Goal: Task Accomplishment & Management: Manage account settings

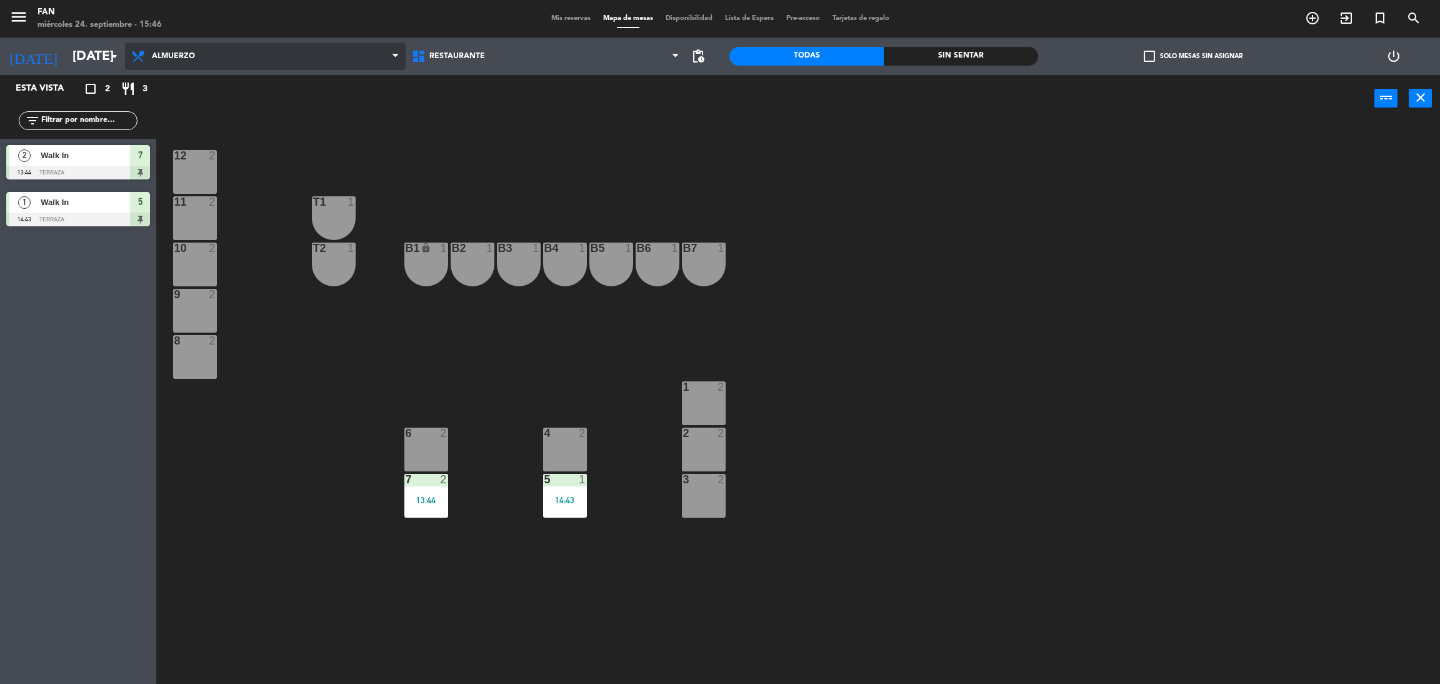
click at [212, 56] on span "Almuerzo" at bounding box center [265, 55] width 281 height 27
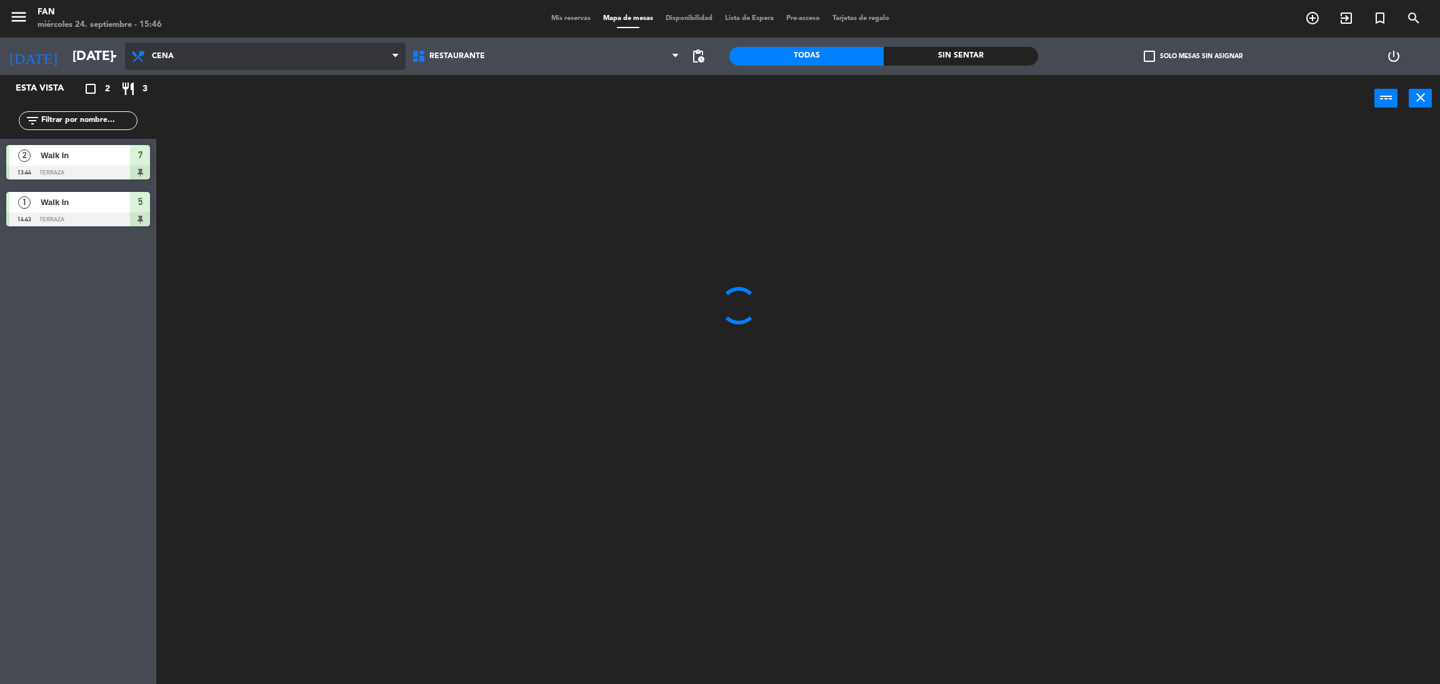
click at [189, 103] on ng-component "menu Fan [DATE] 24. septiembre - 15:46 Mis reservas Mapa de mesas Disponibilida…" at bounding box center [720, 344] width 1440 height 689
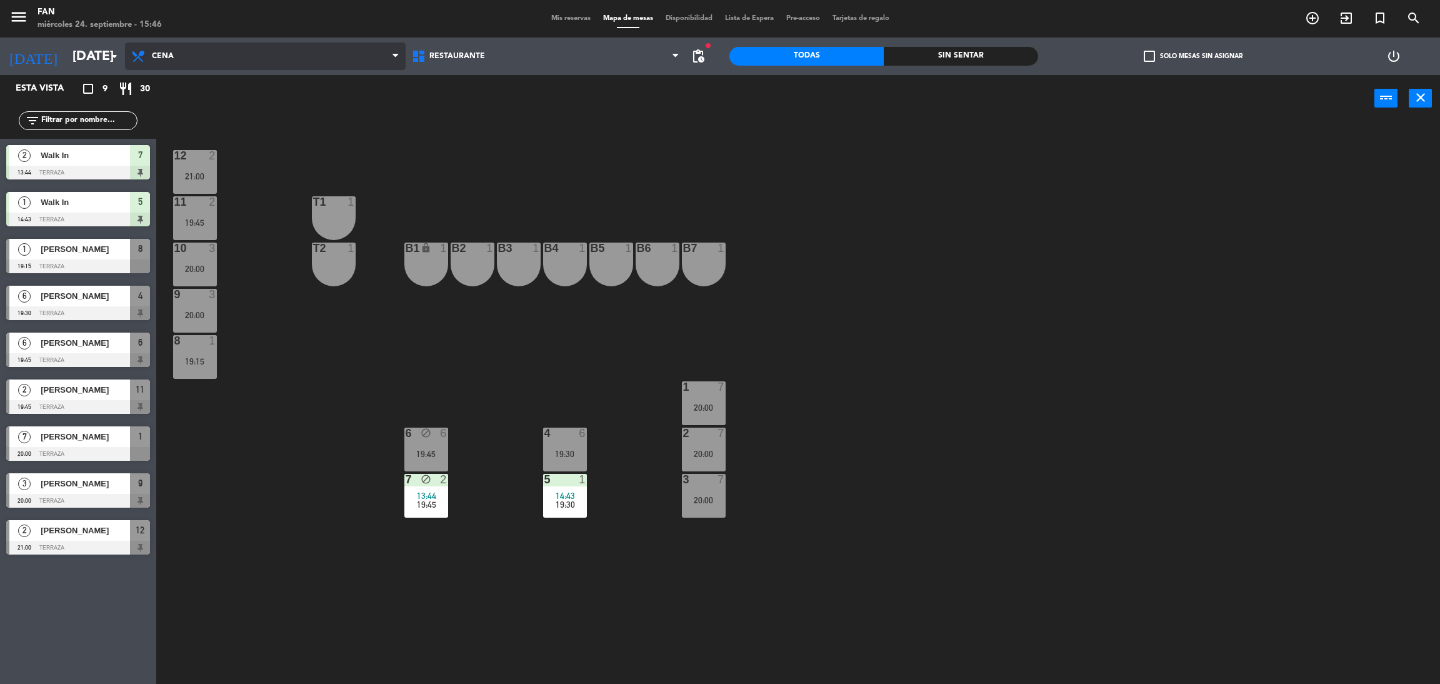
click at [272, 46] on span "Cena" at bounding box center [265, 55] width 281 height 27
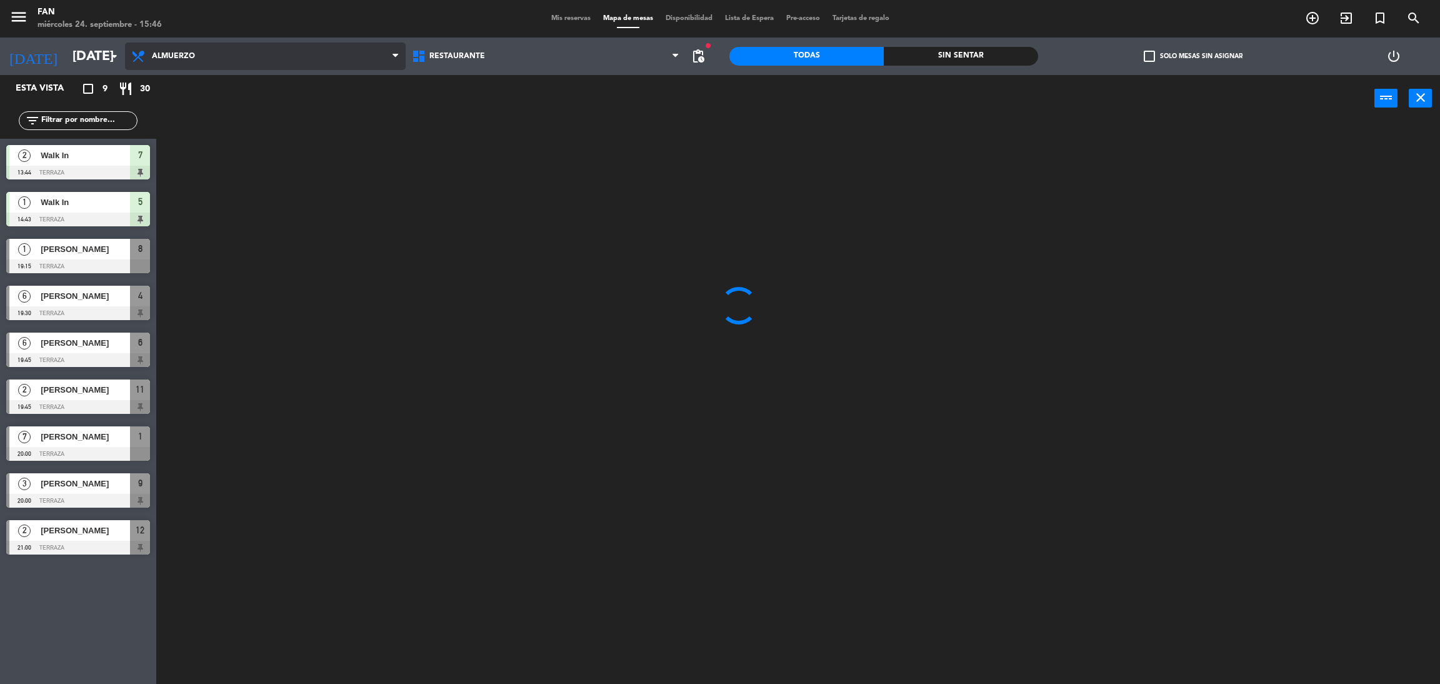
click at [250, 88] on ng-component "menu Fan [DATE] 24. septiembre - 15:46 Mis reservas Mapa de mesas Disponibilida…" at bounding box center [720, 344] width 1440 height 689
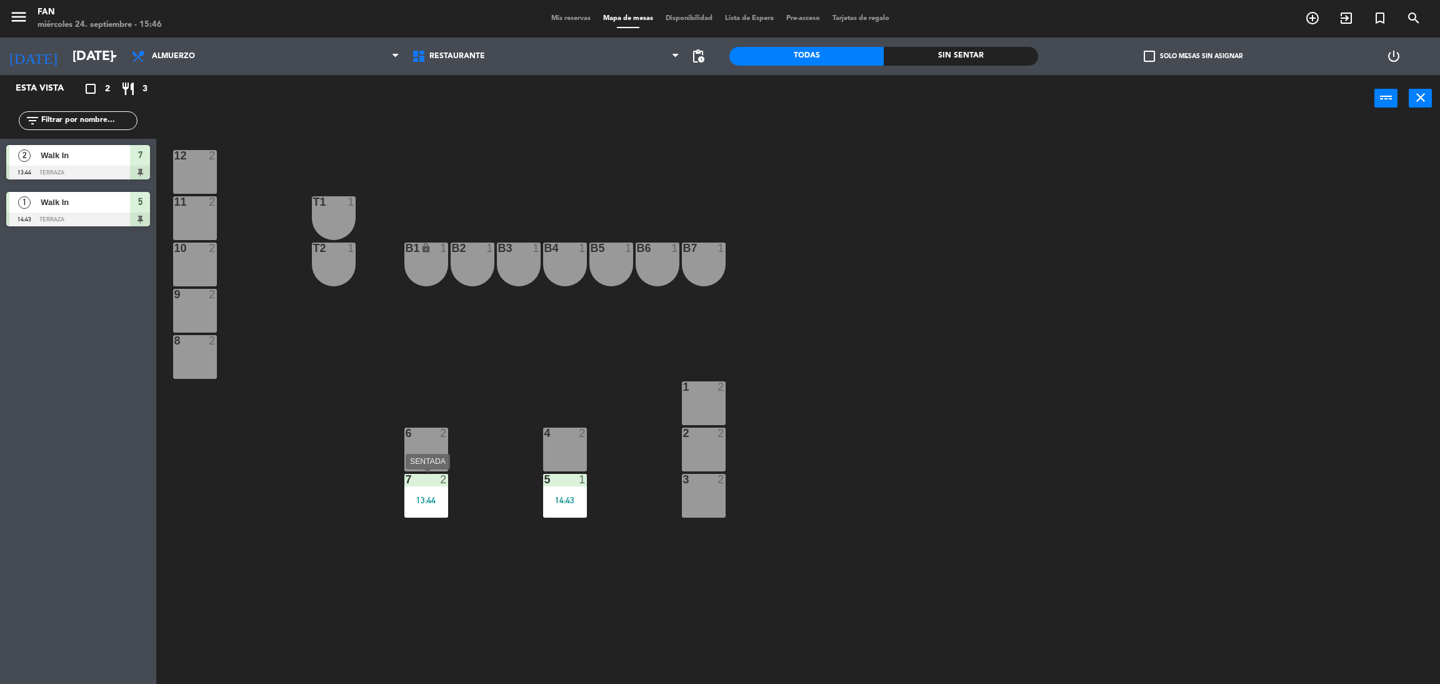
click at [406, 477] on div "7" at bounding box center [406, 479] width 1 height 11
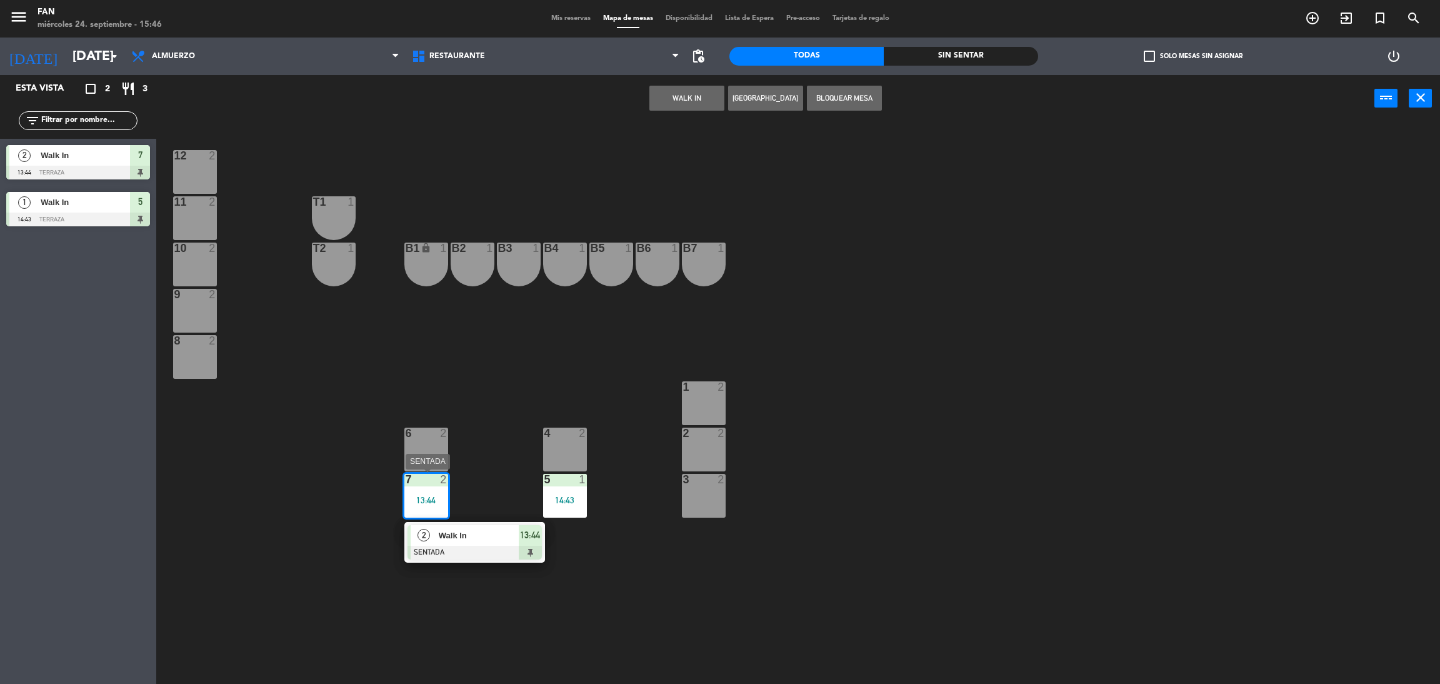
click at [454, 531] on span "Walk In" at bounding box center [479, 535] width 80 height 13
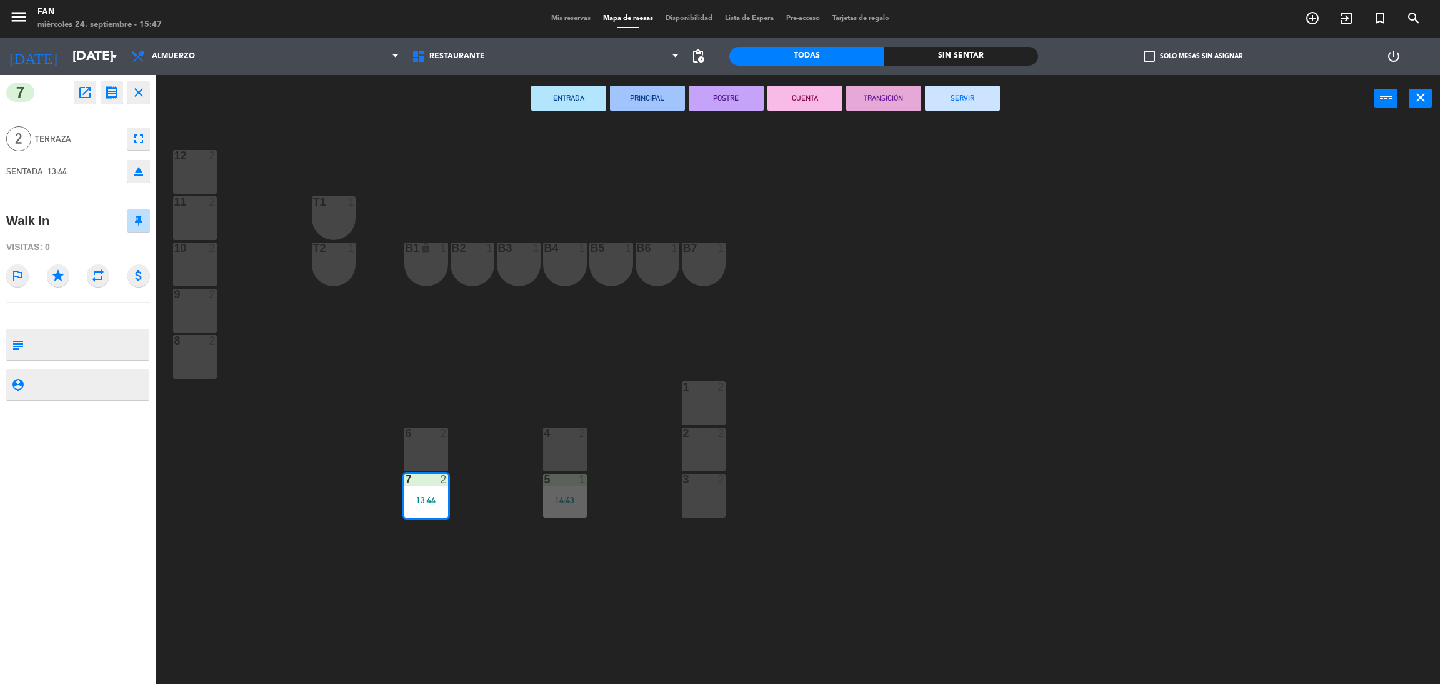
click at [968, 102] on button "SERVIR" at bounding box center [962, 98] width 75 height 25
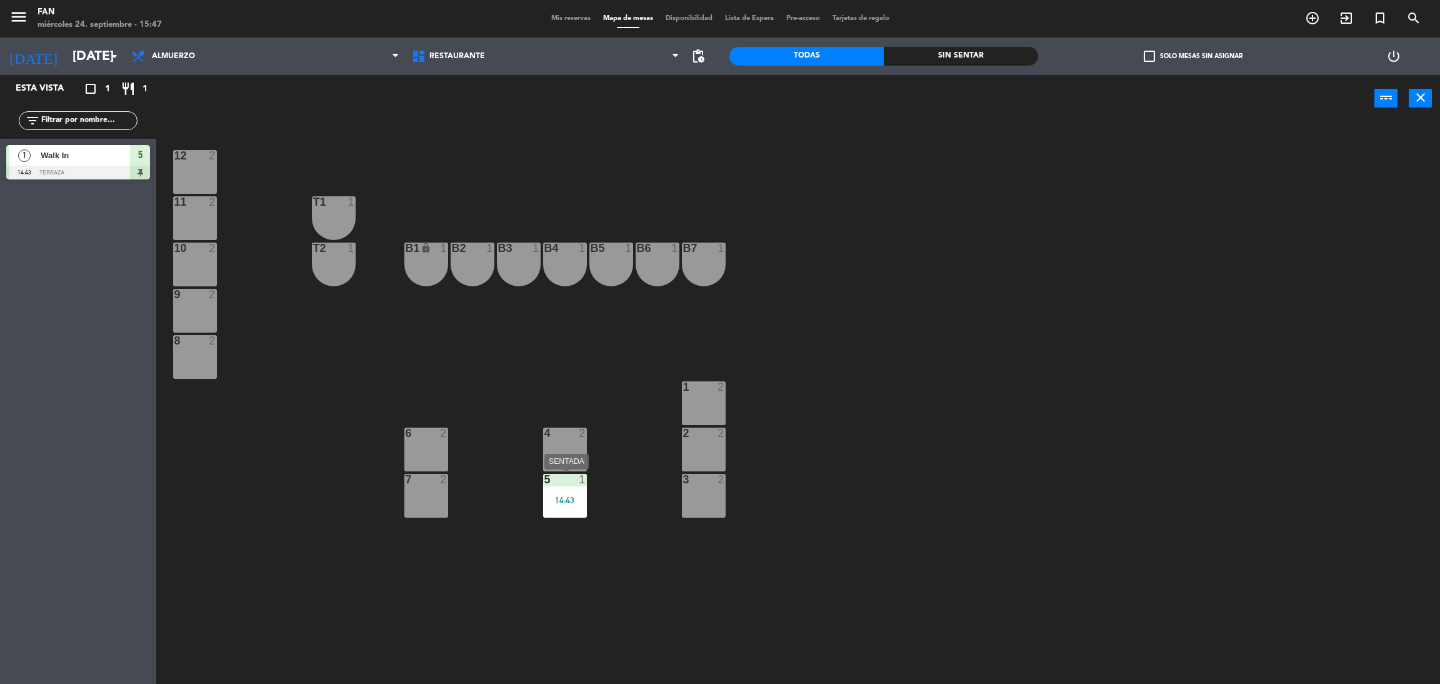
click at [560, 491] on div "5 1 14:43" at bounding box center [565, 496] width 44 height 44
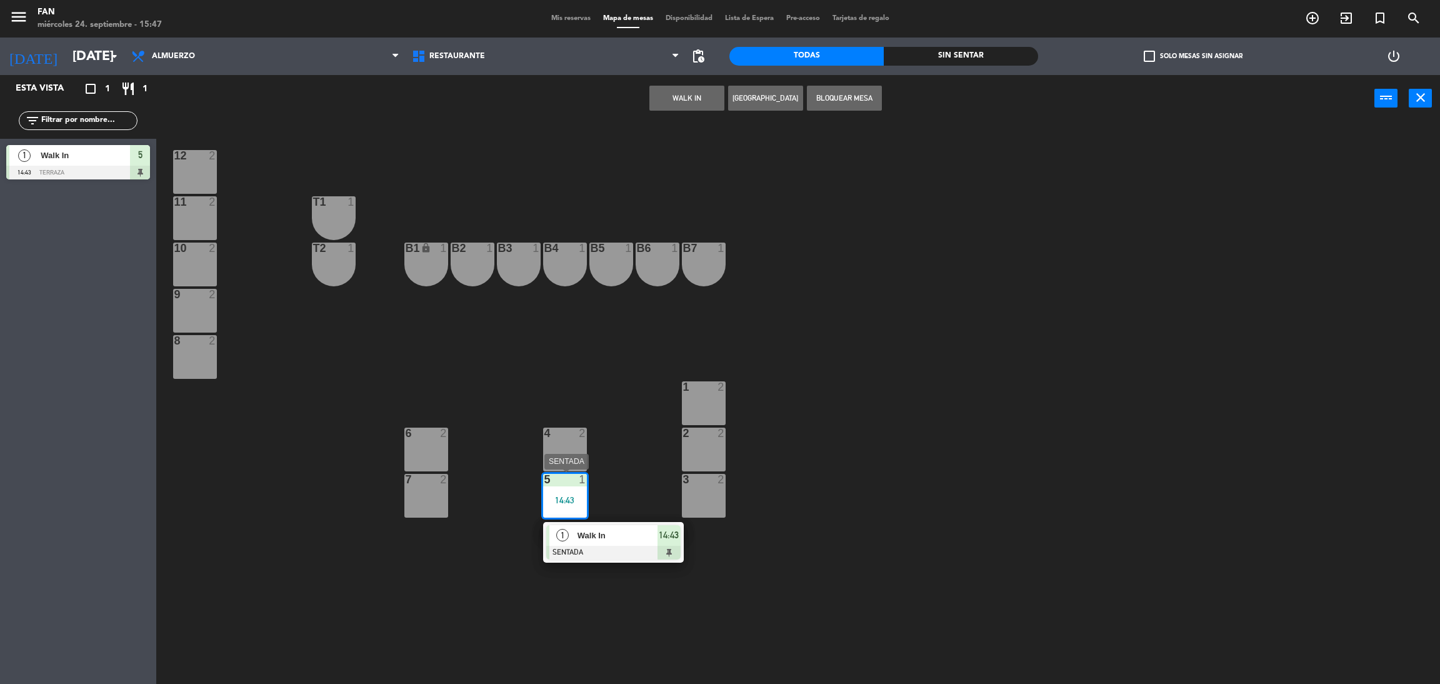
click at [598, 547] on div at bounding box center [613, 553] width 134 height 14
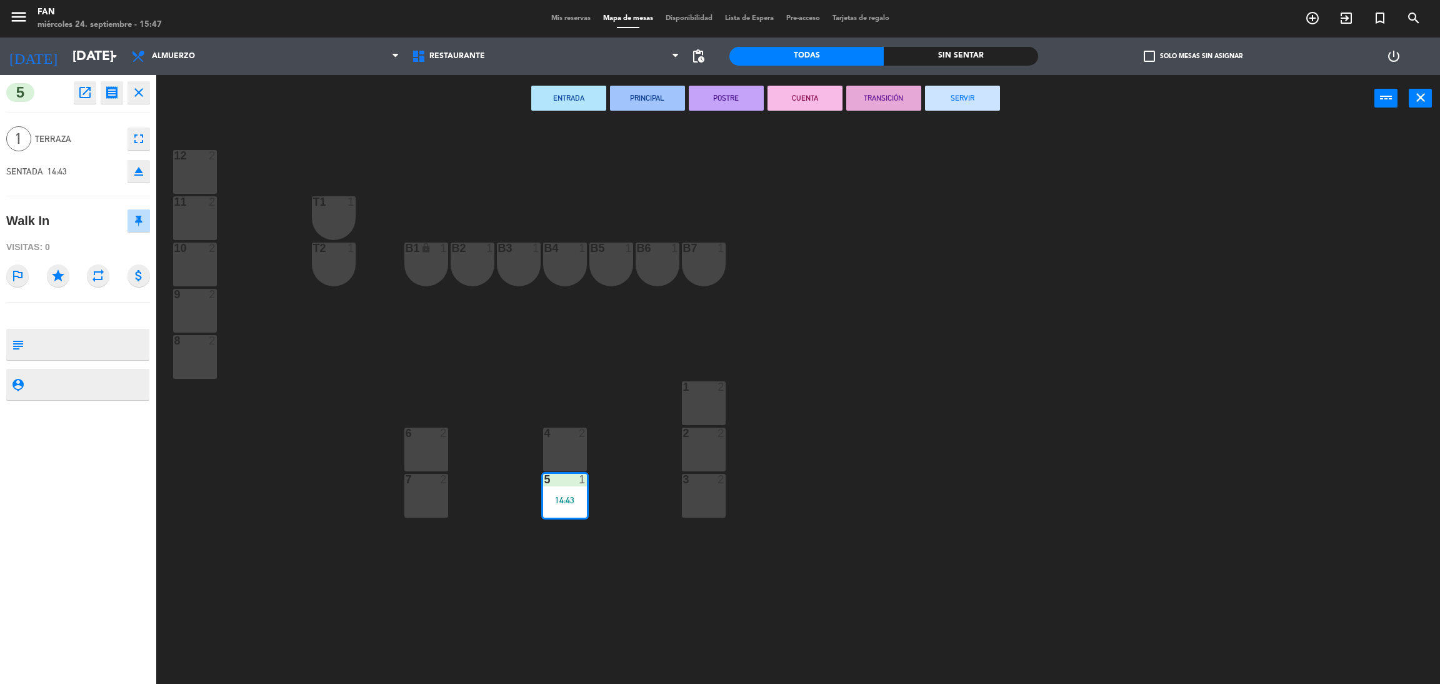
click at [969, 91] on button "SERVIR" at bounding box center [962, 98] width 75 height 25
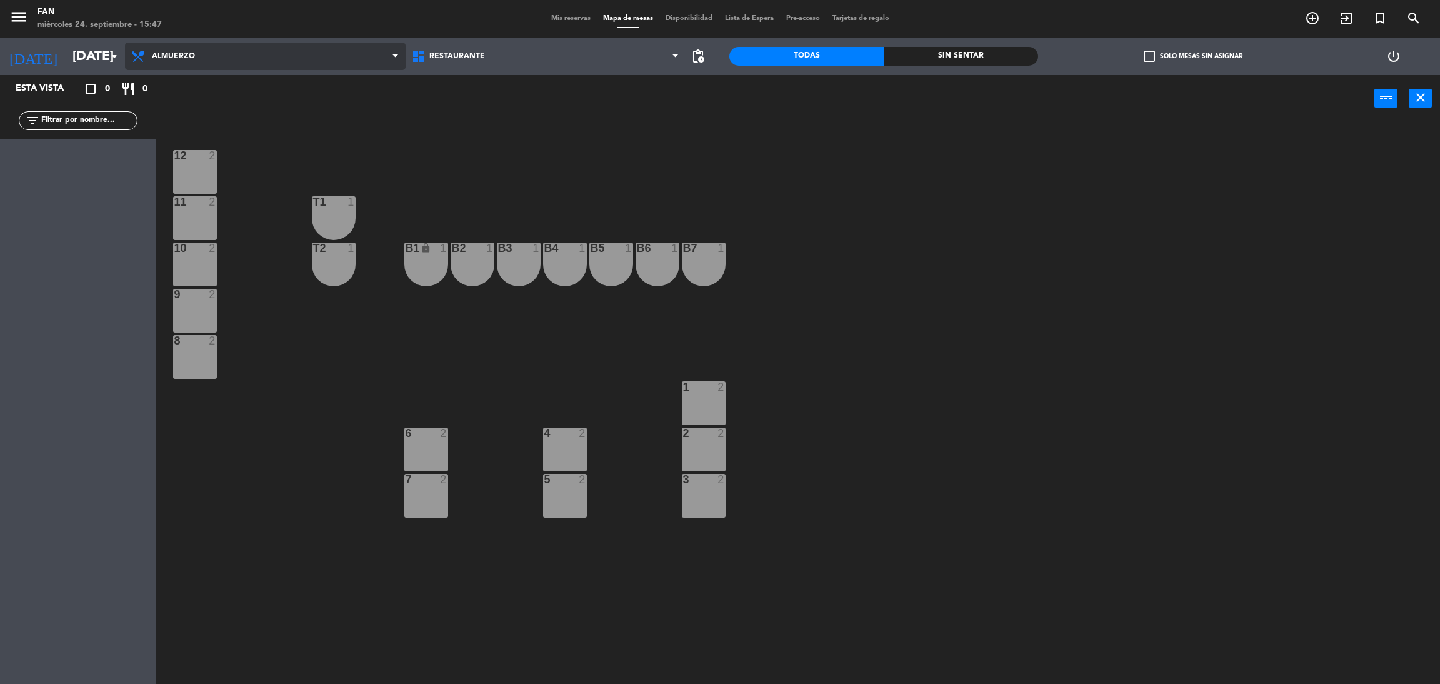
click at [182, 53] on span "Almuerzo" at bounding box center [173, 56] width 43 height 9
click at [182, 86] on ng-component "menu Fan [DATE] 24. septiembre - 15:47 Mis reservas Mapa de mesas Disponibilida…" at bounding box center [720, 344] width 1440 height 689
click at [196, 62] on span "Almuerzo" at bounding box center [265, 55] width 281 height 27
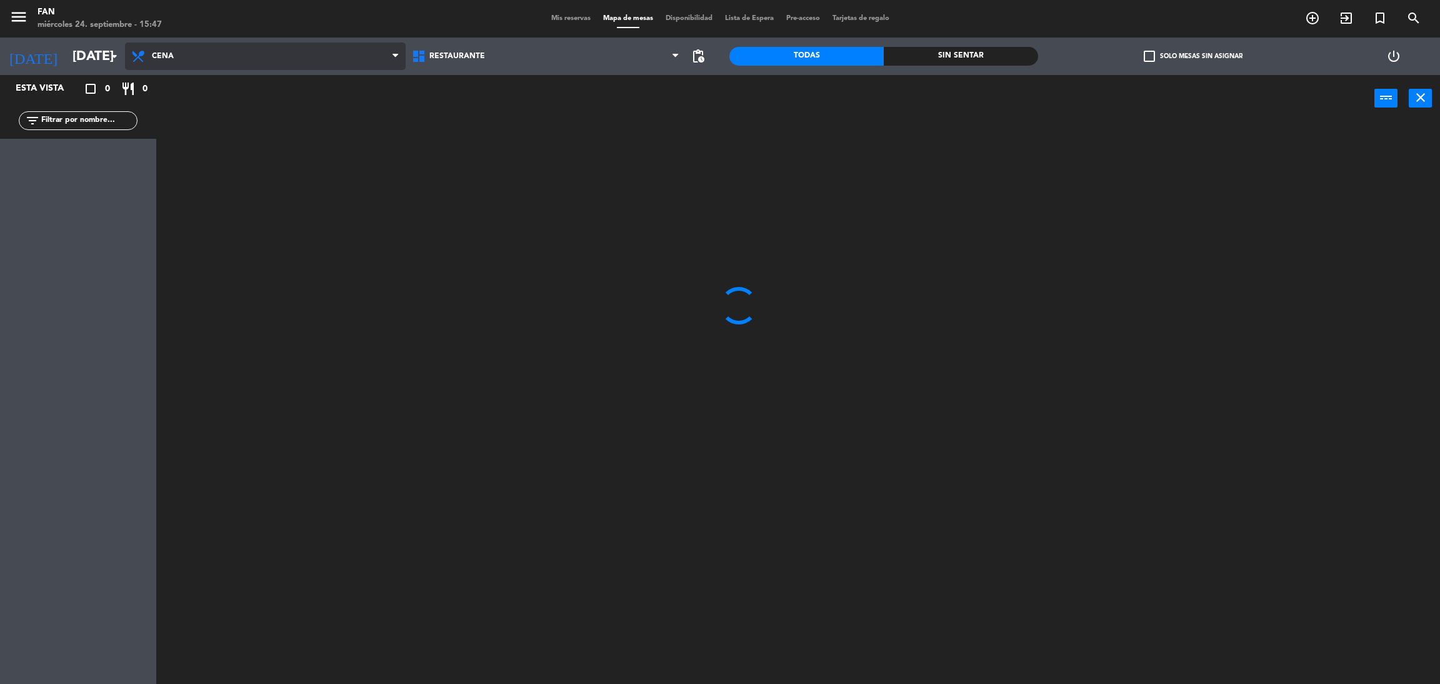
click at [177, 106] on ng-component "menu Fan [DATE] 24. septiembre - 15:47 Mis reservas Mapa de mesas Disponibilida…" at bounding box center [720, 344] width 1440 height 689
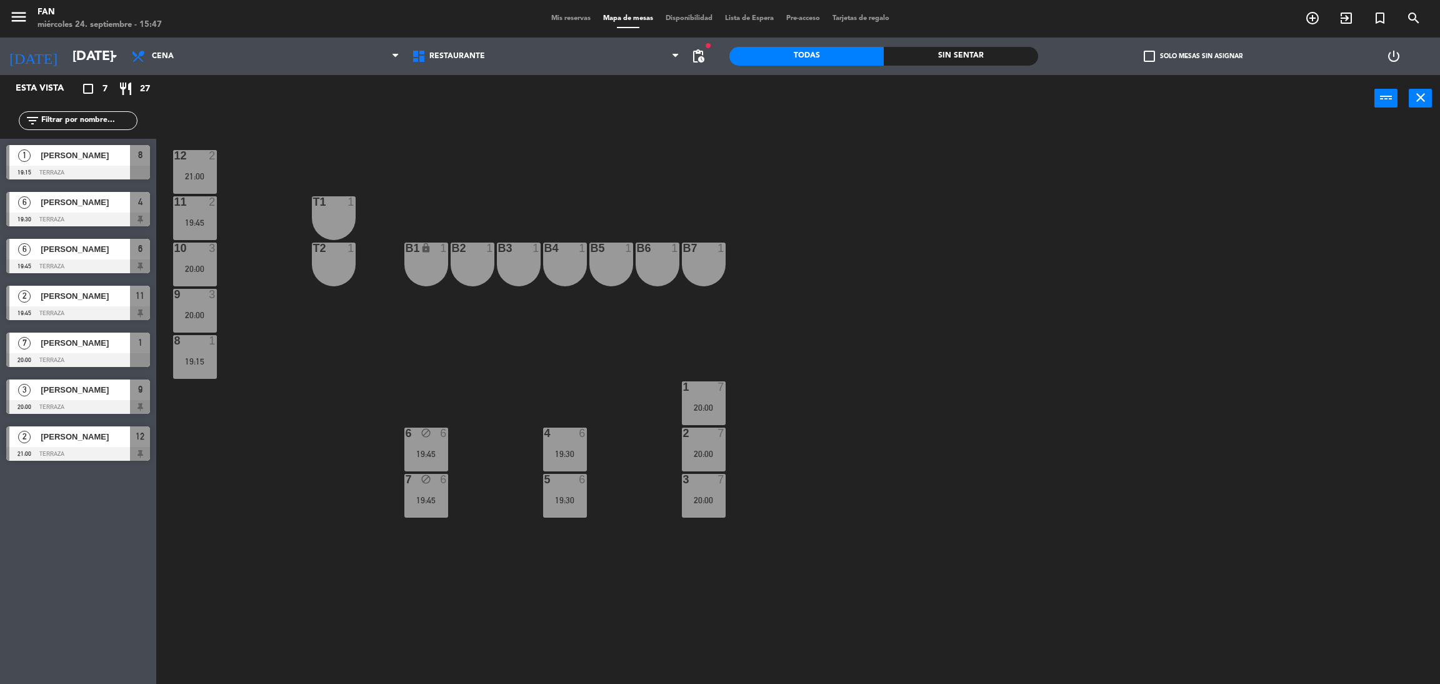
click at [568, 19] on span "Mis reservas" at bounding box center [571, 18] width 52 height 7
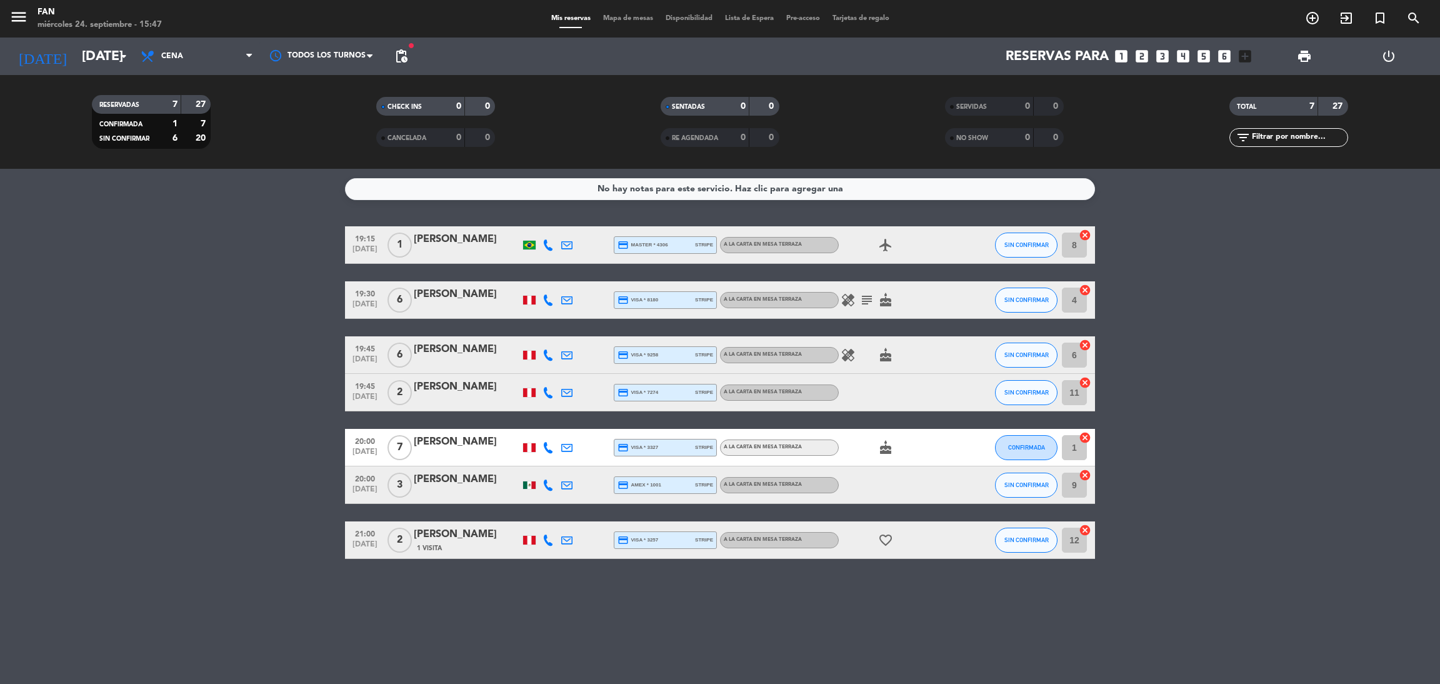
click at [549, 244] on icon at bounding box center [547, 244] width 11 height 11
click at [627, 17] on span "Mapa de mesas" at bounding box center [628, 18] width 62 height 7
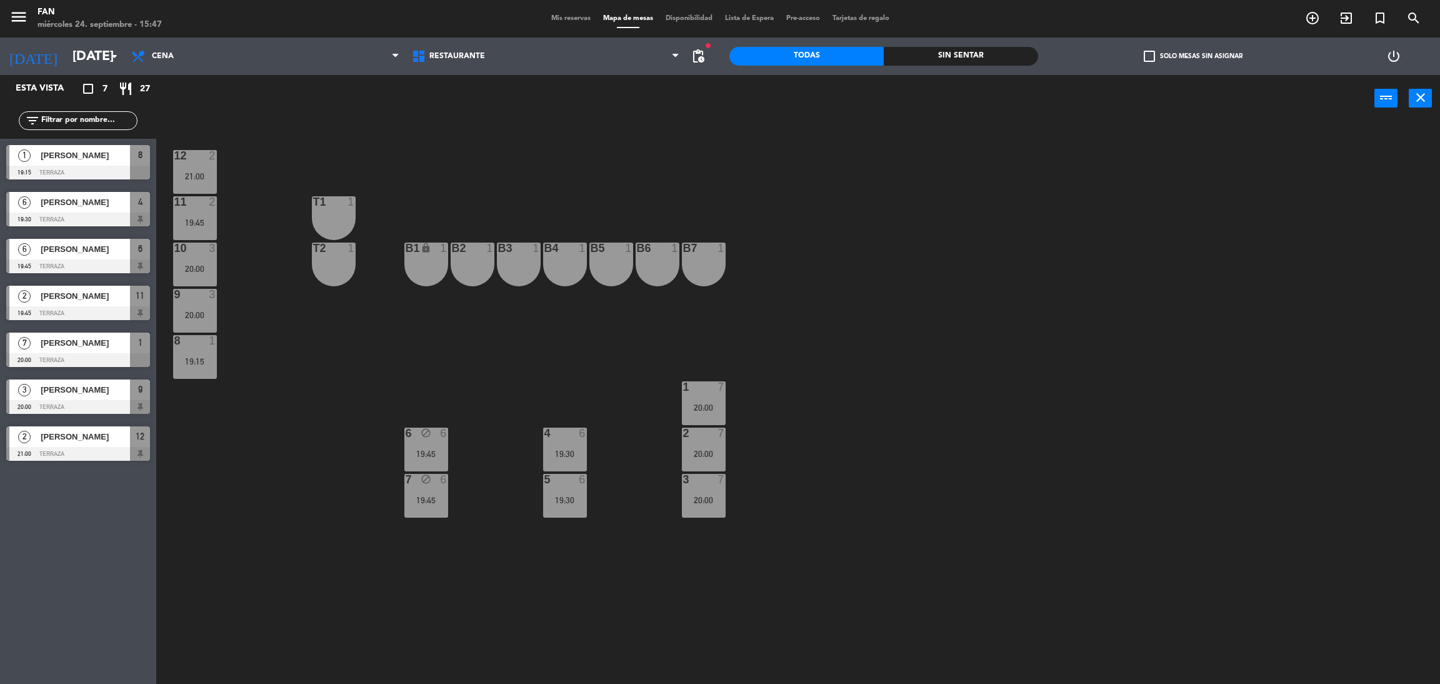
click at [564, 19] on span "Mis reservas" at bounding box center [571, 18] width 52 height 7
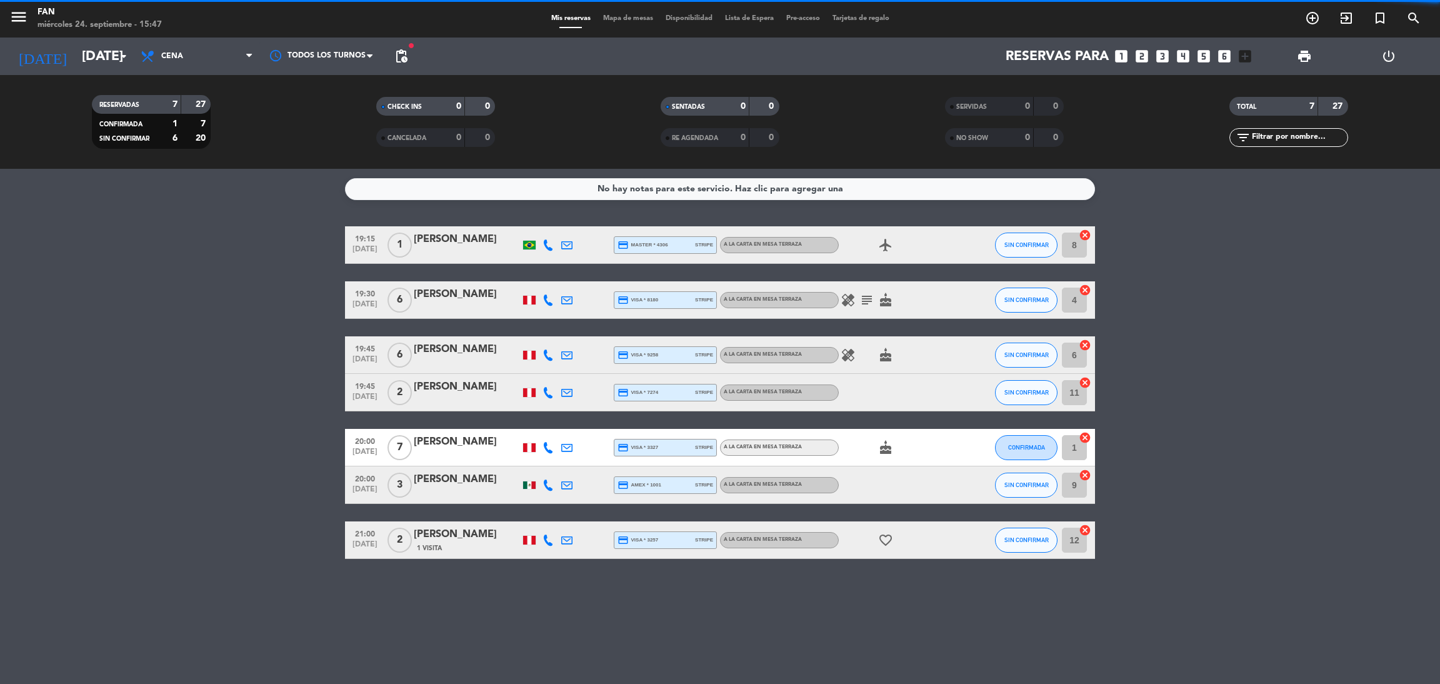
click at [628, 21] on span "Mapa de mesas" at bounding box center [628, 18] width 62 height 7
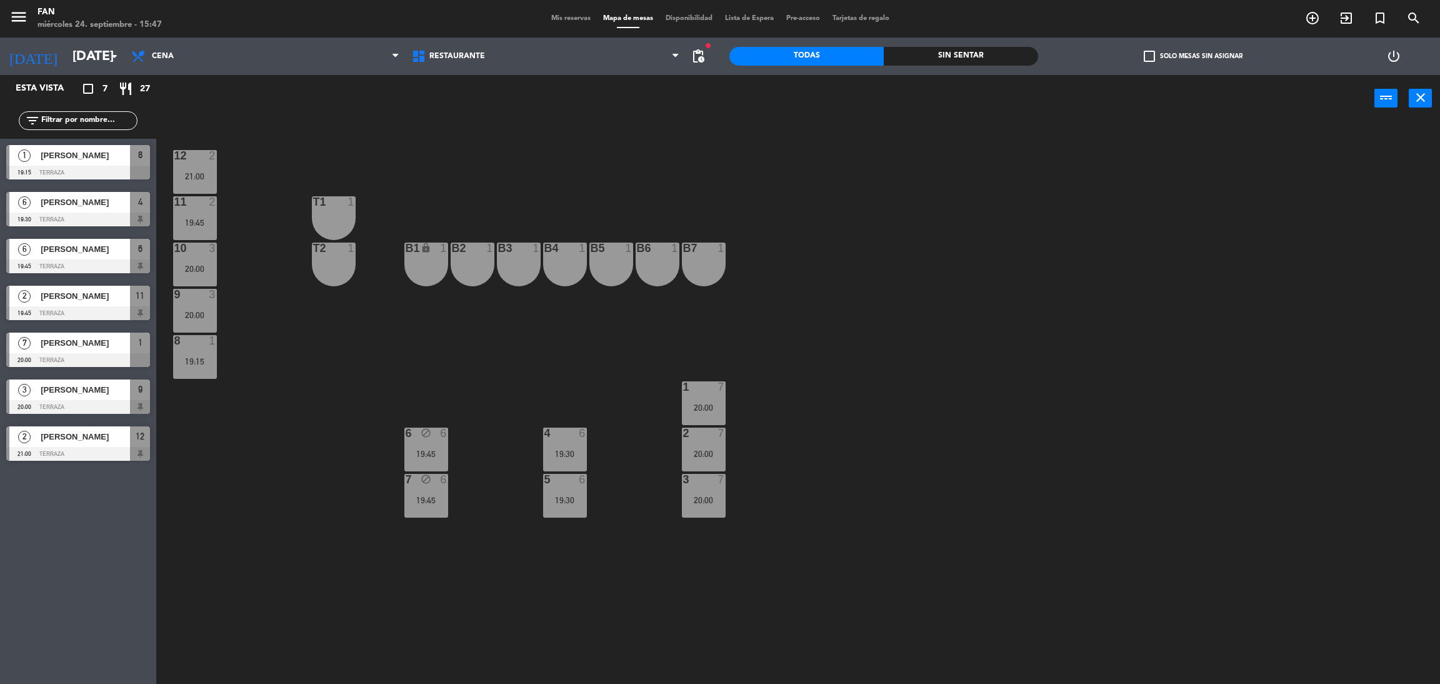
click at [566, 15] on span "Mis reservas" at bounding box center [571, 18] width 52 height 7
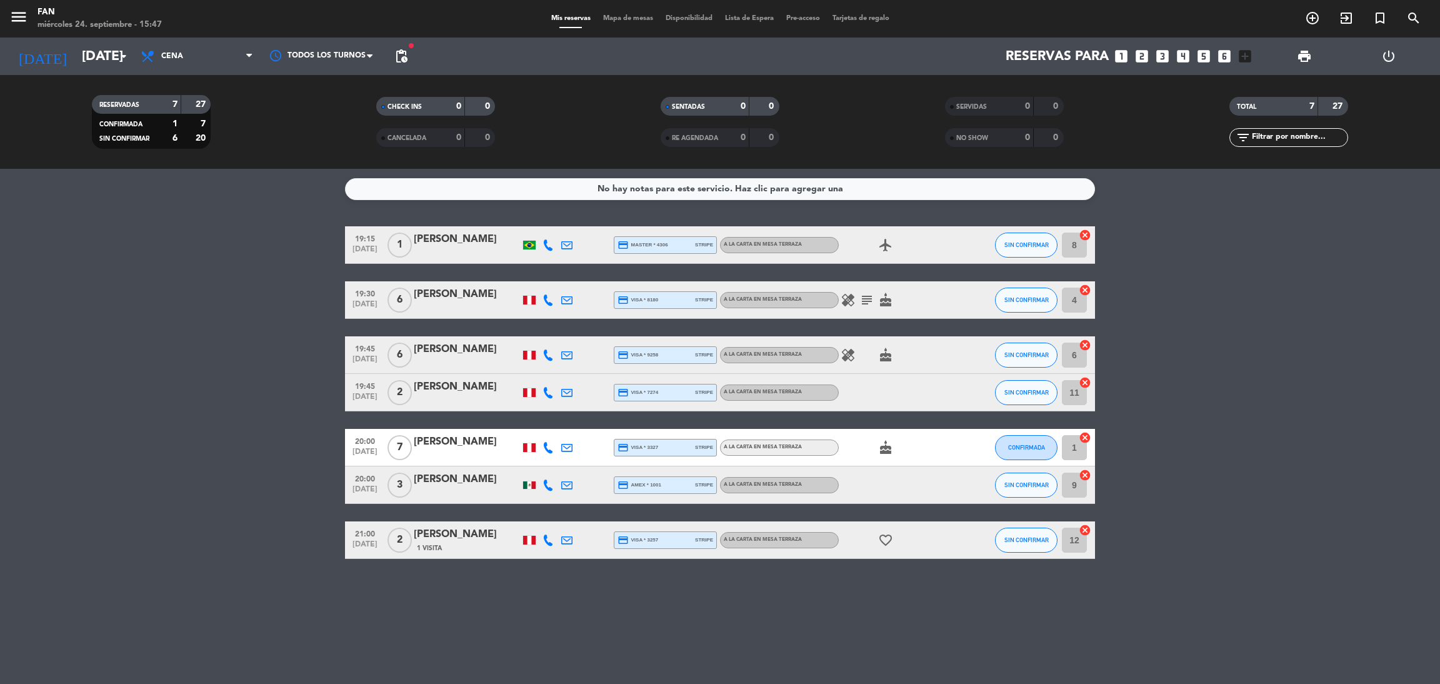
click at [544, 247] on icon at bounding box center [547, 244] width 11 height 11
click at [572, 227] on span at bounding box center [577, 224] width 10 height 10
click at [614, 264] on div "19:15 [DATE] 1 [PERSON_NAME] [PHONE_NUMBER] Copiar content_paste | credit_card …" at bounding box center [720, 392] width 750 height 332
click at [632, 16] on span "Mapa de mesas" at bounding box center [628, 18] width 62 height 7
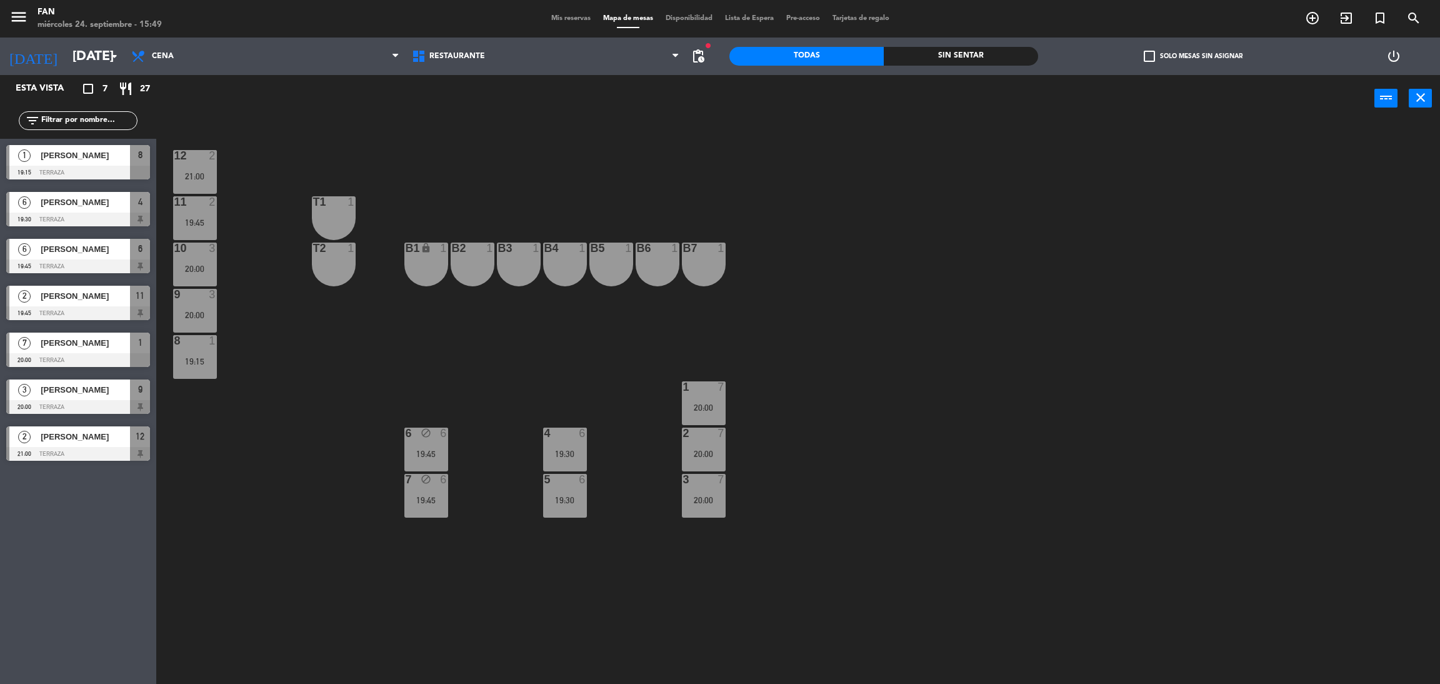
click at [357, 139] on div "12 2 21:00 11 2 19:45 T1 1 10 3 20:00 T2 1 B1 lock 1 B2 1 B3 1 B4 1 B5 1 B6 1 B…" at bounding box center [805, 408] width 1269 height 562
click at [190, 375] on div "8 1 19:15" at bounding box center [195, 357] width 44 height 44
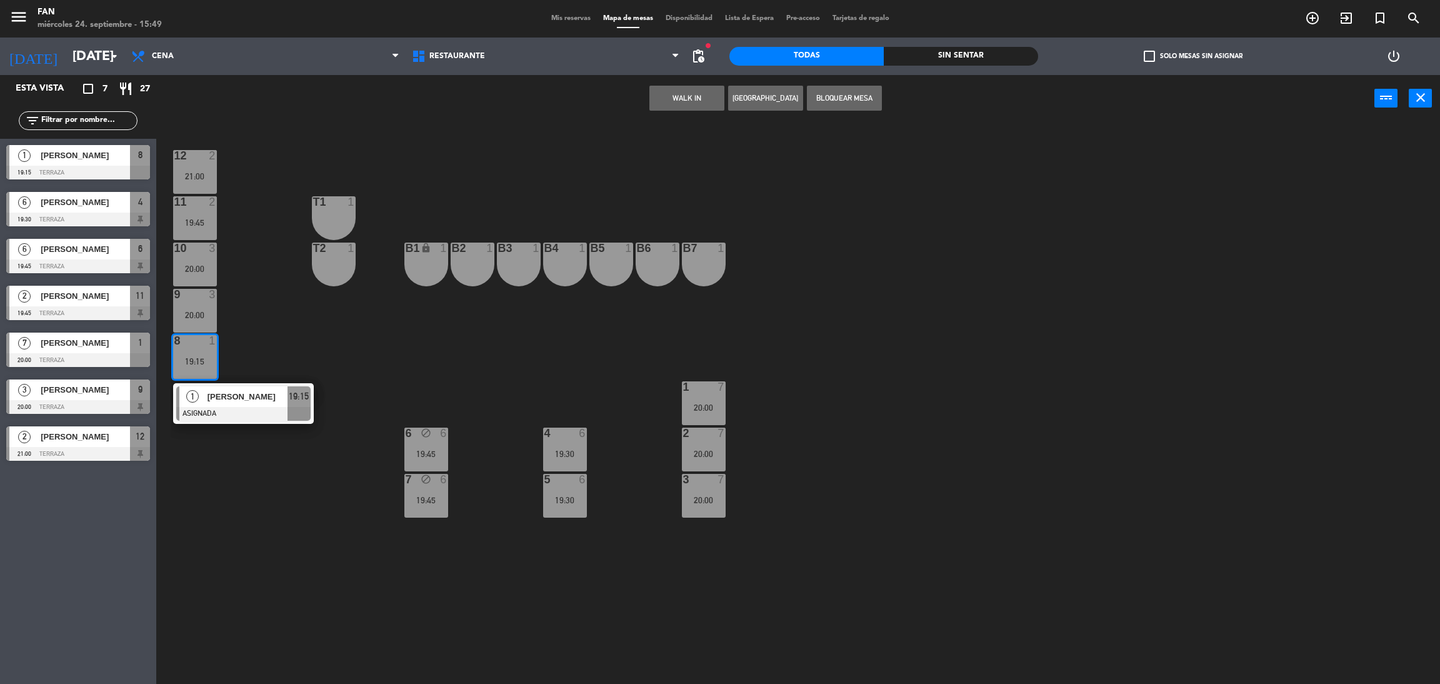
click at [837, 105] on button "Bloquear Mesa" at bounding box center [844, 98] width 75 height 25
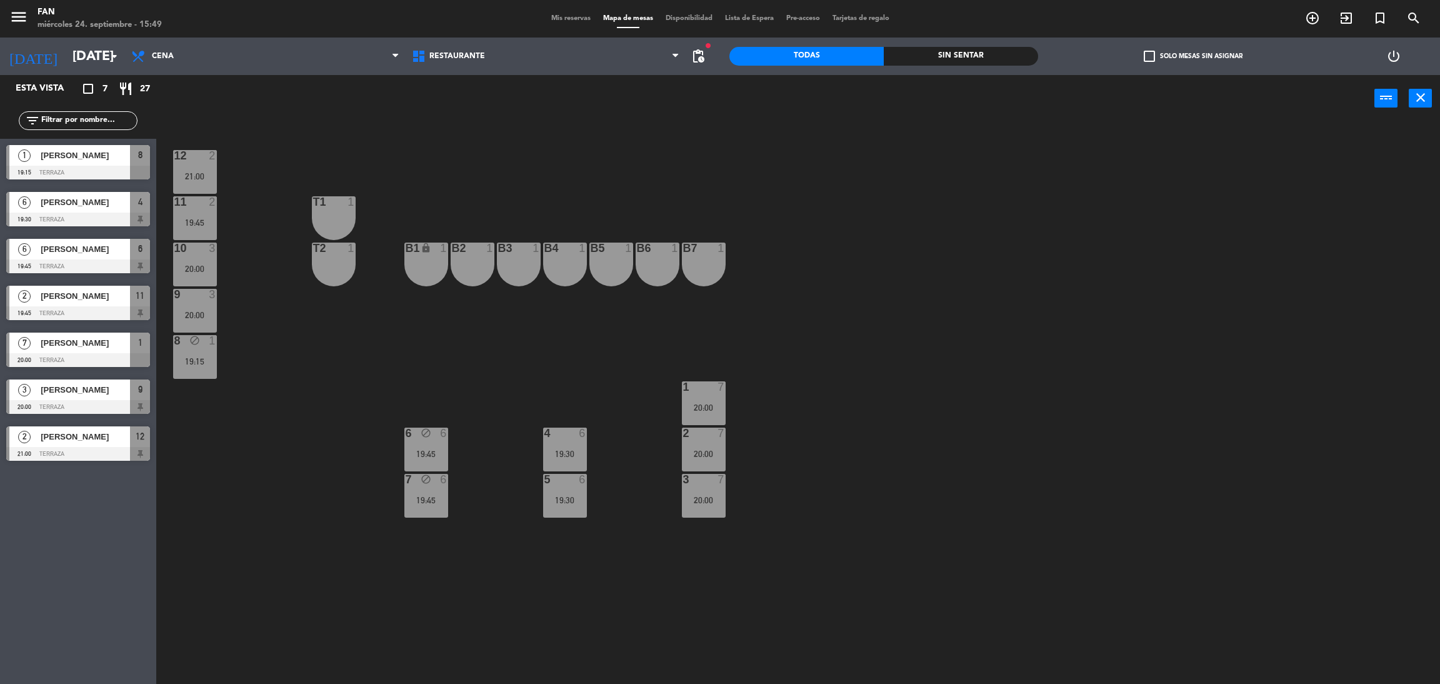
click at [698, 174] on div "12 2 21:00 11 2 19:45 T1 1 10 3 20:00 T2 1 B1 lock 1 B2 1 B3 1 B4 1 B5 1 B6 1 B…" at bounding box center [805, 408] width 1269 height 562
click at [108, 53] on icon "arrow_drop_down" at bounding box center [114, 56] width 15 height 15
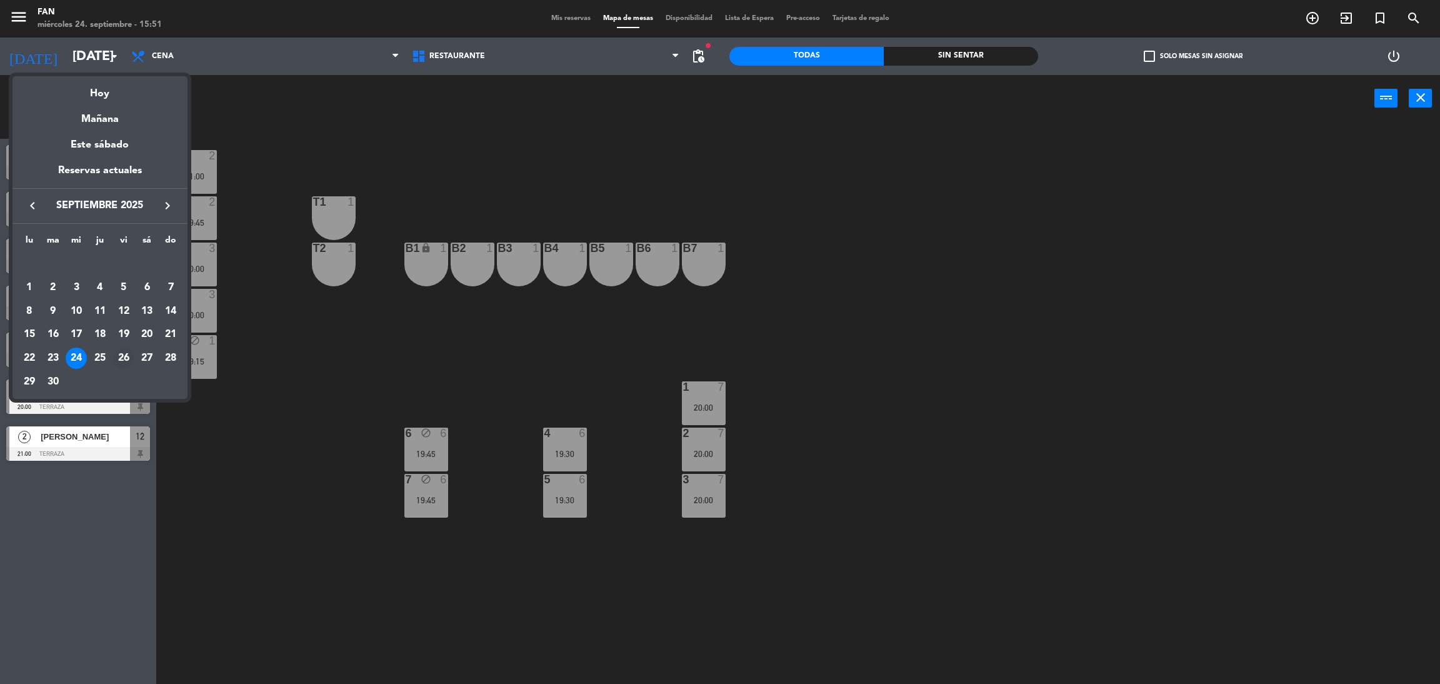
click at [126, 358] on div "26" at bounding box center [123, 357] width 21 height 21
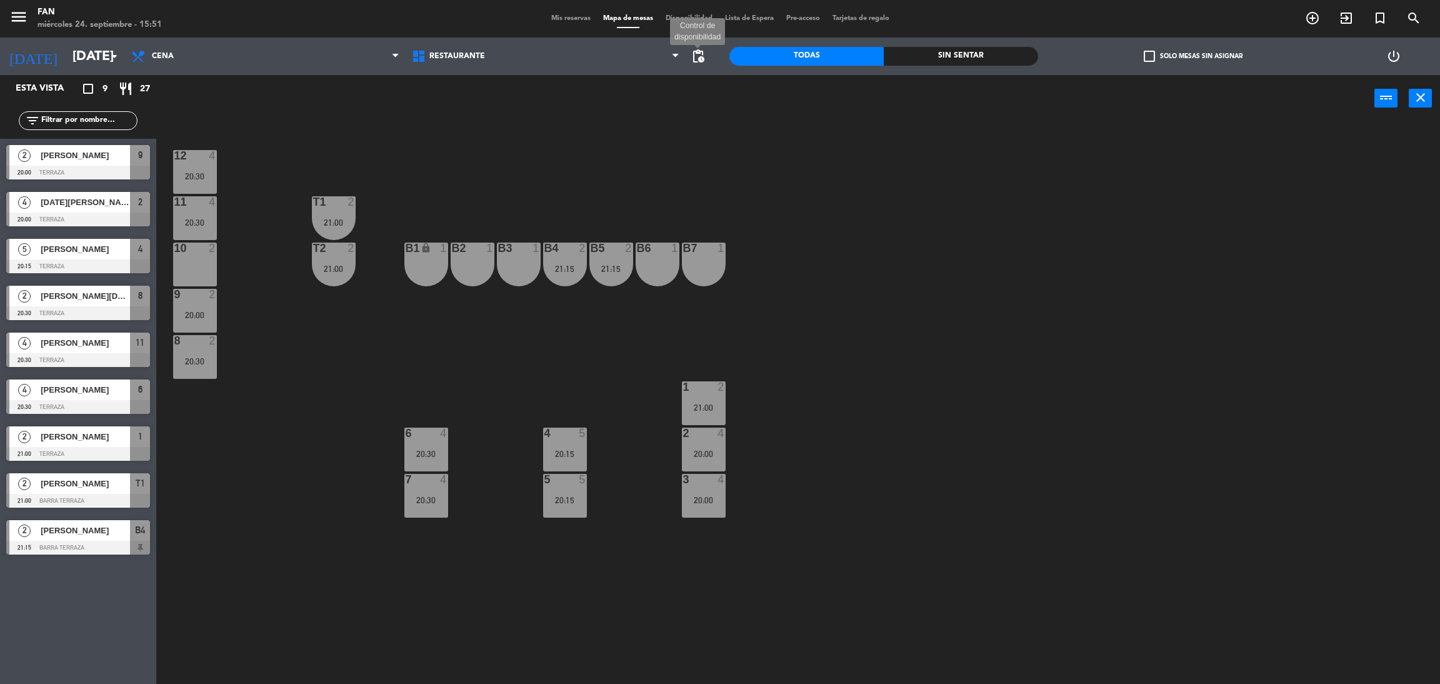
click at [700, 61] on span "pending_actions" at bounding box center [697, 56] width 15 height 15
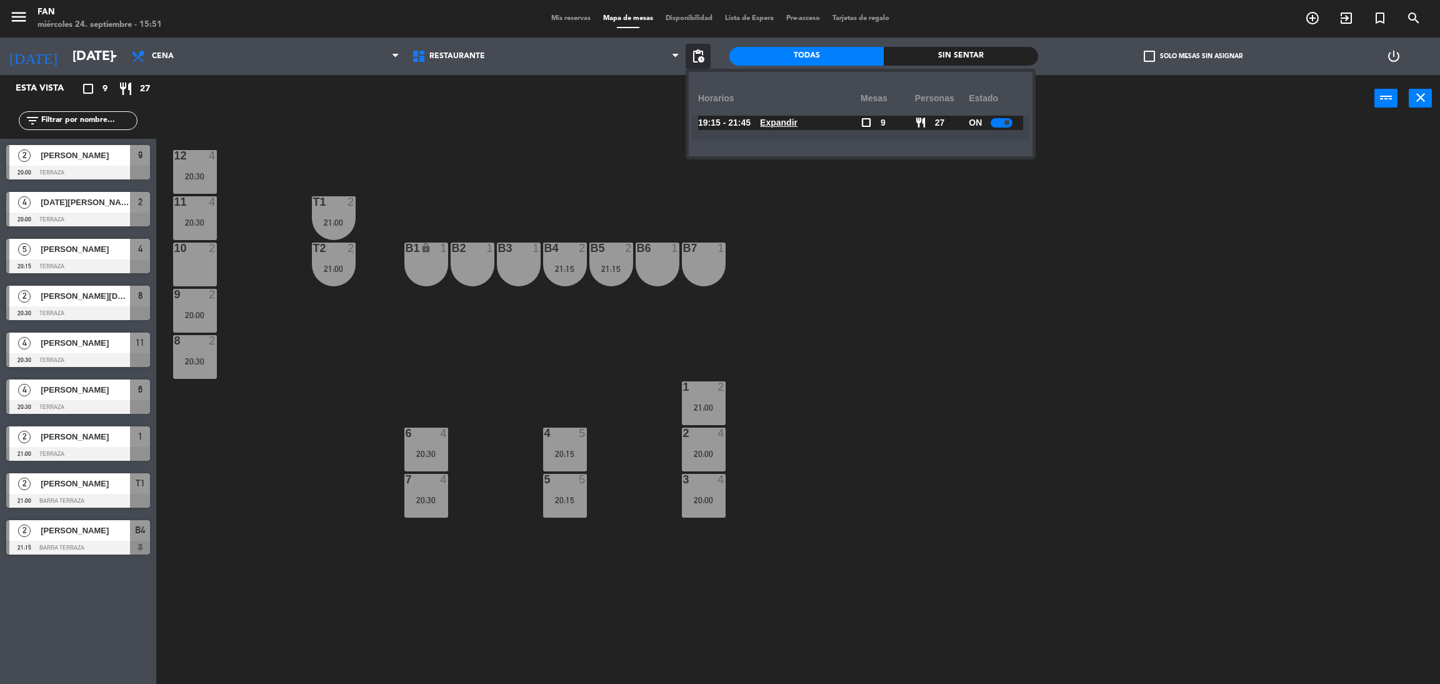
click at [796, 118] on u "Expandir" at bounding box center [778, 122] width 37 height 10
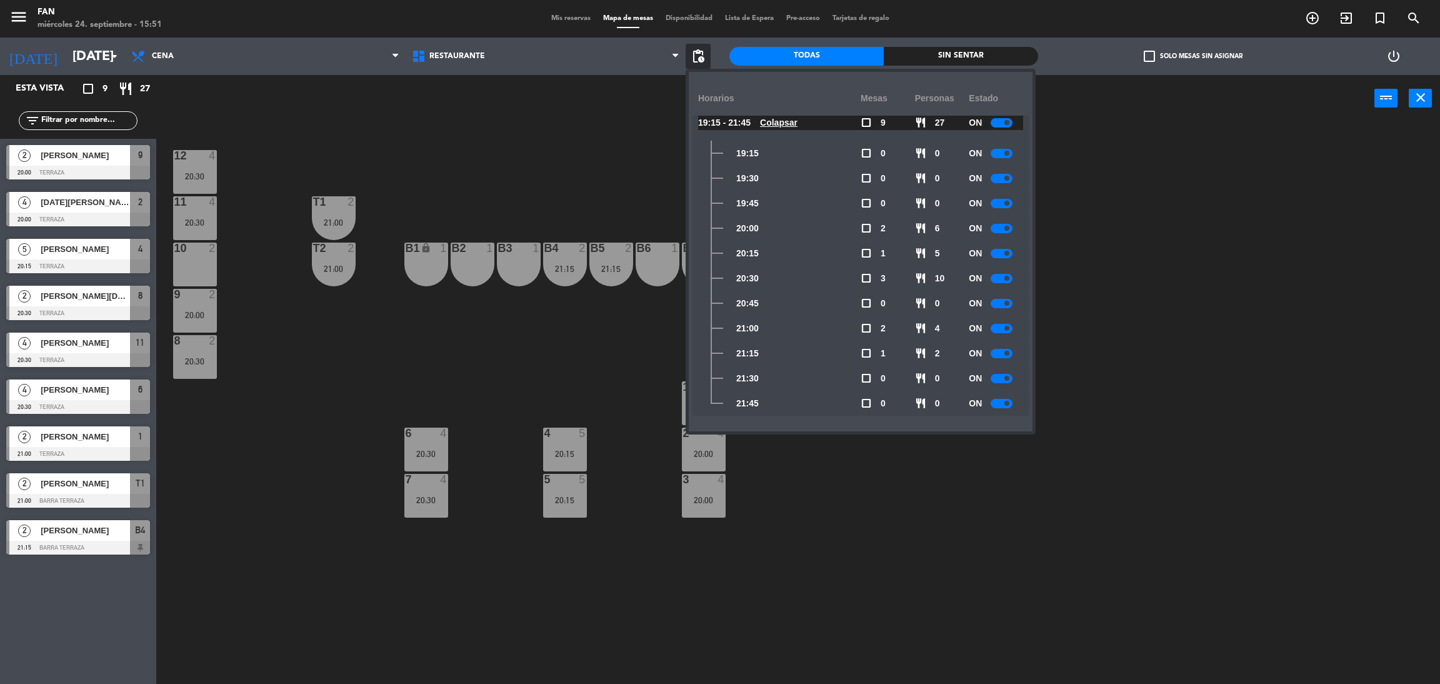
click at [1003, 227] on div at bounding box center [1001, 228] width 22 height 9
click at [1003, 259] on div "ON" at bounding box center [996, 253] width 54 height 25
click at [999, 251] on div at bounding box center [1001, 253] width 22 height 9
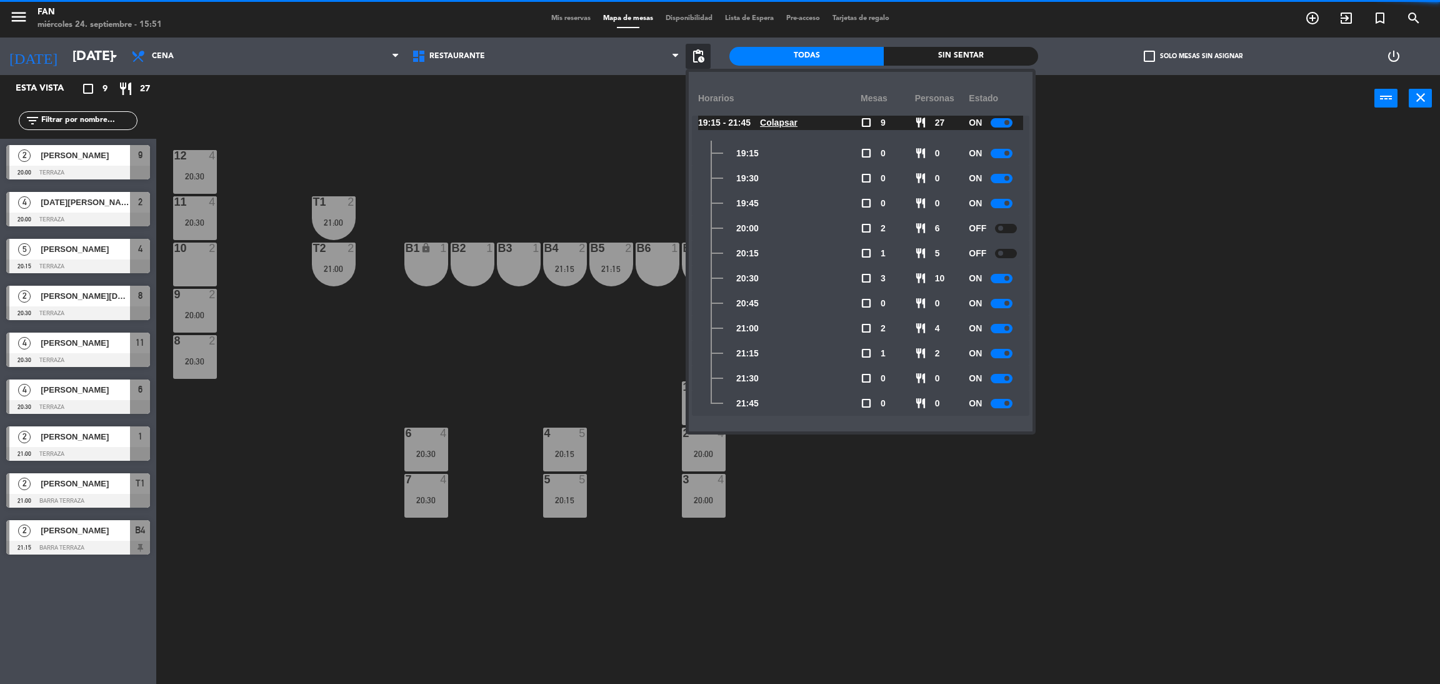
click at [998, 200] on div at bounding box center [1001, 203] width 22 height 9
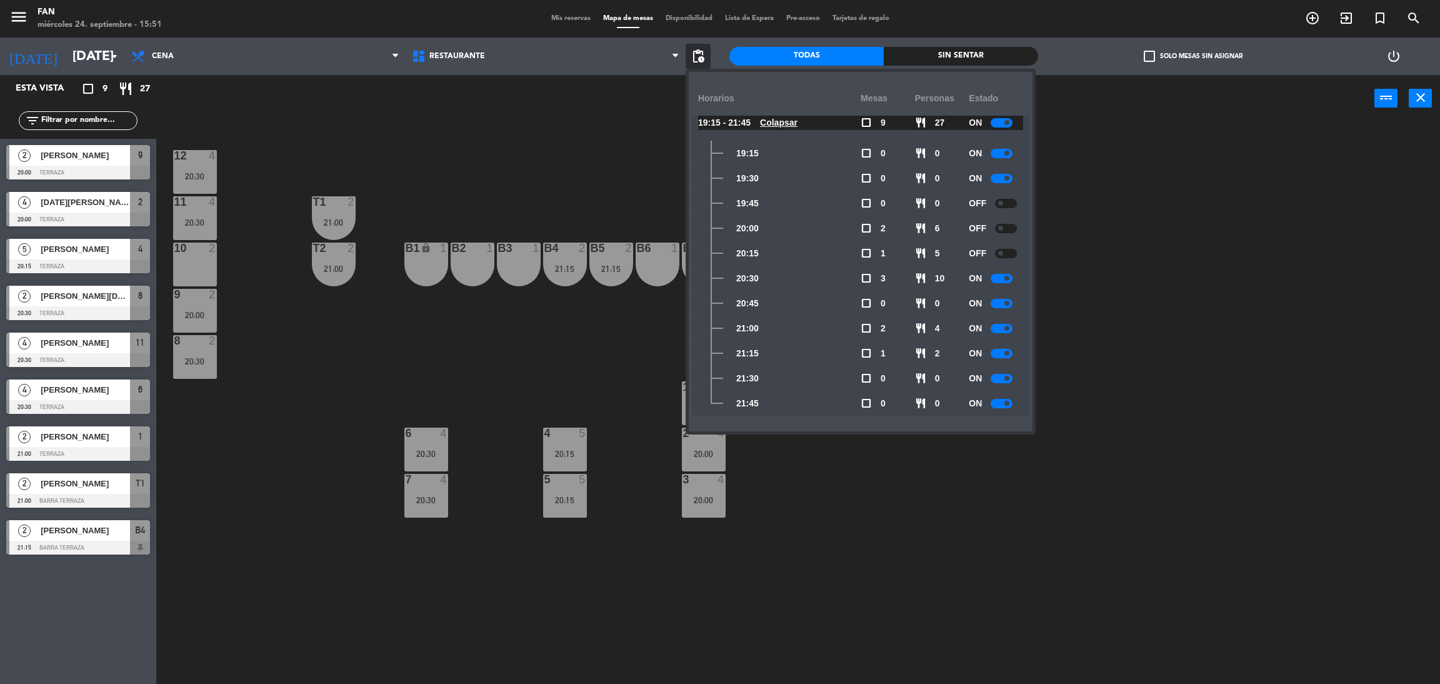
click at [999, 279] on div at bounding box center [1001, 278] width 22 height 9
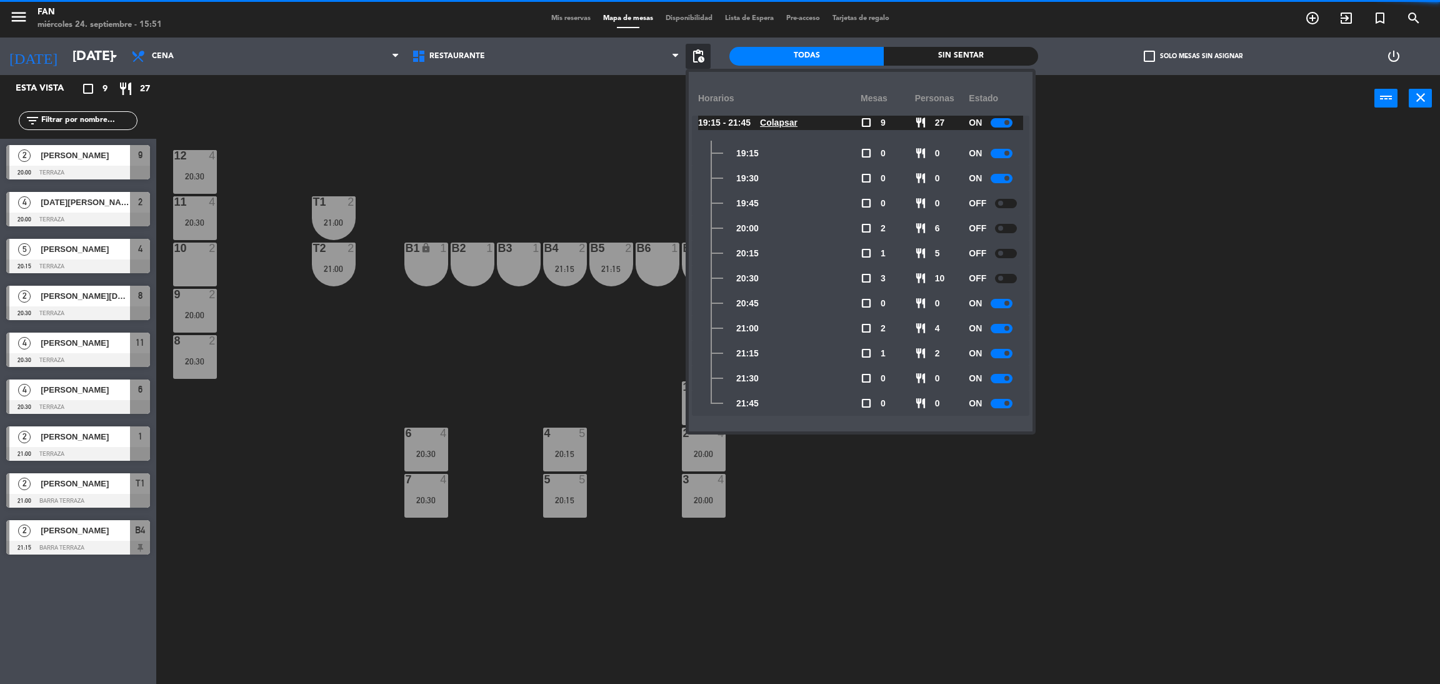
click at [999, 307] on small-switch at bounding box center [1001, 303] width 22 height 9
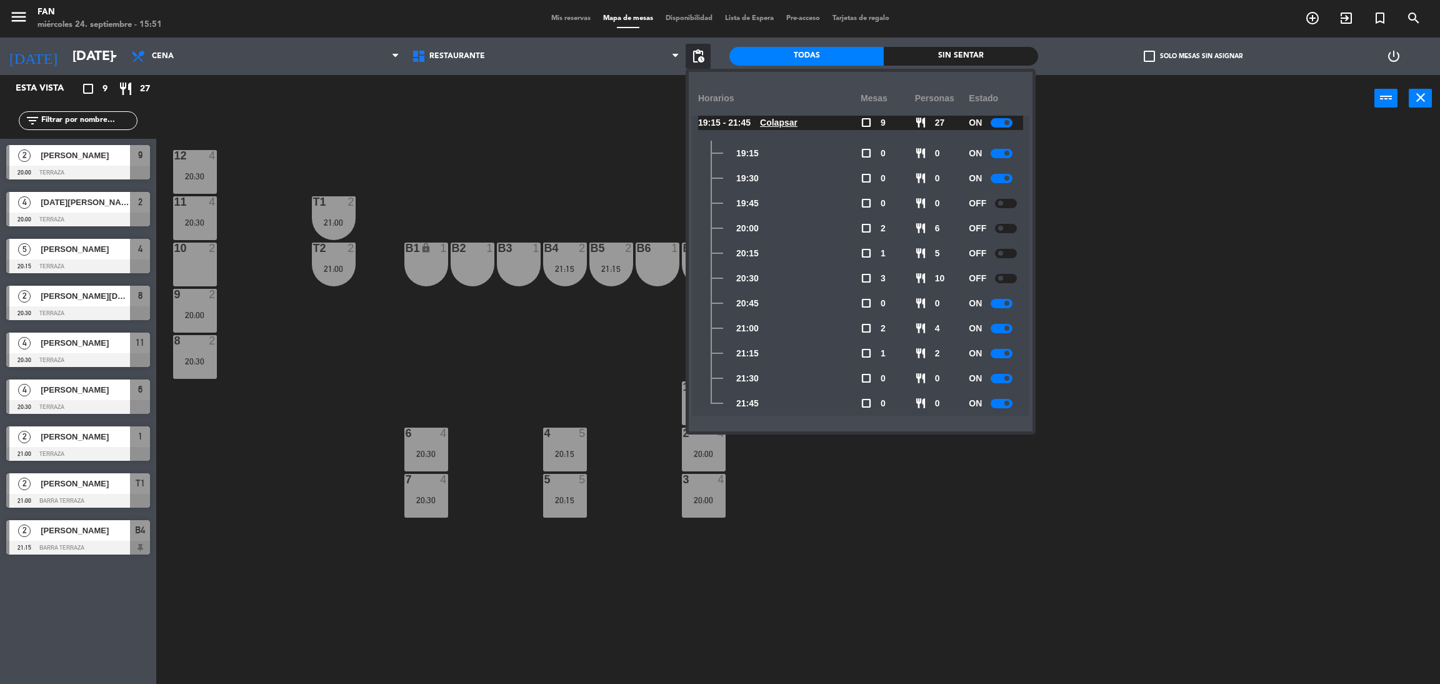
click at [998, 301] on div at bounding box center [1001, 303] width 22 height 9
click at [1000, 326] on div at bounding box center [1001, 328] width 22 height 9
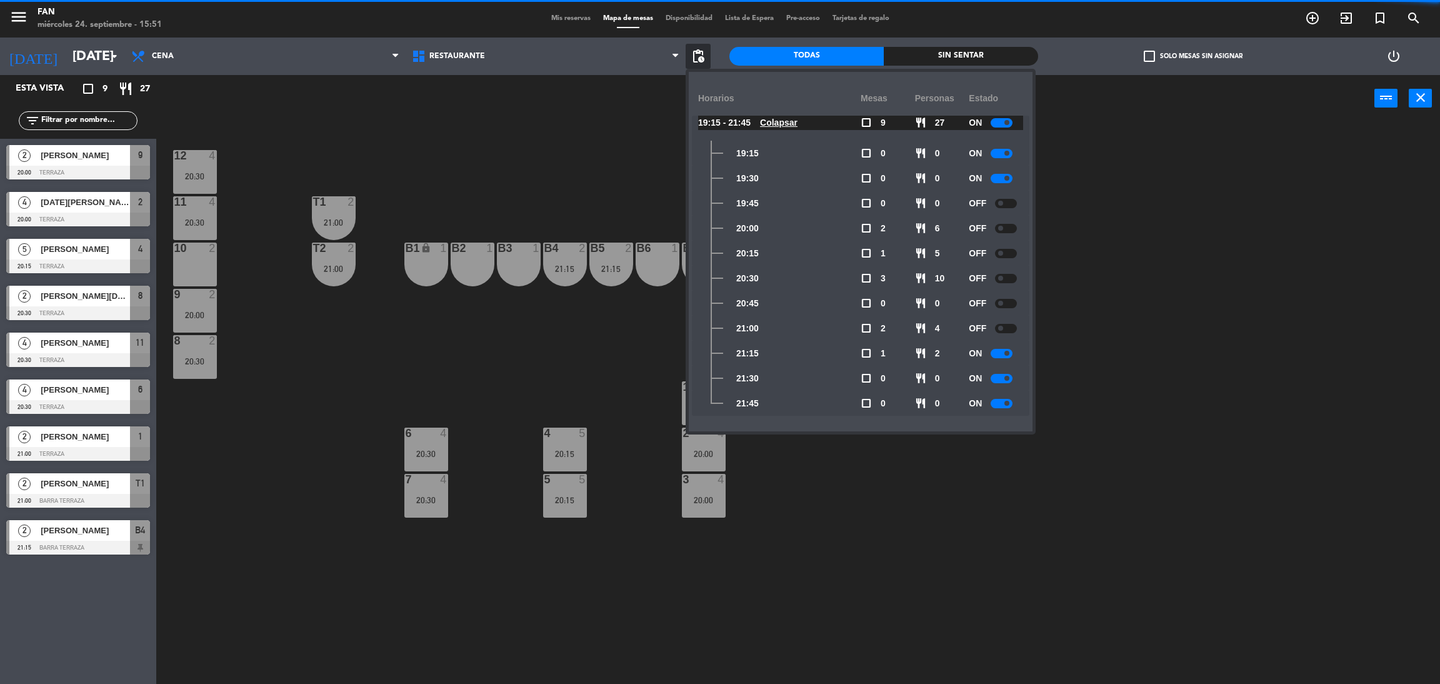
click at [1078, 309] on div "12 4 20:30 11 4 20:30 T1 2 21:00 10 2 T2 2 21:00 B1 lock 1 B2 1 B3 1 B4 2 21:15…" at bounding box center [805, 408] width 1269 height 562
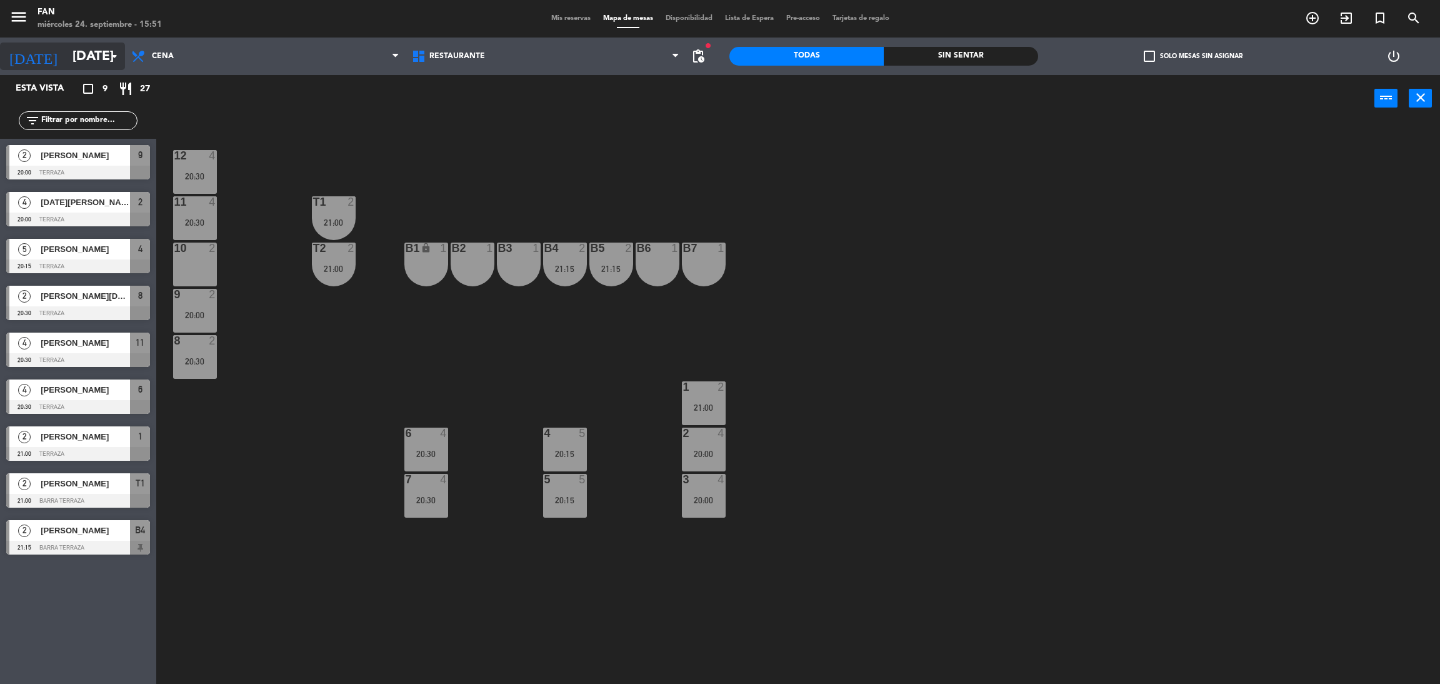
click at [97, 53] on input "[DATE]" at bounding box center [152, 56] width 172 height 28
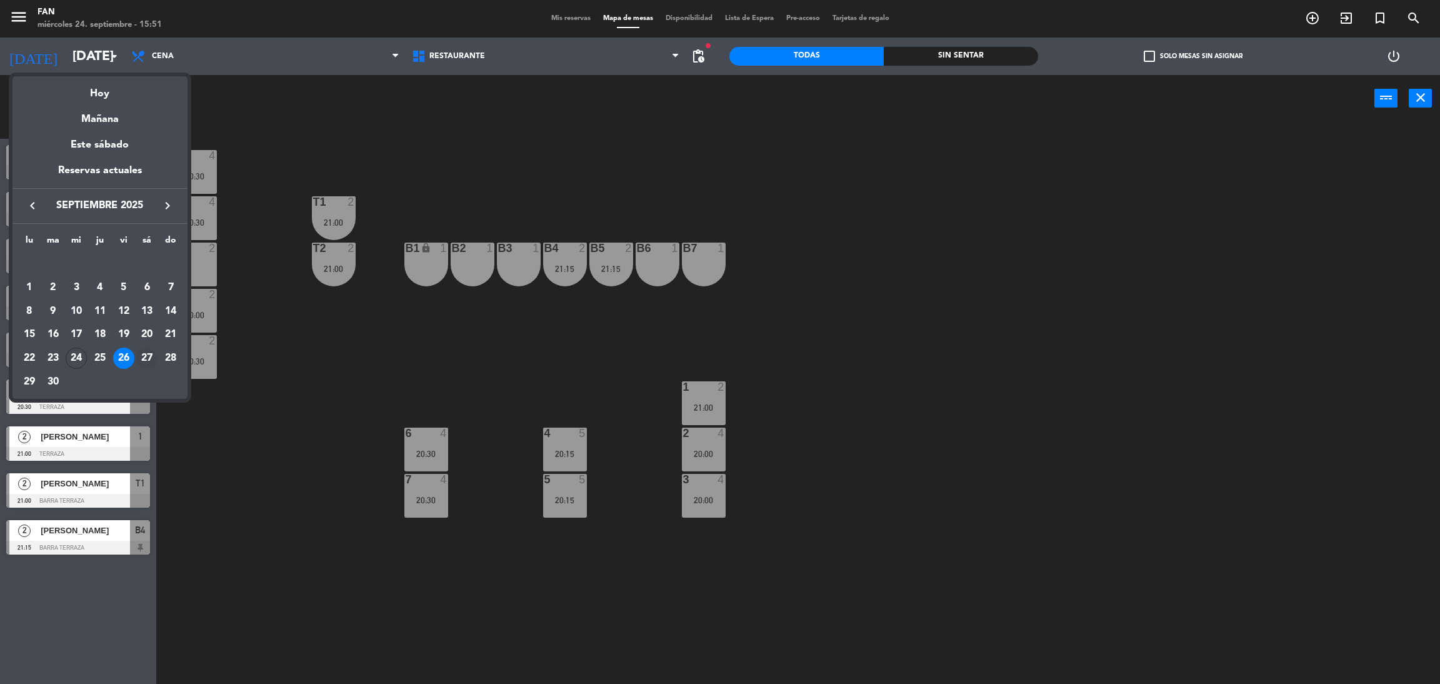
click at [147, 359] on div "27" at bounding box center [146, 357] width 21 height 21
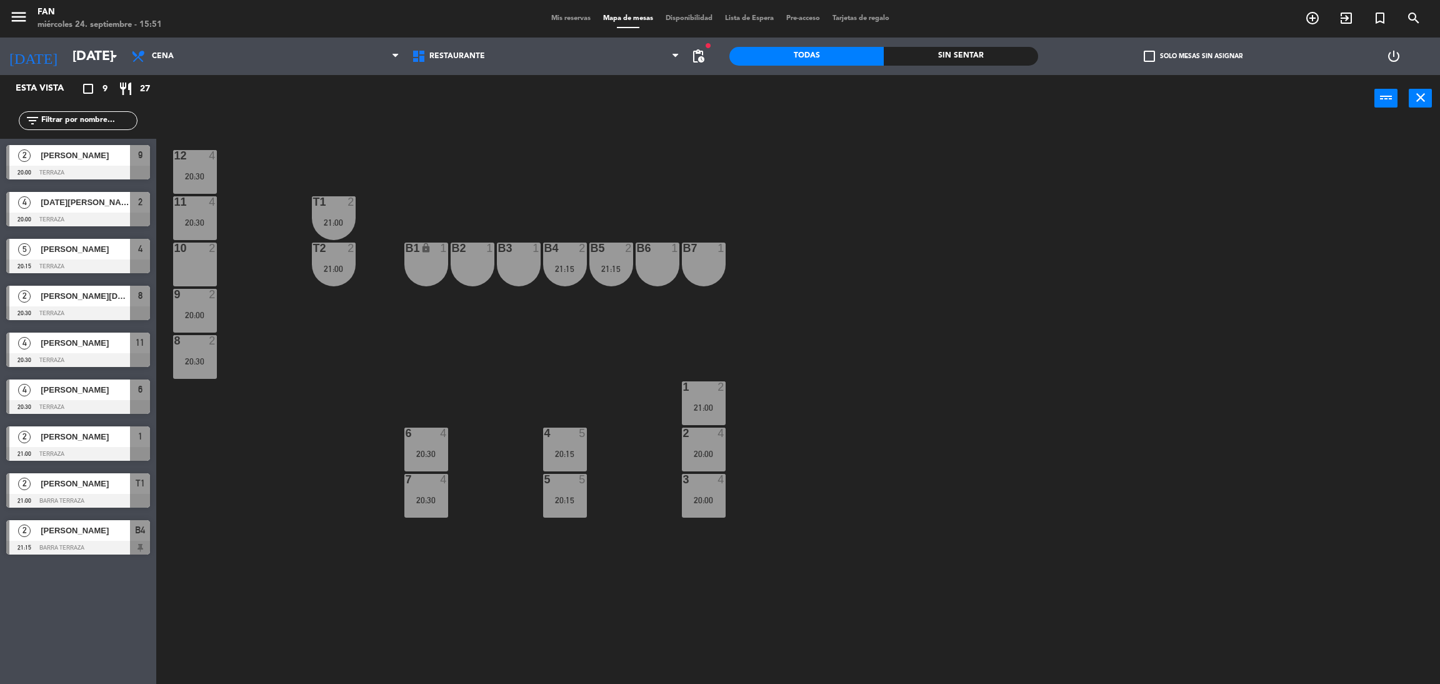
type input "[DATE]"
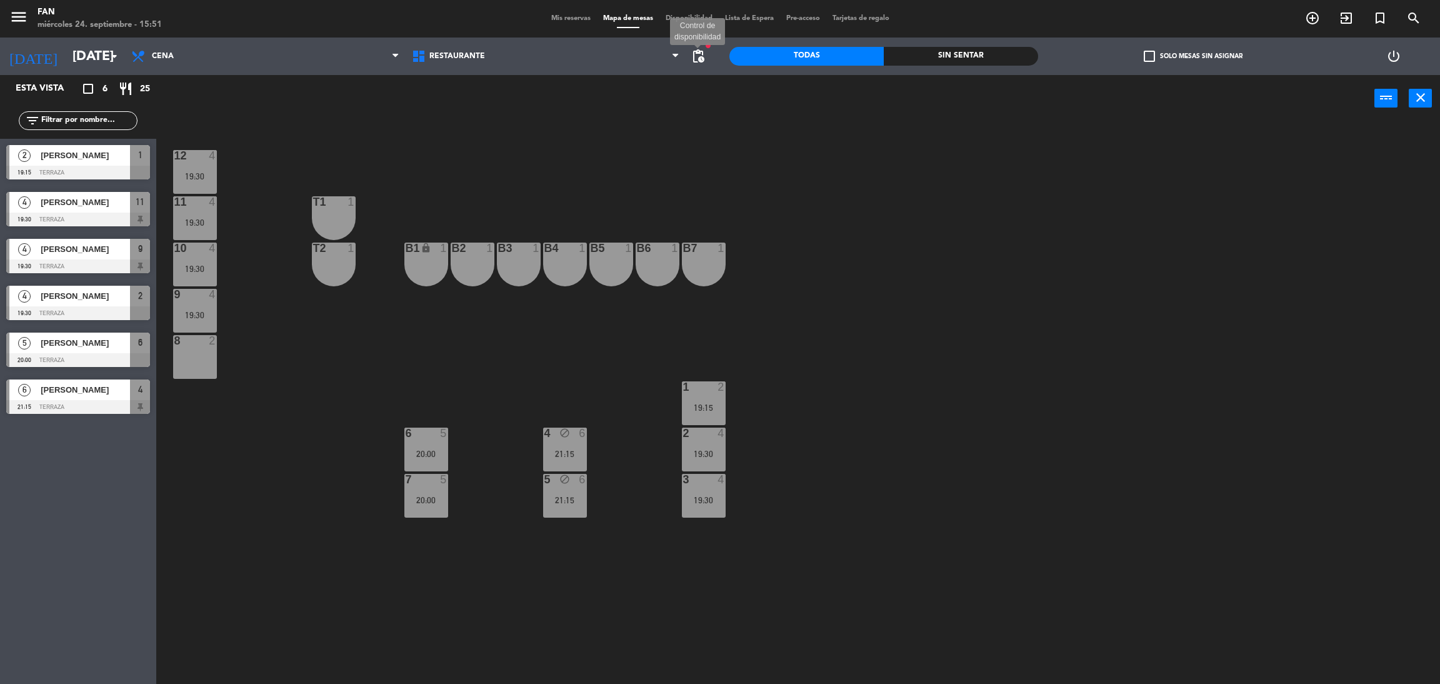
click at [694, 62] on span "pending_actions" at bounding box center [697, 56] width 15 height 15
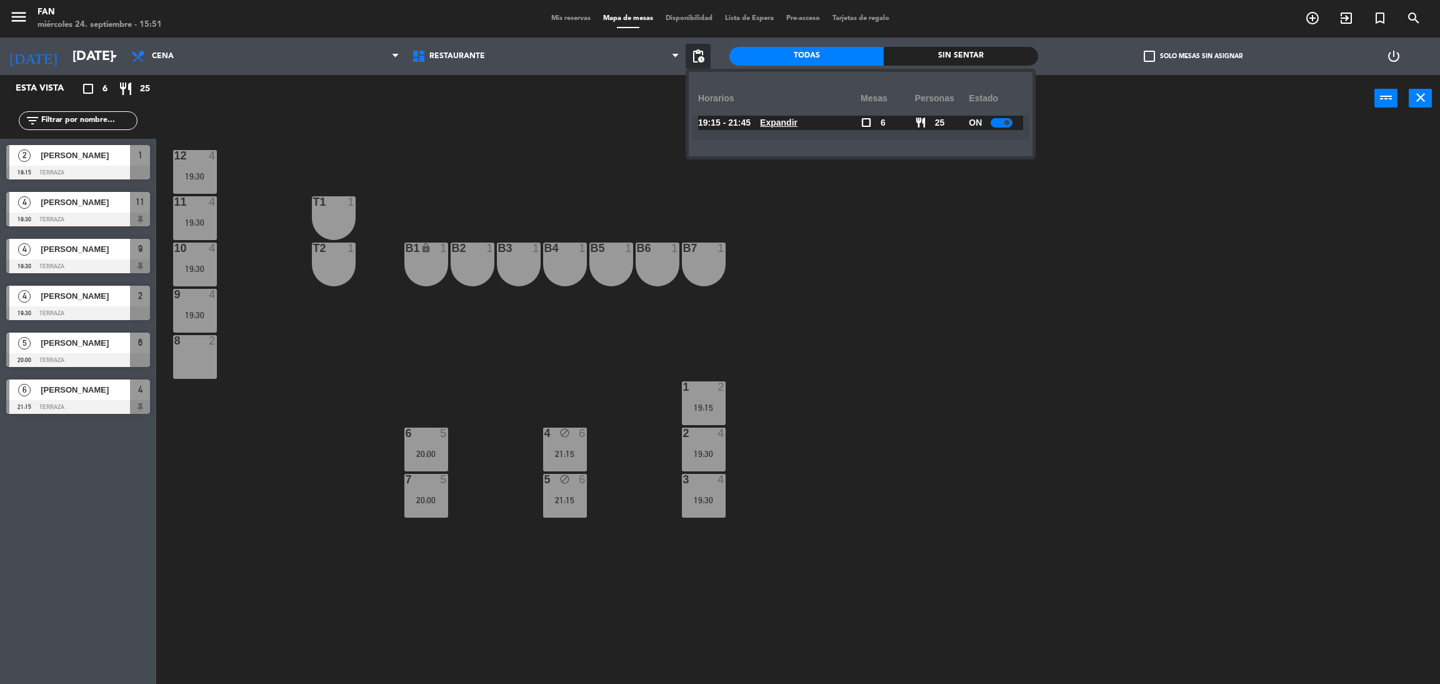
click at [802, 131] on div "19:15 - 21:45 Expandir check_box_outline_blank 6 restaurant 25 ON Expandir" at bounding box center [860, 128] width 337 height 25
click at [792, 121] on u "Expandir" at bounding box center [778, 122] width 37 height 10
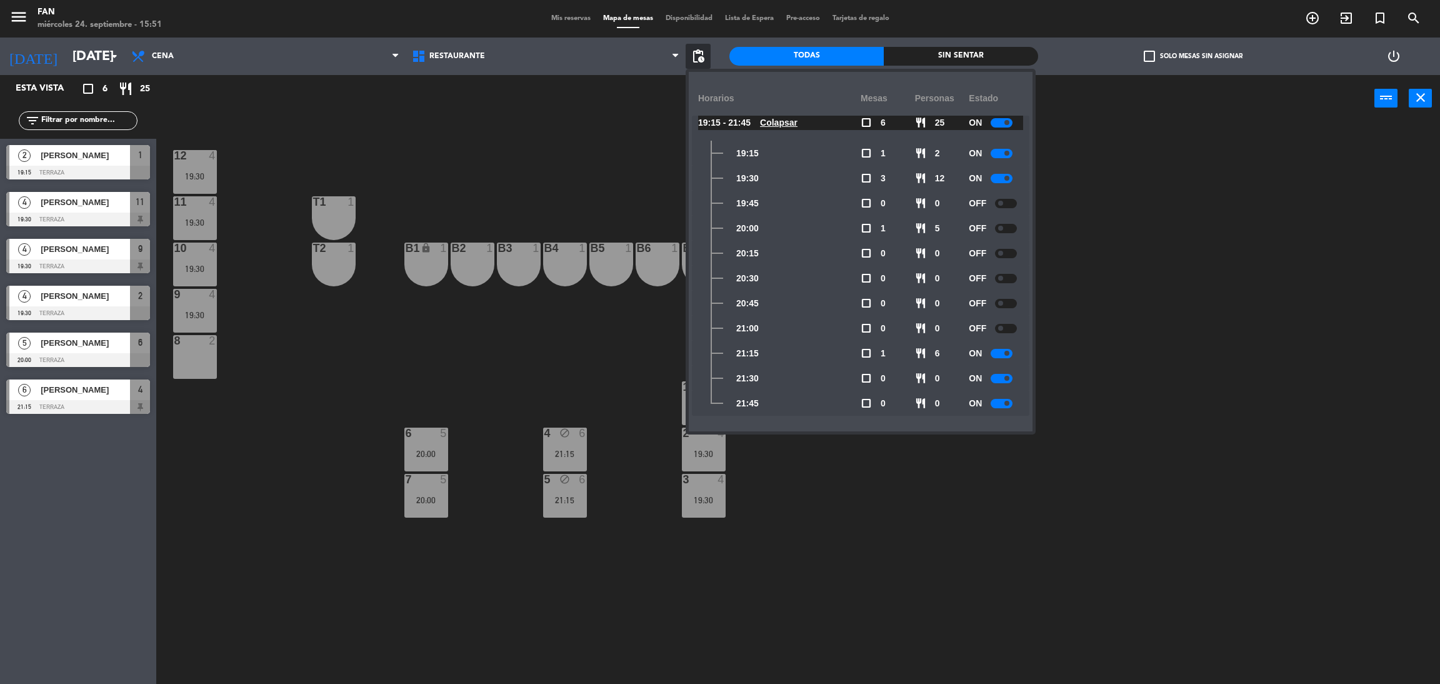
click at [539, 206] on div "12 4 19:30 11 4 19:30 T1 1 10 4 19:30 T2 1 B1 lock 1 B2 1 B3 1 B4 1 B5 1 B6 1 B…" at bounding box center [805, 408] width 1269 height 562
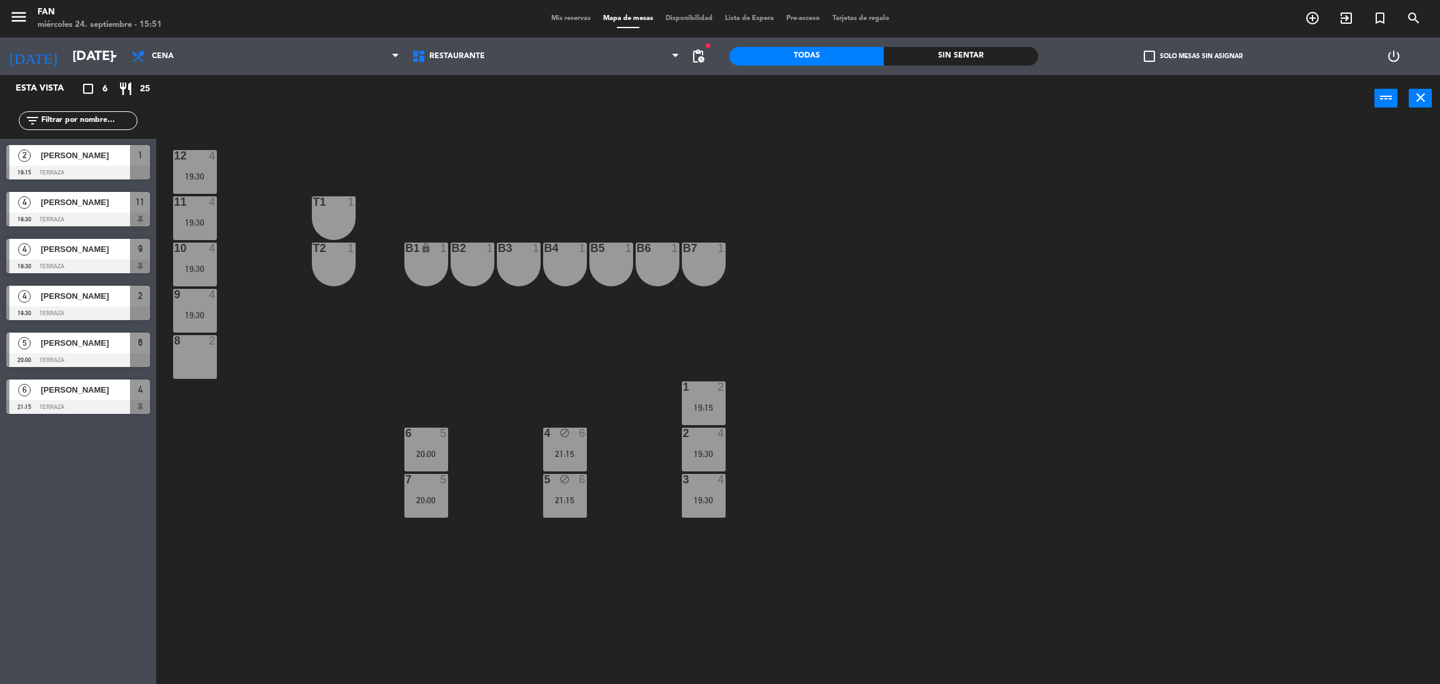
click at [571, 15] on span "Mis reservas" at bounding box center [571, 18] width 52 height 7
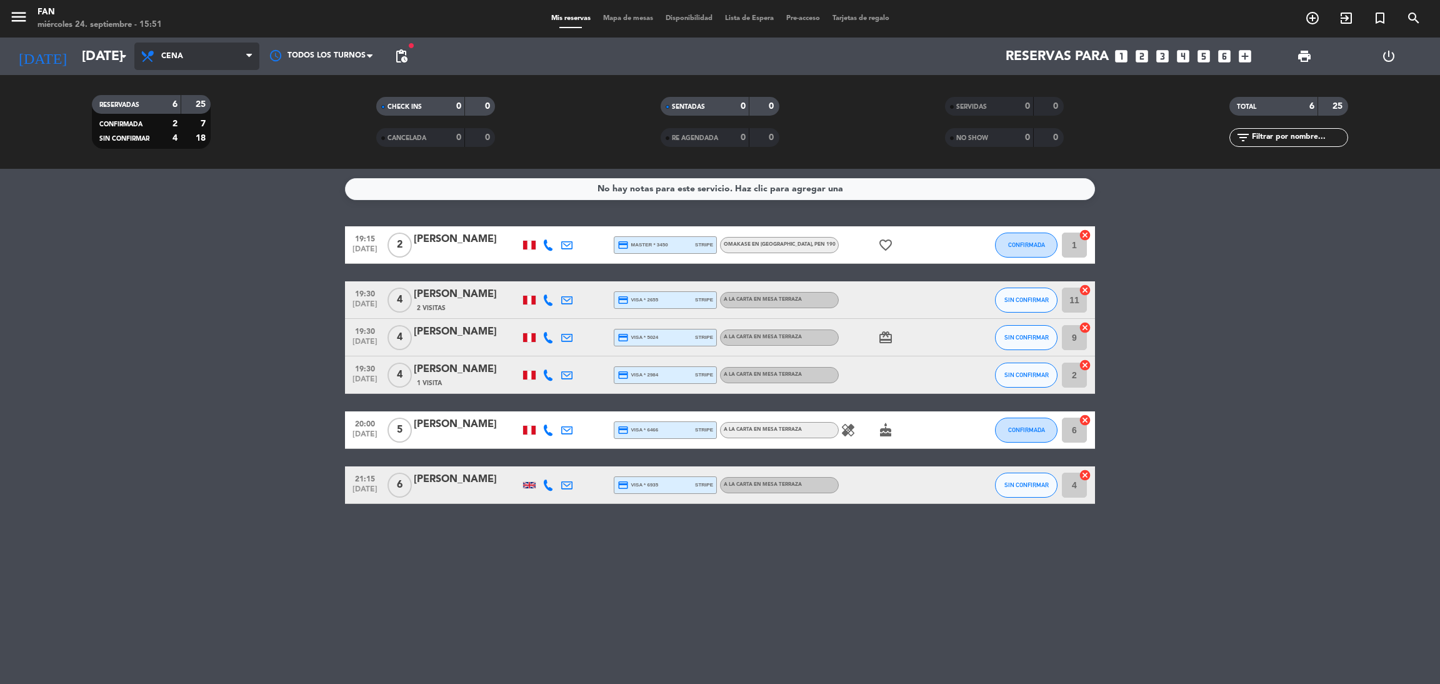
click at [192, 60] on span "Cena" at bounding box center [196, 55] width 125 height 27
click at [187, 234] on bookings-row "19:15 [DATE] 2 [PERSON_NAME] credit_card master * 3450 stripe Omakase en [GEOGR…" at bounding box center [720, 364] width 1440 height 277
click at [117, 57] on icon "arrow_drop_down" at bounding box center [123, 56] width 15 height 15
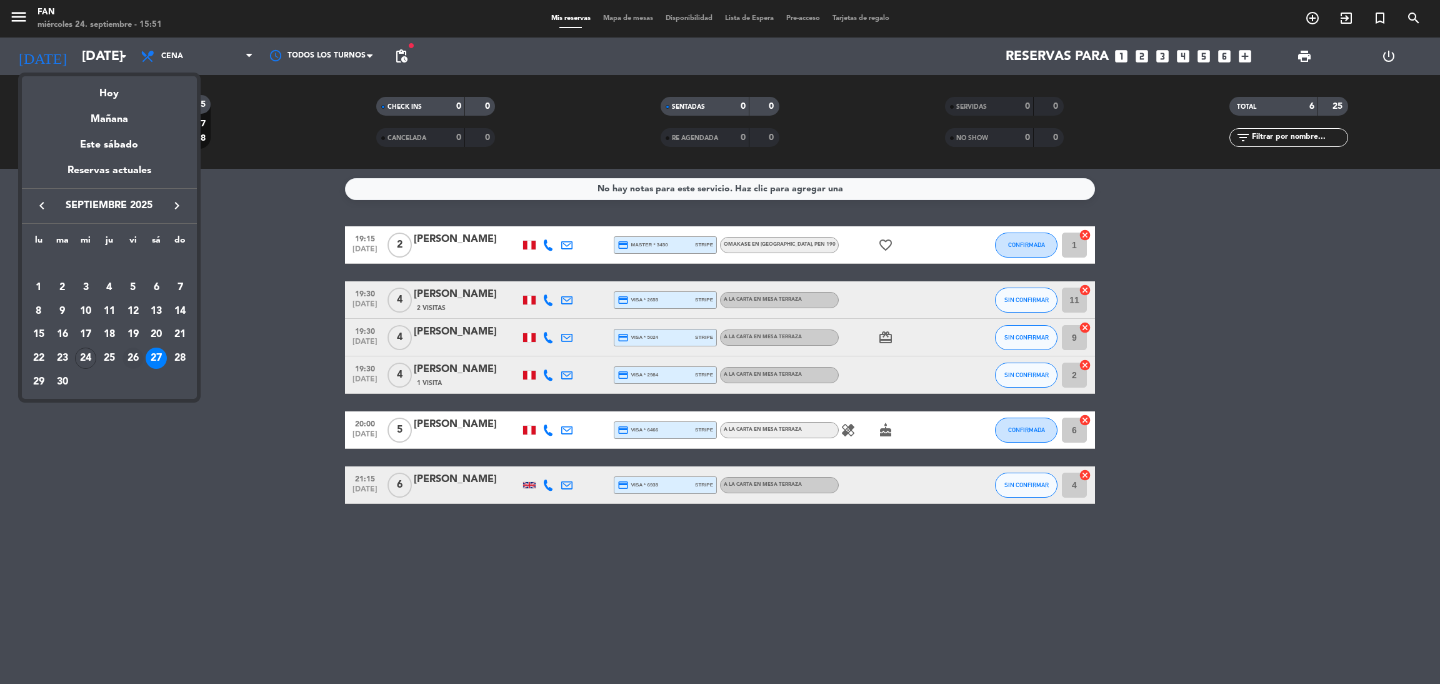
click at [137, 353] on div "26" at bounding box center [132, 357] width 21 height 21
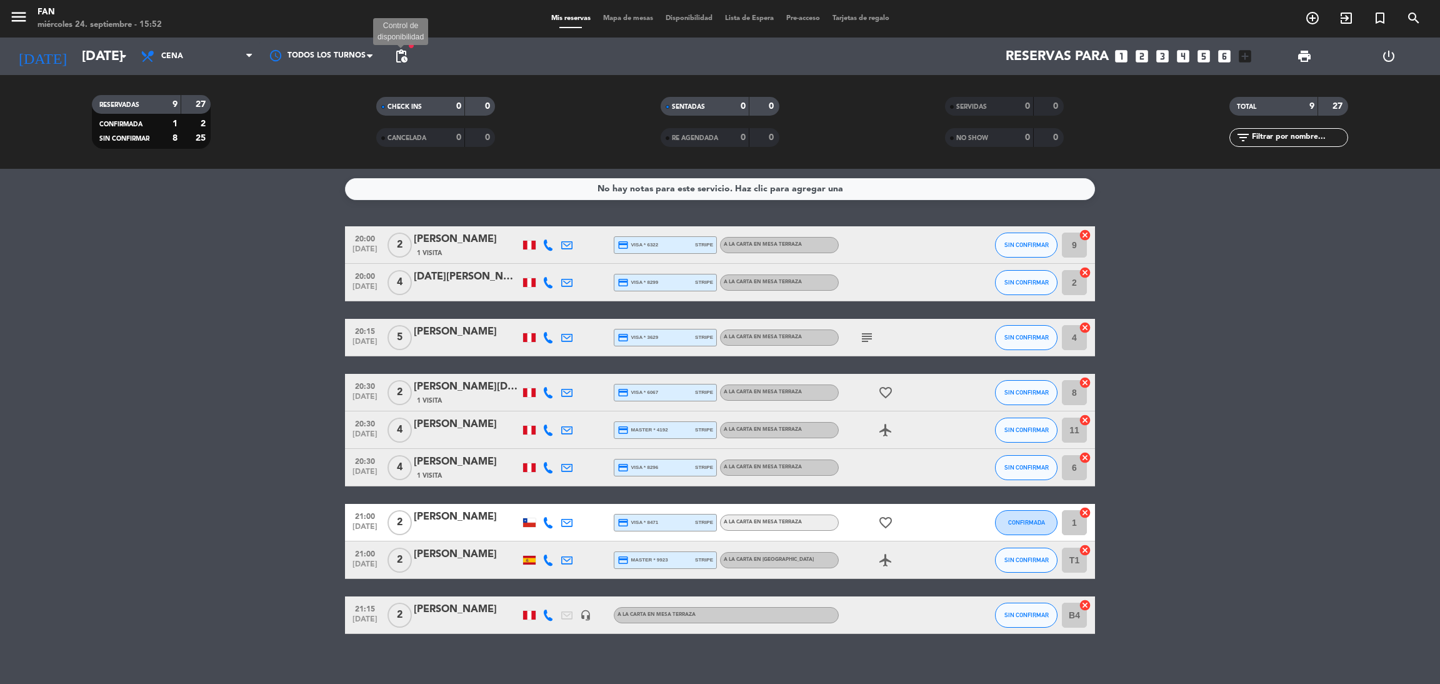
click at [397, 51] on span "pending_actions" at bounding box center [401, 56] width 15 height 15
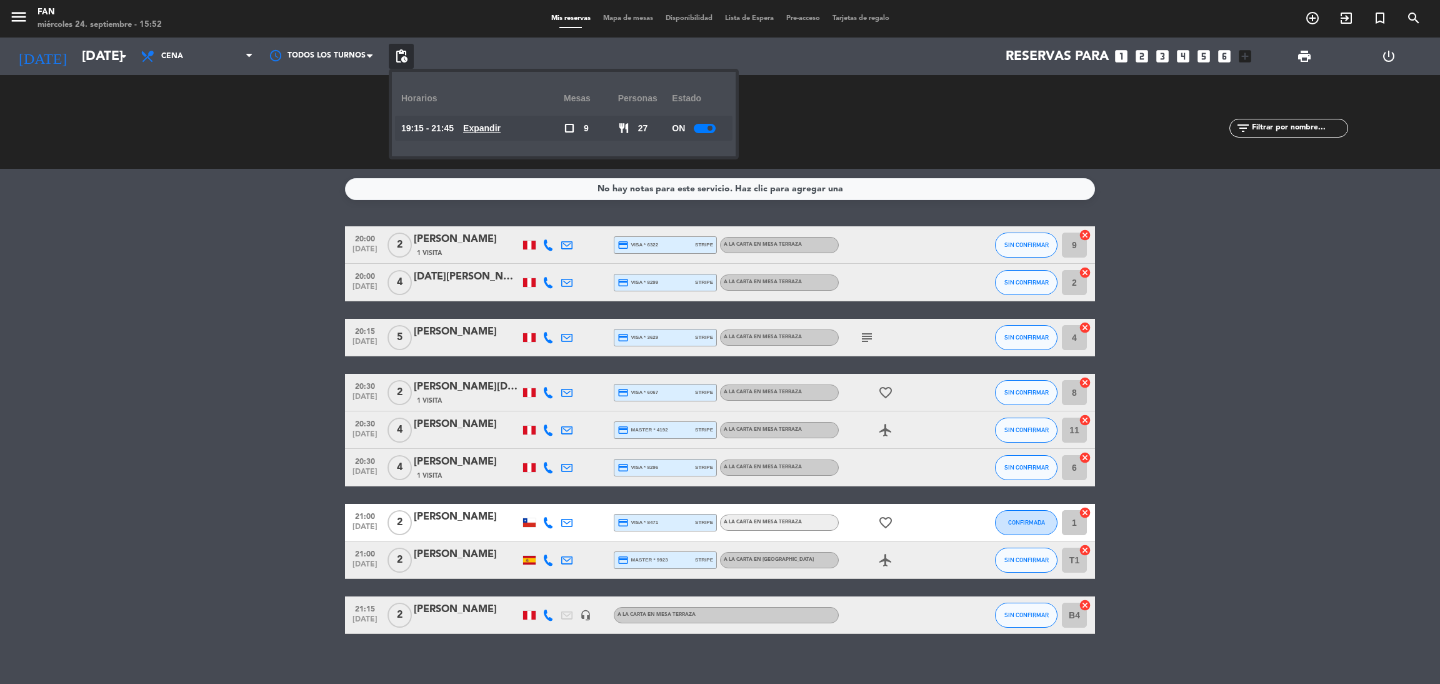
click at [490, 129] on u "Expandir" at bounding box center [481, 128] width 37 height 10
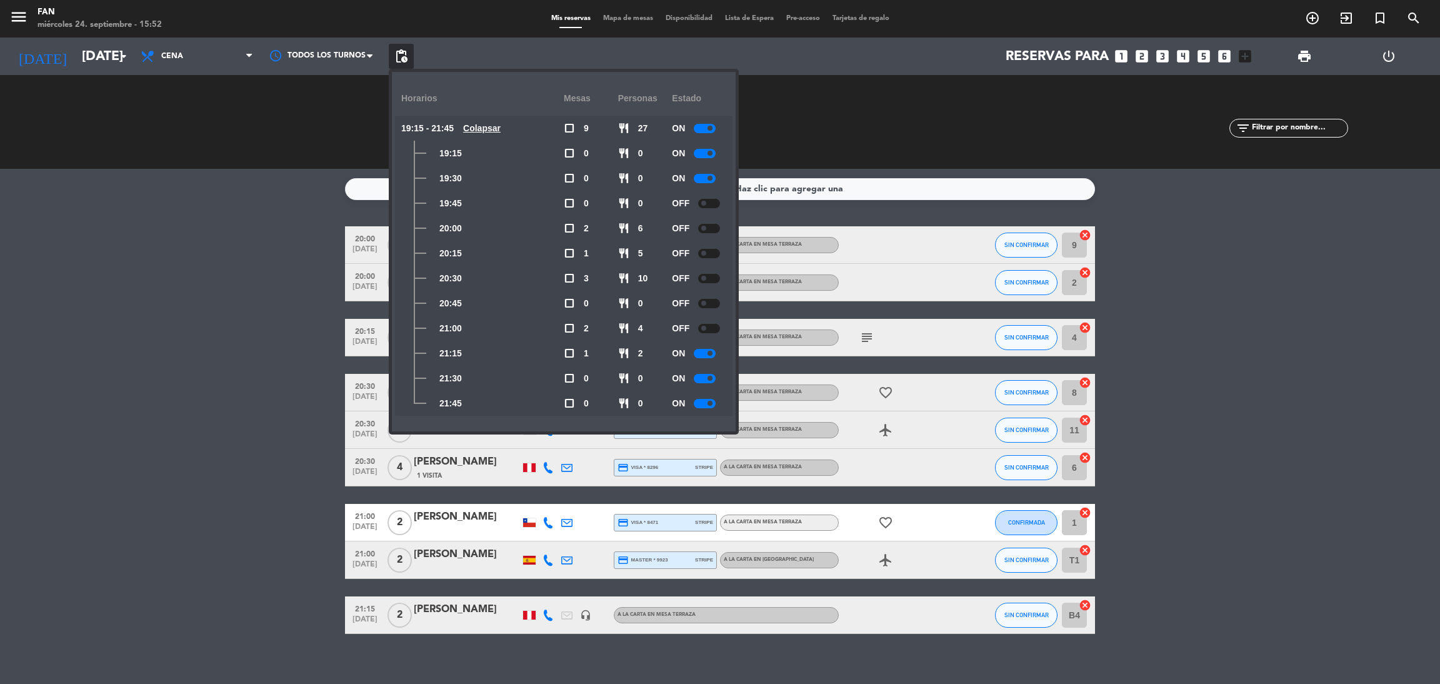
click at [337, 394] on bookings-row "20:00 [DATE] 2 [PERSON_NAME] 1 Visita credit_card visa * 6322 stripe A la carta…" at bounding box center [720, 429] width 1440 height 407
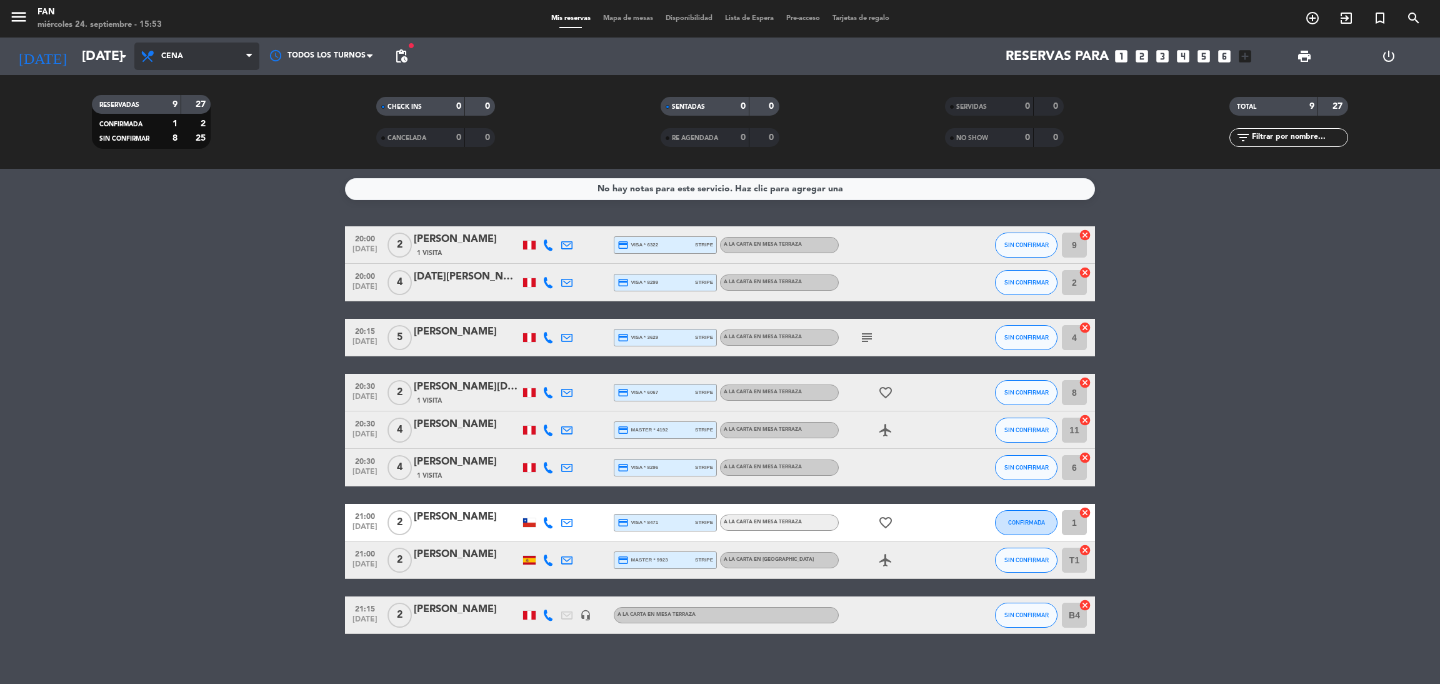
click at [186, 59] on span "Cena" at bounding box center [196, 55] width 125 height 27
click at [86, 64] on input "[DATE]" at bounding box center [162, 56] width 172 height 28
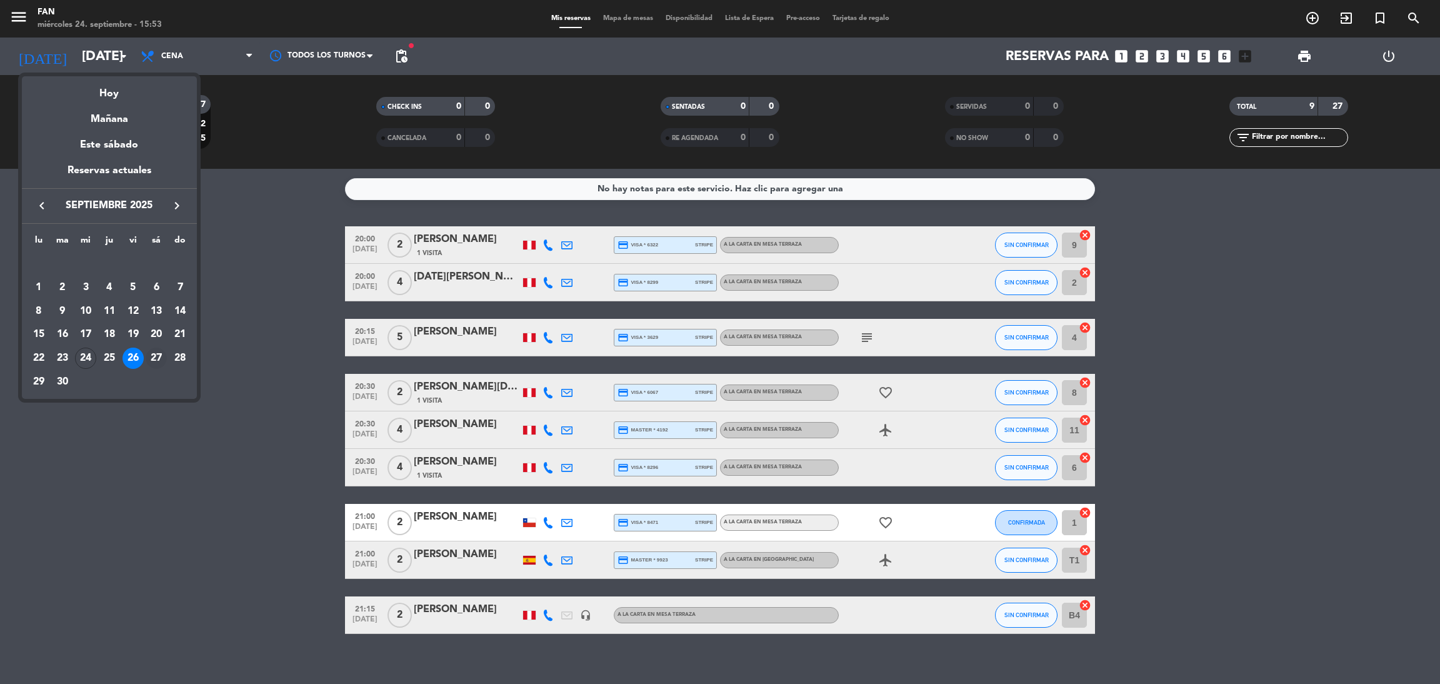
click at [156, 351] on div "27" at bounding box center [156, 357] width 21 height 21
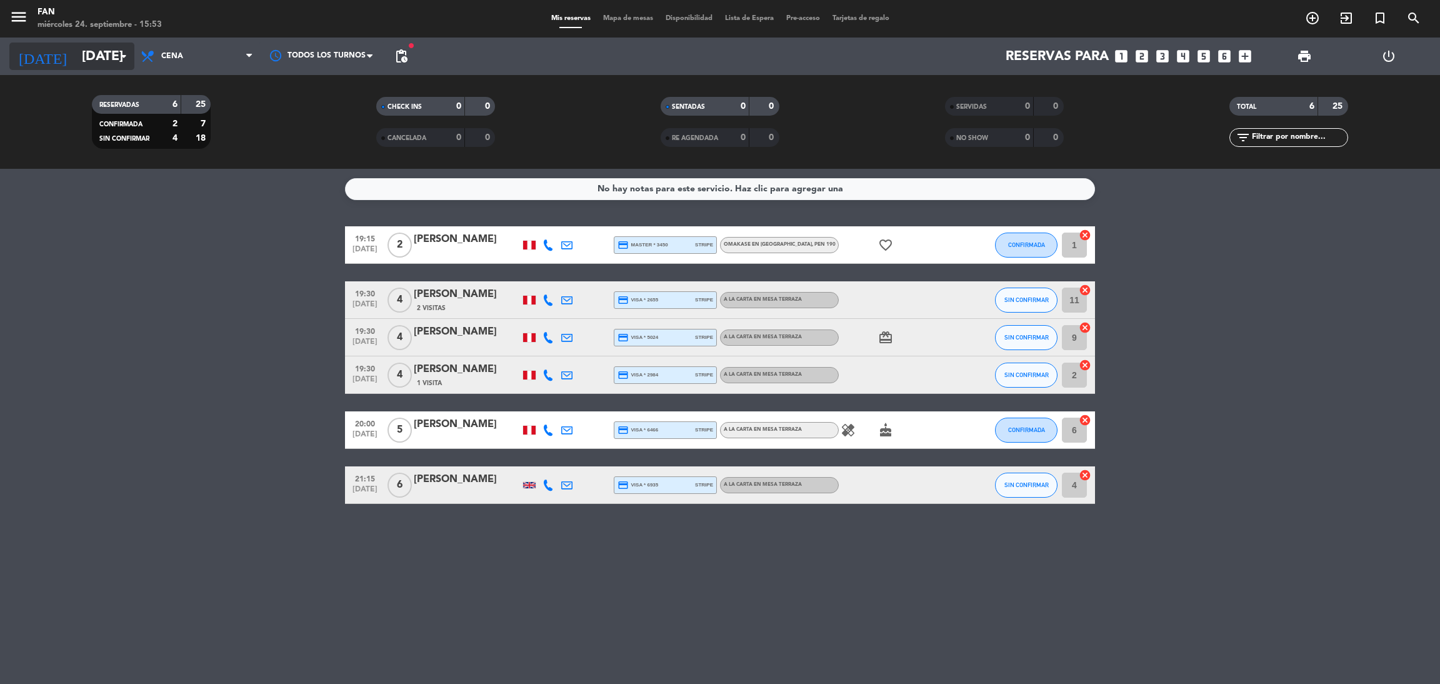
click at [110, 57] on input "[DATE]" at bounding box center [162, 56] width 172 height 28
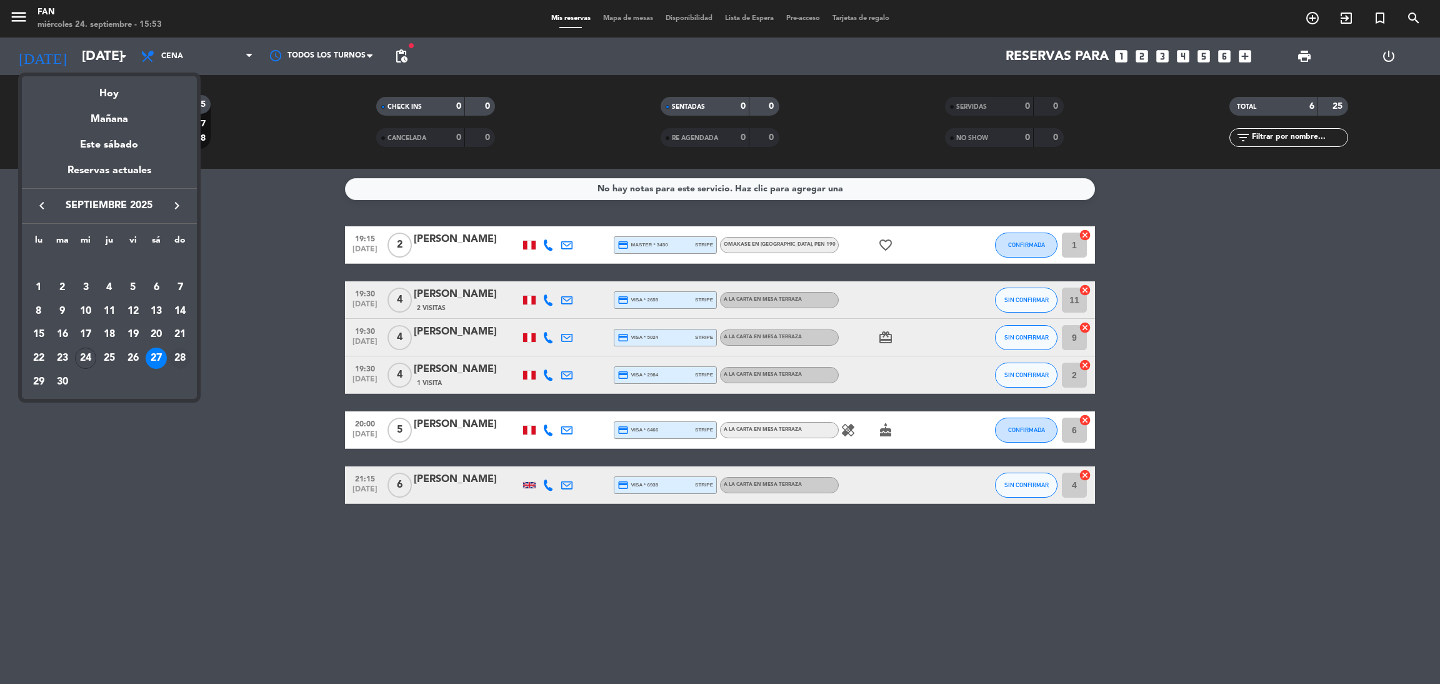
click at [174, 354] on div "28" at bounding box center [179, 357] width 21 height 21
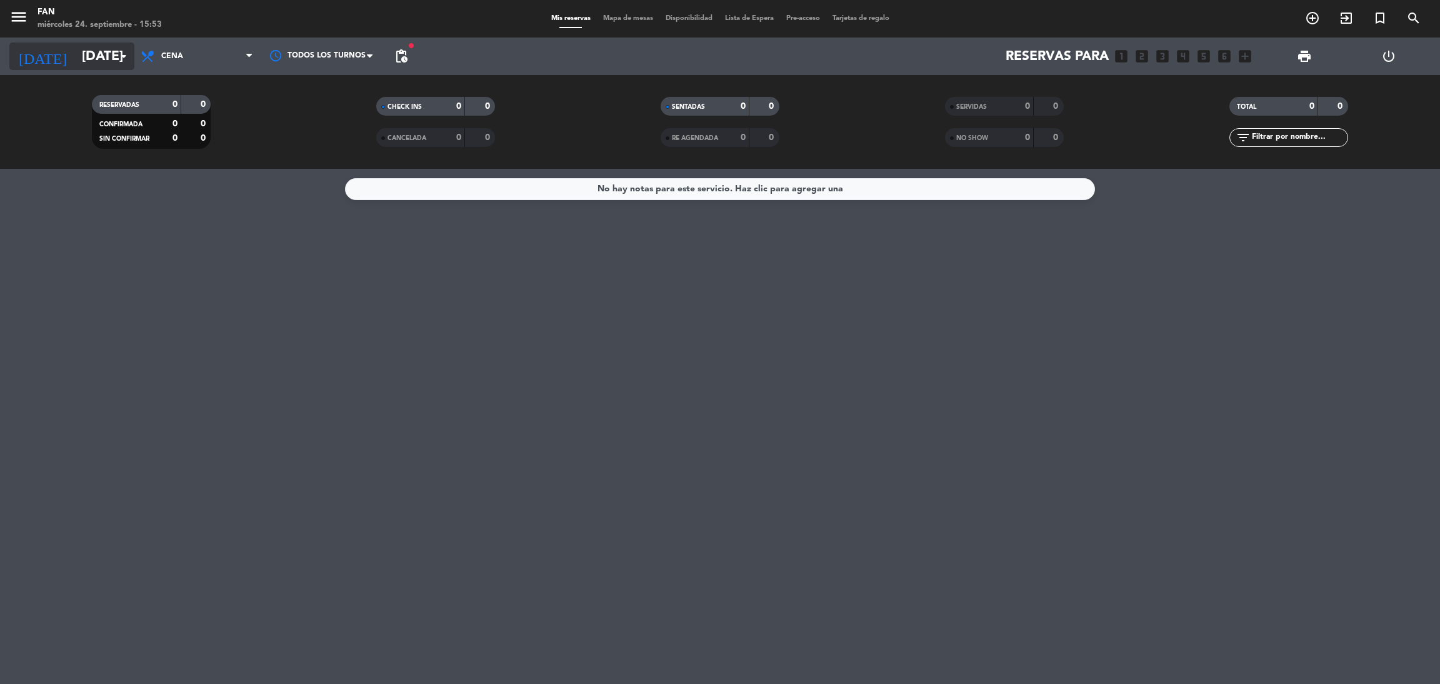
click at [95, 53] on input "[DATE]" at bounding box center [162, 56] width 172 height 28
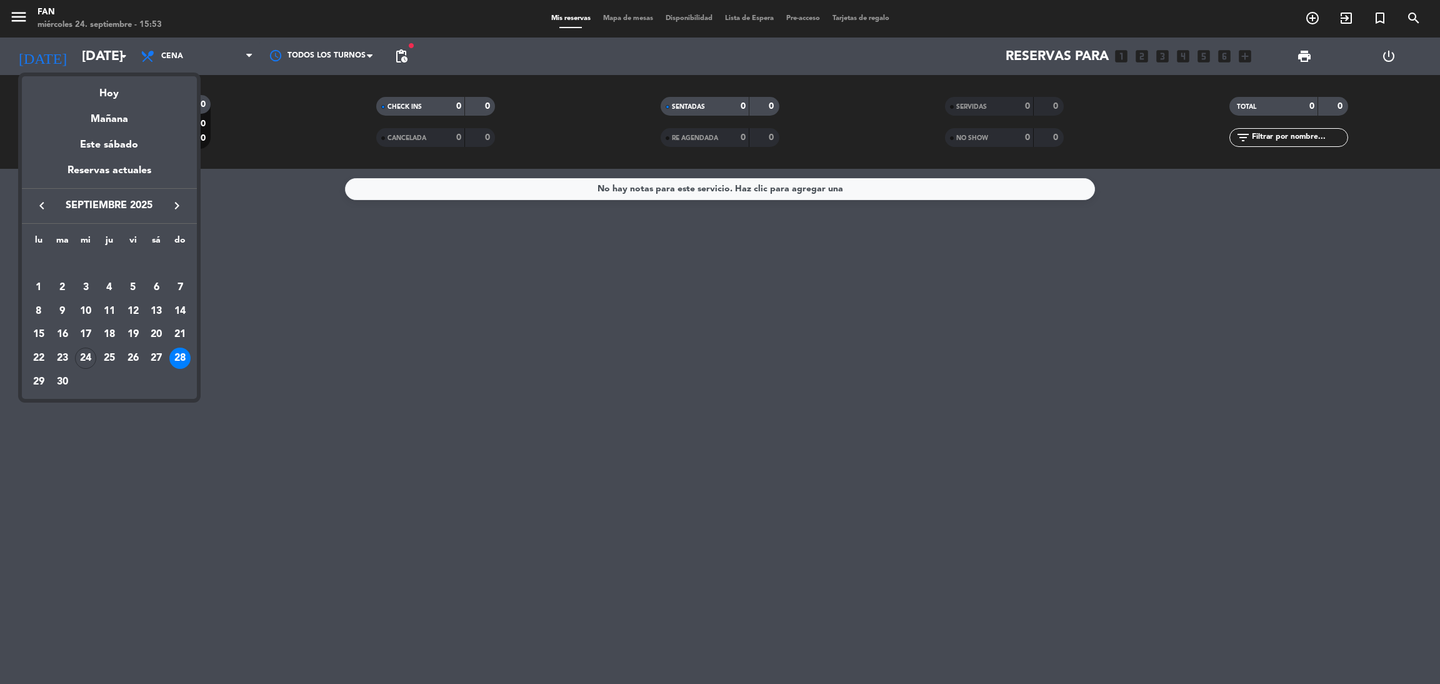
click at [171, 201] on icon "keyboard_arrow_right" at bounding box center [176, 205] width 15 height 15
click at [110, 284] on div "2" at bounding box center [109, 287] width 21 height 21
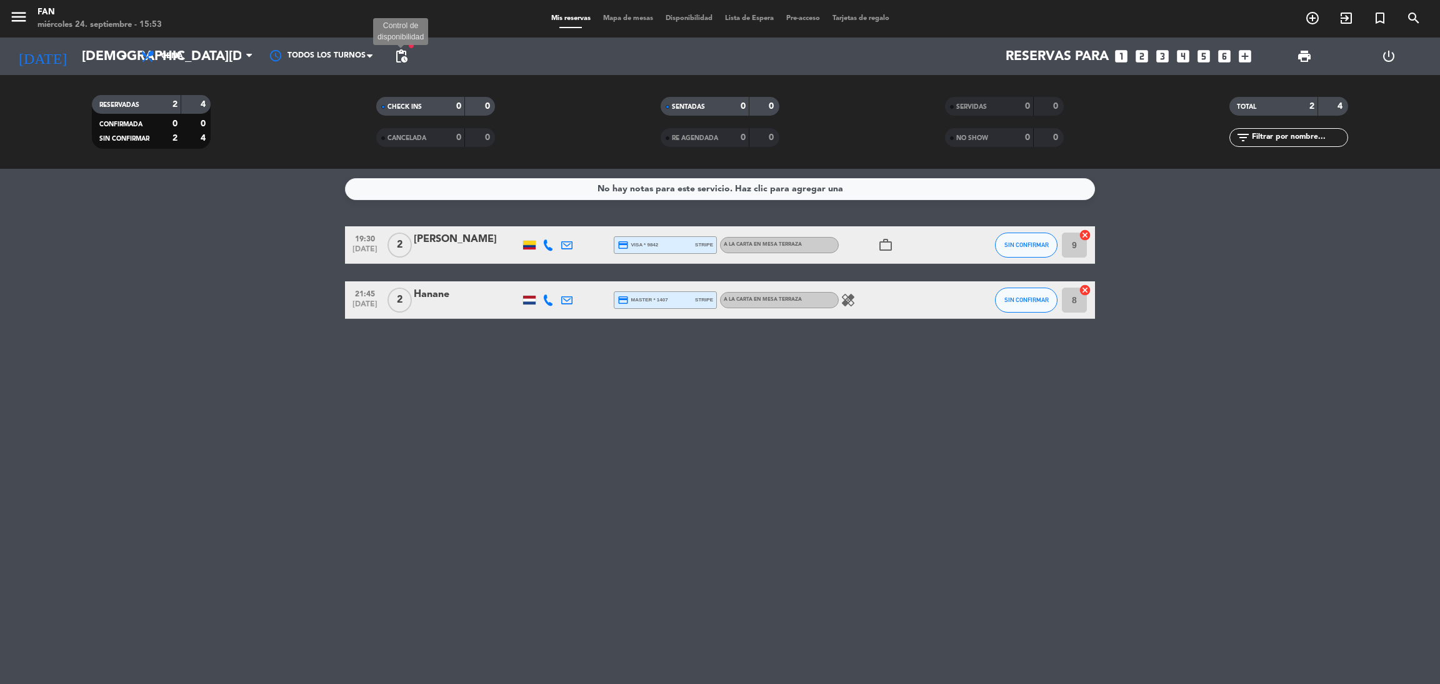
click at [406, 57] on span "pending_actions" at bounding box center [401, 56] width 15 height 15
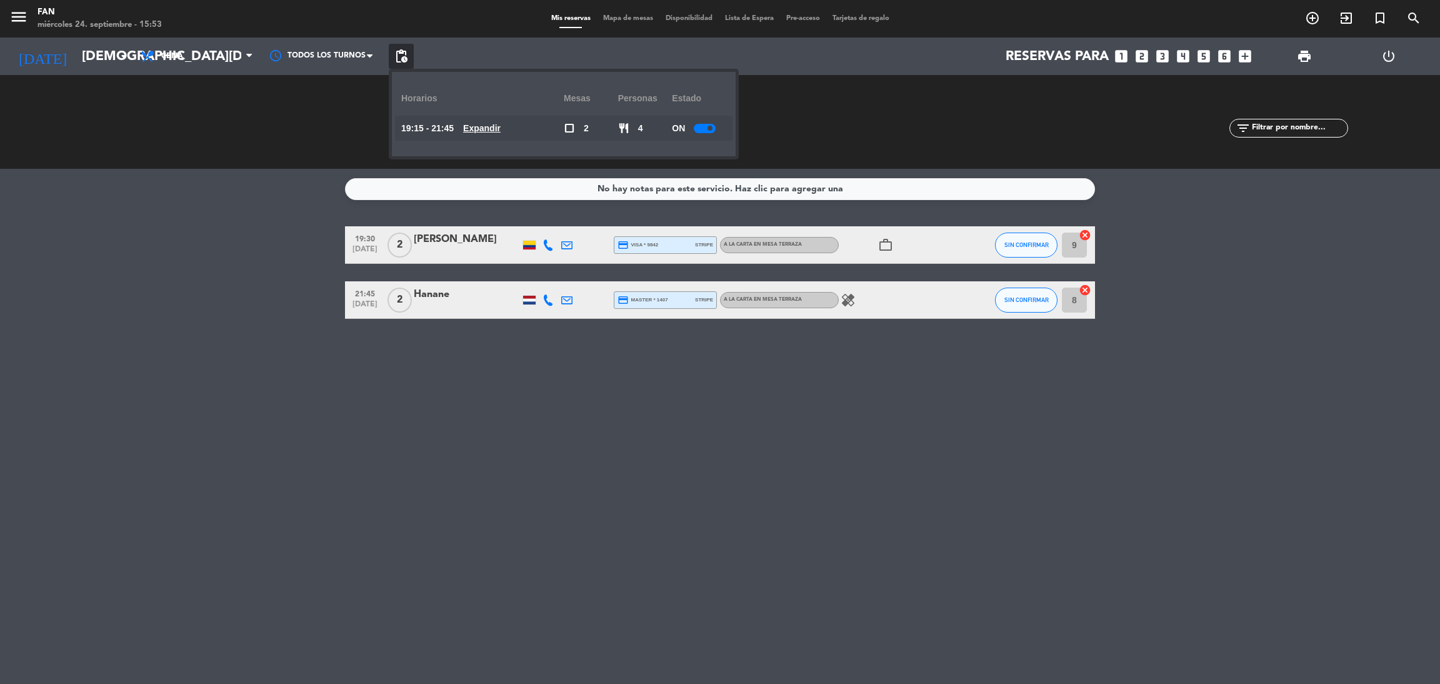
click at [485, 132] on u "Expandir" at bounding box center [481, 128] width 37 height 10
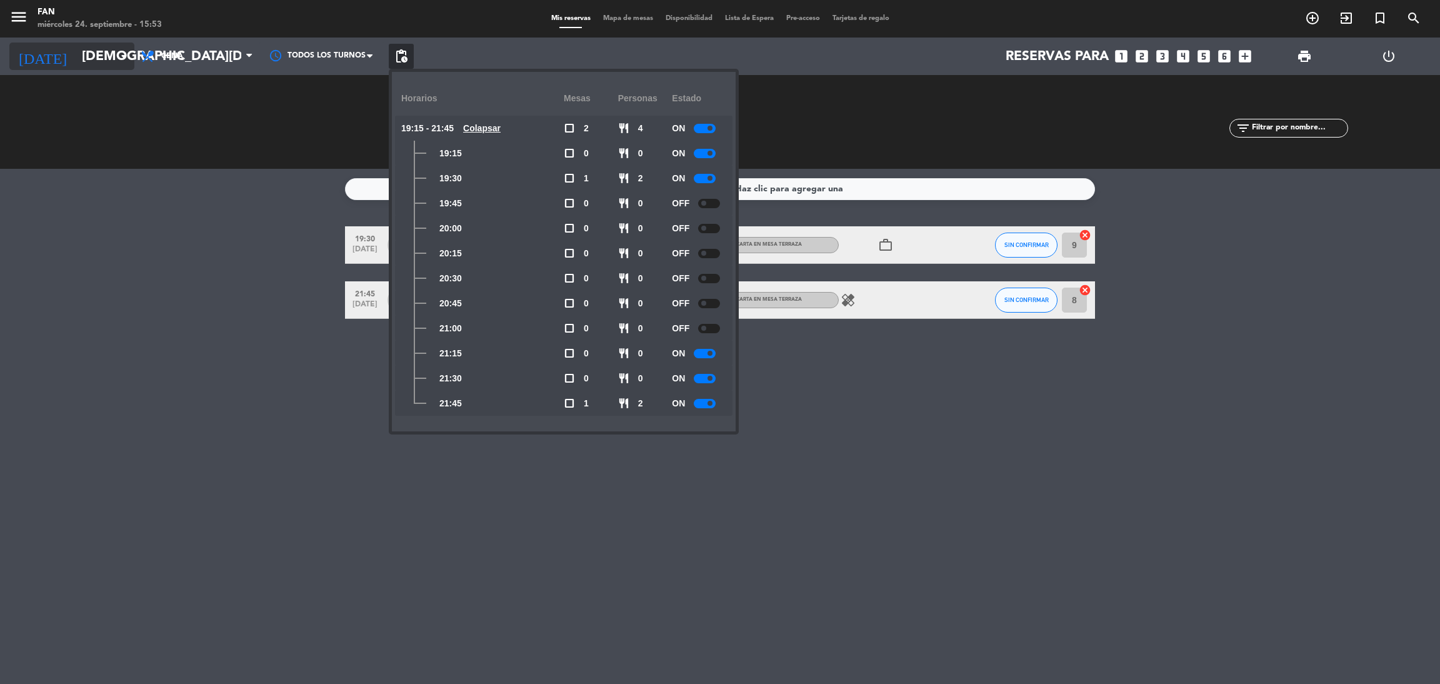
click at [80, 49] on input "[DEMOGRAPHIC_DATA][DATE]" at bounding box center [162, 56] width 172 height 28
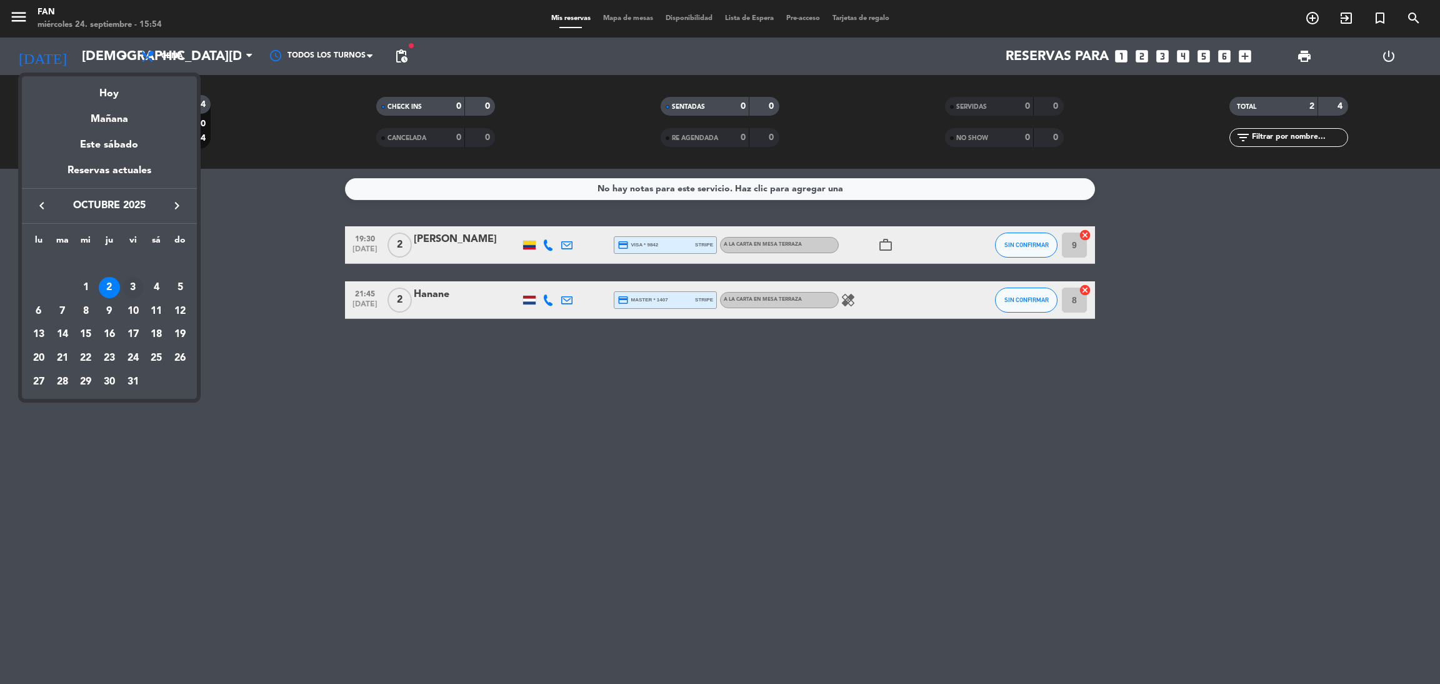
click at [132, 289] on div "3" at bounding box center [132, 287] width 21 height 21
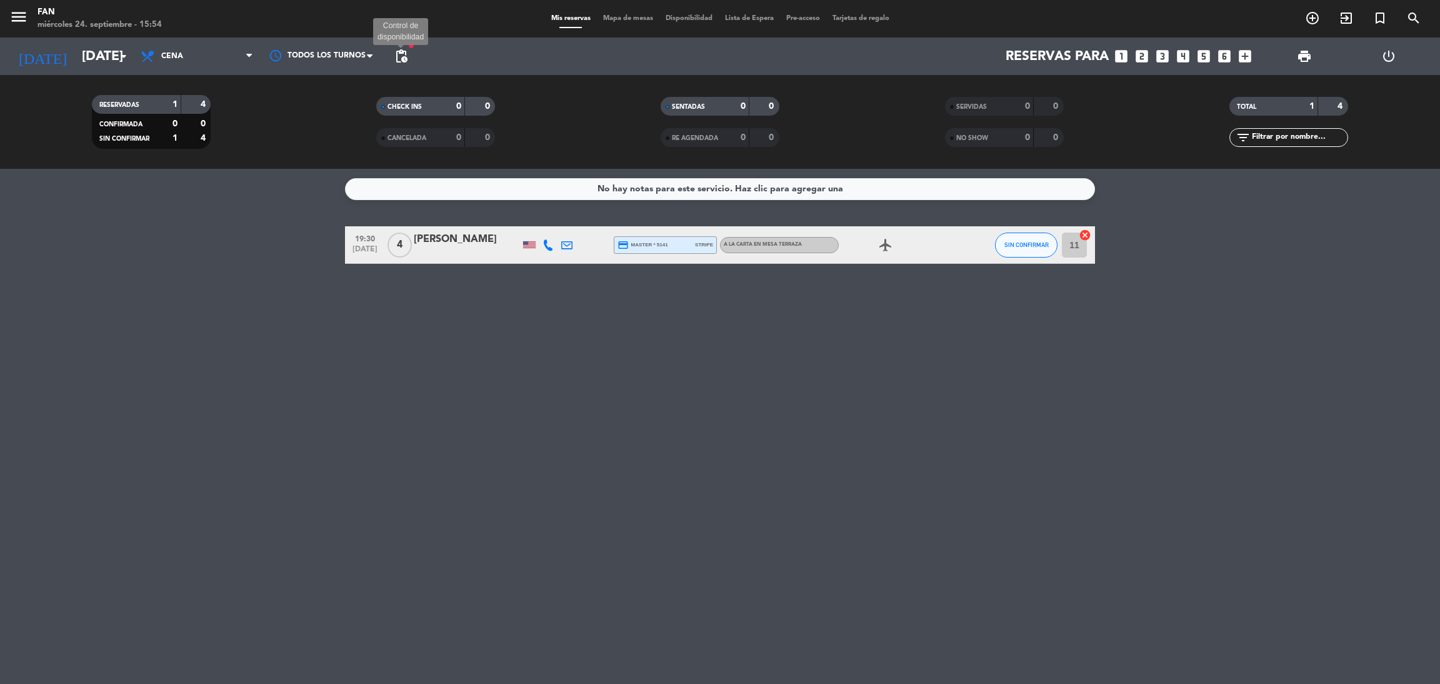
click at [402, 52] on span "pending_actions" at bounding box center [401, 56] width 15 height 15
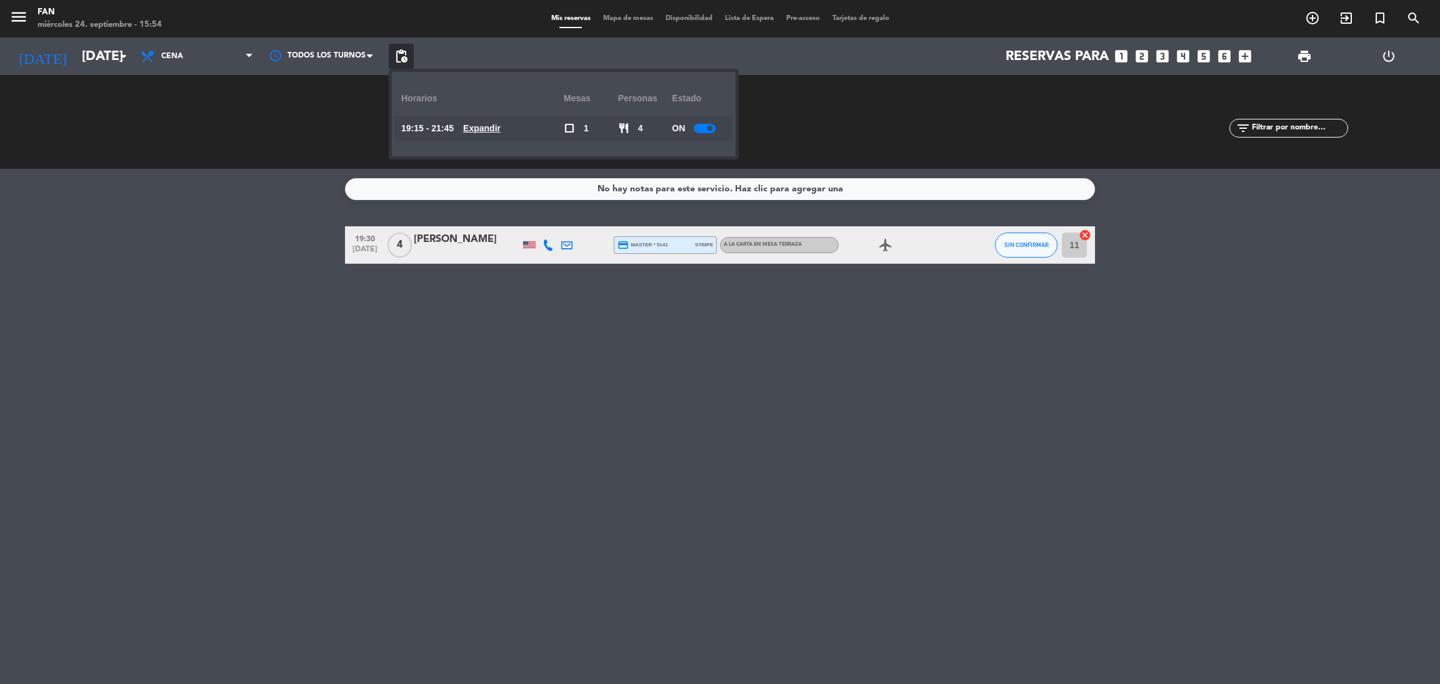
click at [487, 126] on u "Expandir" at bounding box center [481, 128] width 37 height 10
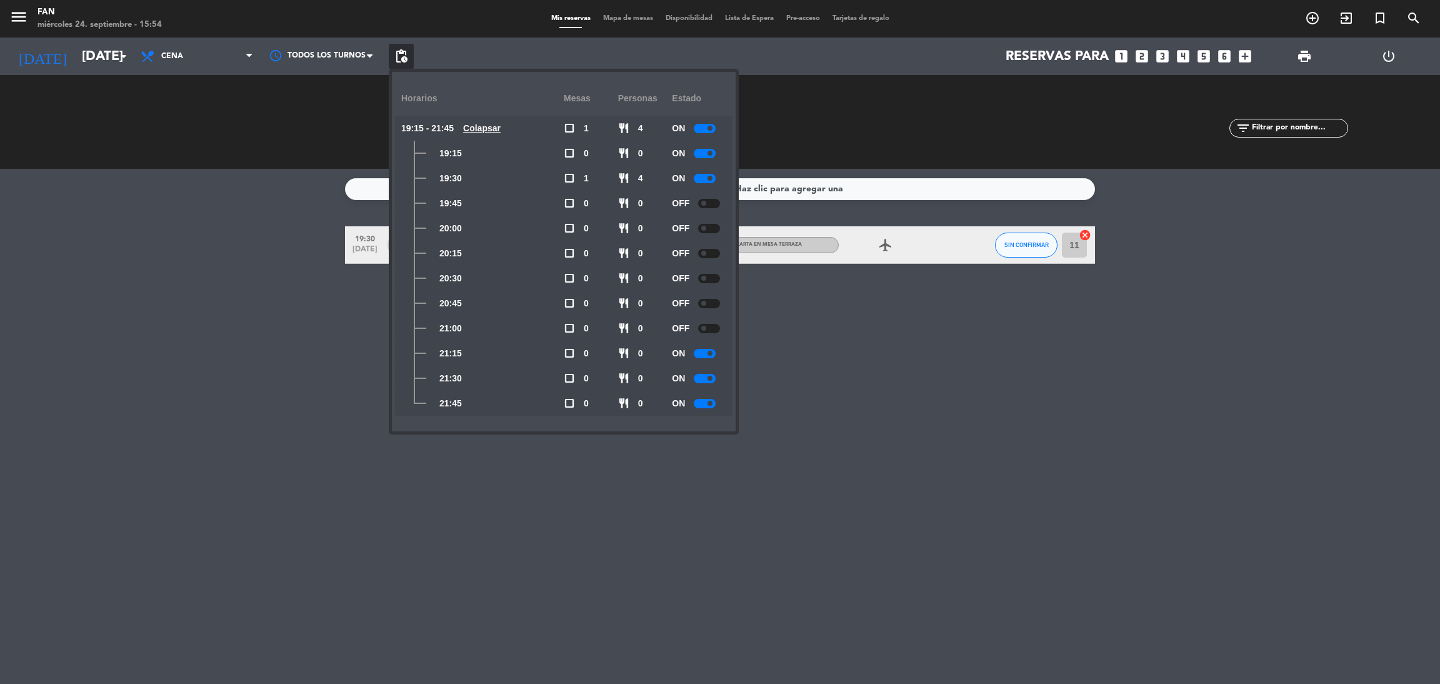
click at [487, 126] on u "Colapsar" at bounding box center [481, 128] width 37 height 10
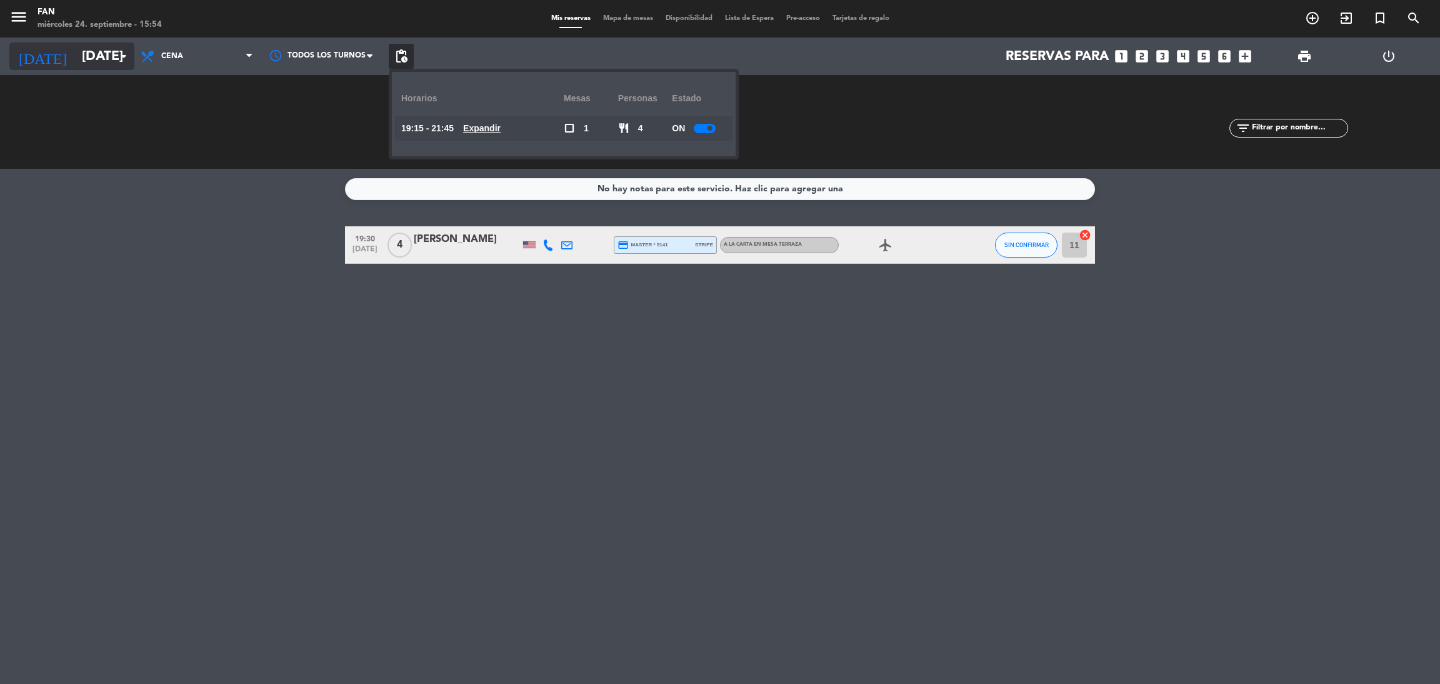
click at [115, 43] on input "[DATE]" at bounding box center [162, 56] width 172 height 28
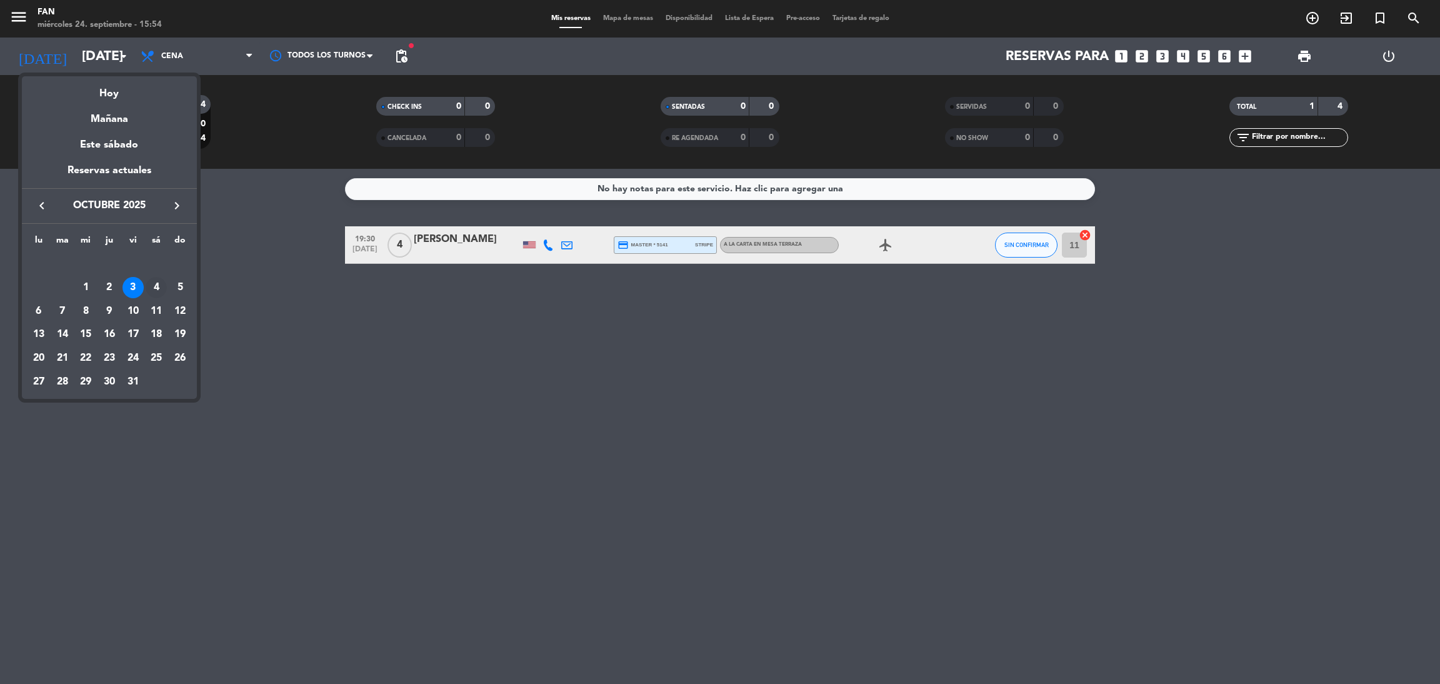
click at [152, 281] on div "4" at bounding box center [156, 287] width 21 height 21
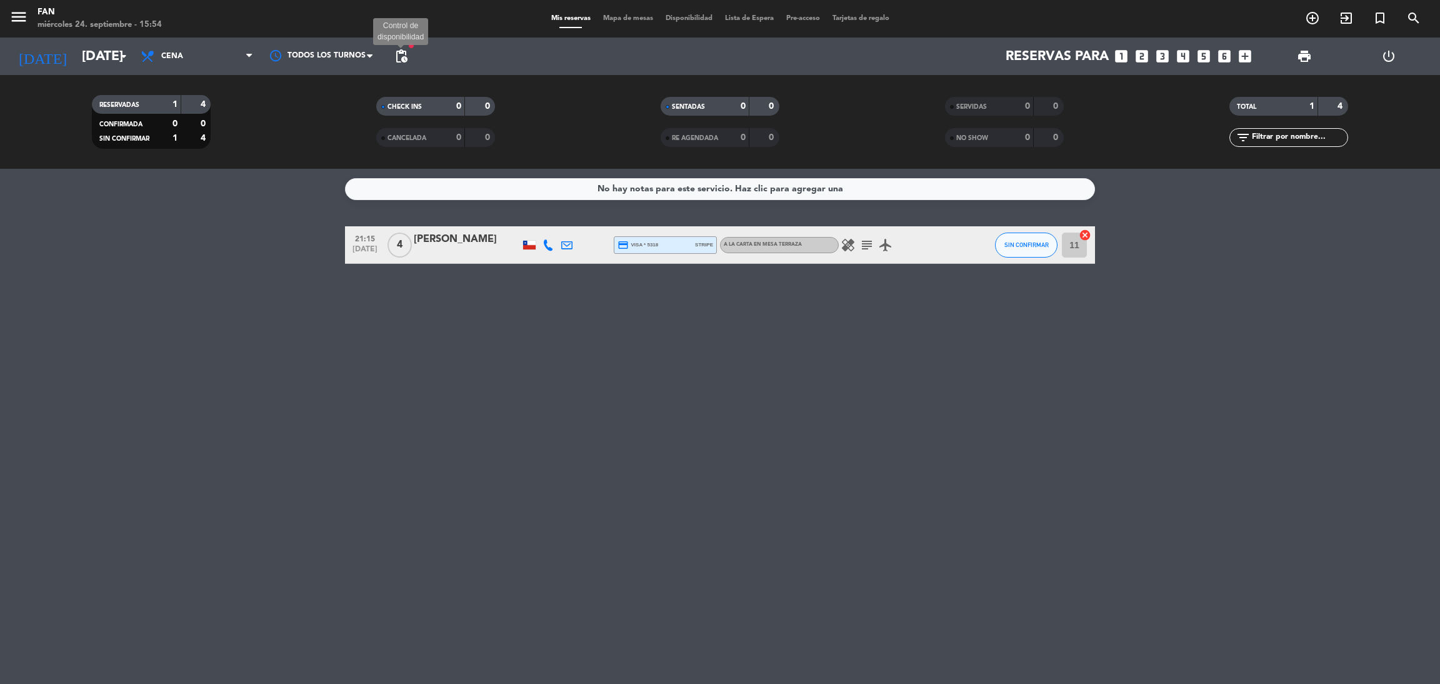
click at [404, 56] on span "pending_actions" at bounding box center [401, 56] width 15 height 15
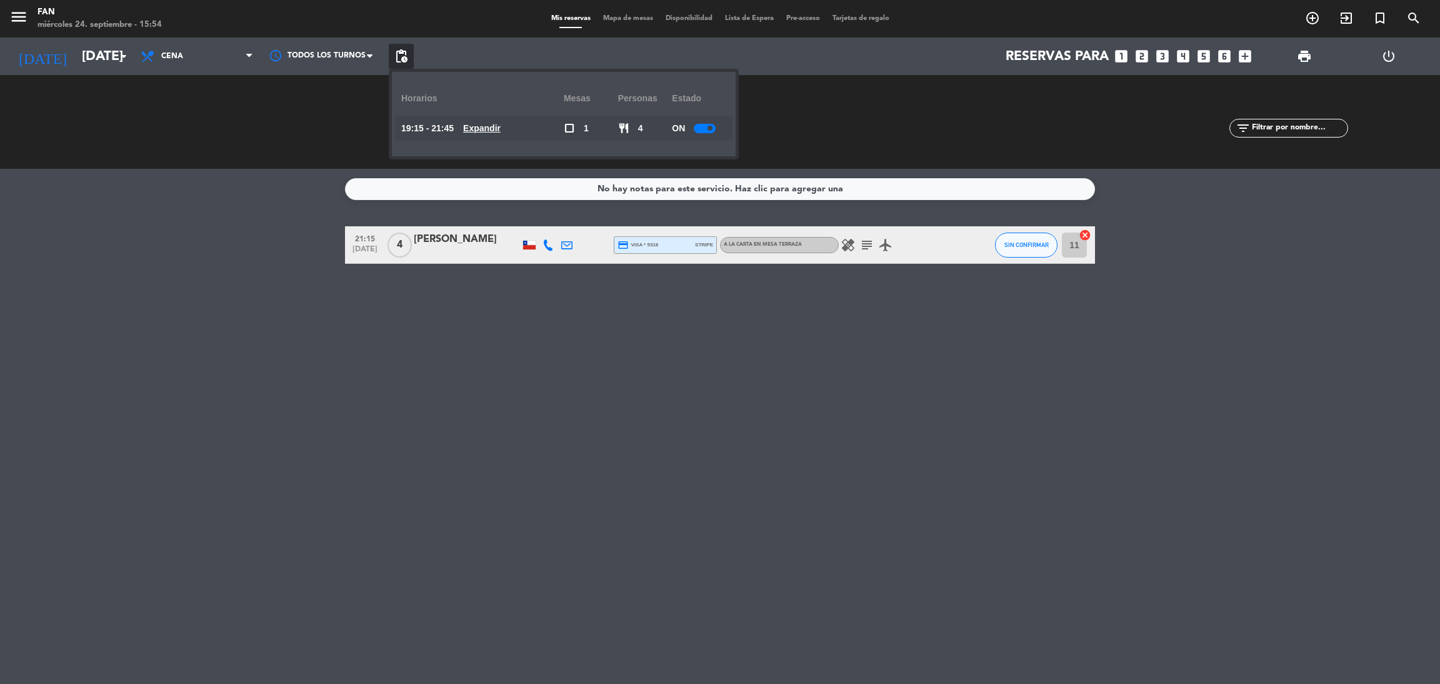
click at [481, 132] on u "Expandir" at bounding box center [481, 128] width 37 height 10
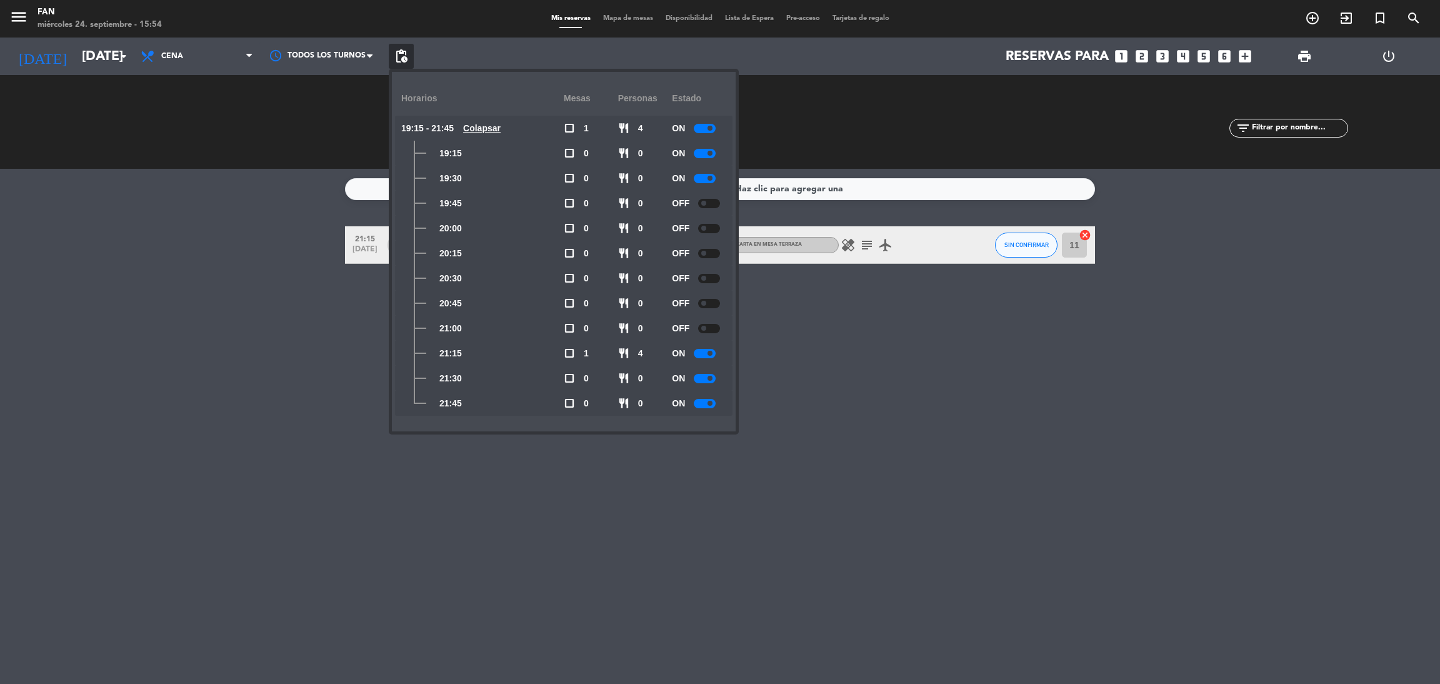
click at [476, 128] on u "Colapsar" at bounding box center [481, 128] width 37 height 10
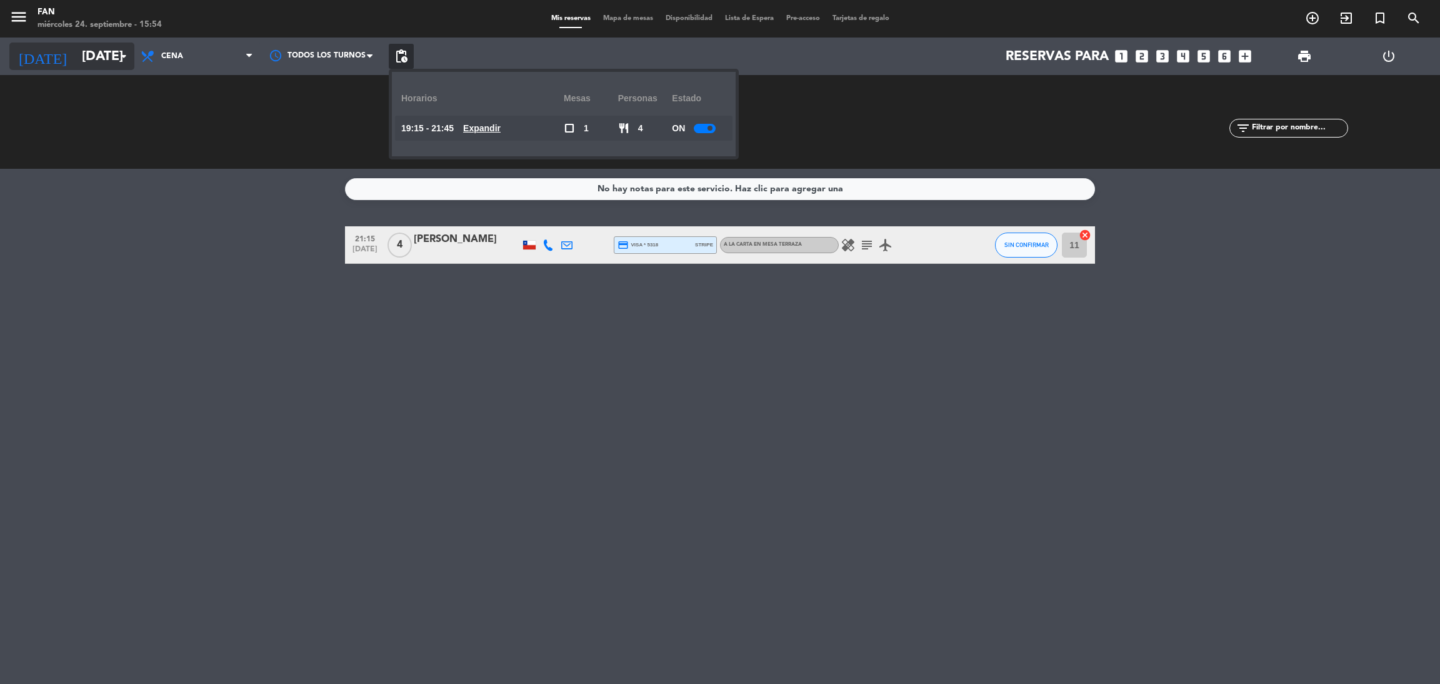
click at [102, 66] on input "[DATE]" at bounding box center [162, 56] width 172 height 28
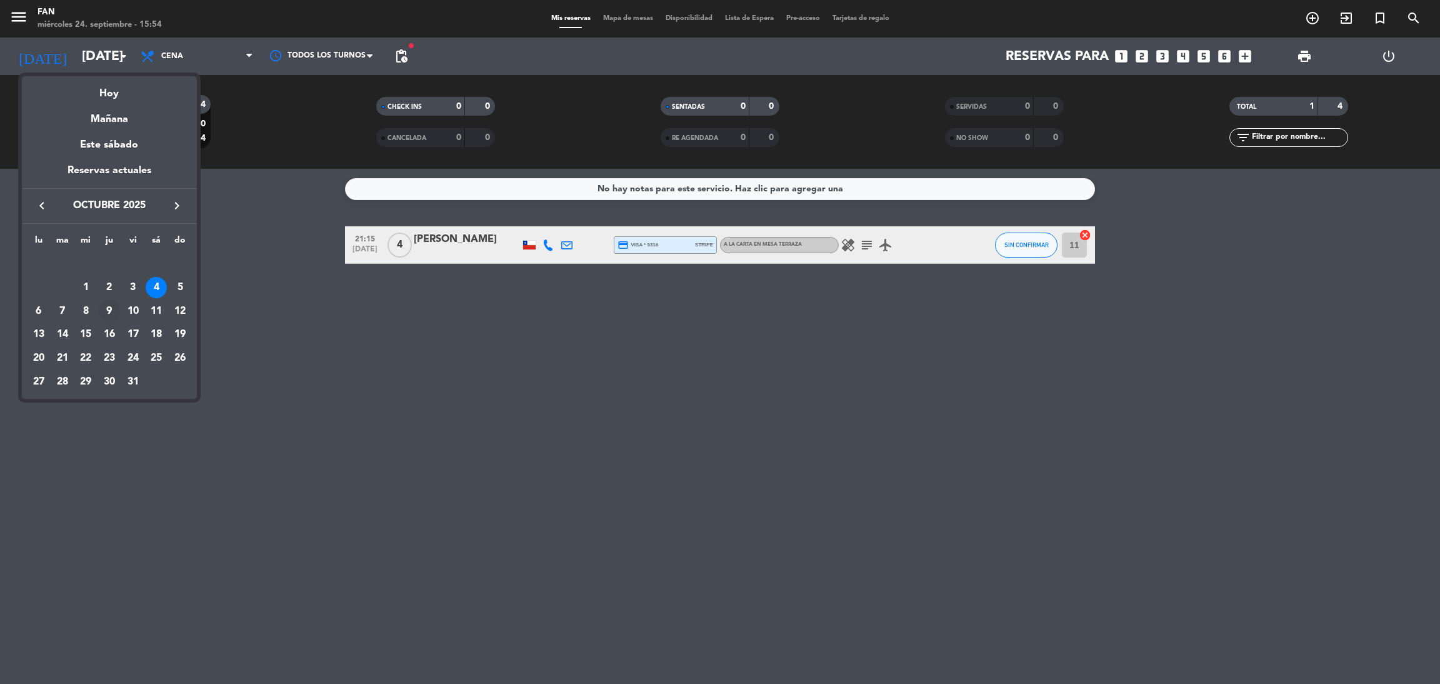
click at [111, 308] on div "9" at bounding box center [109, 311] width 21 height 21
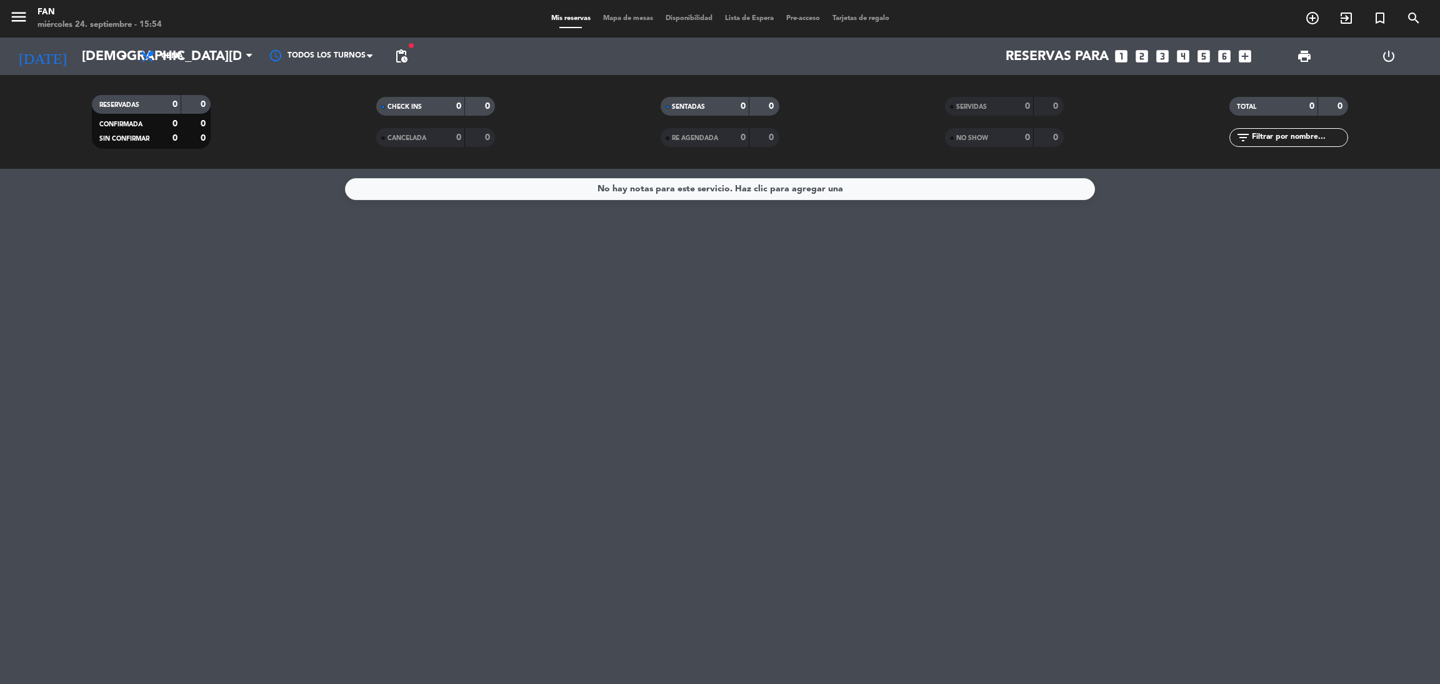
click at [387, 49] on div "[DATE] [DATE] arrow_drop_down Todos los servicios Almuerzo Cena Cena Todos los …" at bounding box center [720, 55] width 1440 height 37
click at [399, 57] on span "pending_actions" at bounding box center [401, 56] width 15 height 15
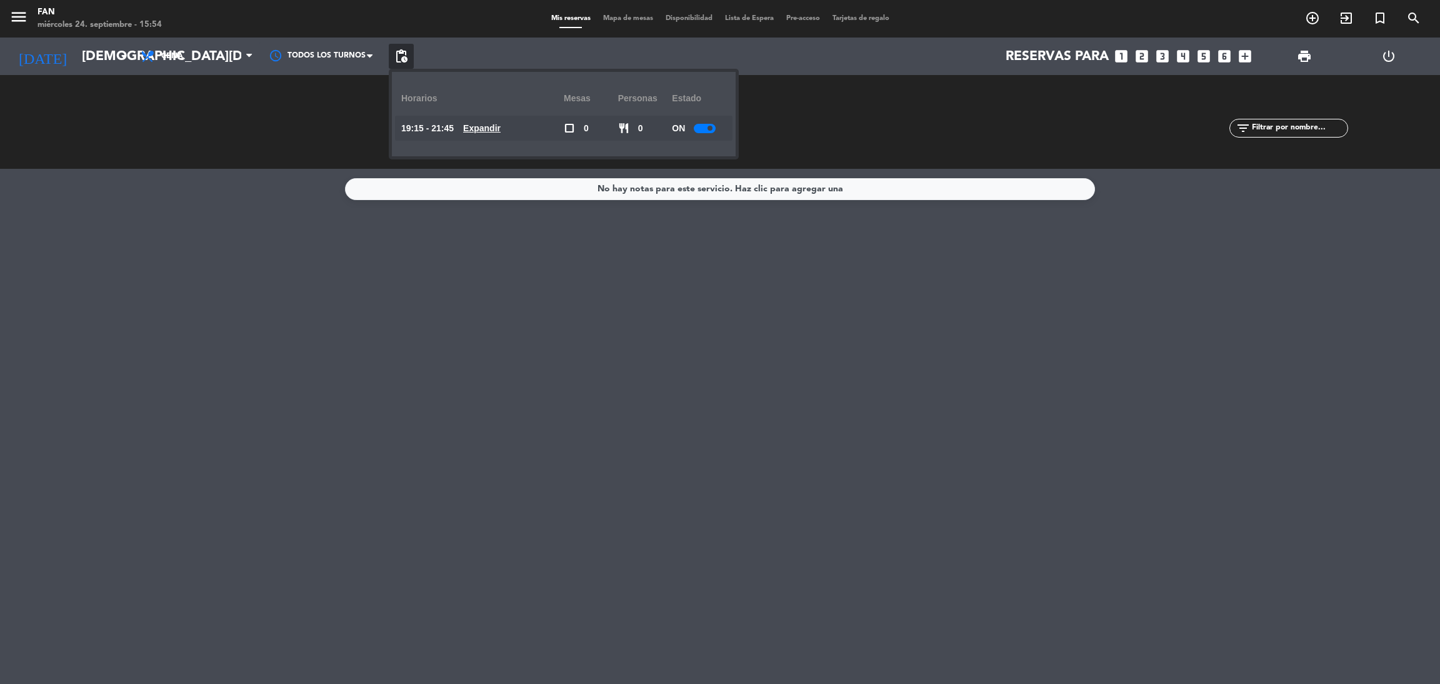
click at [487, 127] on u "Expandir" at bounding box center [481, 128] width 37 height 10
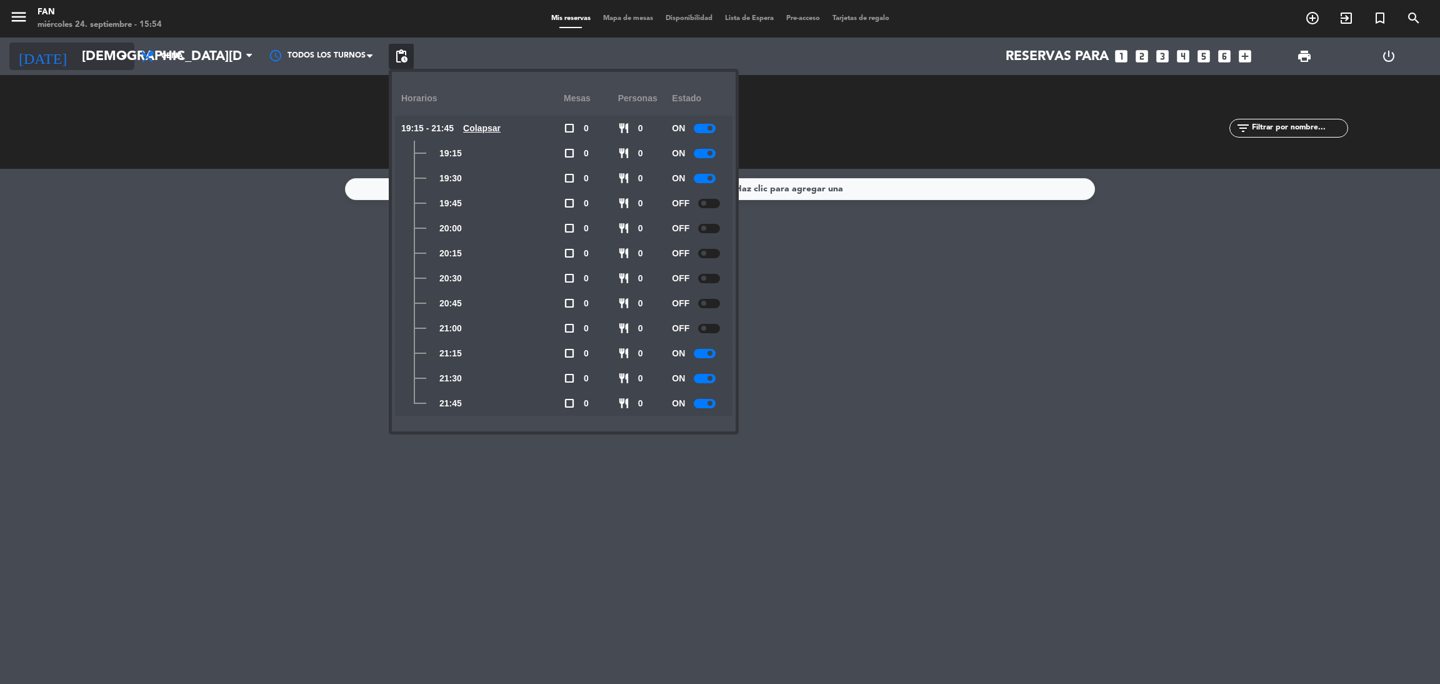
click at [112, 59] on input "[DEMOGRAPHIC_DATA][DATE]" at bounding box center [162, 56] width 172 height 28
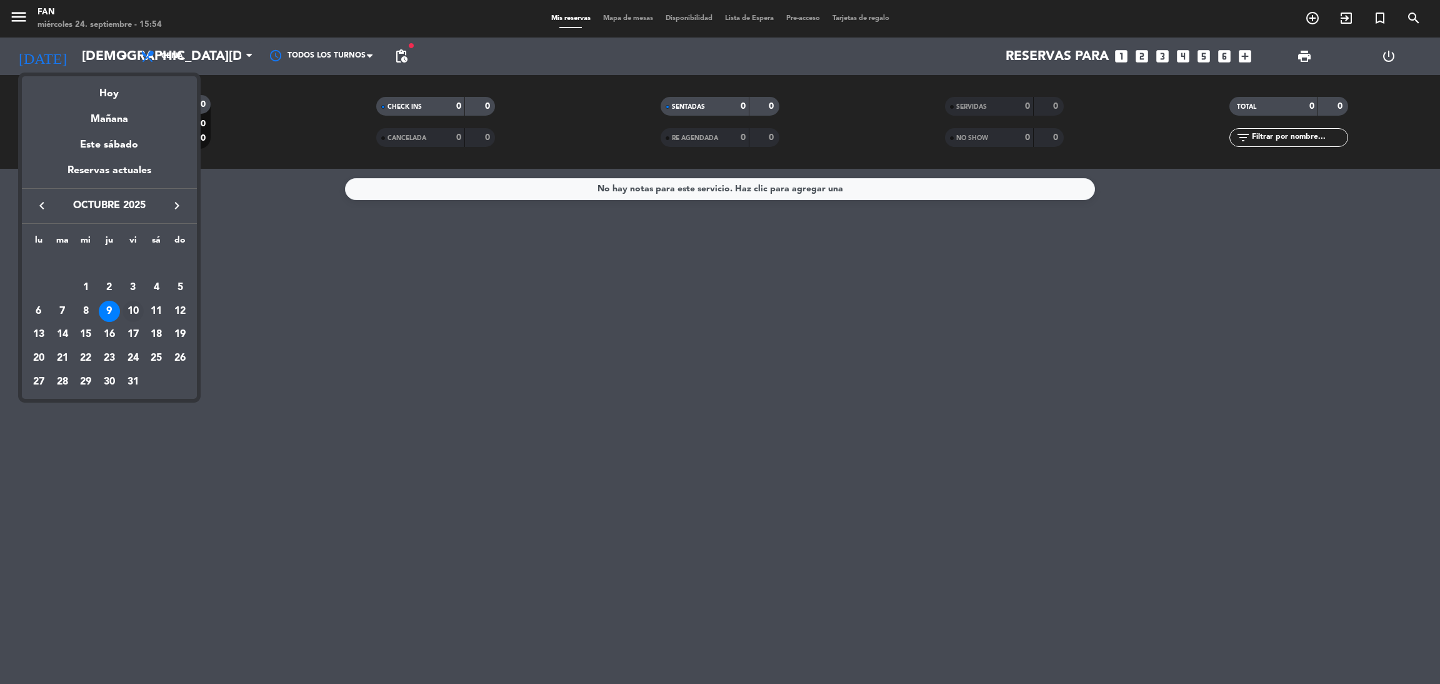
click at [136, 306] on div "10" at bounding box center [132, 311] width 21 height 21
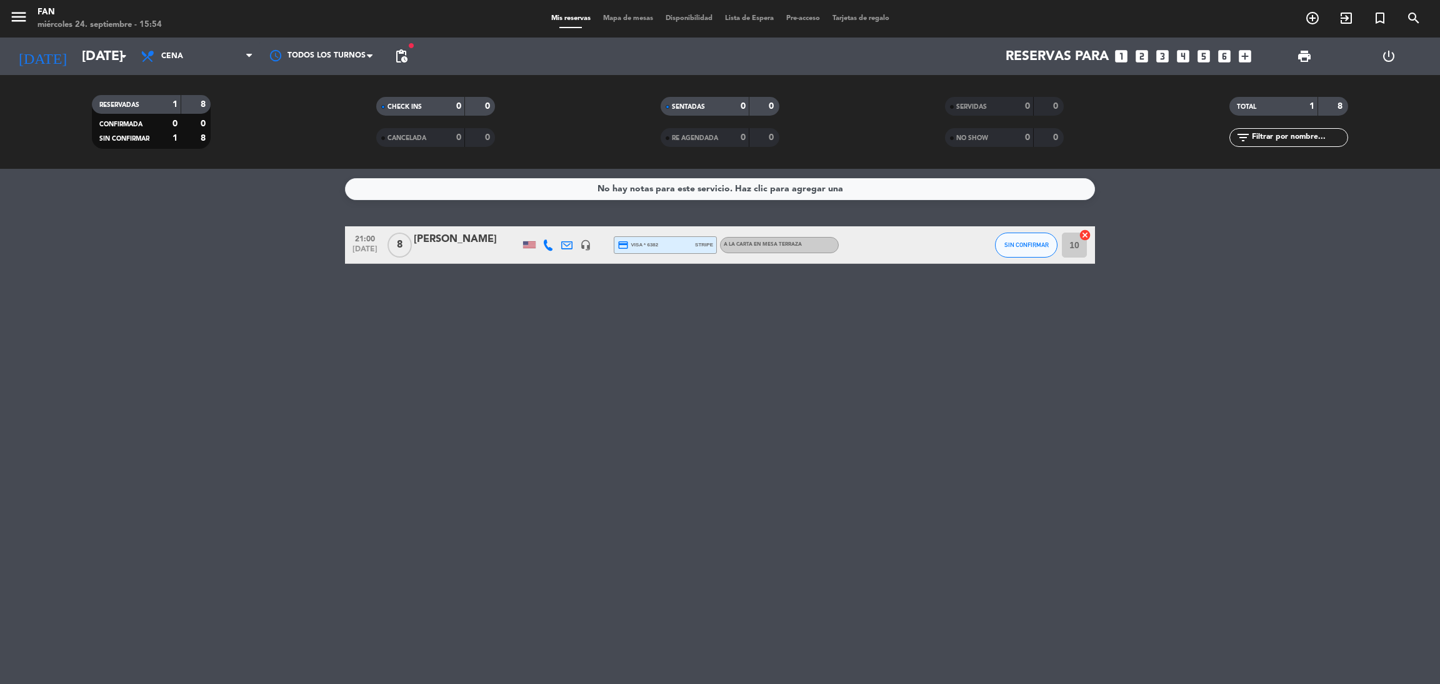
click at [391, 53] on span "pending_actions" at bounding box center [401, 56] width 25 height 25
click at [403, 54] on span "pending_actions" at bounding box center [401, 56] width 15 height 15
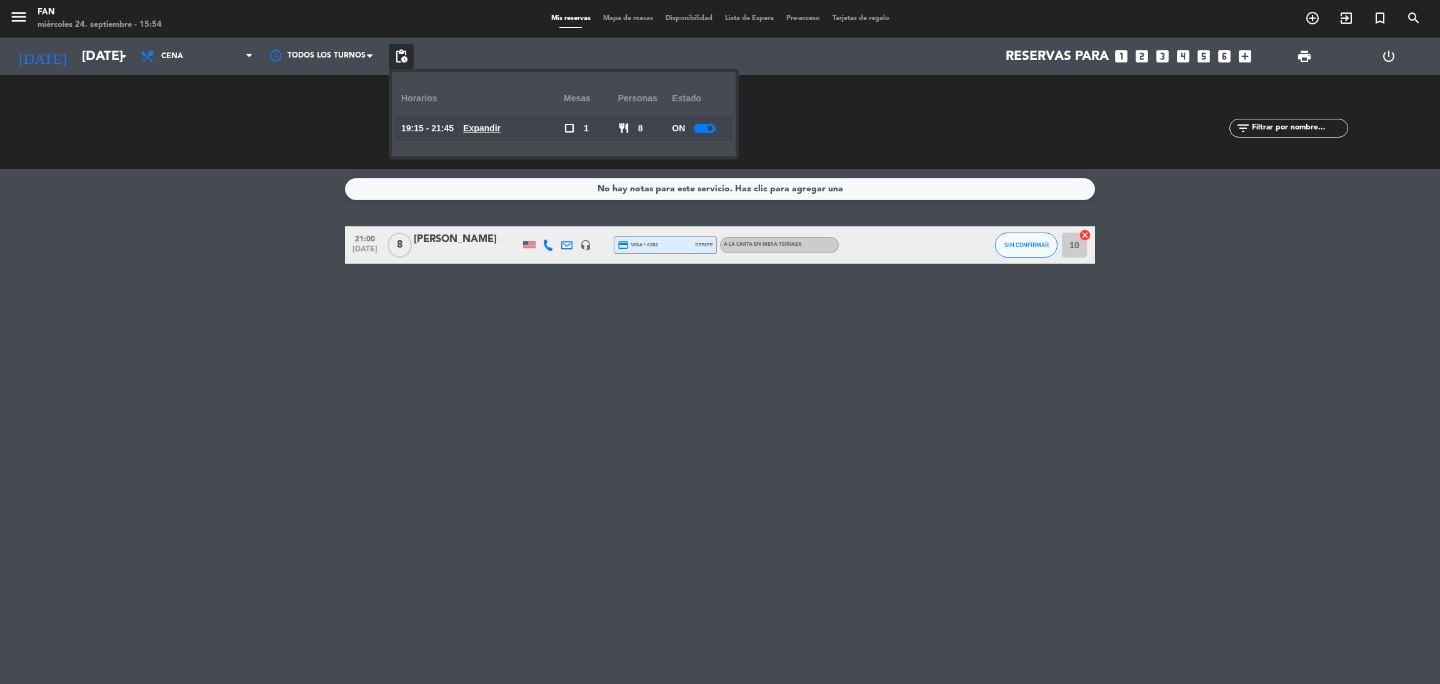
click at [481, 129] on u "Expandir" at bounding box center [481, 128] width 37 height 10
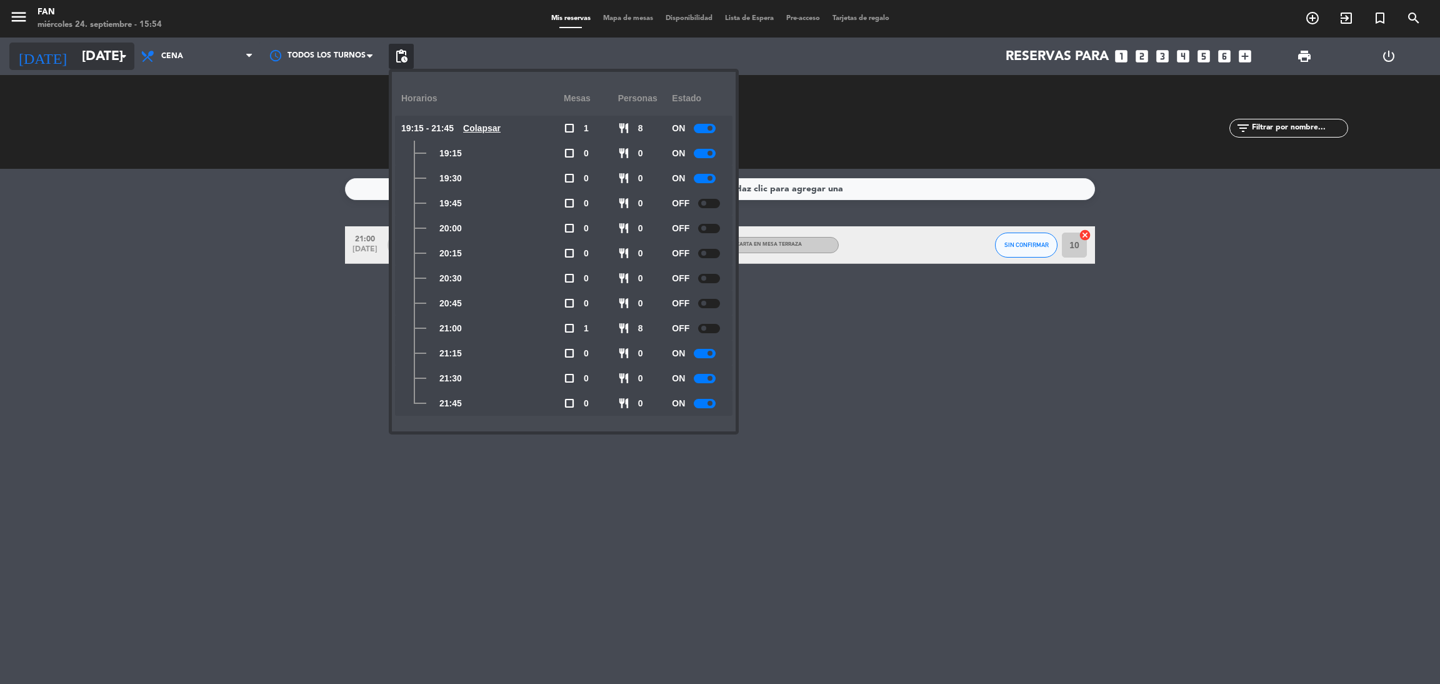
click at [77, 59] on input "[DATE]" at bounding box center [162, 56] width 172 height 28
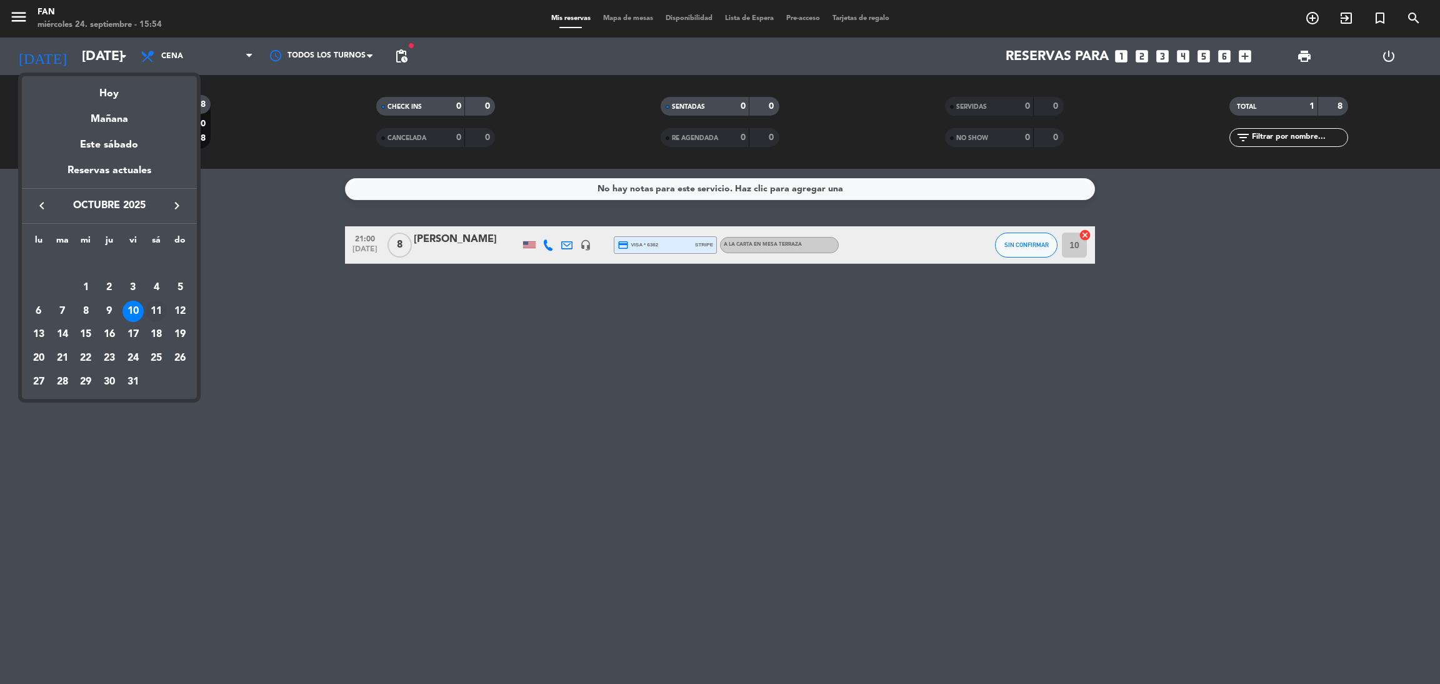
click at [158, 309] on div "11" at bounding box center [156, 311] width 21 height 21
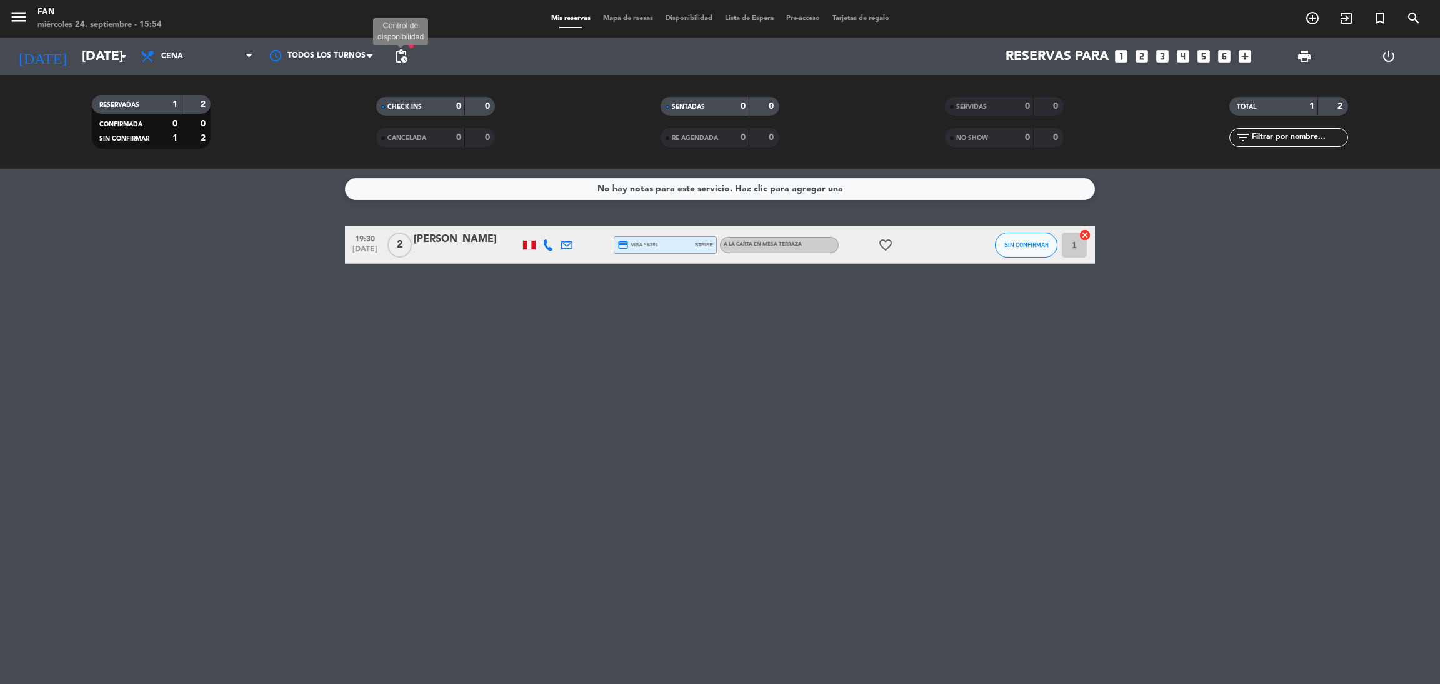
click at [401, 54] on span "pending_actions" at bounding box center [401, 56] width 15 height 15
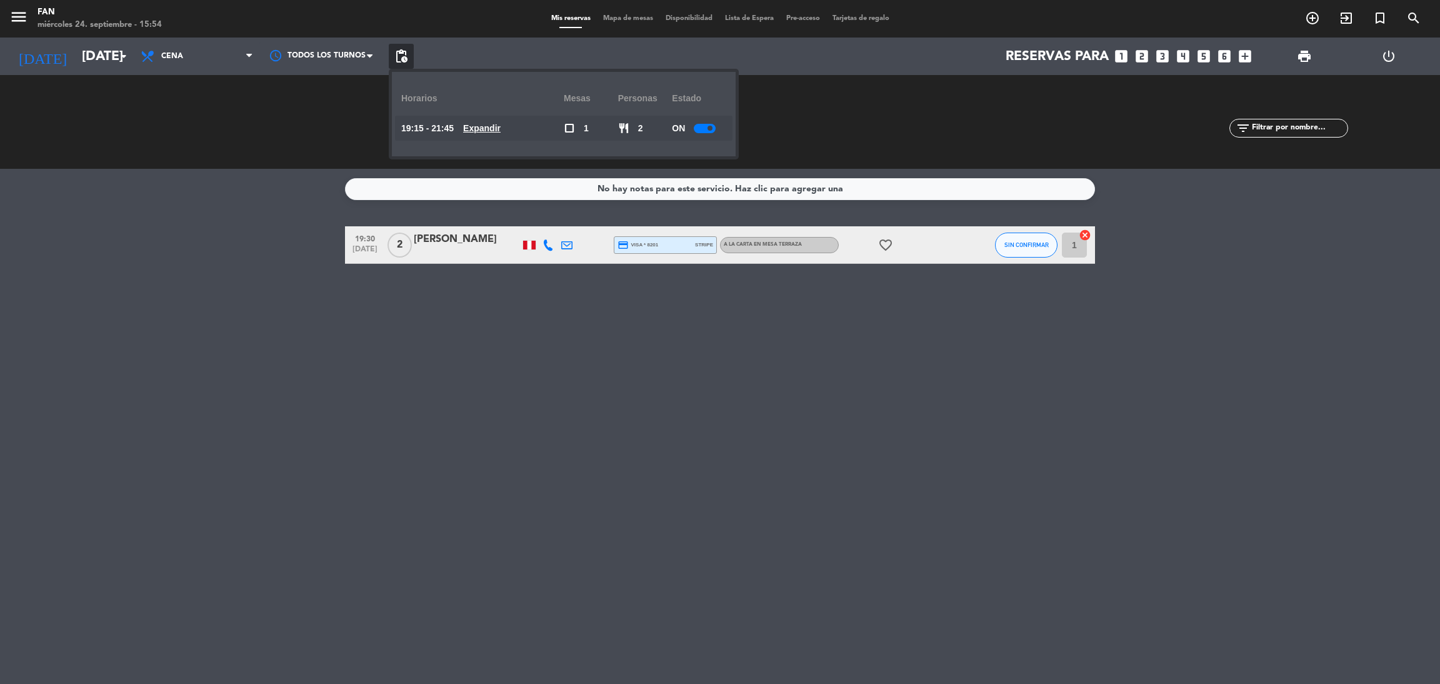
click at [481, 125] on u "Expandir" at bounding box center [481, 128] width 37 height 10
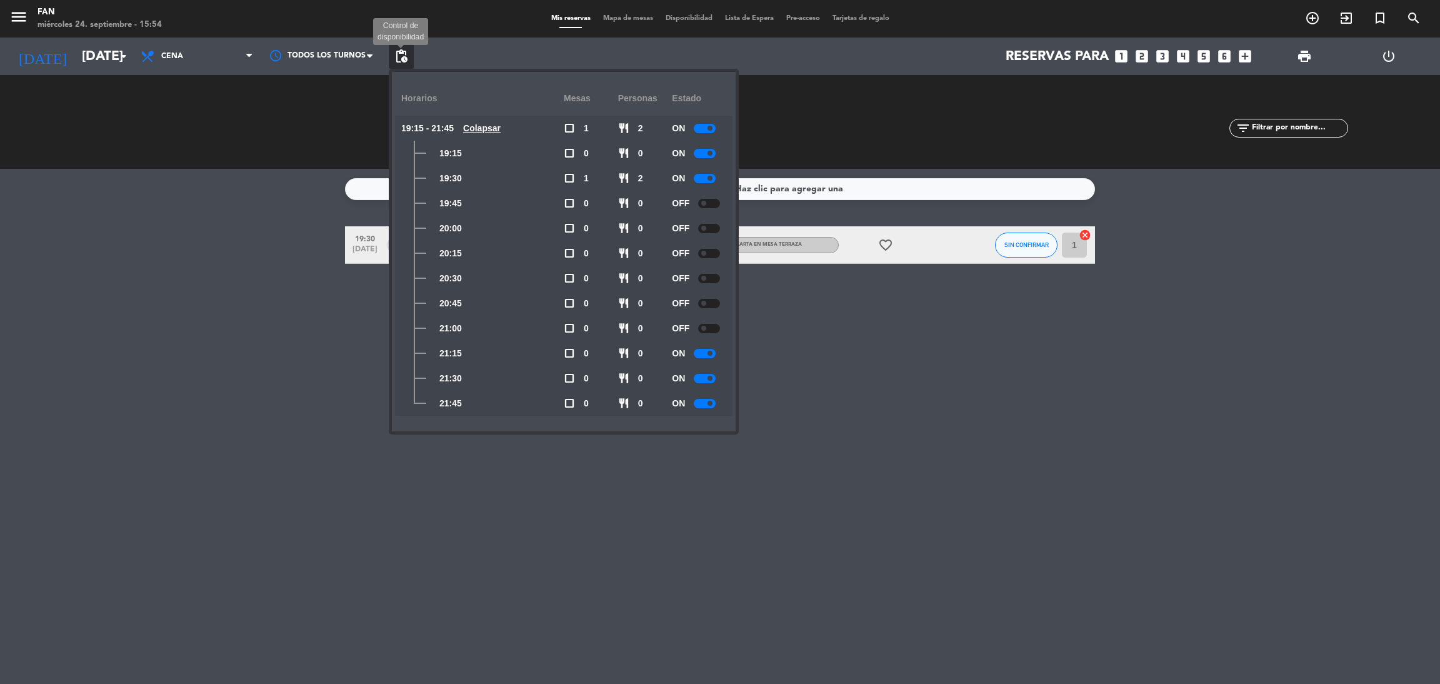
click at [406, 54] on span "pending_actions" at bounding box center [401, 56] width 15 height 15
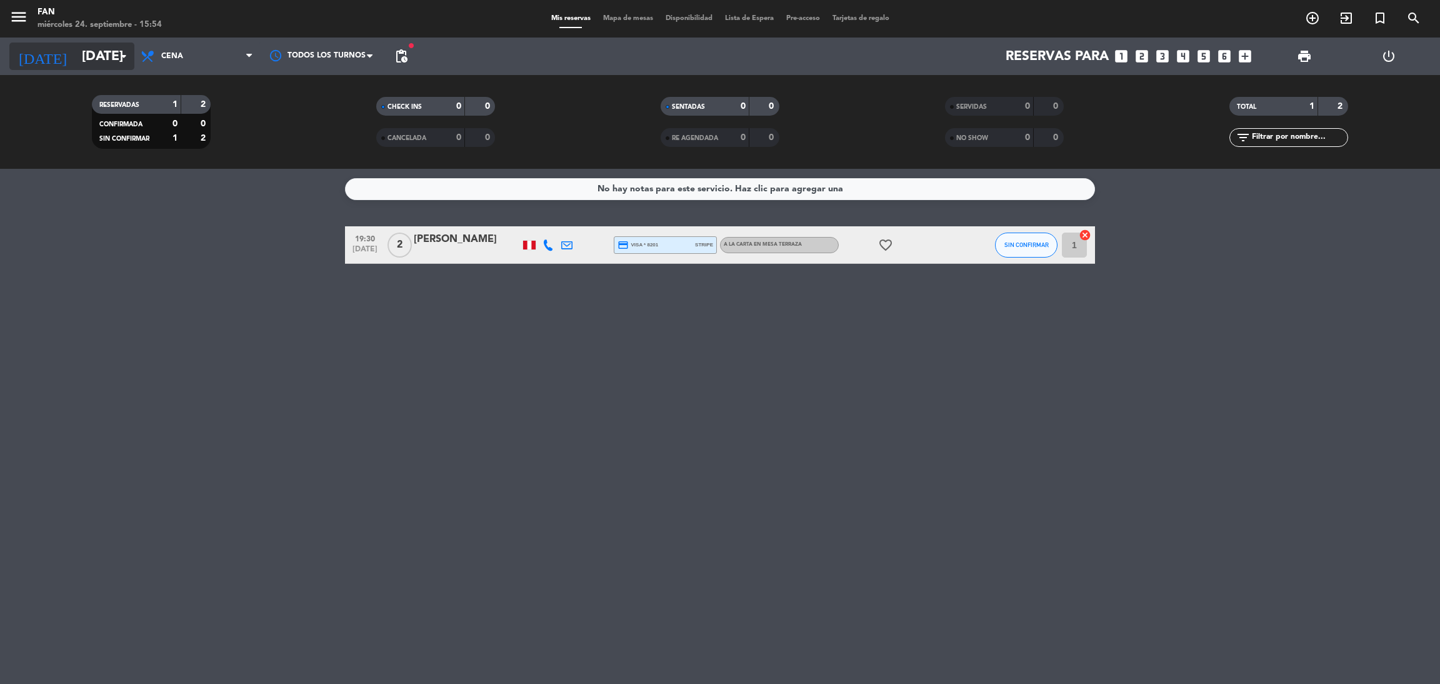
click at [114, 61] on input "[DATE]" at bounding box center [162, 56] width 172 height 28
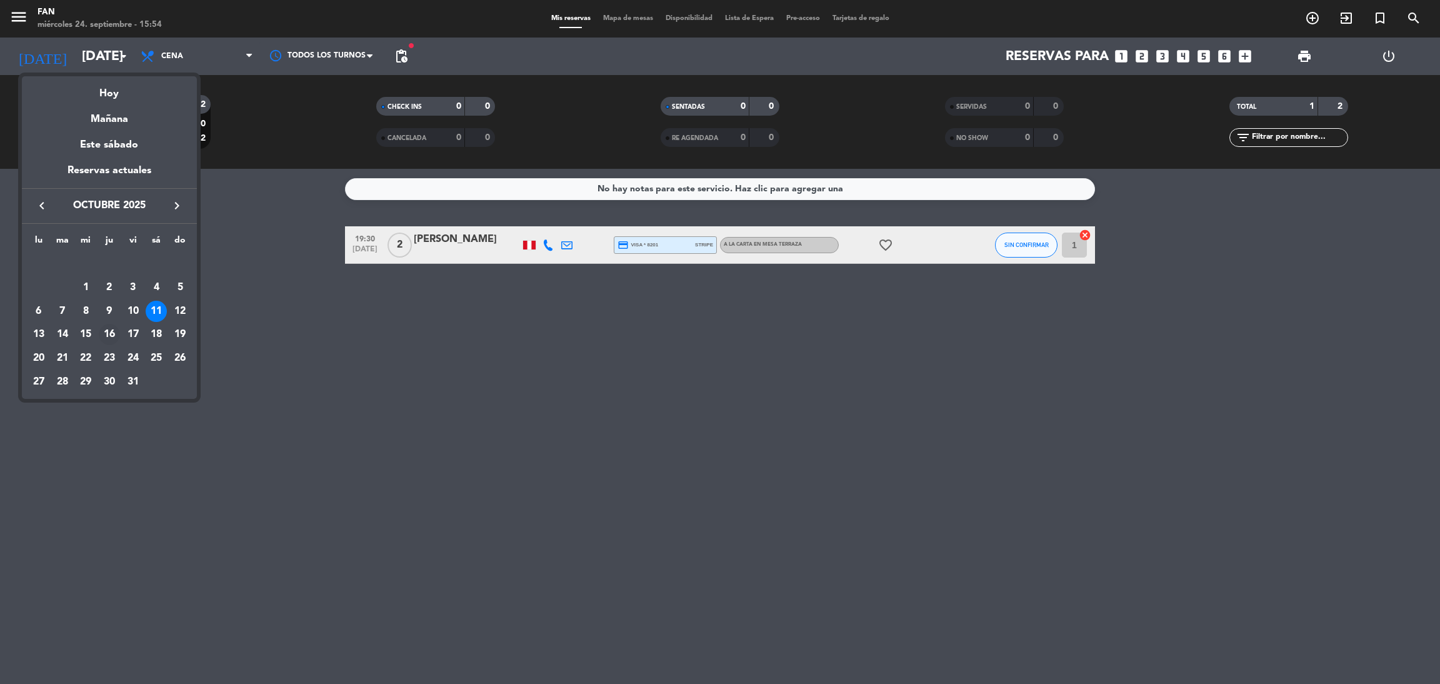
click at [102, 333] on div "16" at bounding box center [109, 334] width 21 height 21
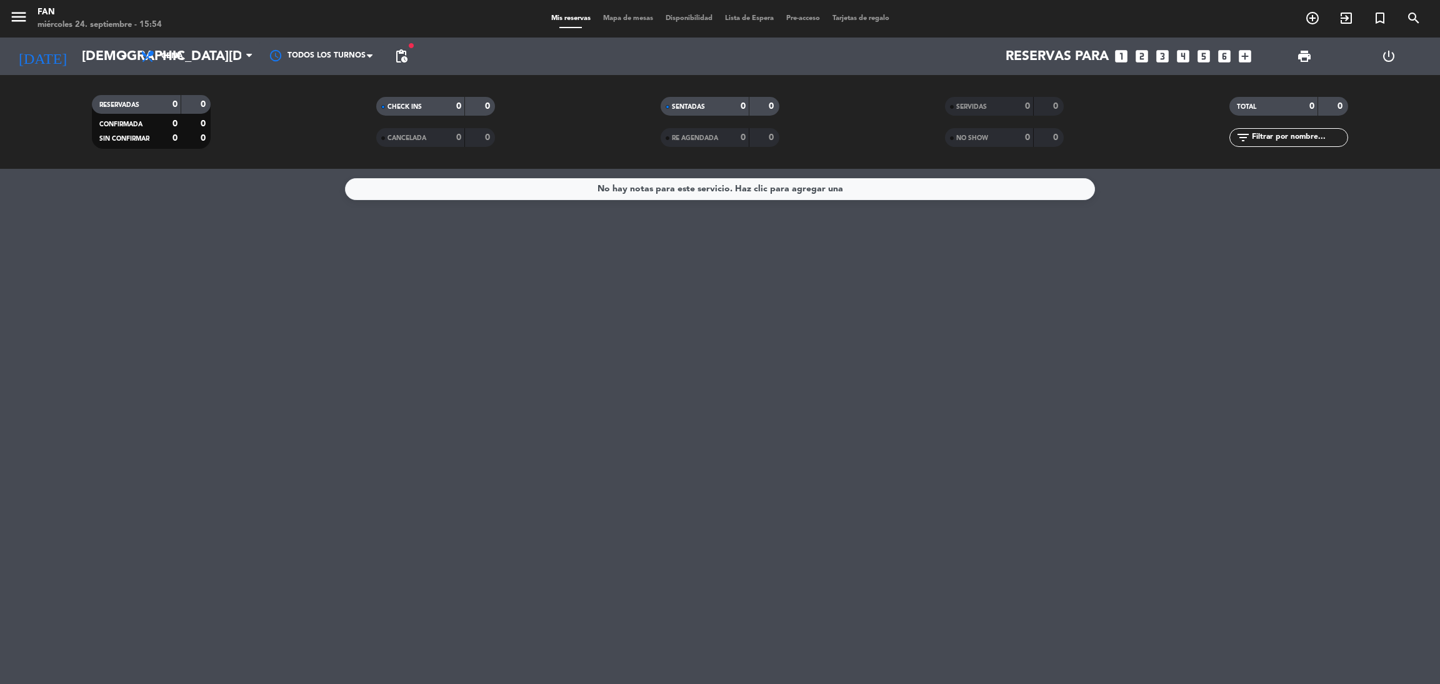
click at [402, 49] on span "pending_actions" at bounding box center [401, 56] width 15 height 15
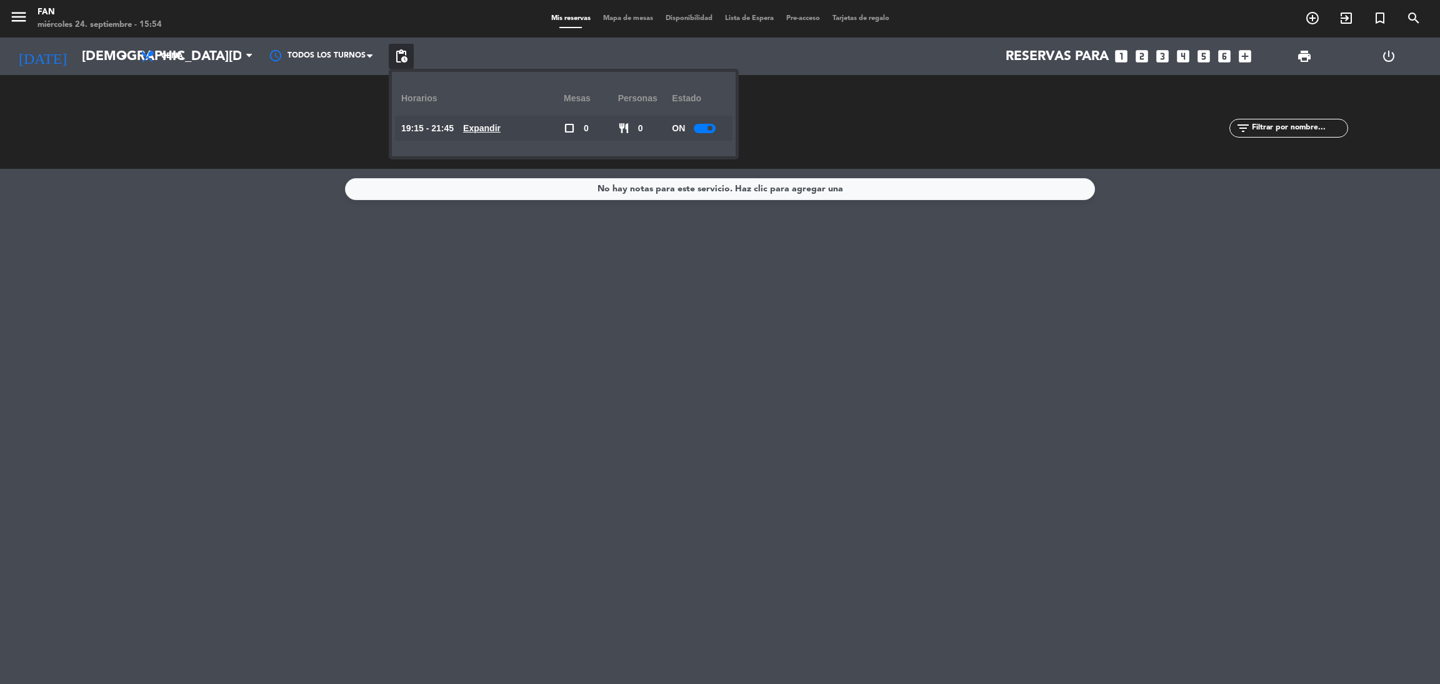
click at [492, 123] on u "Expandir" at bounding box center [481, 128] width 37 height 10
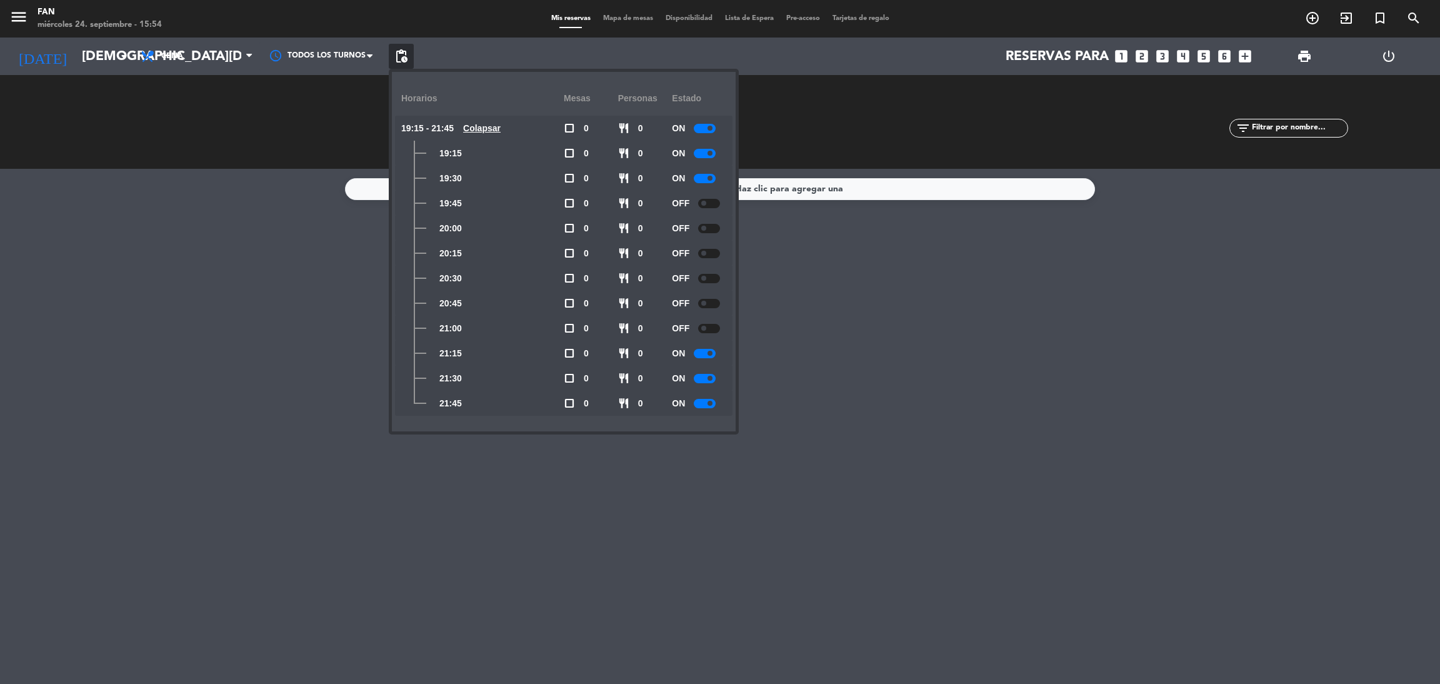
click at [492, 123] on u "Colapsar" at bounding box center [481, 128] width 37 height 10
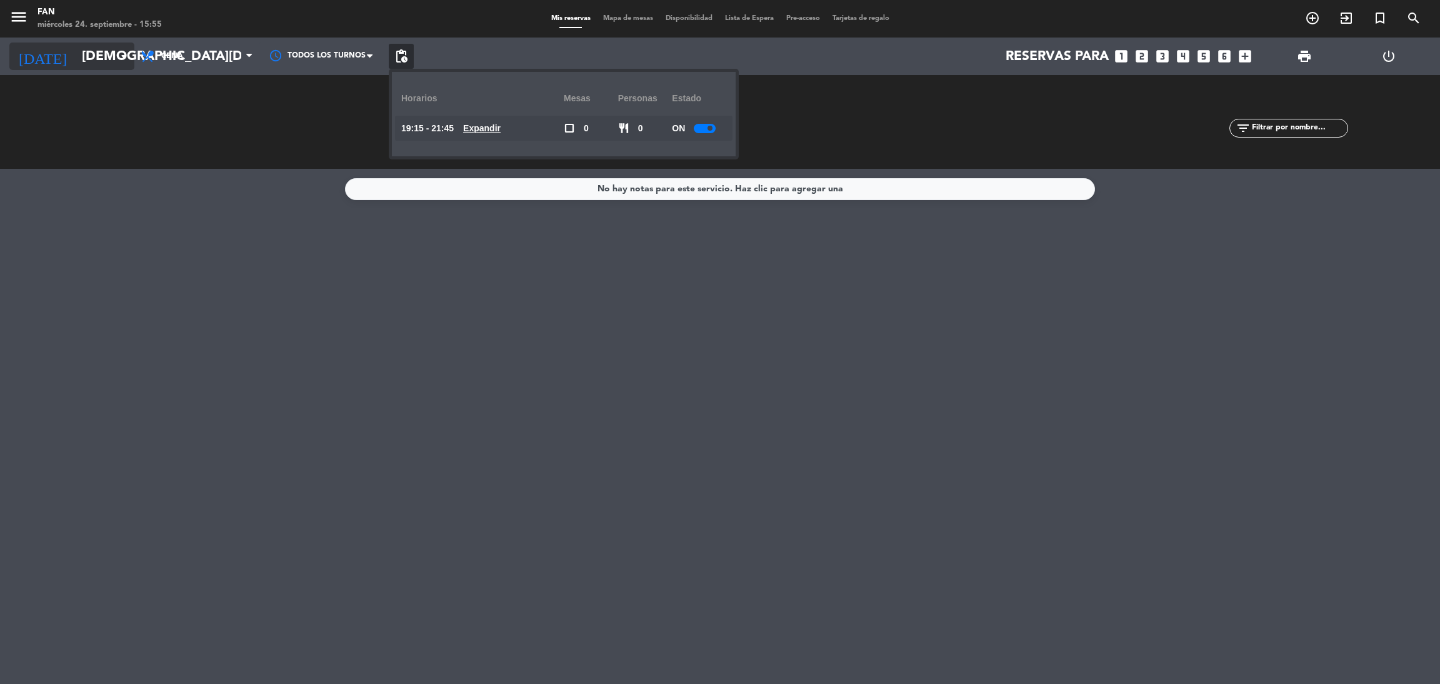
click at [93, 61] on input "[DEMOGRAPHIC_DATA][DATE]" at bounding box center [162, 56] width 172 height 28
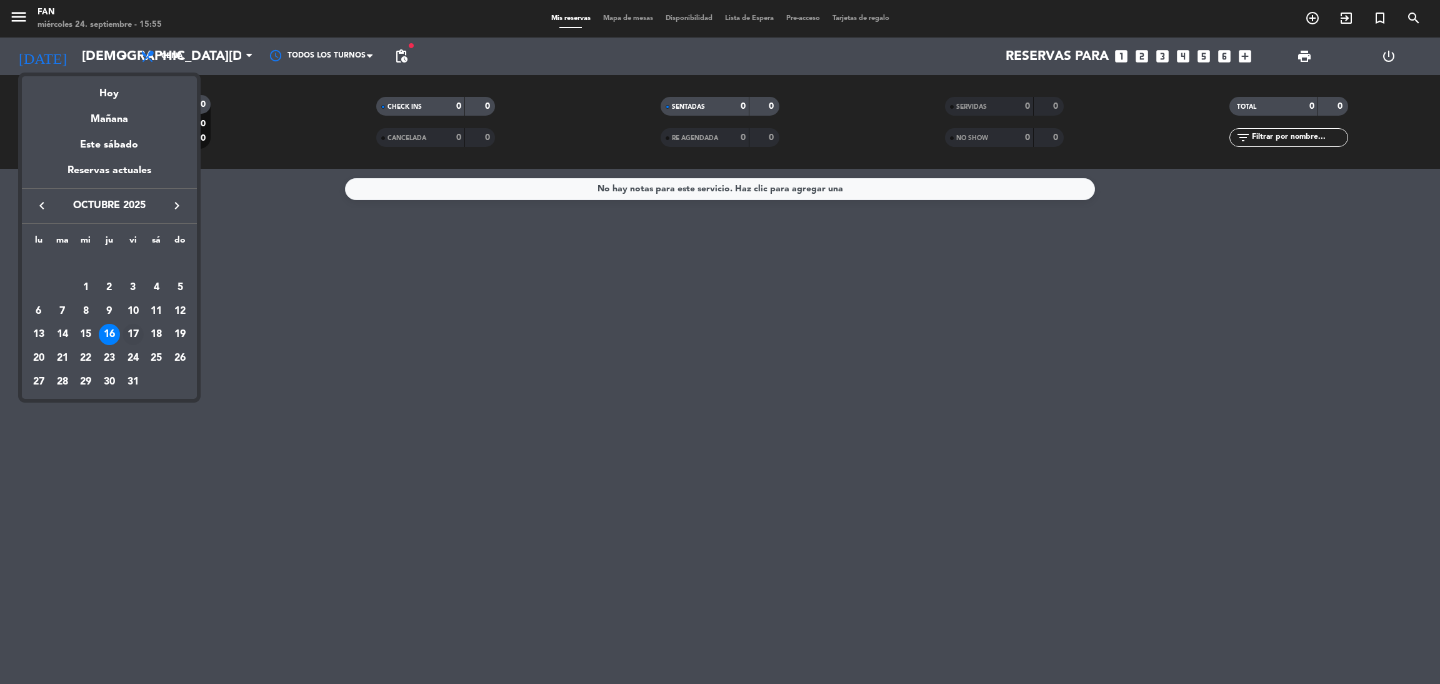
click at [132, 337] on div "17" at bounding box center [132, 334] width 21 height 21
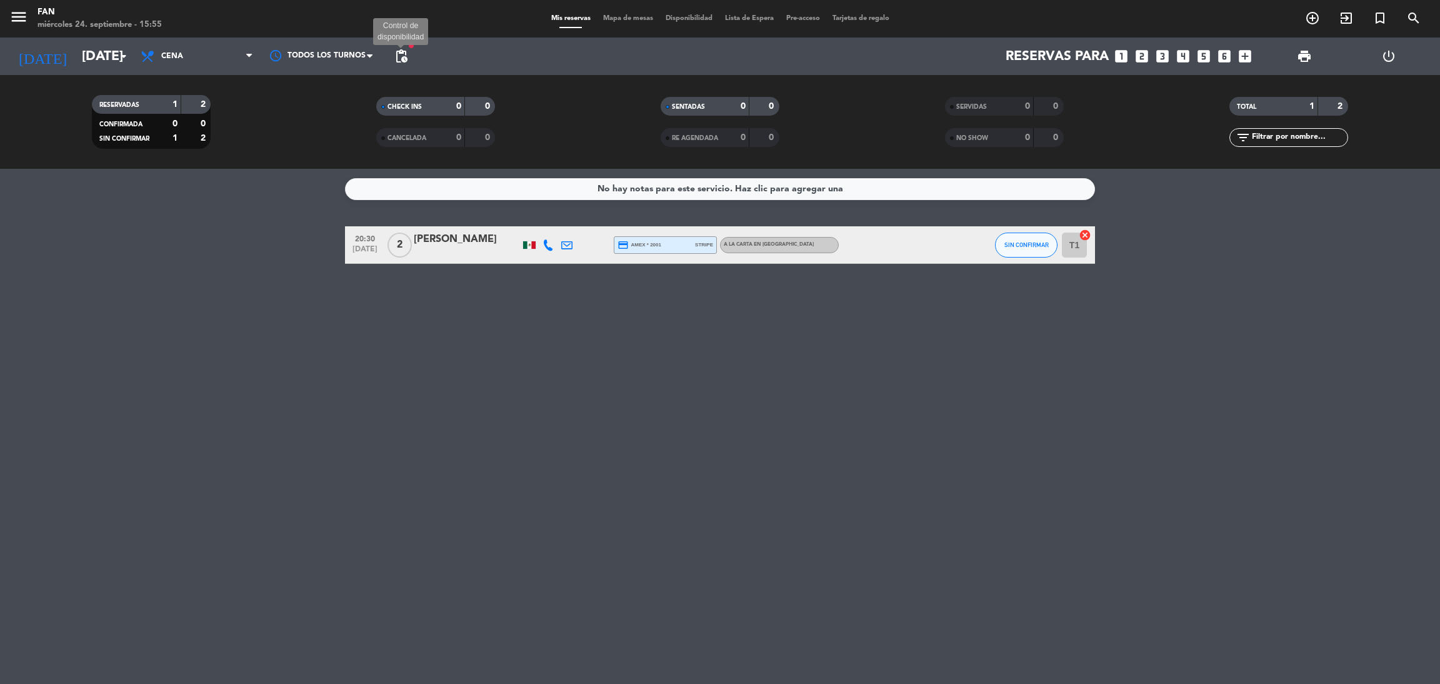
click at [399, 53] on span "pending_actions" at bounding box center [401, 56] width 15 height 15
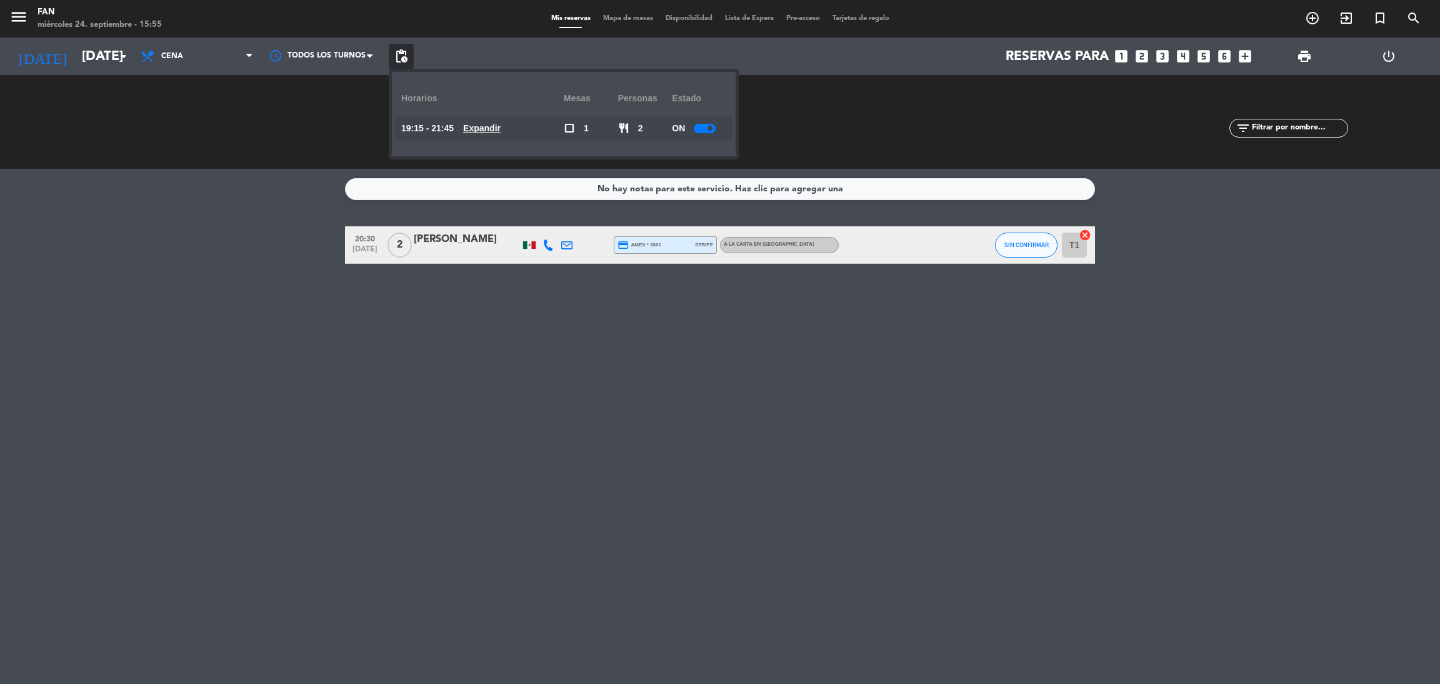
click at [484, 124] on u "Expandir" at bounding box center [481, 128] width 37 height 10
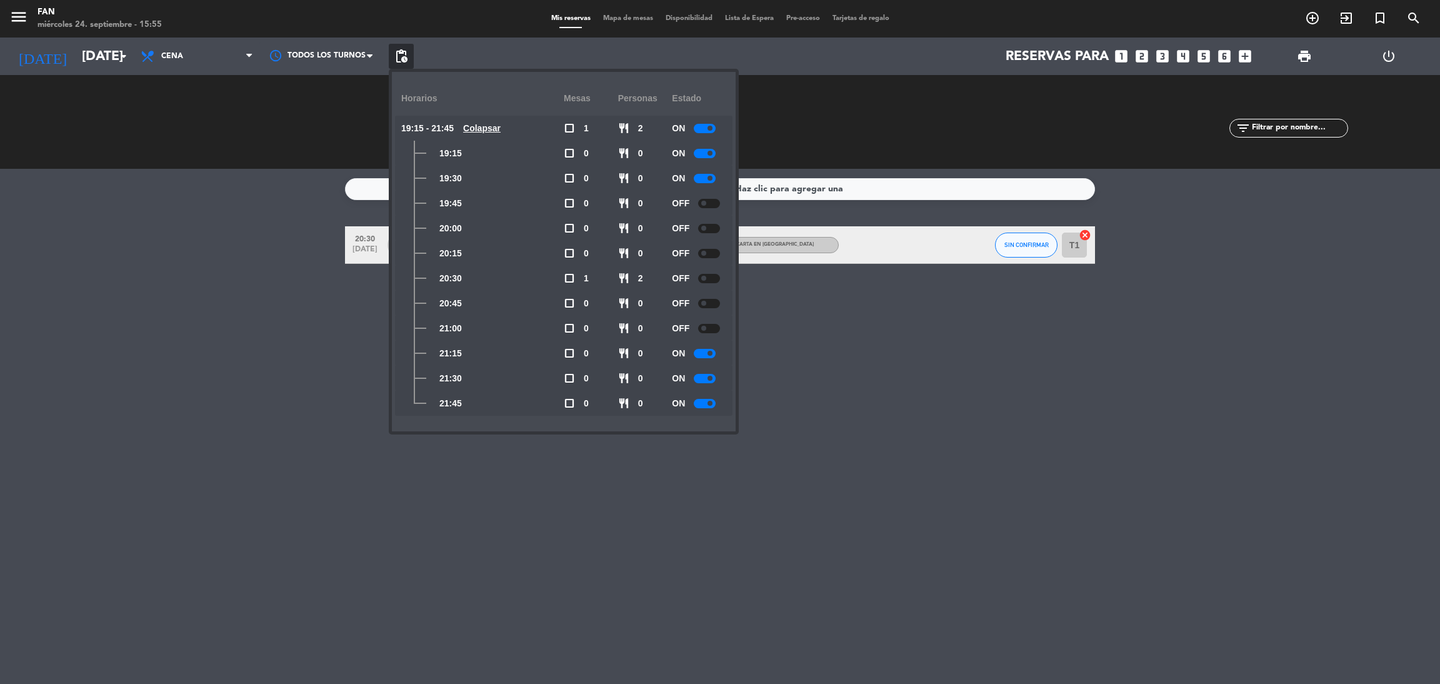
click at [484, 124] on u "Colapsar" at bounding box center [481, 128] width 37 height 10
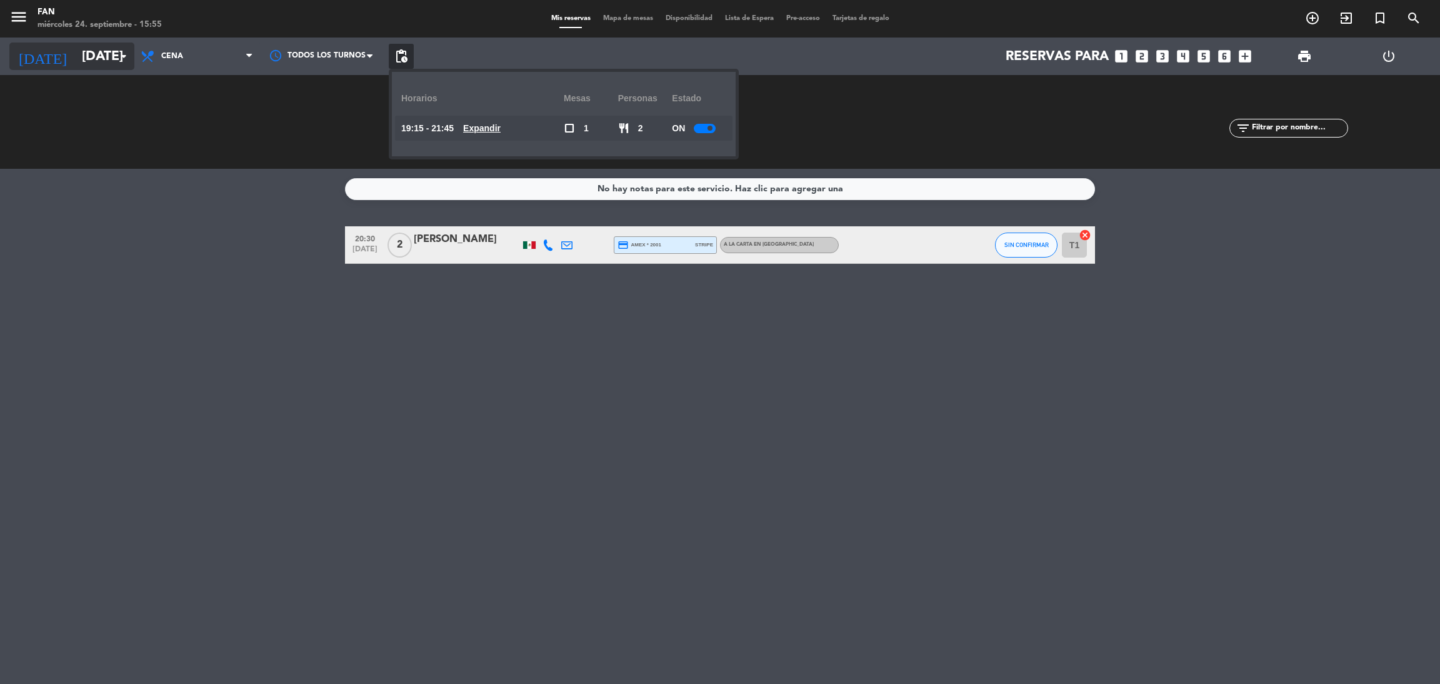
click at [96, 58] on input "[DATE]" at bounding box center [162, 56] width 172 height 28
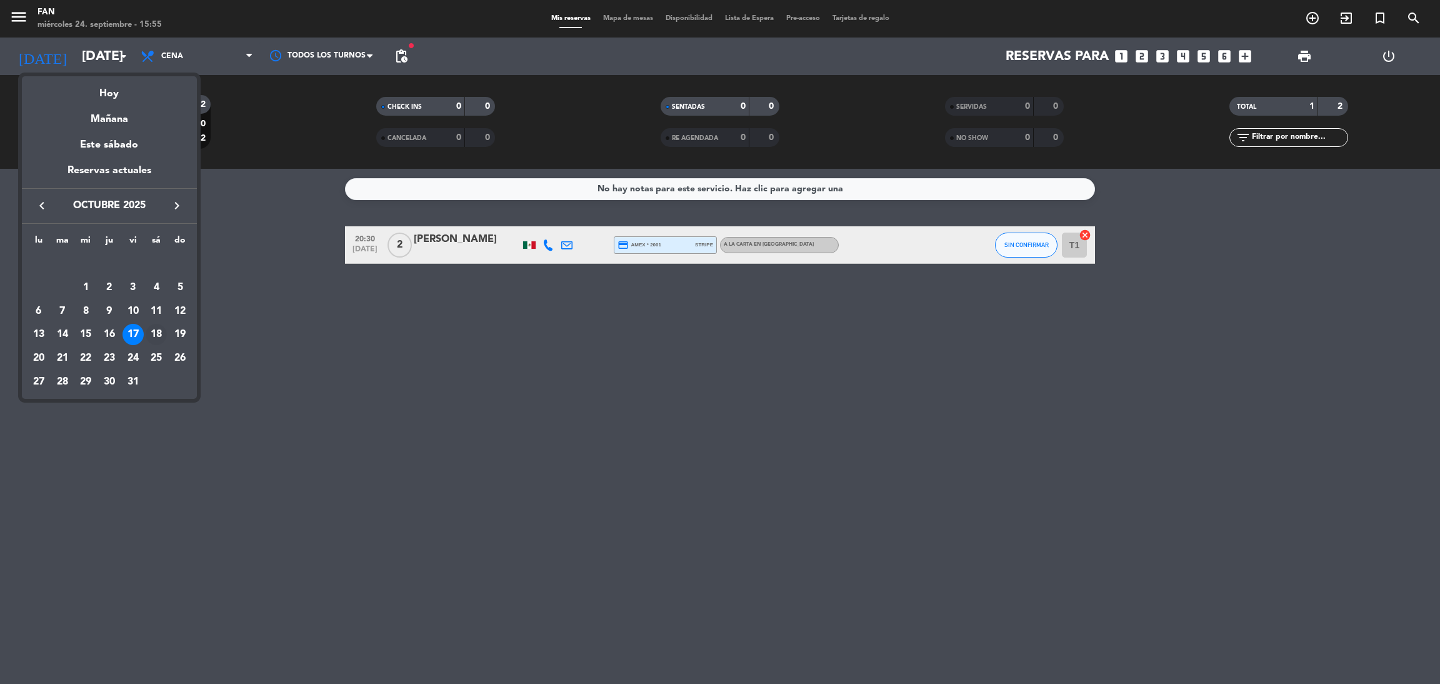
click at [156, 337] on div "18" at bounding box center [156, 334] width 21 height 21
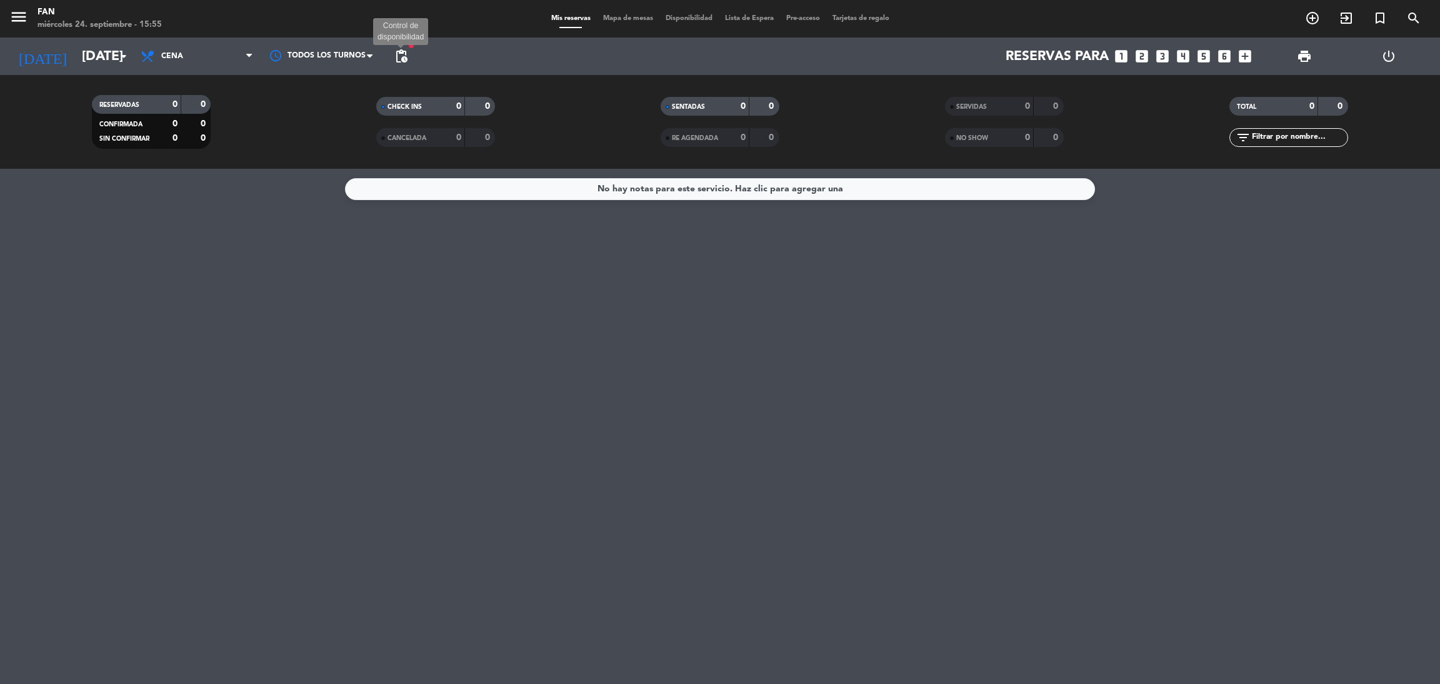
click at [404, 52] on span "pending_actions" at bounding box center [401, 56] width 15 height 15
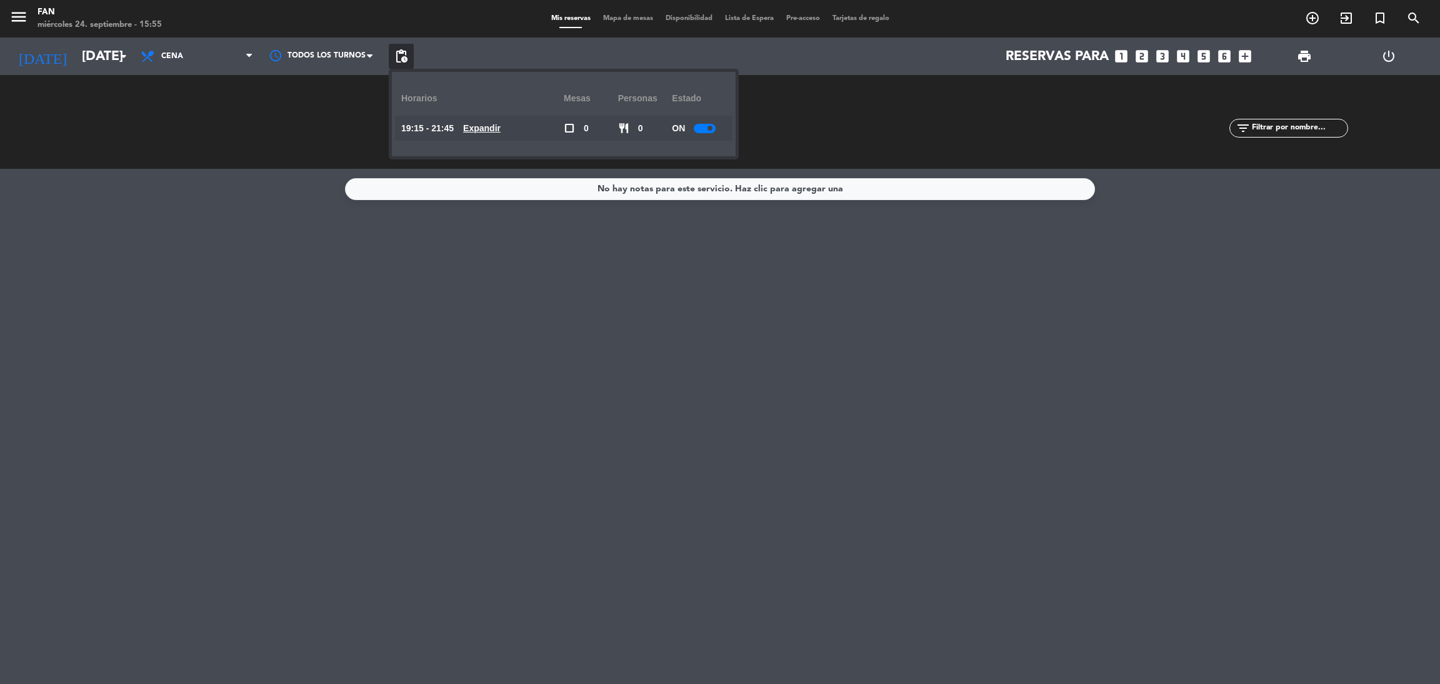
click at [483, 129] on u "Expandir" at bounding box center [481, 128] width 37 height 10
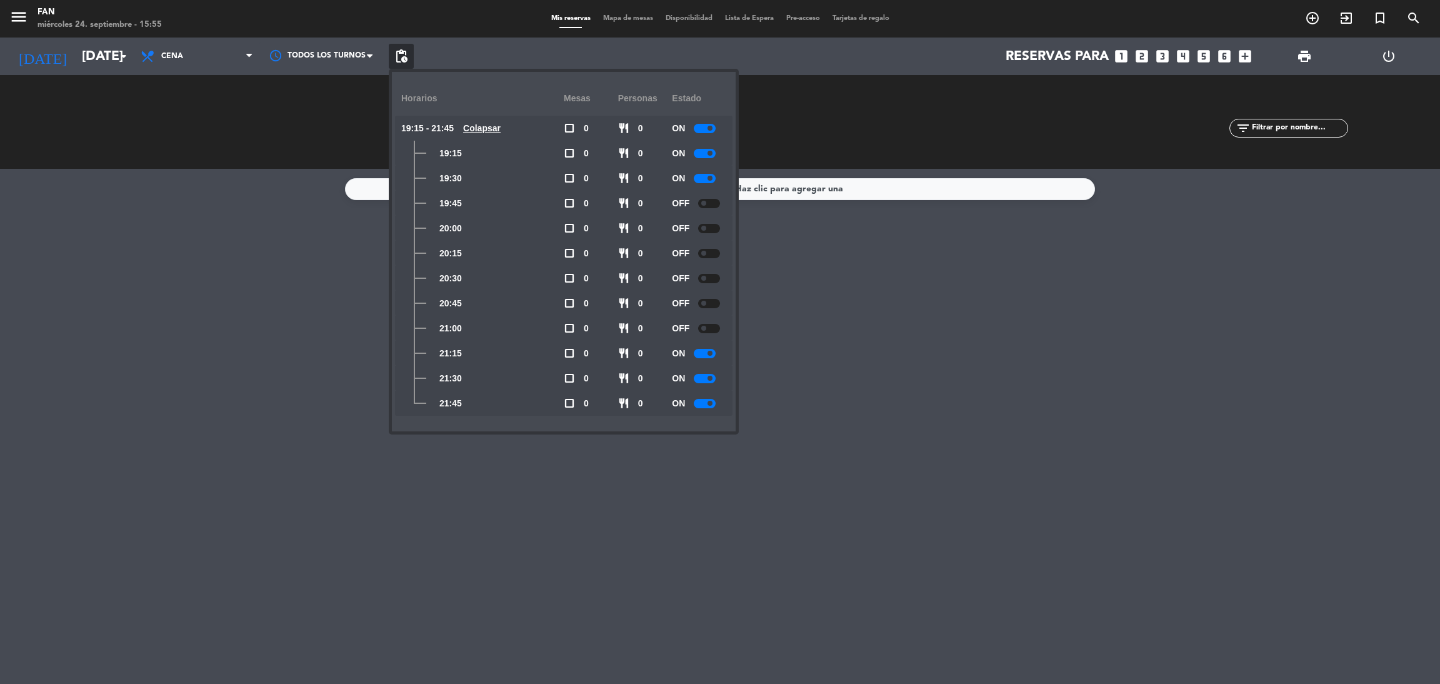
click at [483, 129] on u "Colapsar" at bounding box center [481, 128] width 37 height 10
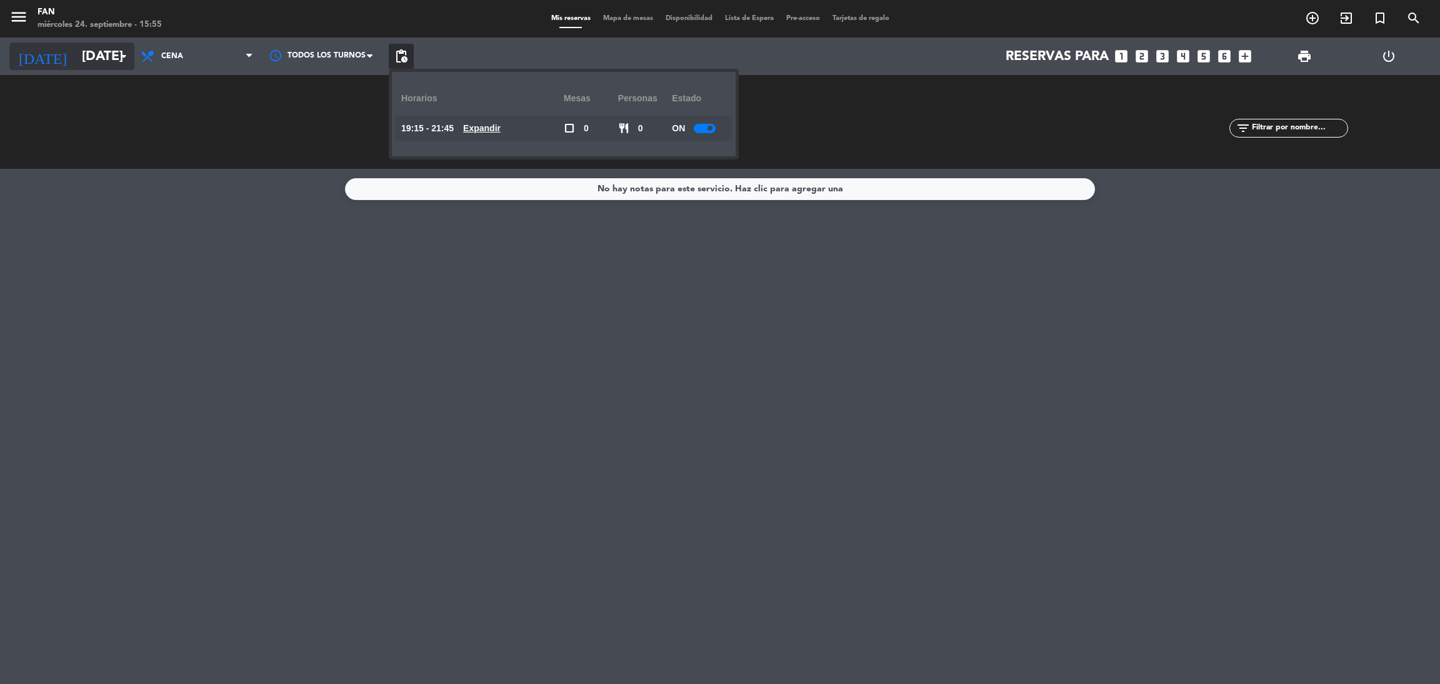
click at [86, 52] on input "[DATE]" at bounding box center [162, 56] width 172 height 28
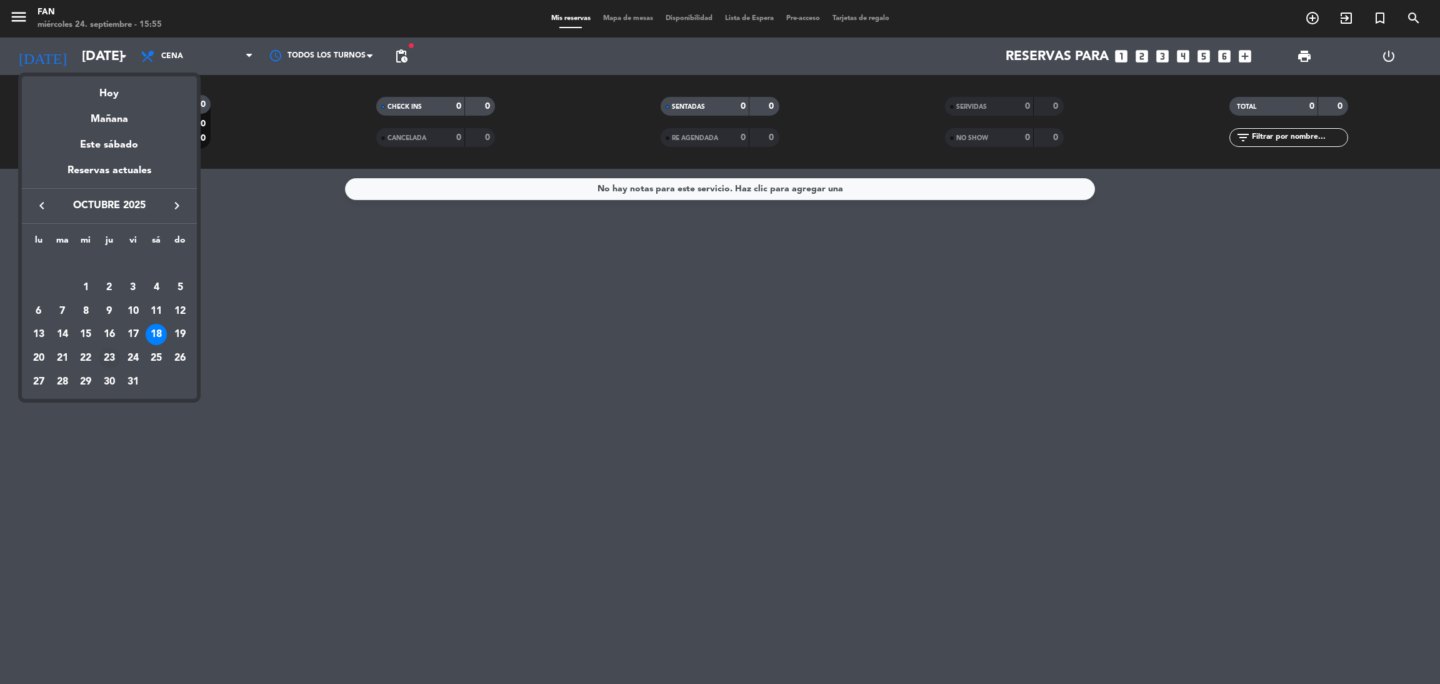
click at [108, 354] on div "23" at bounding box center [109, 357] width 21 height 21
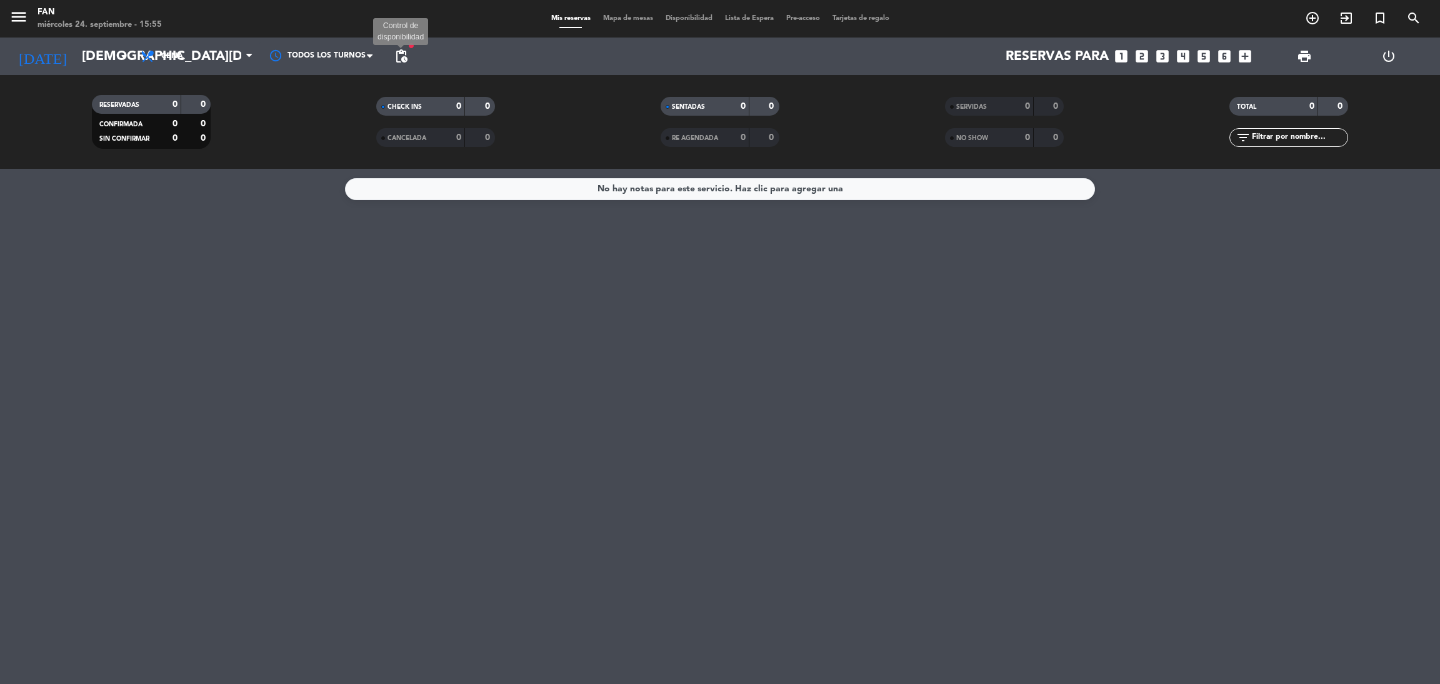
click at [394, 56] on span "pending_actions" at bounding box center [401, 56] width 15 height 15
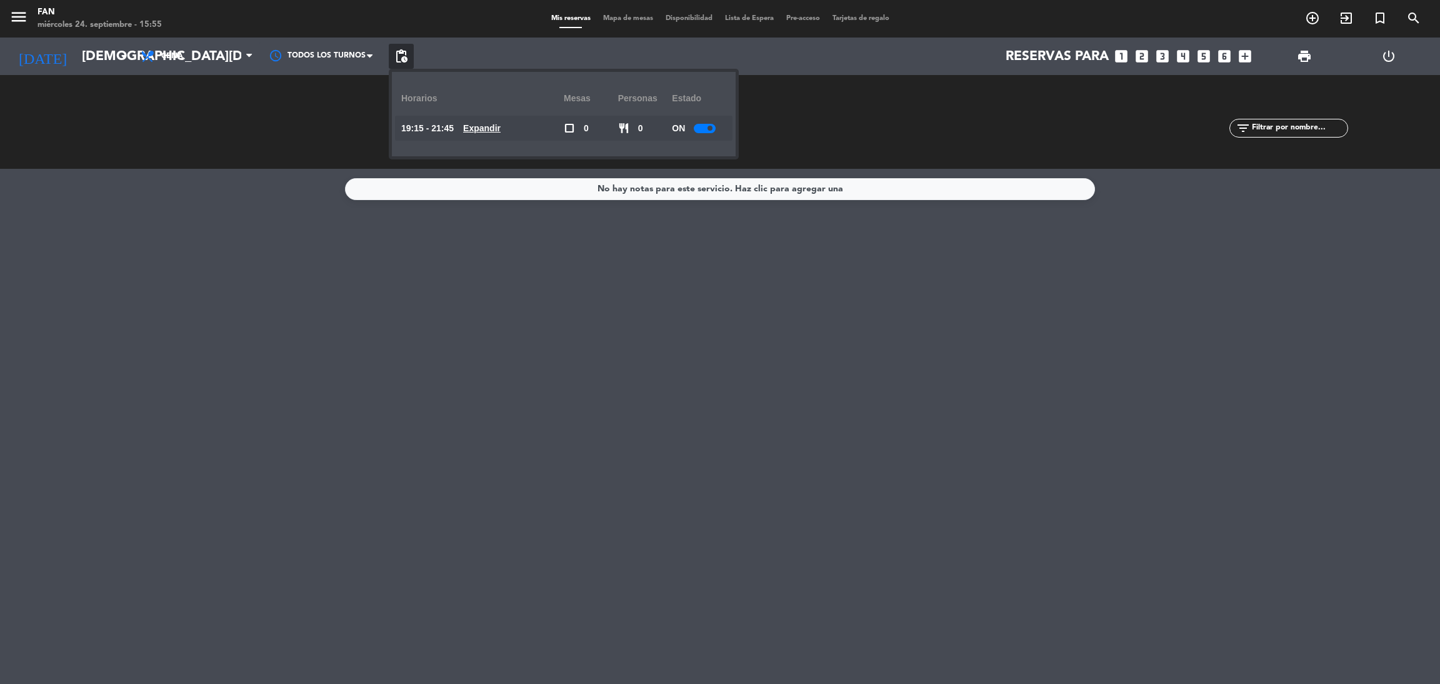
click at [482, 129] on u "Expandir" at bounding box center [481, 128] width 37 height 10
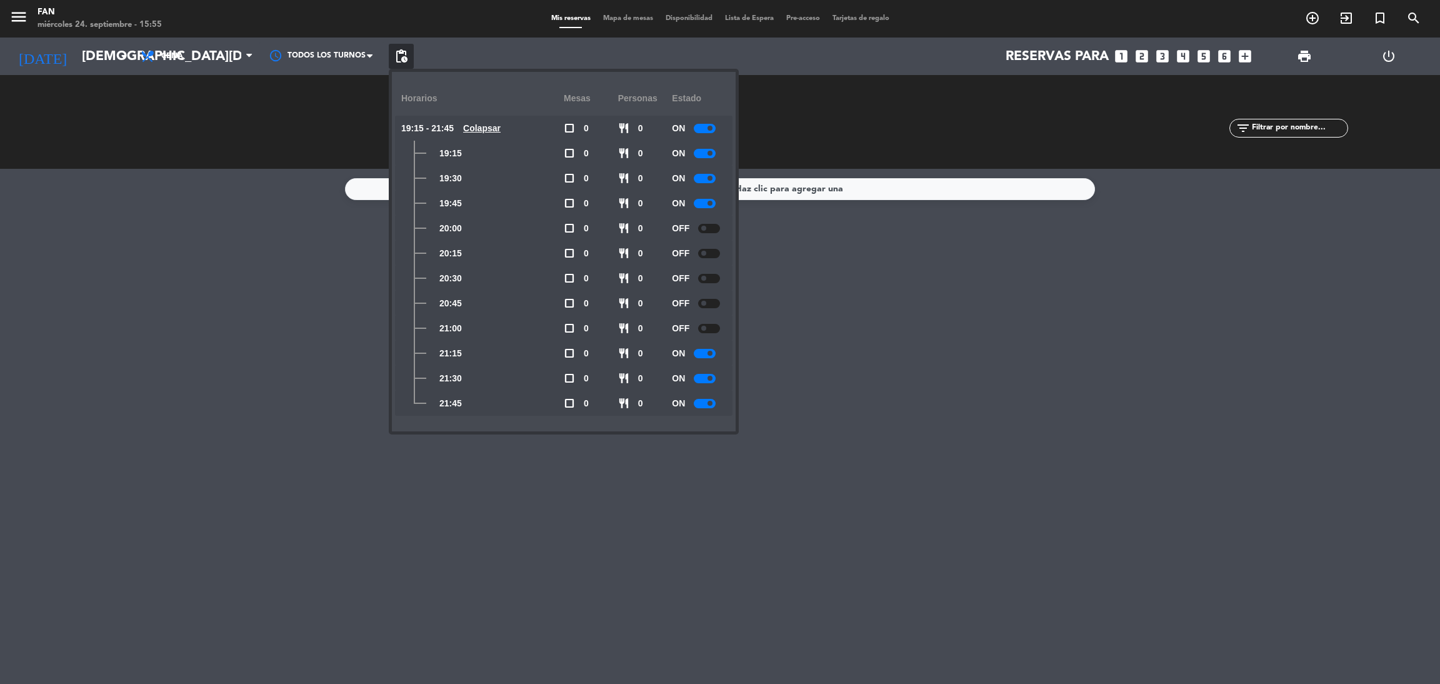
click at [482, 129] on u "Colapsar" at bounding box center [481, 128] width 37 height 10
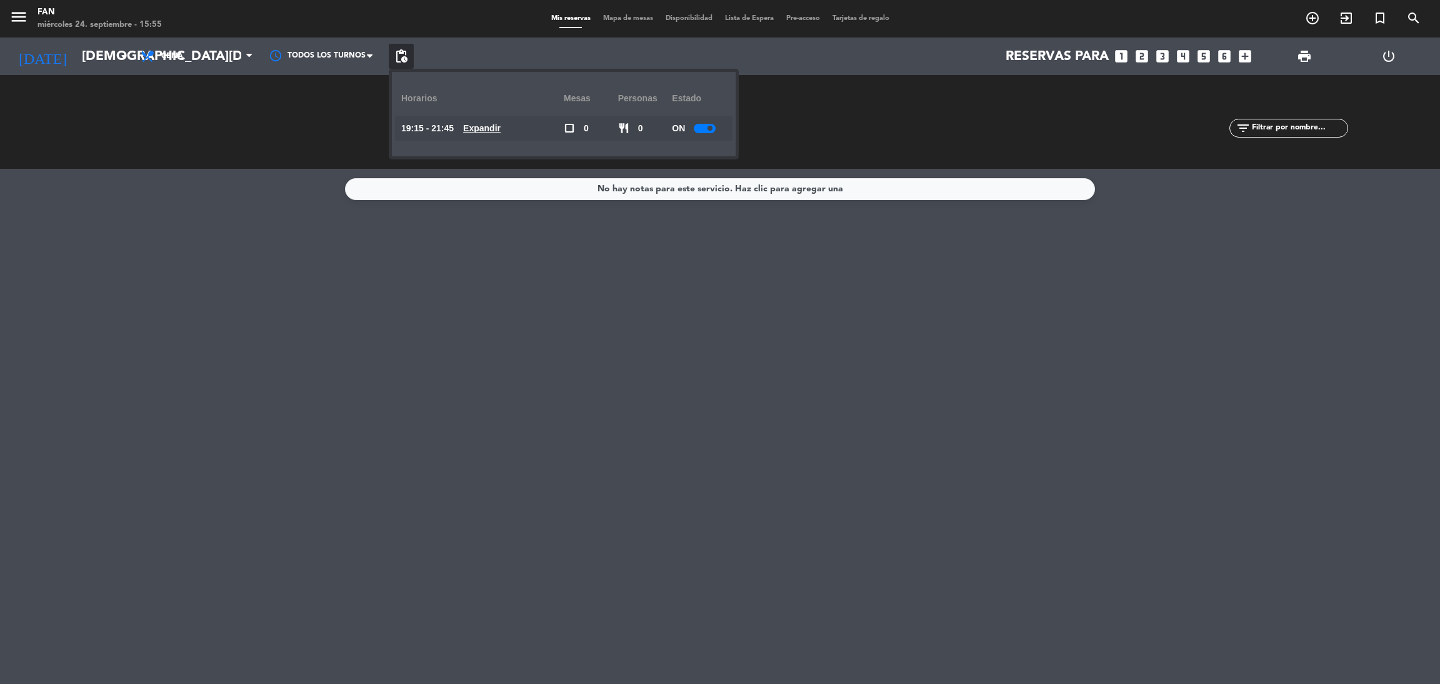
click at [482, 129] on u "Expandir" at bounding box center [481, 128] width 37 height 10
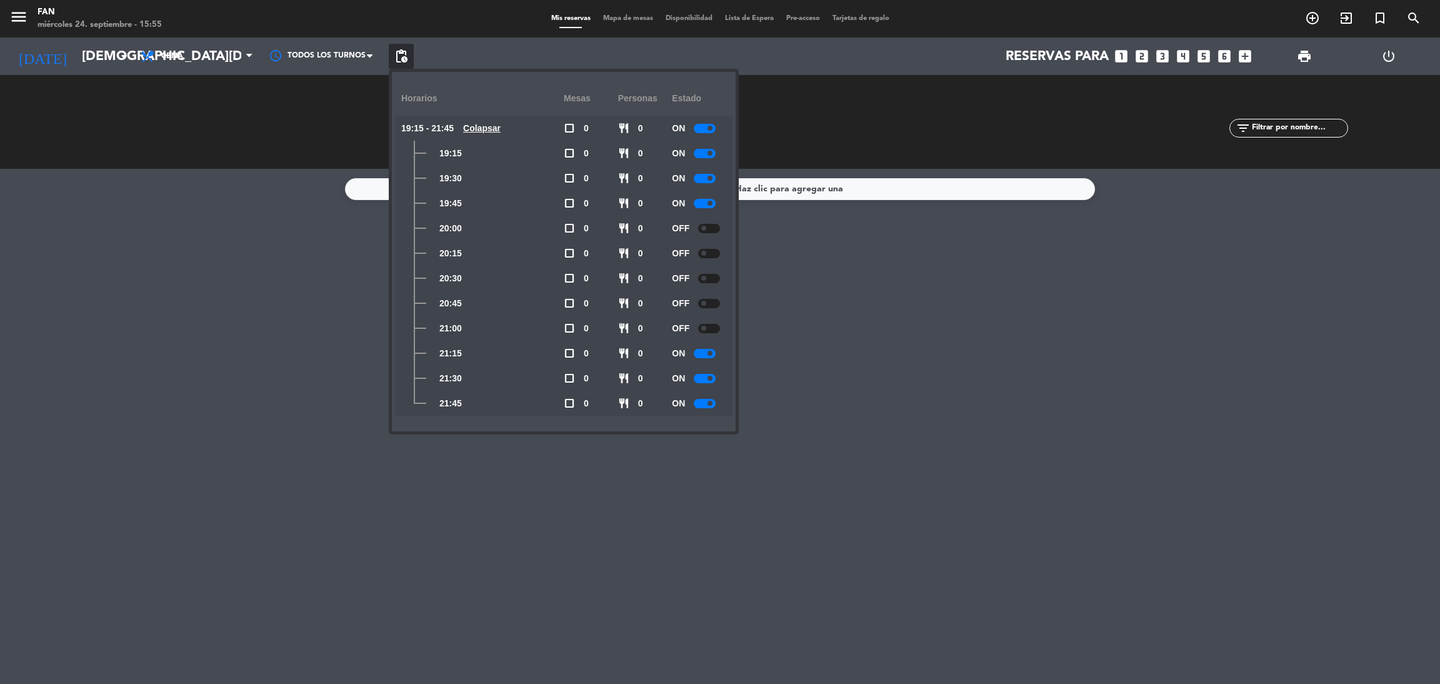
click at [712, 204] on span at bounding box center [709, 203] width 5 height 5
click at [76, 57] on input "[DEMOGRAPHIC_DATA][DATE]" at bounding box center [162, 56] width 172 height 28
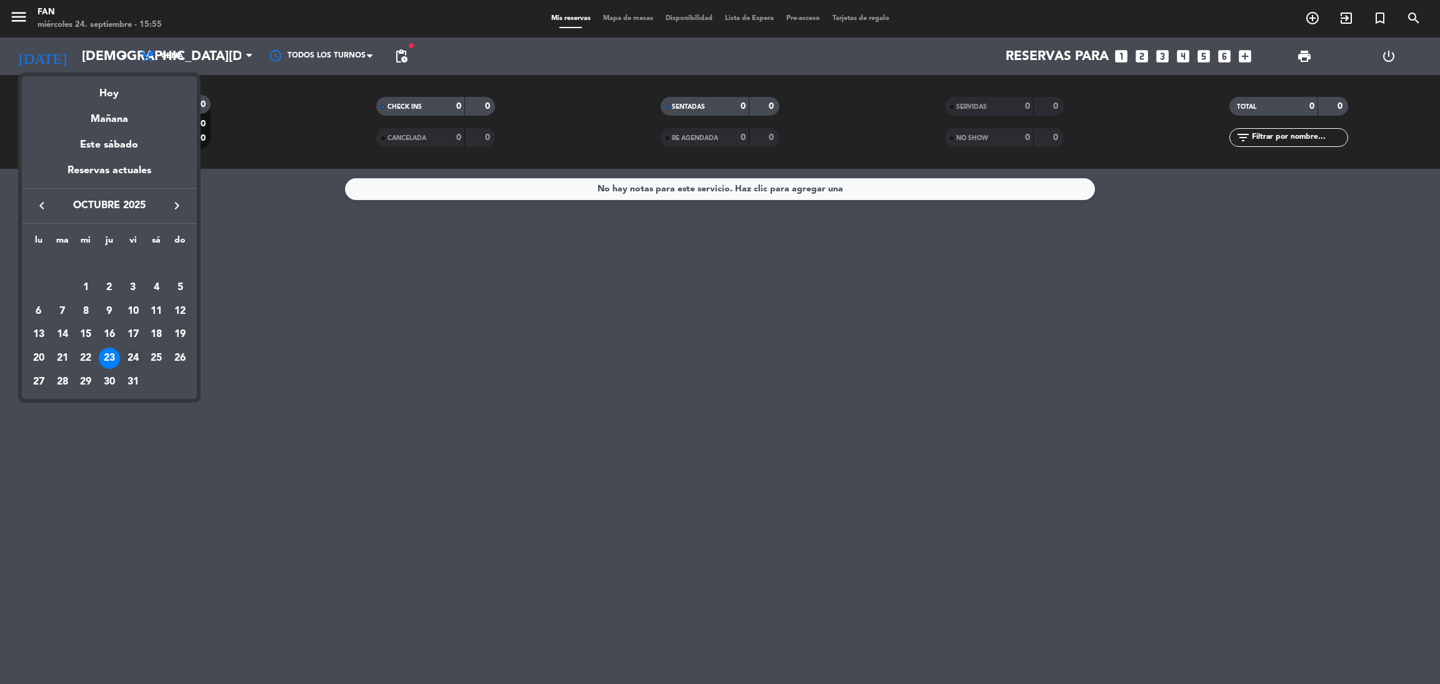
click at [132, 356] on div "24" at bounding box center [132, 357] width 21 height 21
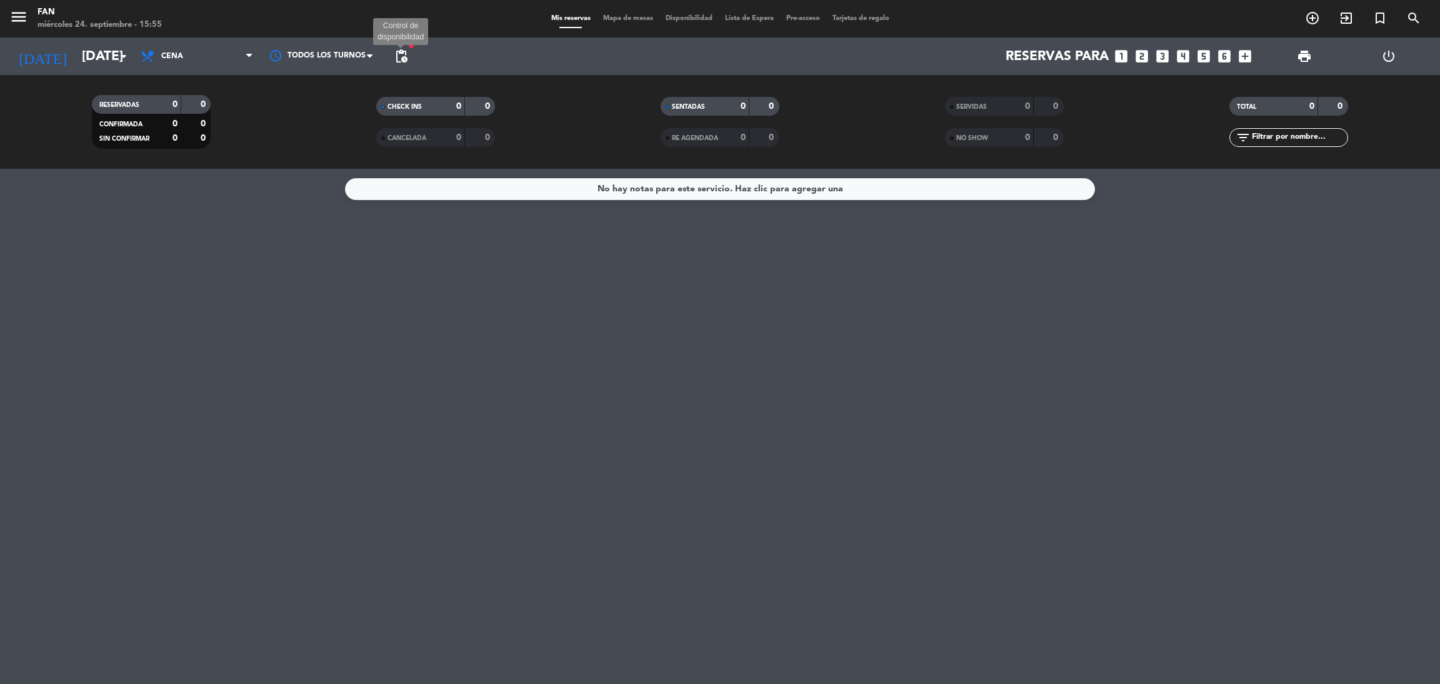
click at [399, 51] on span "pending_actions" at bounding box center [401, 56] width 15 height 15
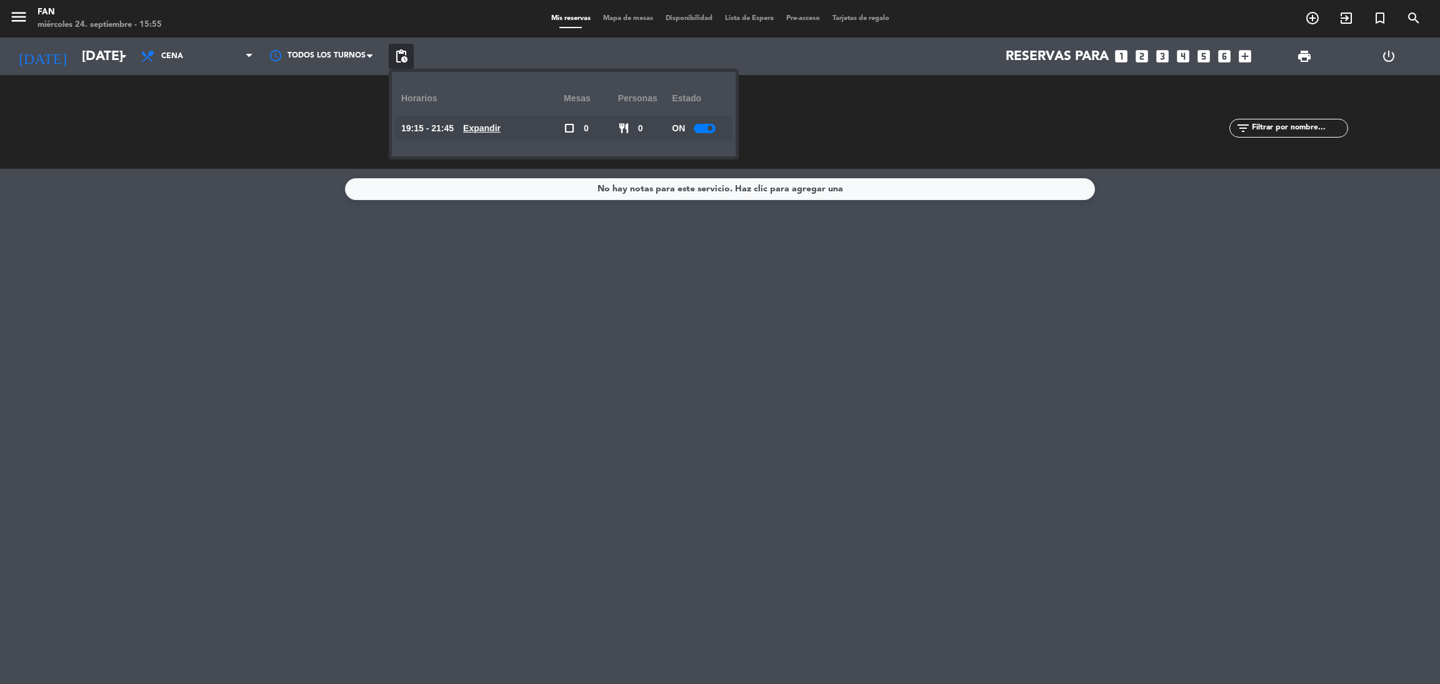
click at [490, 131] on u "Expandir" at bounding box center [481, 128] width 37 height 10
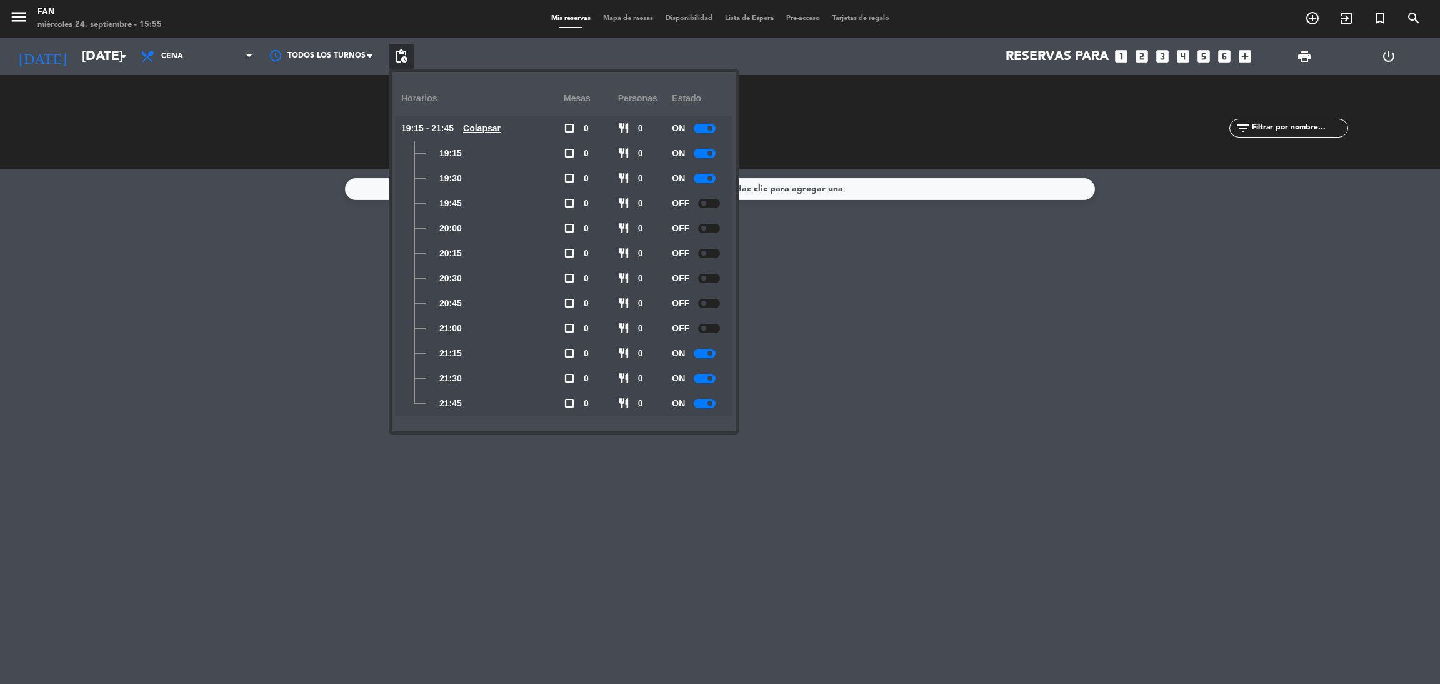
click at [490, 131] on u "Colapsar" at bounding box center [481, 128] width 37 height 10
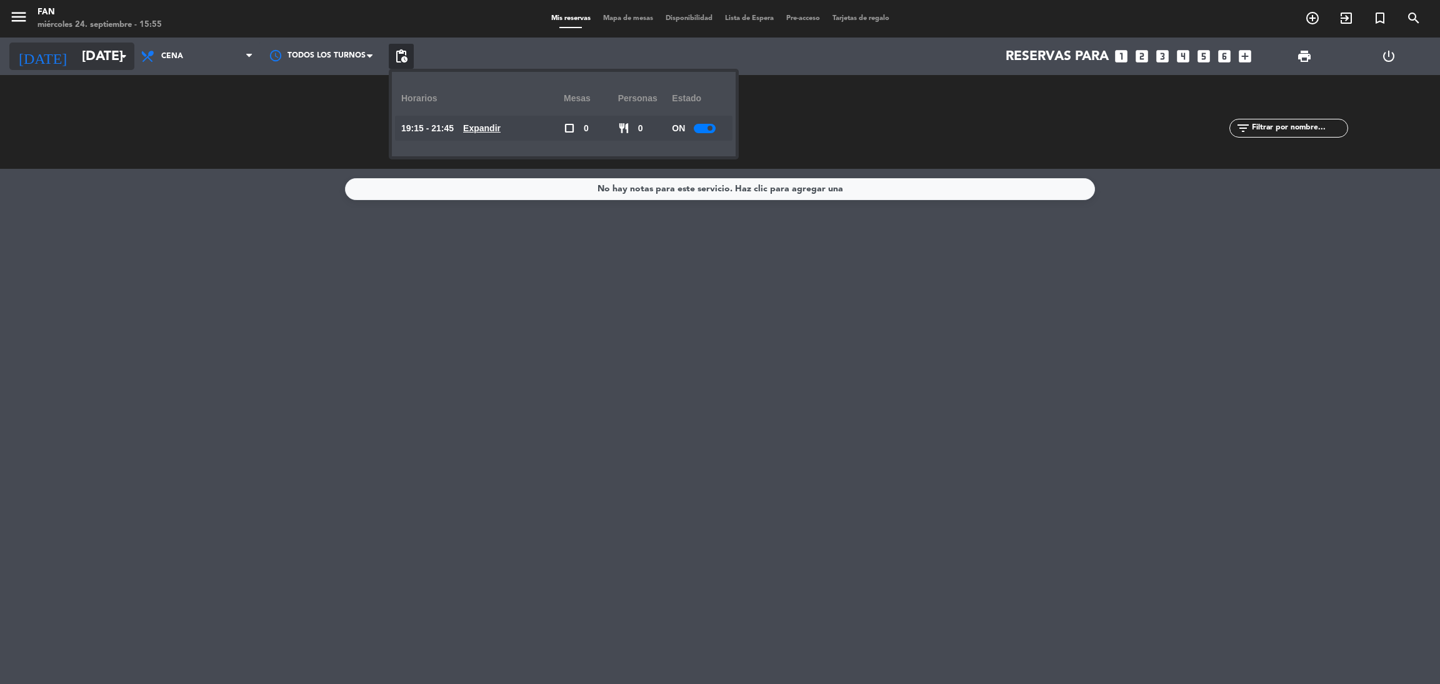
click at [119, 52] on icon "arrow_drop_down" at bounding box center [123, 56] width 15 height 15
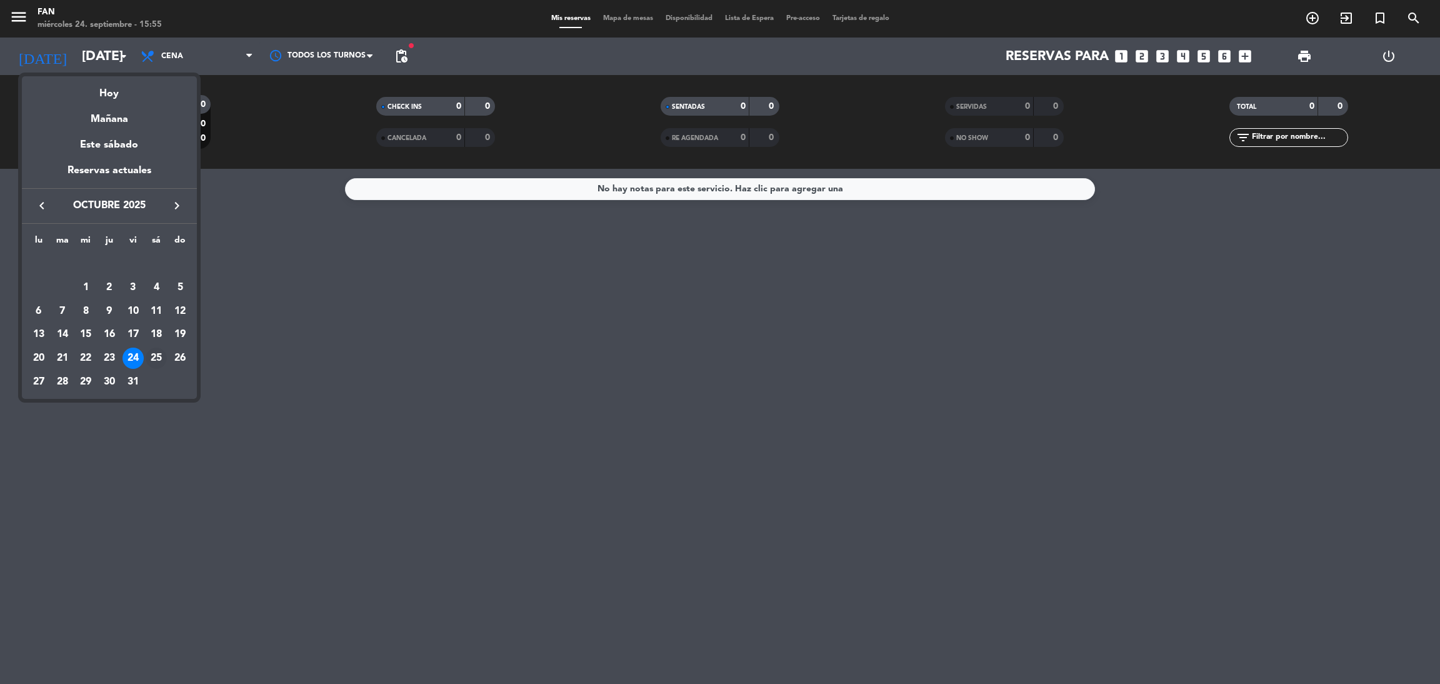
click at [156, 354] on div "25" at bounding box center [156, 357] width 21 height 21
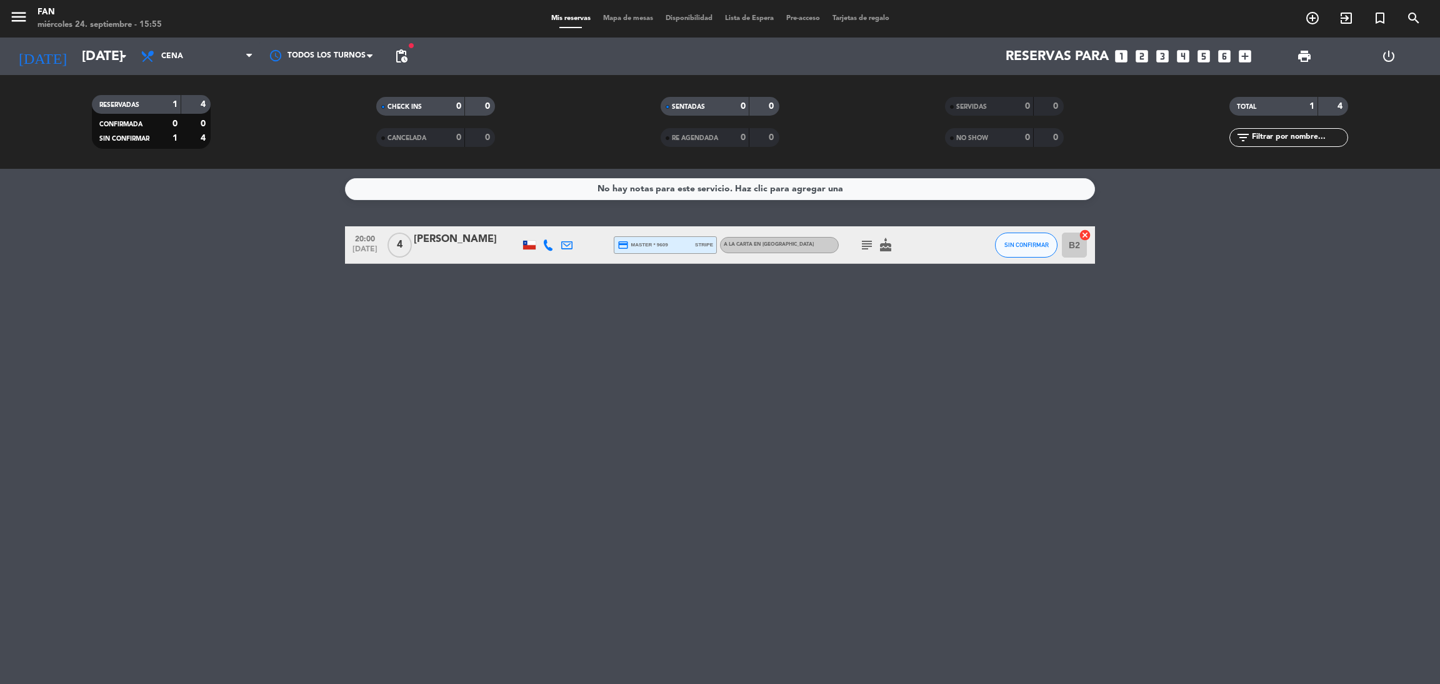
click at [410, 59] on span "pending_actions" at bounding box center [401, 56] width 25 height 25
click at [406, 56] on span "pending_actions" at bounding box center [401, 56] width 15 height 15
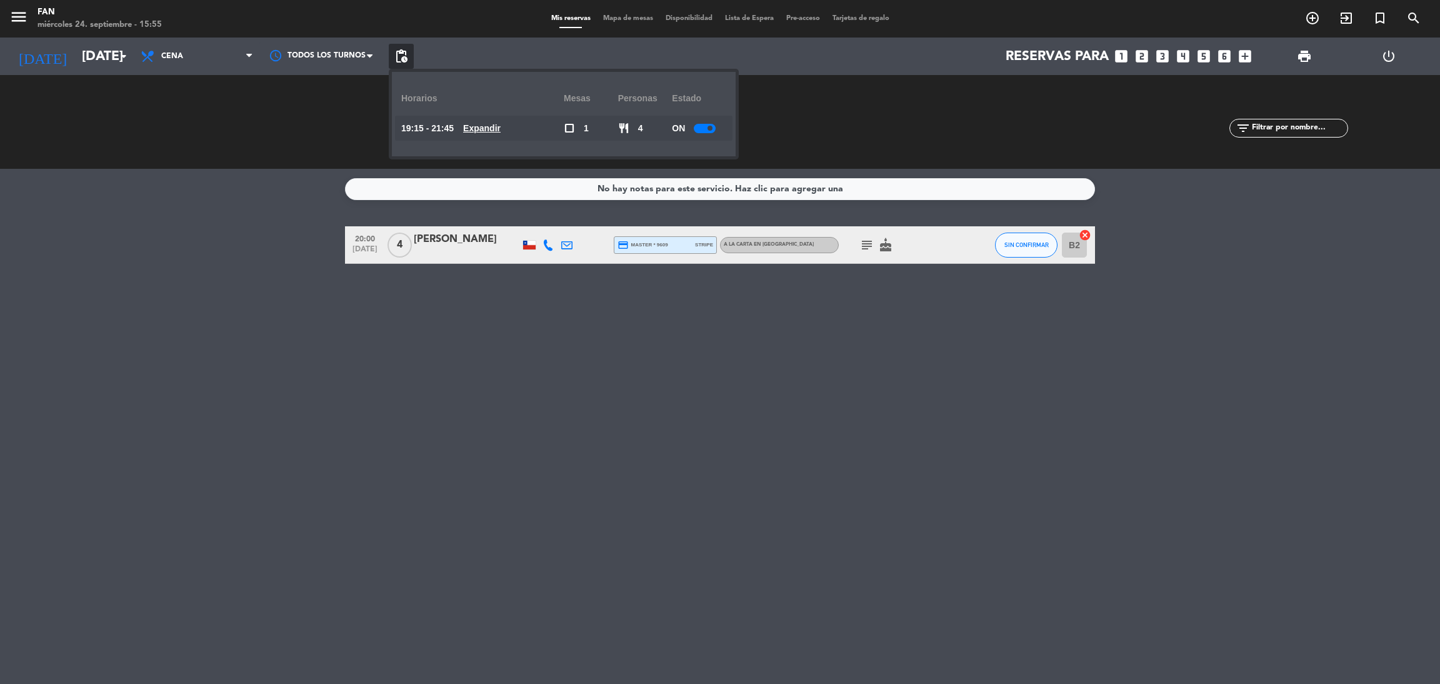
click at [494, 131] on u "Expandir" at bounding box center [481, 128] width 37 height 10
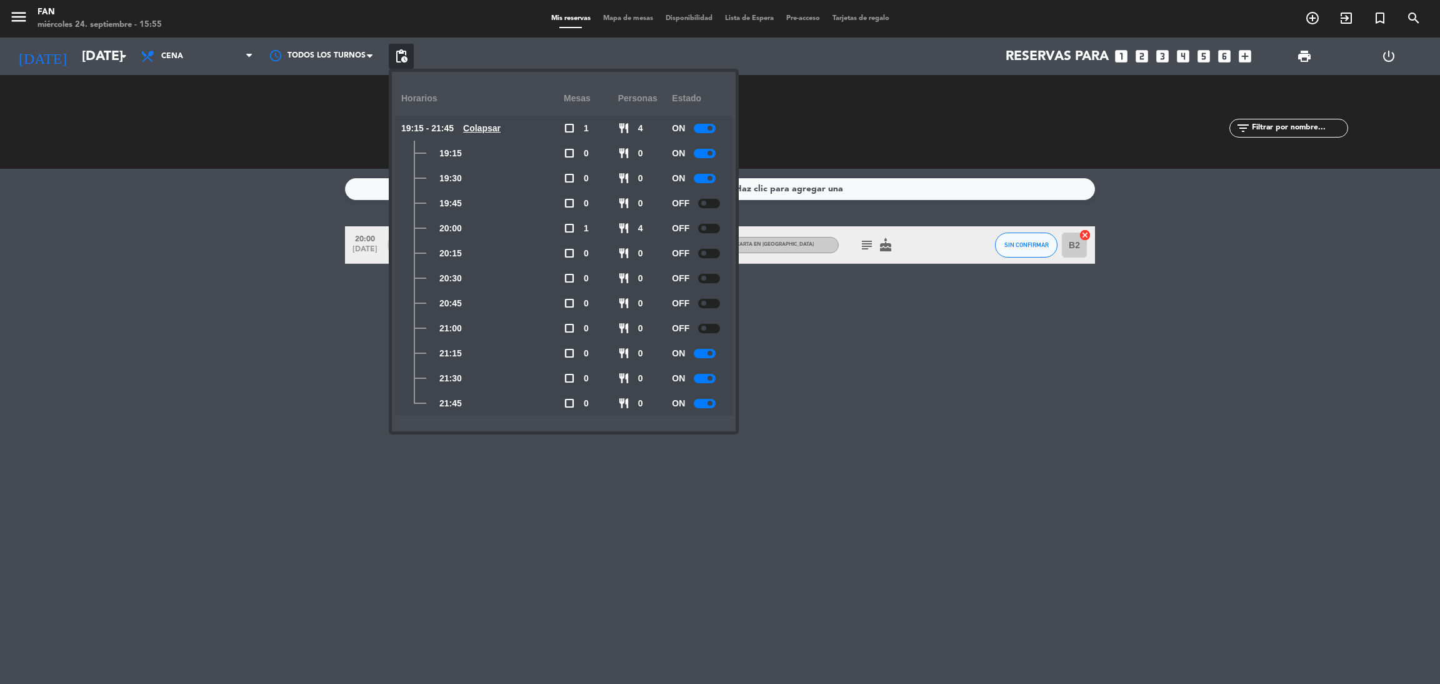
click at [494, 131] on u "Colapsar" at bounding box center [481, 128] width 37 height 10
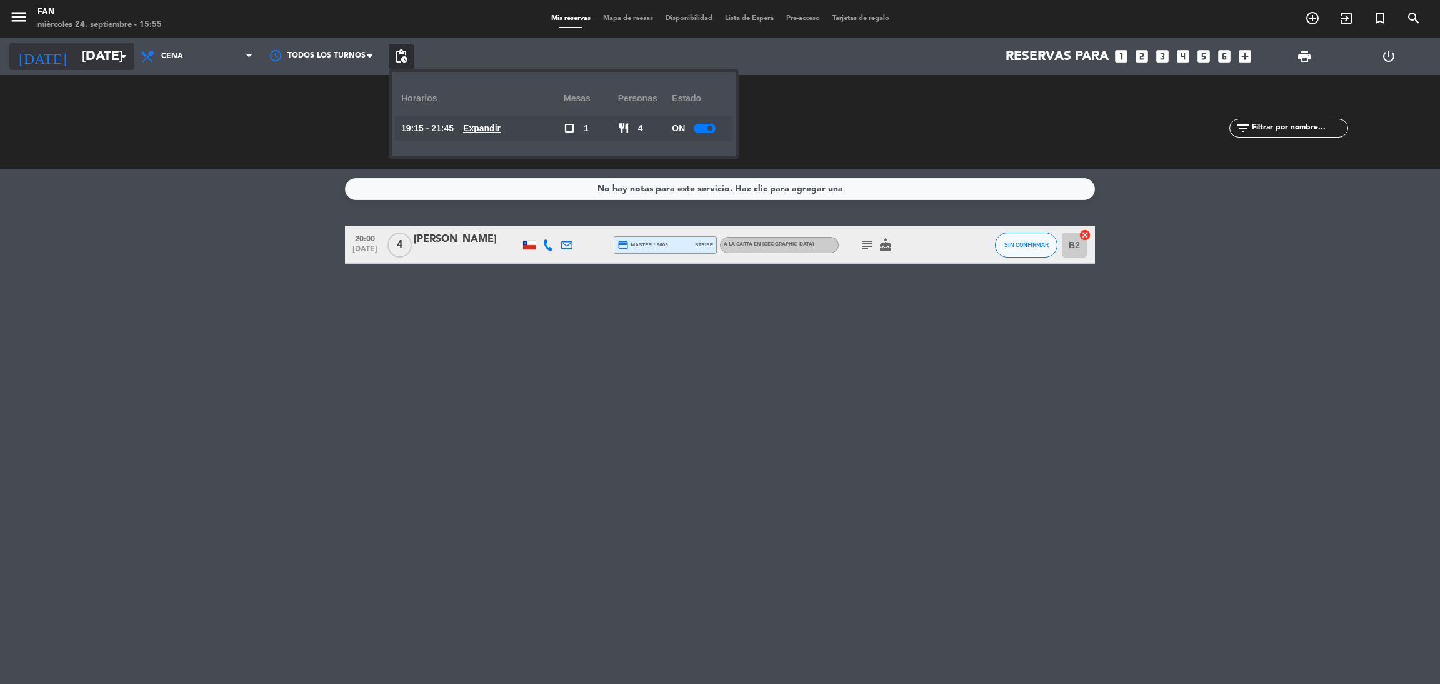
click at [103, 53] on input "[DATE]" at bounding box center [162, 56] width 172 height 28
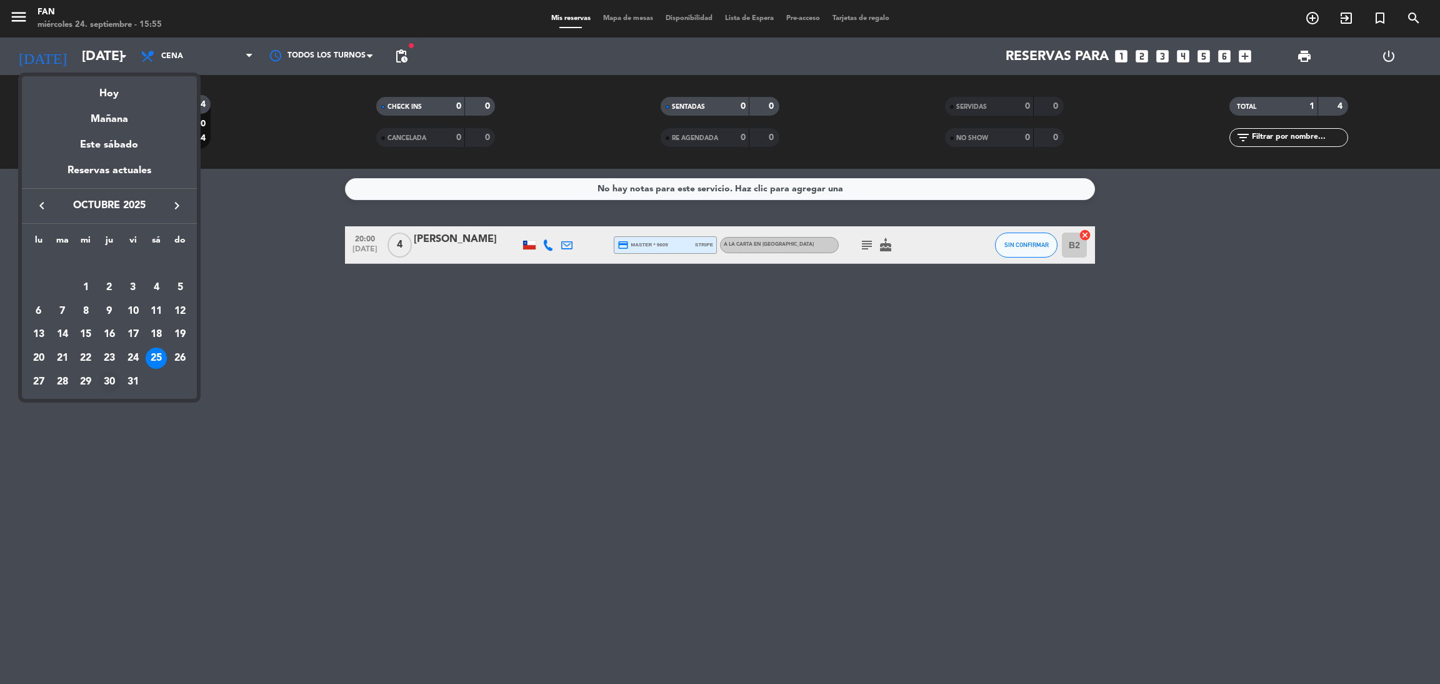
click at [104, 380] on div "30" at bounding box center [109, 381] width 21 height 21
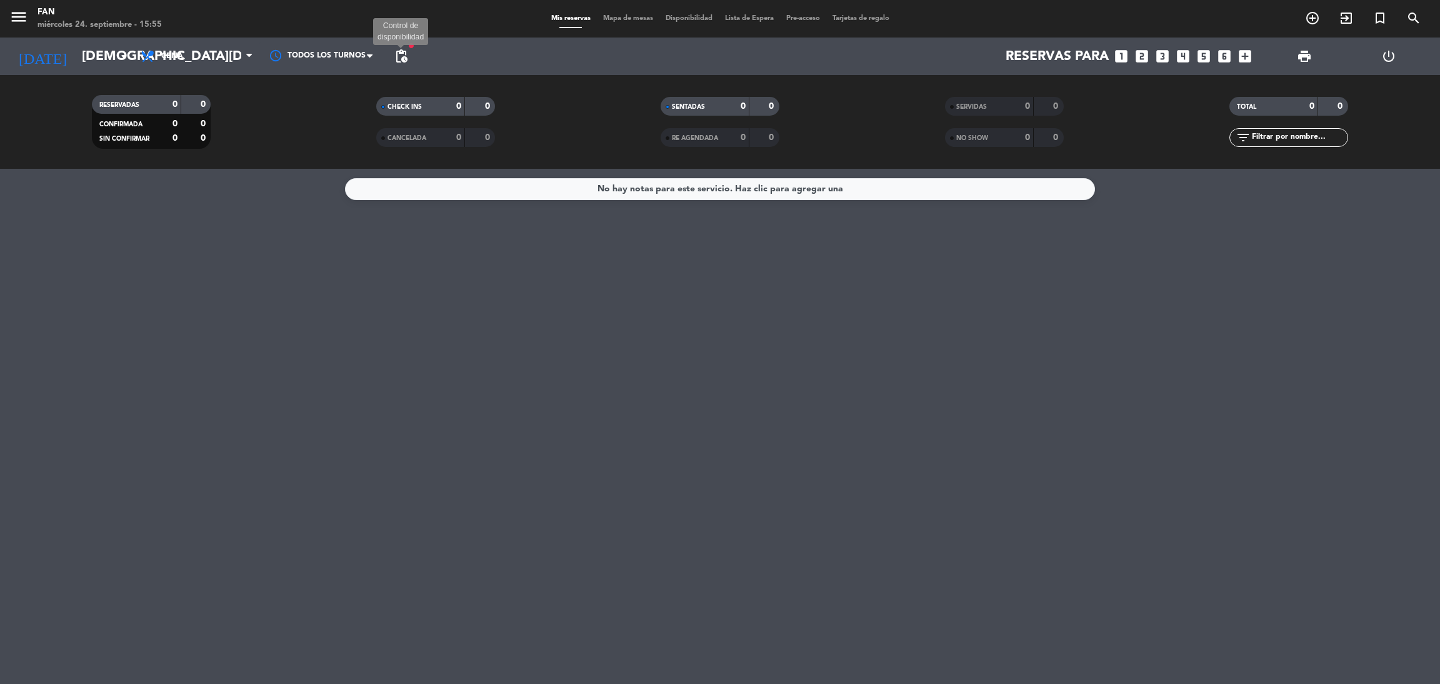
click at [401, 56] on span "pending_actions" at bounding box center [401, 56] width 15 height 15
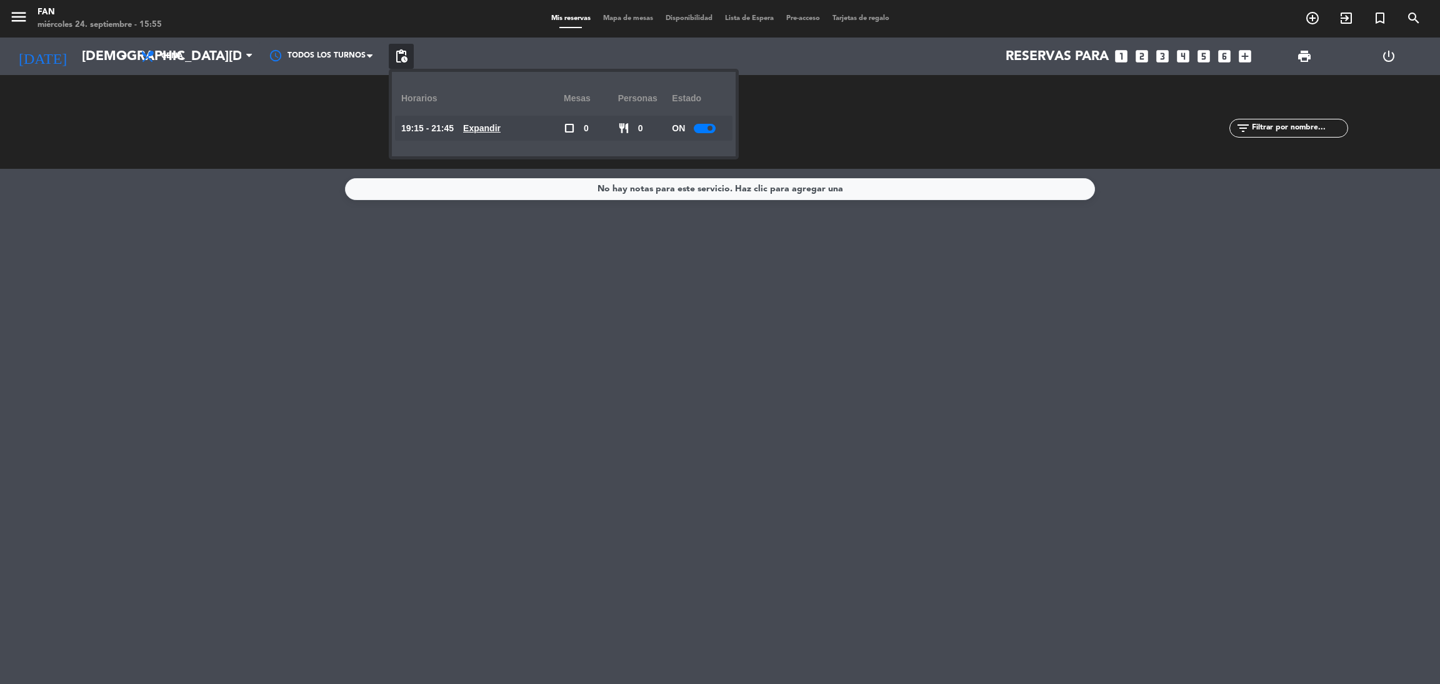
click at [486, 131] on u "Expandir" at bounding box center [481, 128] width 37 height 10
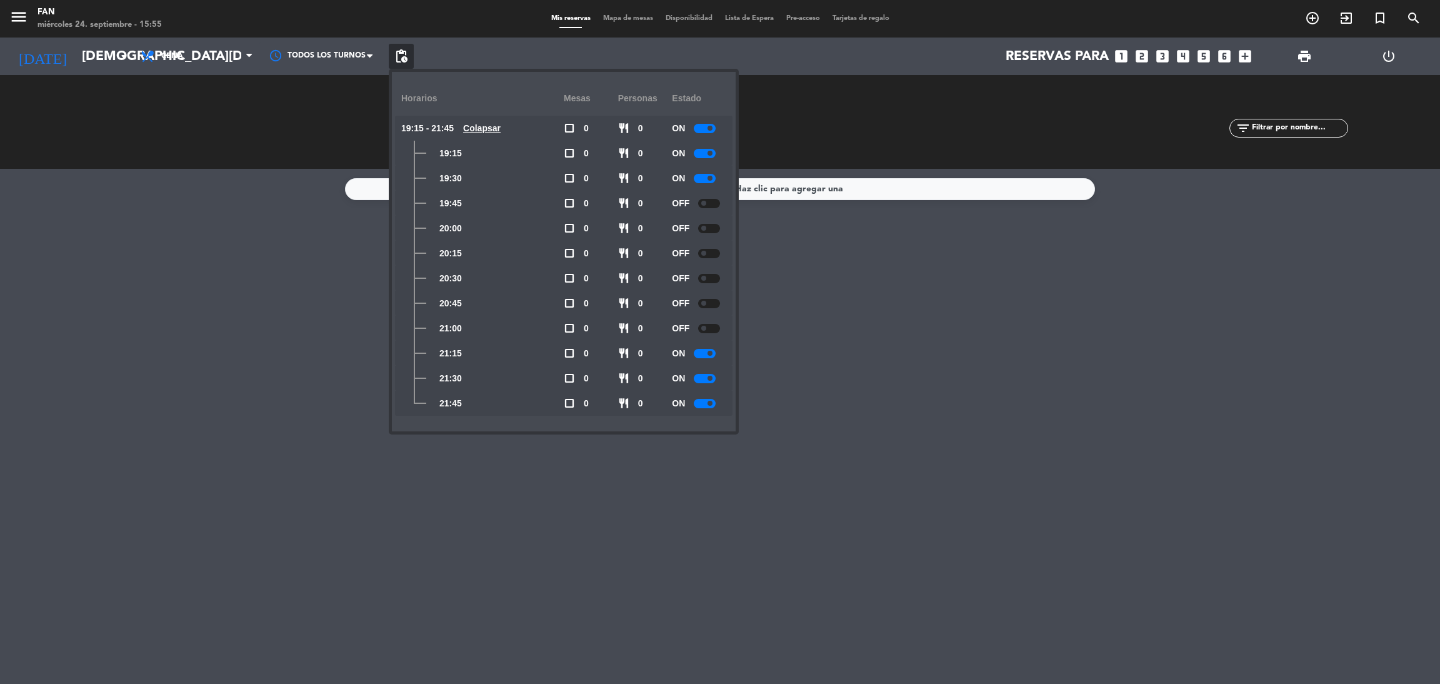
click at [486, 131] on u "Colapsar" at bounding box center [481, 128] width 37 height 10
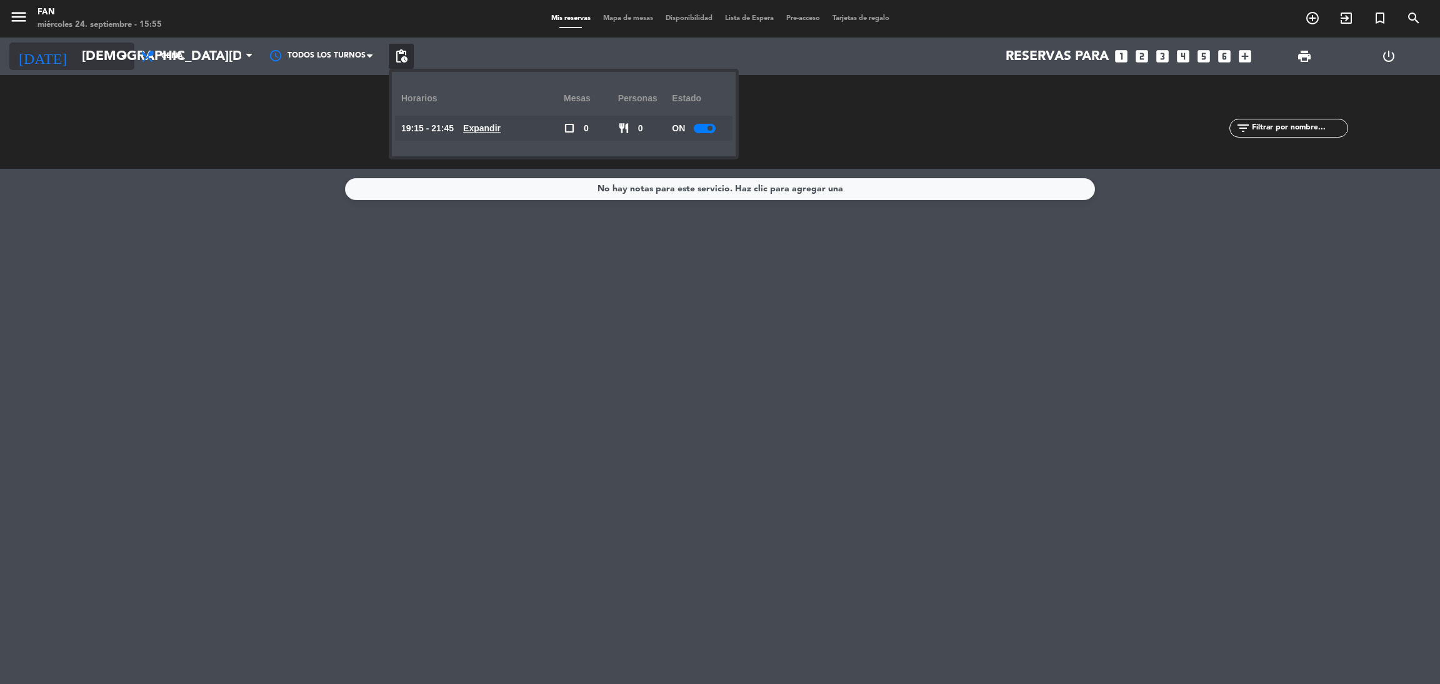
click at [104, 61] on input "[DEMOGRAPHIC_DATA][DATE]" at bounding box center [162, 56] width 172 height 28
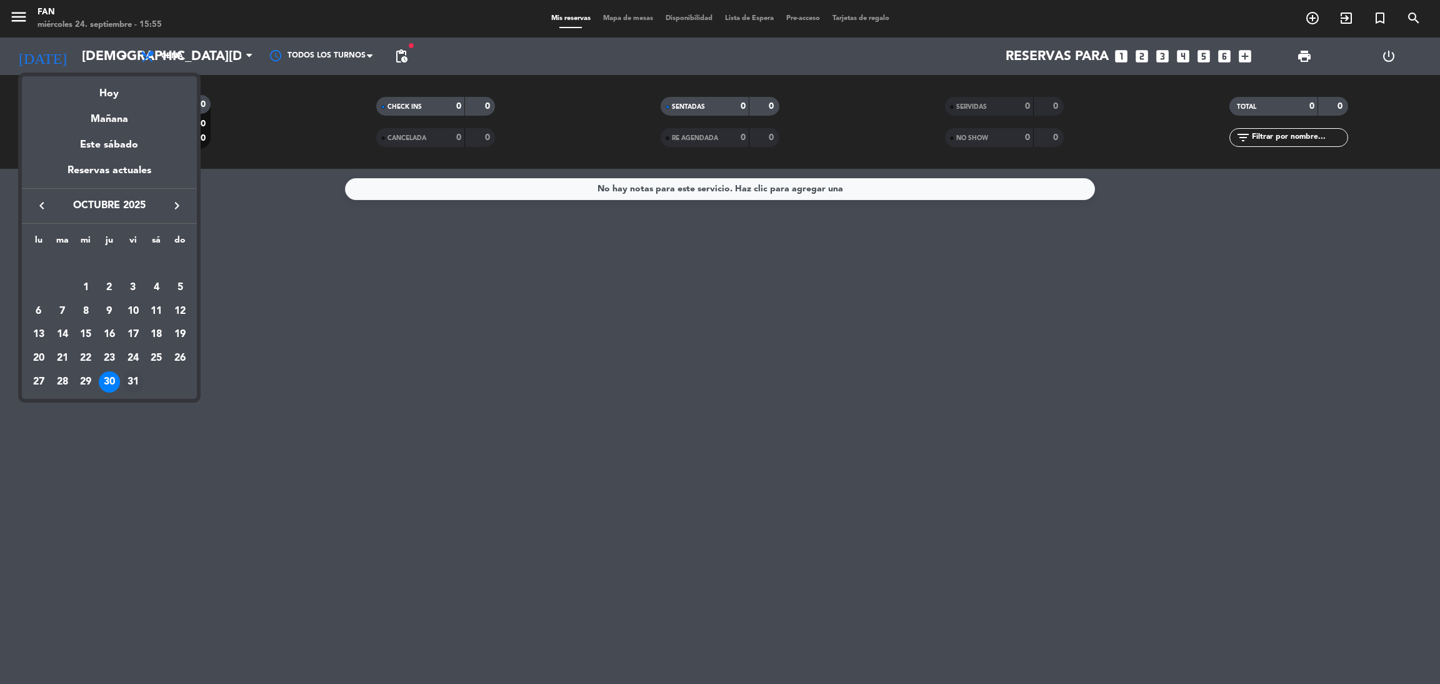
click at [129, 382] on div "31" at bounding box center [132, 381] width 21 height 21
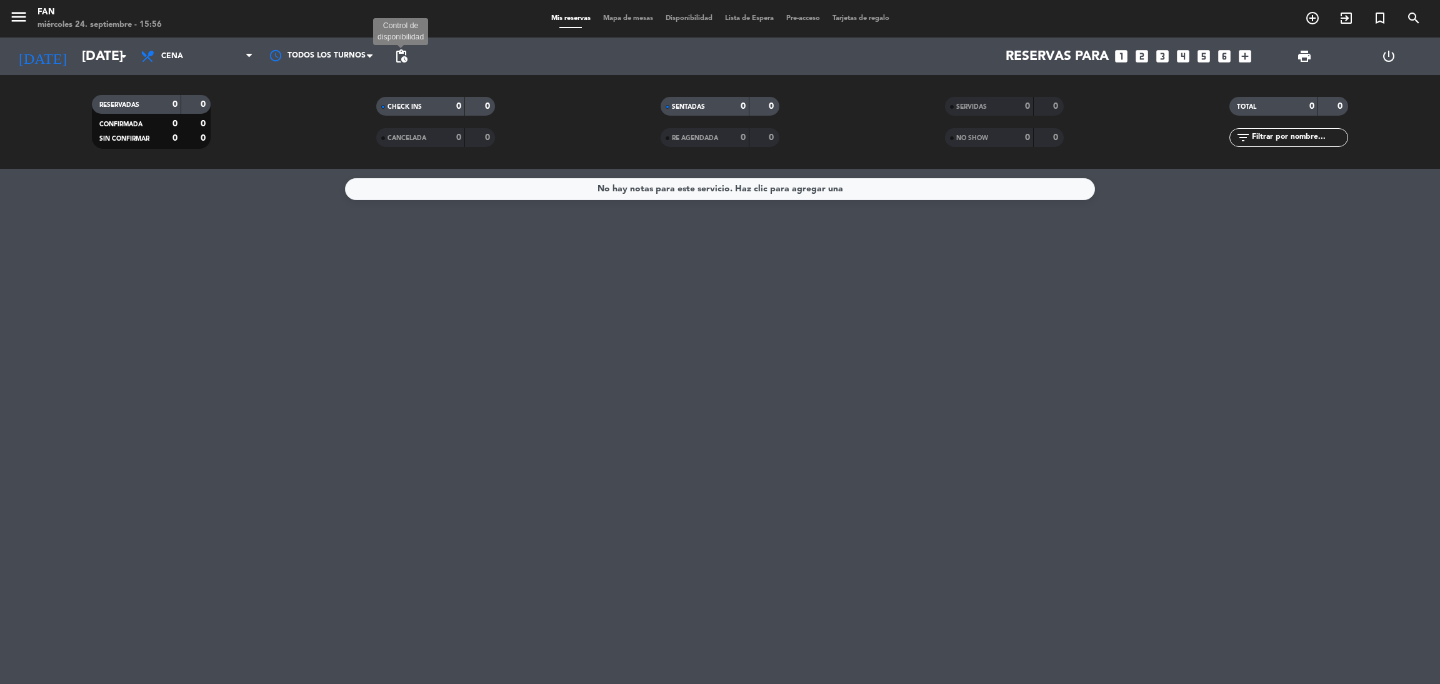
click at [394, 58] on span "pending_actions" at bounding box center [401, 56] width 15 height 15
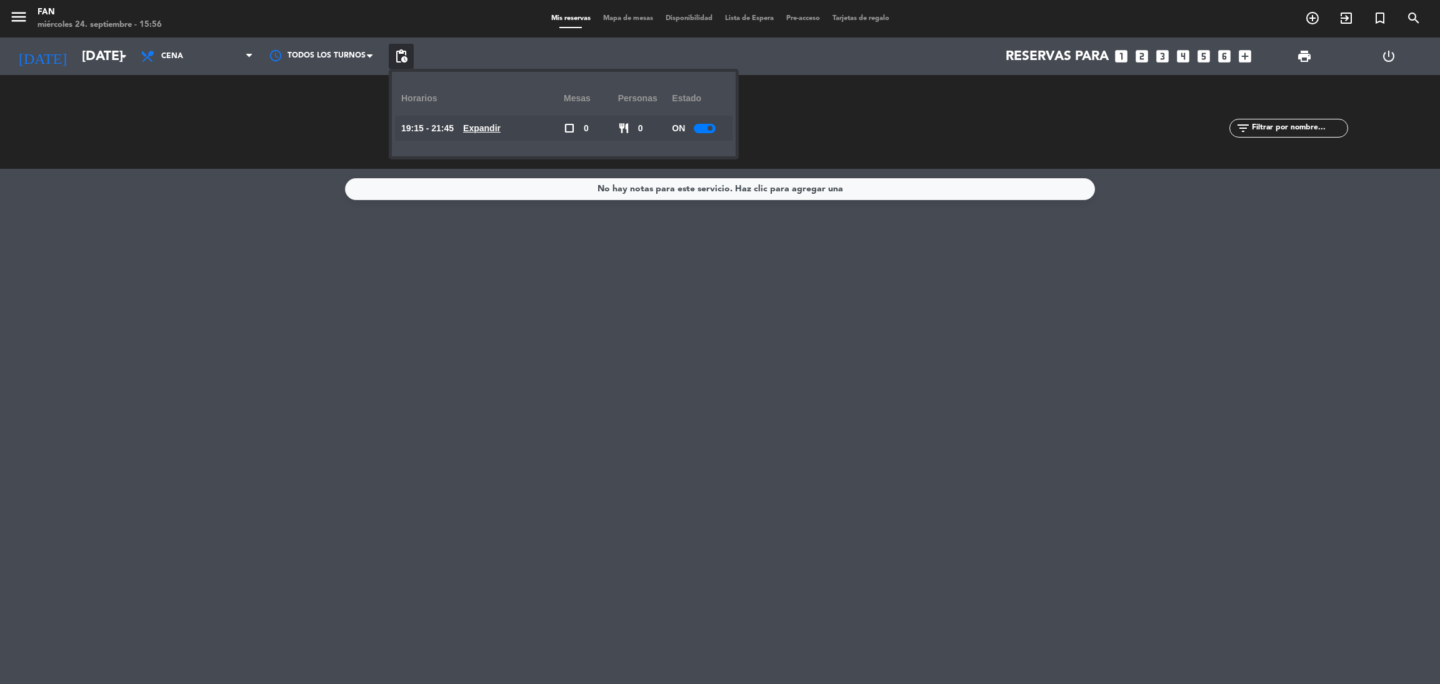
click at [491, 132] on u "Expandir" at bounding box center [481, 128] width 37 height 10
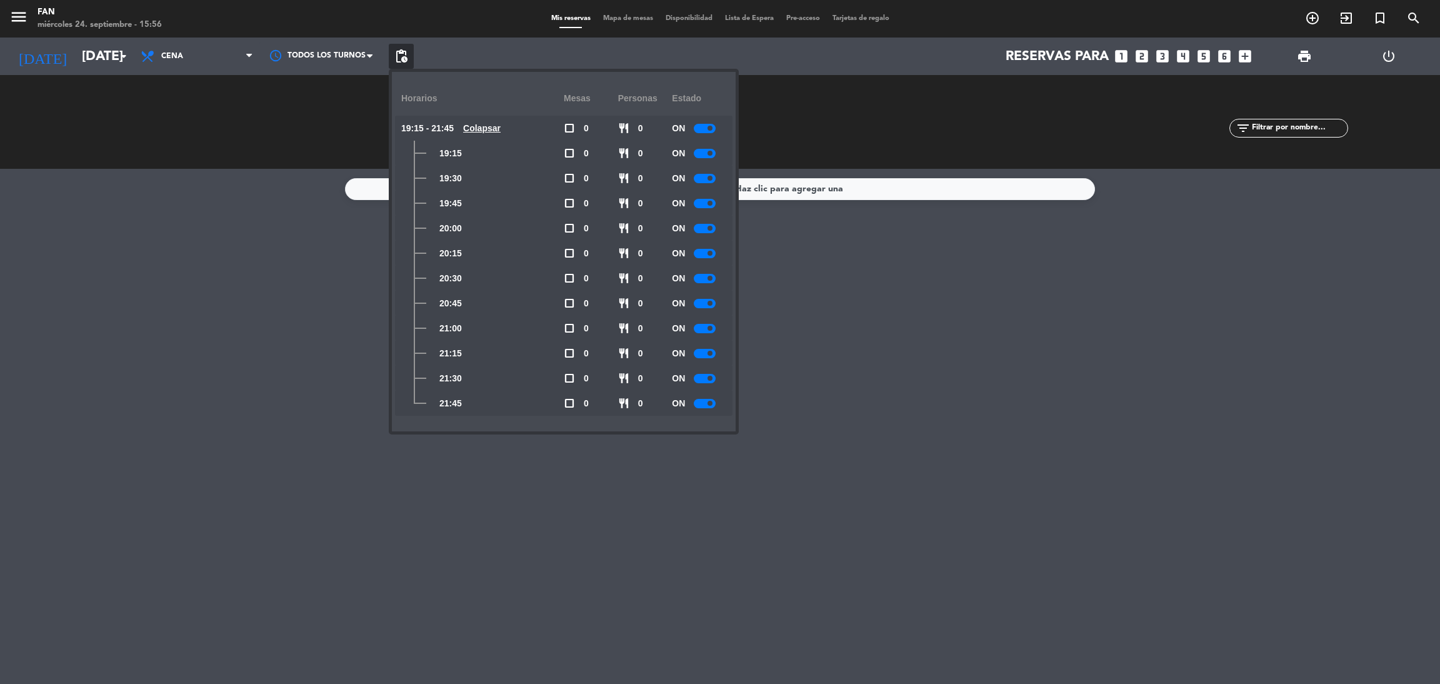
click at [704, 200] on div at bounding box center [705, 203] width 22 height 9
click at [704, 226] on div at bounding box center [705, 228] width 22 height 9
click at [704, 256] on div at bounding box center [705, 253] width 22 height 9
click at [705, 275] on div at bounding box center [705, 278] width 22 height 9
click at [705, 304] on div at bounding box center [705, 303] width 22 height 9
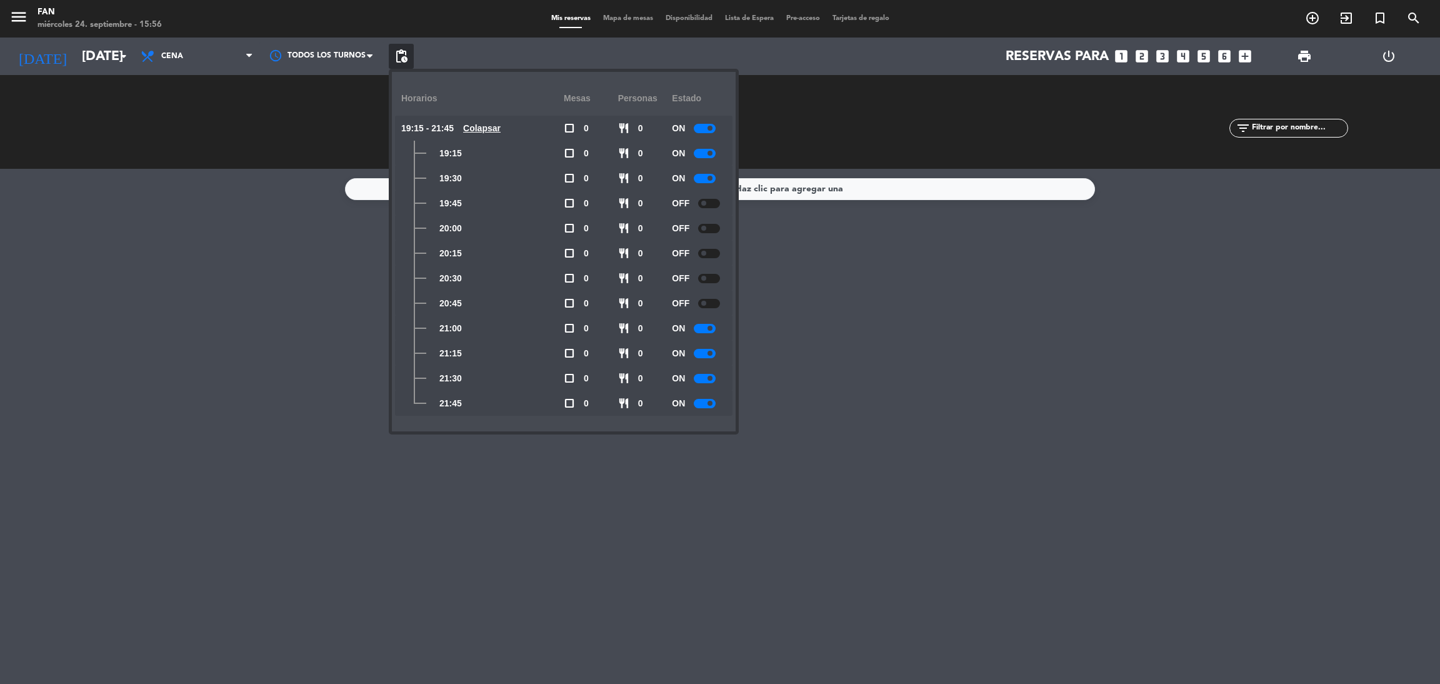
click at [705, 326] on div at bounding box center [705, 328] width 22 height 9
click at [400, 50] on span "pending_actions" at bounding box center [401, 56] width 15 height 15
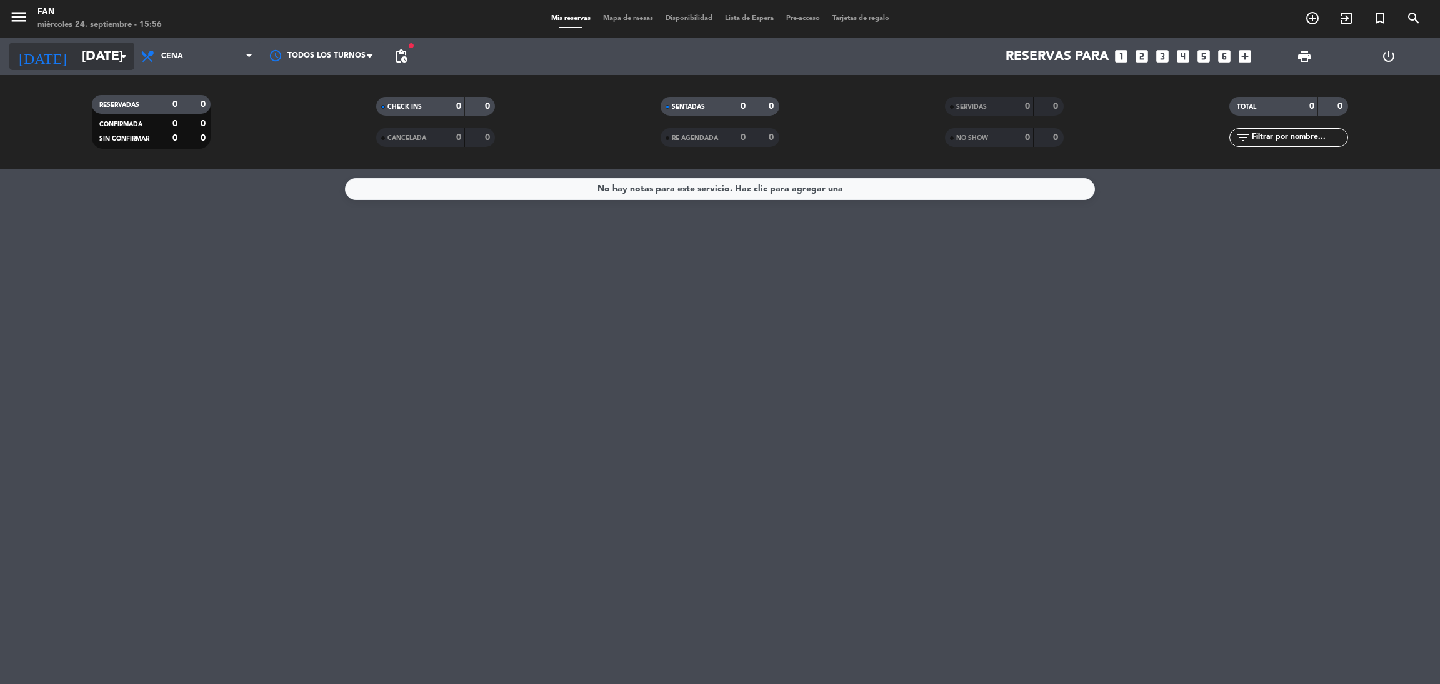
click at [100, 69] on input "[DATE]" at bounding box center [162, 56] width 172 height 28
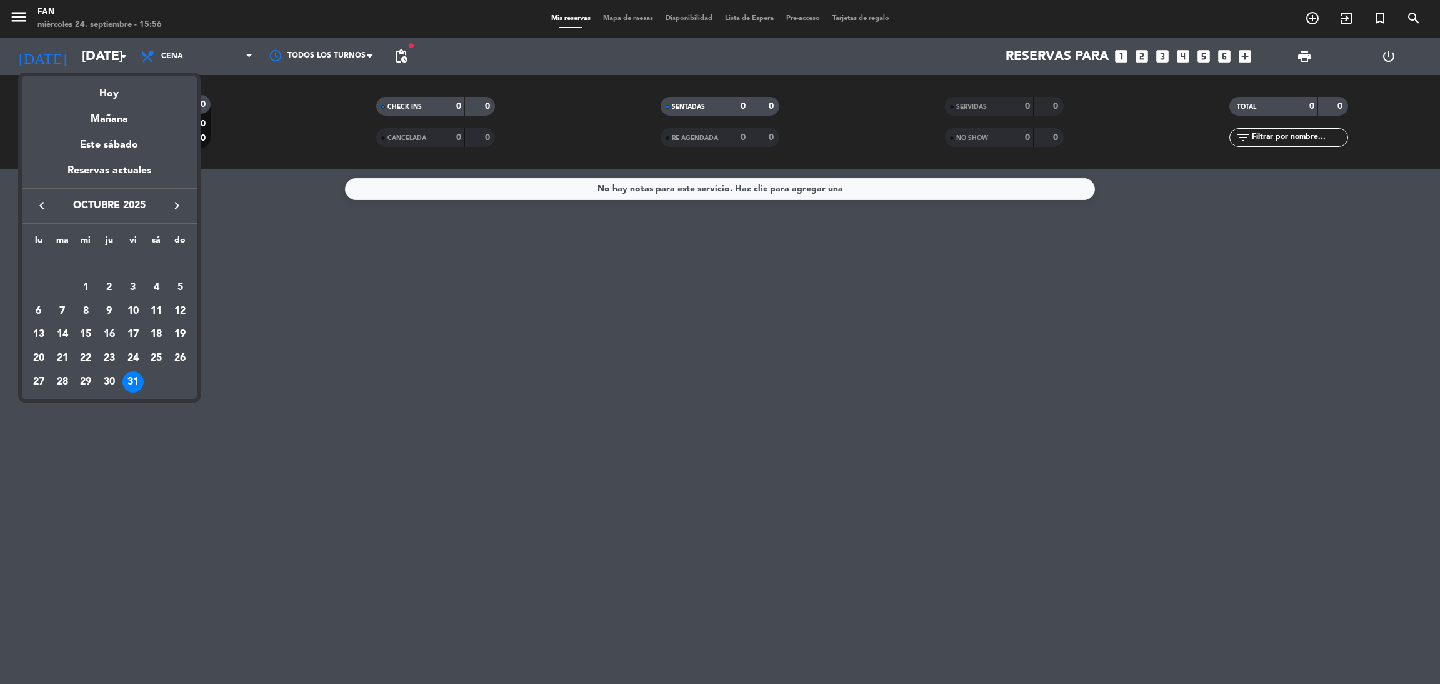
click at [44, 206] on icon "keyboard_arrow_left" at bounding box center [41, 205] width 15 height 15
click at [86, 361] on div "24" at bounding box center [85, 357] width 21 height 21
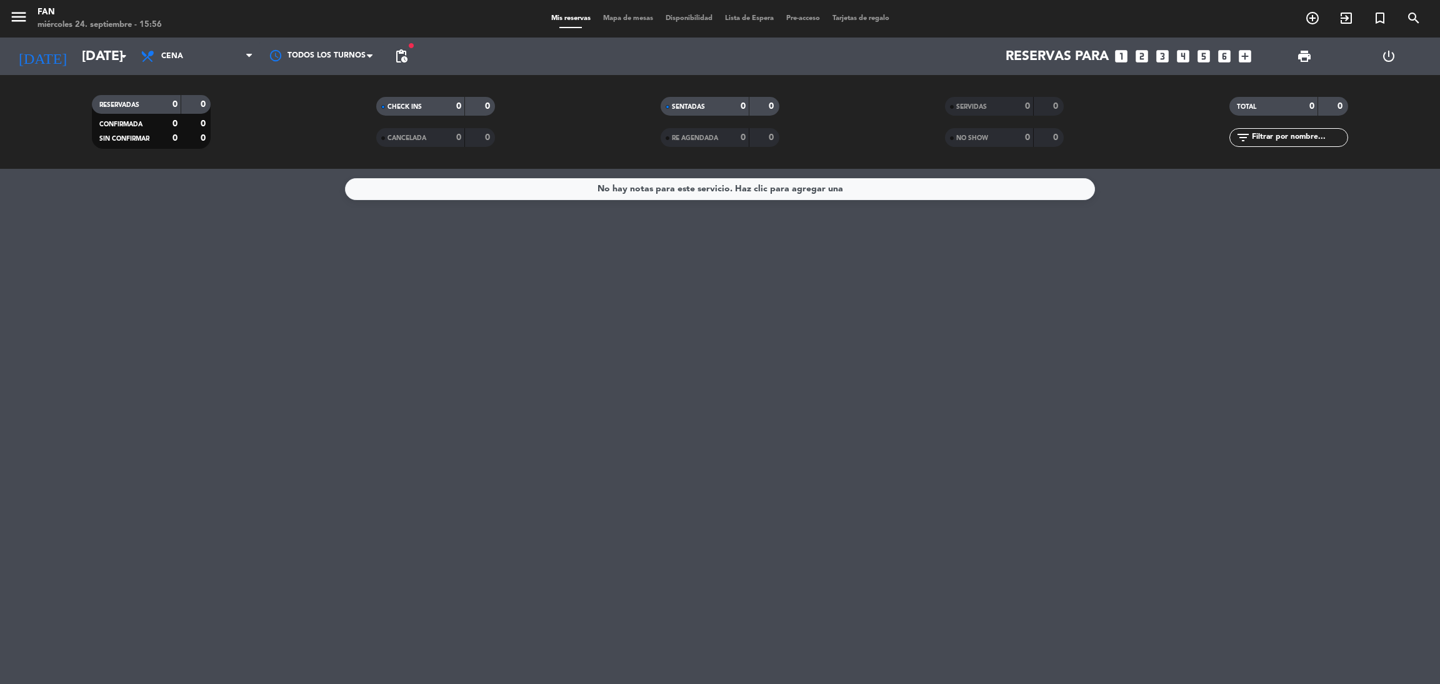
type input "[DATE]"
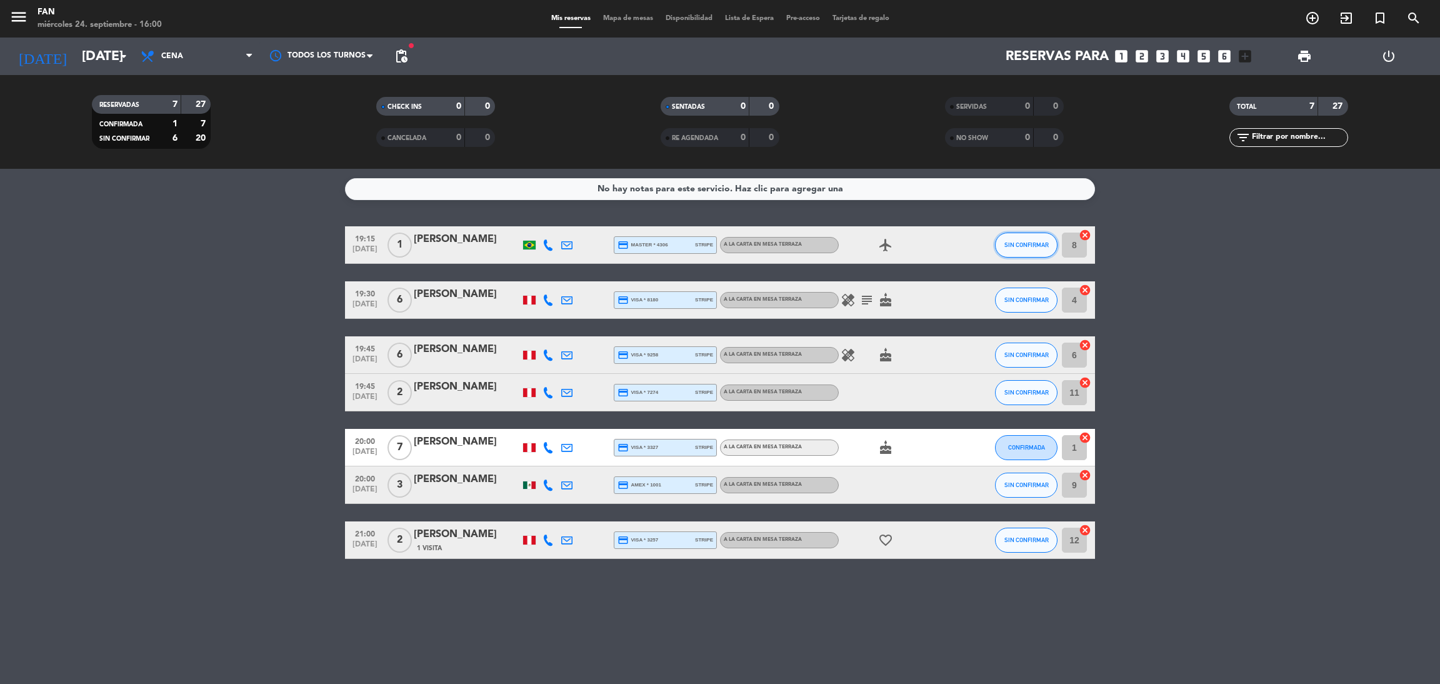
click at [1035, 255] on button "SIN CONFIRMAR" at bounding box center [1026, 244] width 62 height 25
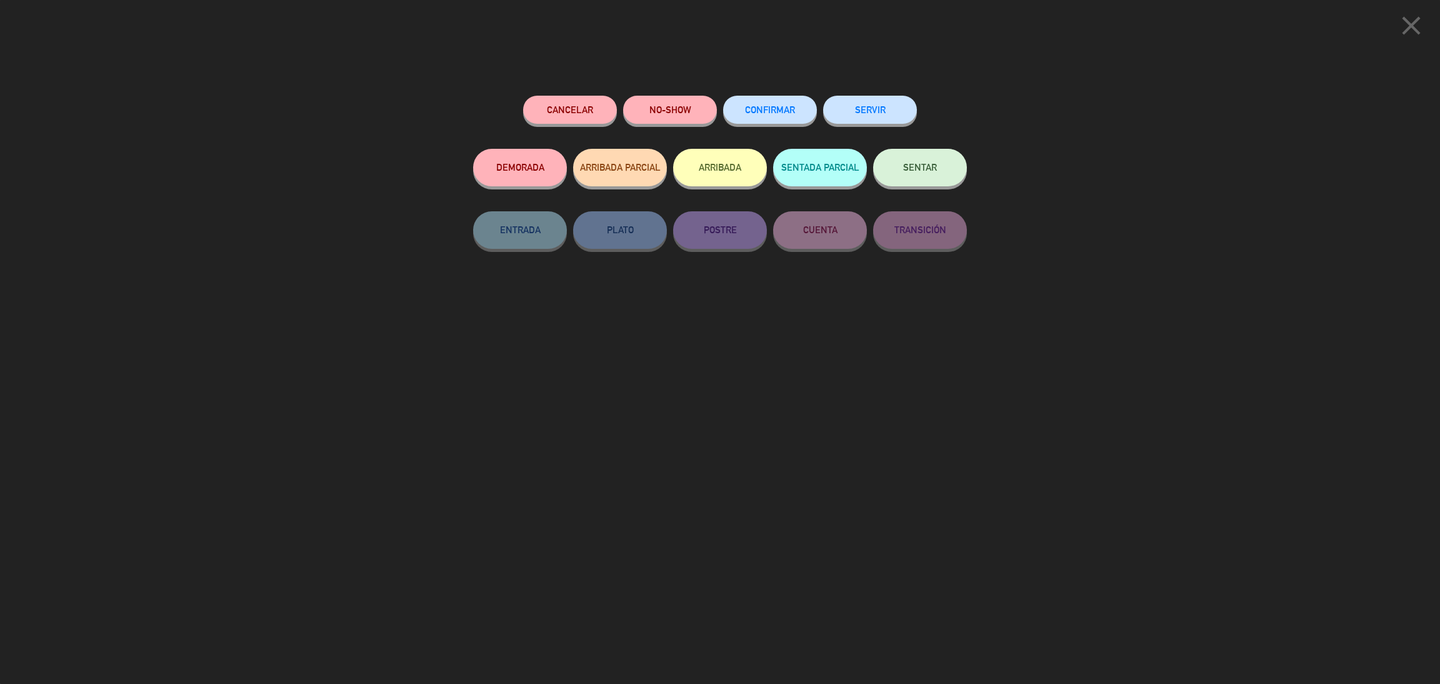
click at [769, 106] on span "CONFIRMAR" at bounding box center [770, 109] width 50 height 11
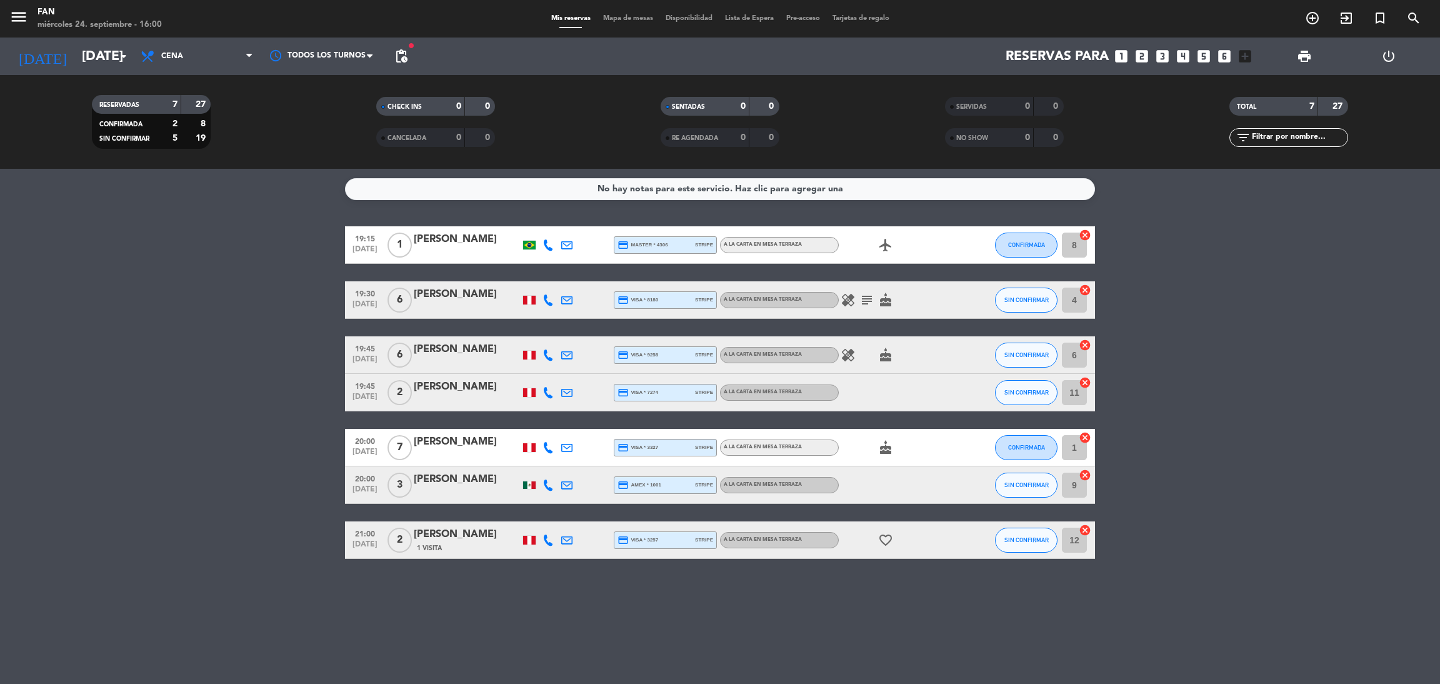
click at [622, 19] on span "Mapa de mesas" at bounding box center [628, 18] width 62 height 7
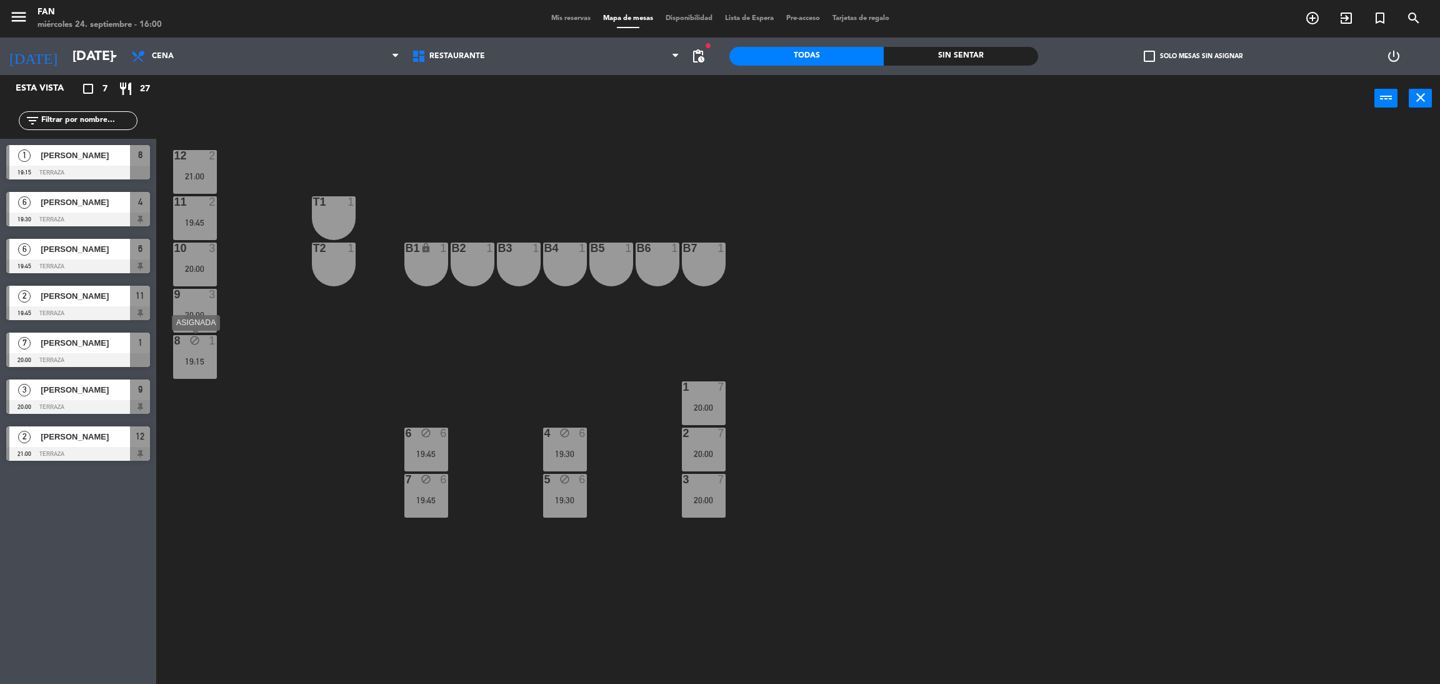
click at [206, 361] on div "19:15" at bounding box center [195, 361] width 44 height 9
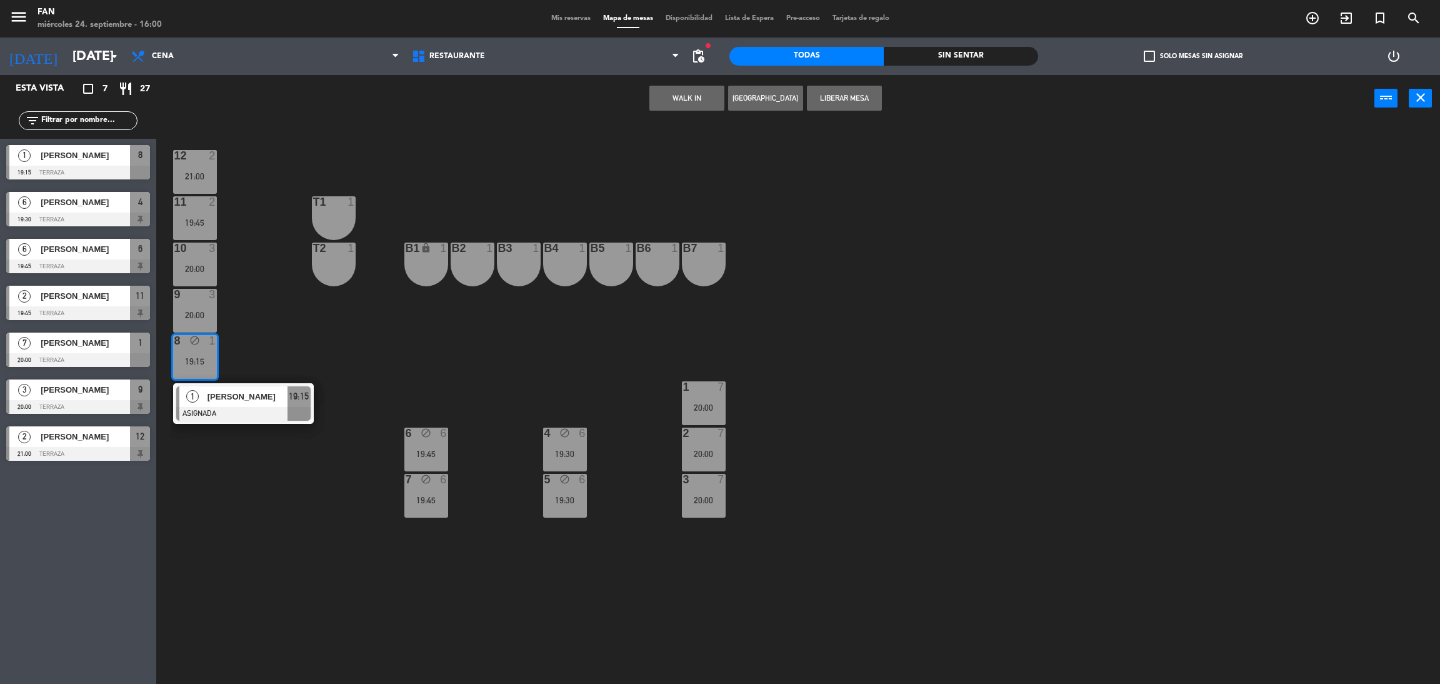
click at [299, 359] on div "12 2 21:00 11 2 19:45 T1 1 10 3 20:00 T2 1 B1 lock 1 B2 1 B3 1 B4 1 B5 1 B6 1 B…" at bounding box center [805, 408] width 1269 height 562
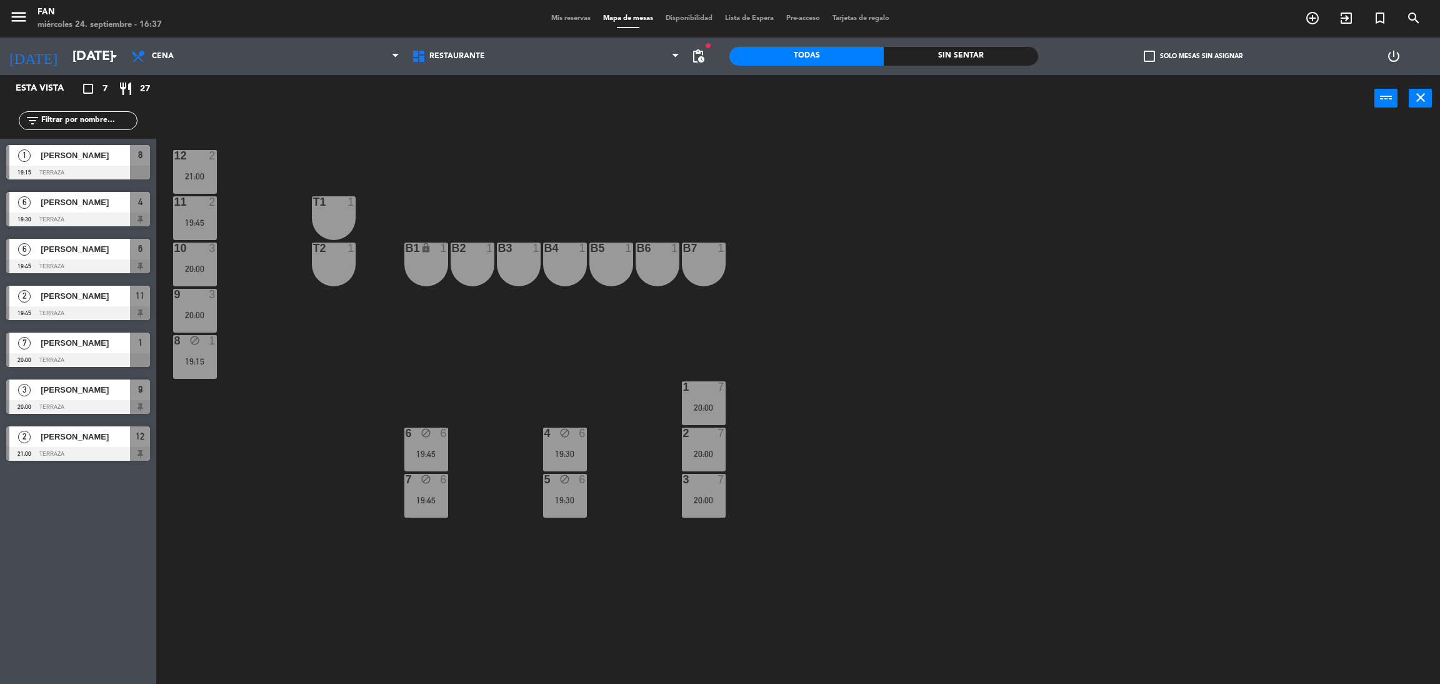
click at [561, 16] on span "Mis reservas" at bounding box center [571, 18] width 52 height 7
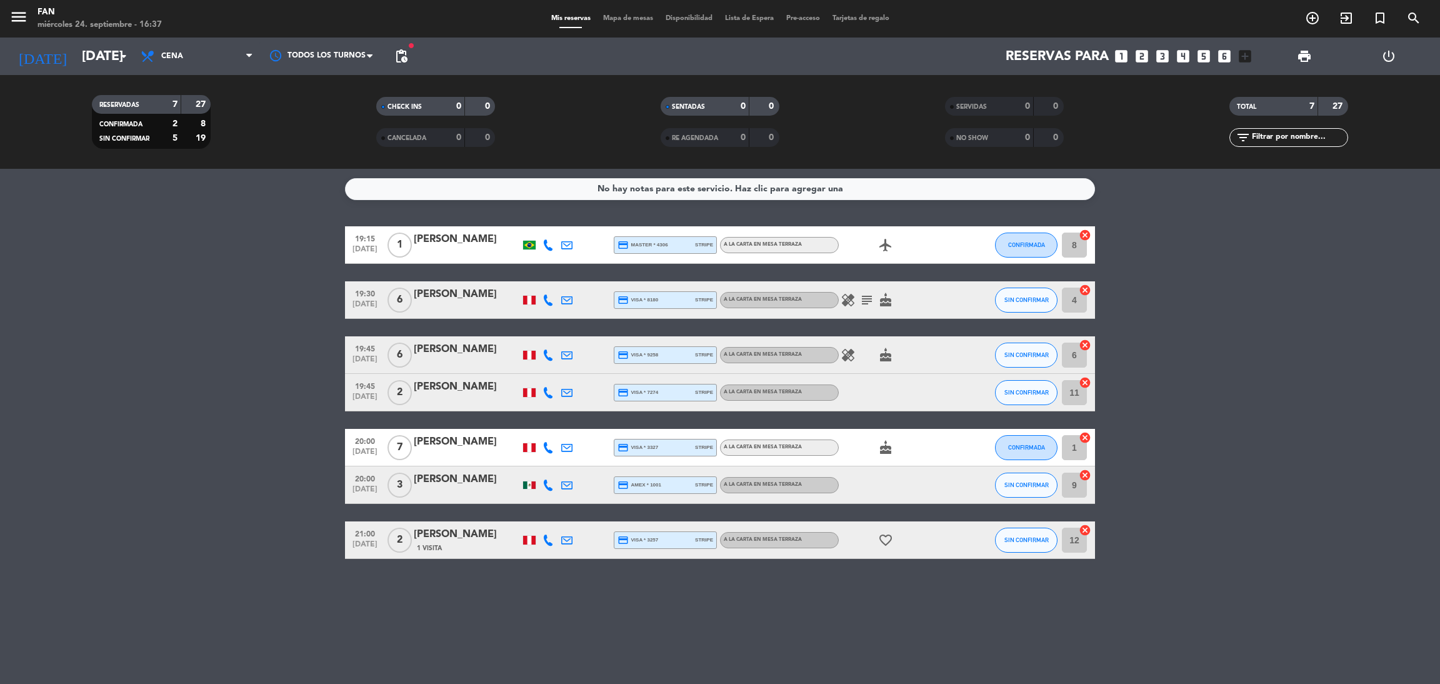
click at [1274, 397] on bookings-row "19:15 [DATE] 1 [PERSON_NAME] credit_card master * 4306 stripe A la carta en Mes…" at bounding box center [720, 392] width 1440 height 332
click at [861, 301] on icon "subject" at bounding box center [866, 299] width 15 height 15
click at [850, 302] on icon "healing" at bounding box center [847, 299] width 15 height 15
click at [850, 358] on icon "healing" at bounding box center [847, 354] width 15 height 15
click at [237, 443] on bookings-row "19:15 [DATE] 1 [PERSON_NAME] credit_card master * 4306 stripe A la carta en Mes…" at bounding box center [720, 392] width 1440 height 332
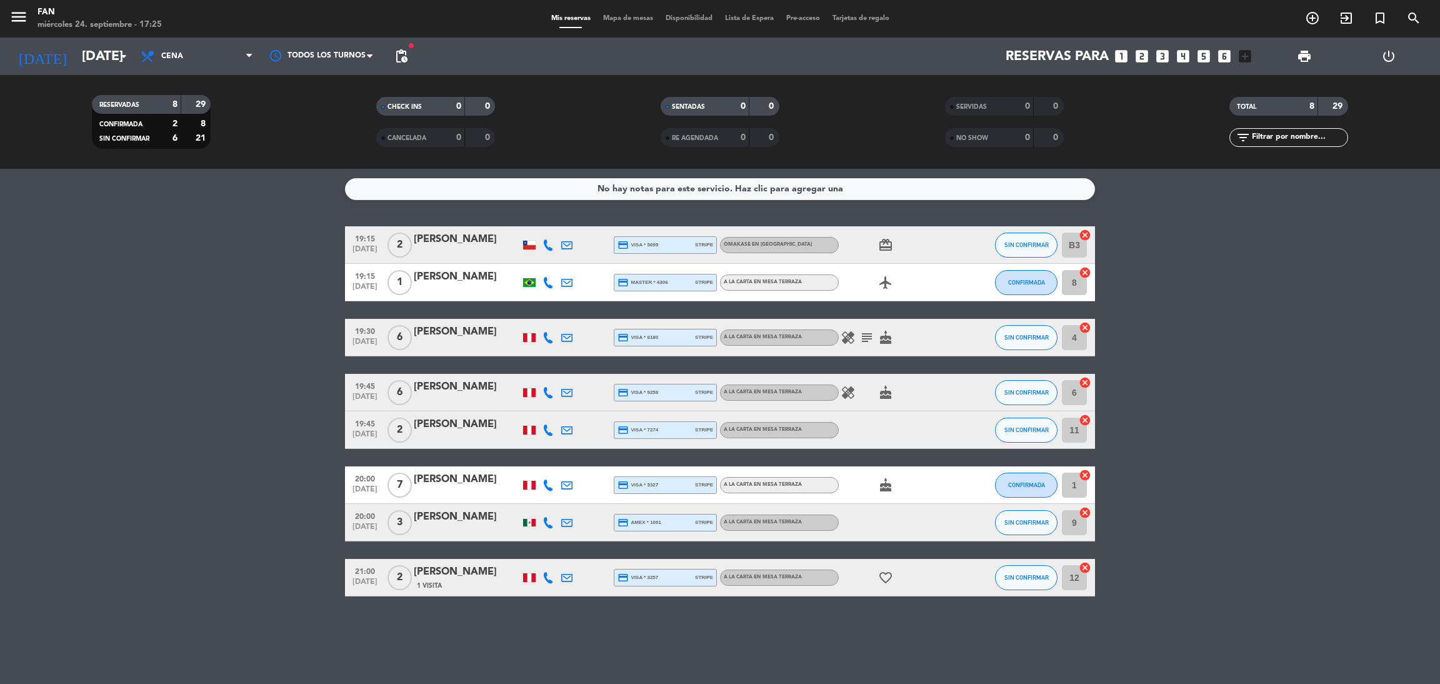
click at [550, 244] on icon at bounding box center [547, 244] width 11 height 11
click at [577, 224] on span at bounding box center [582, 224] width 10 height 10
click at [547, 330] on div at bounding box center [548, 337] width 19 height 37
click at [547, 333] on icon at bounding box center [547, 337] width 11 height 11
click at [577, 317] on span at bounding box center [582, 316] width 10 height 10
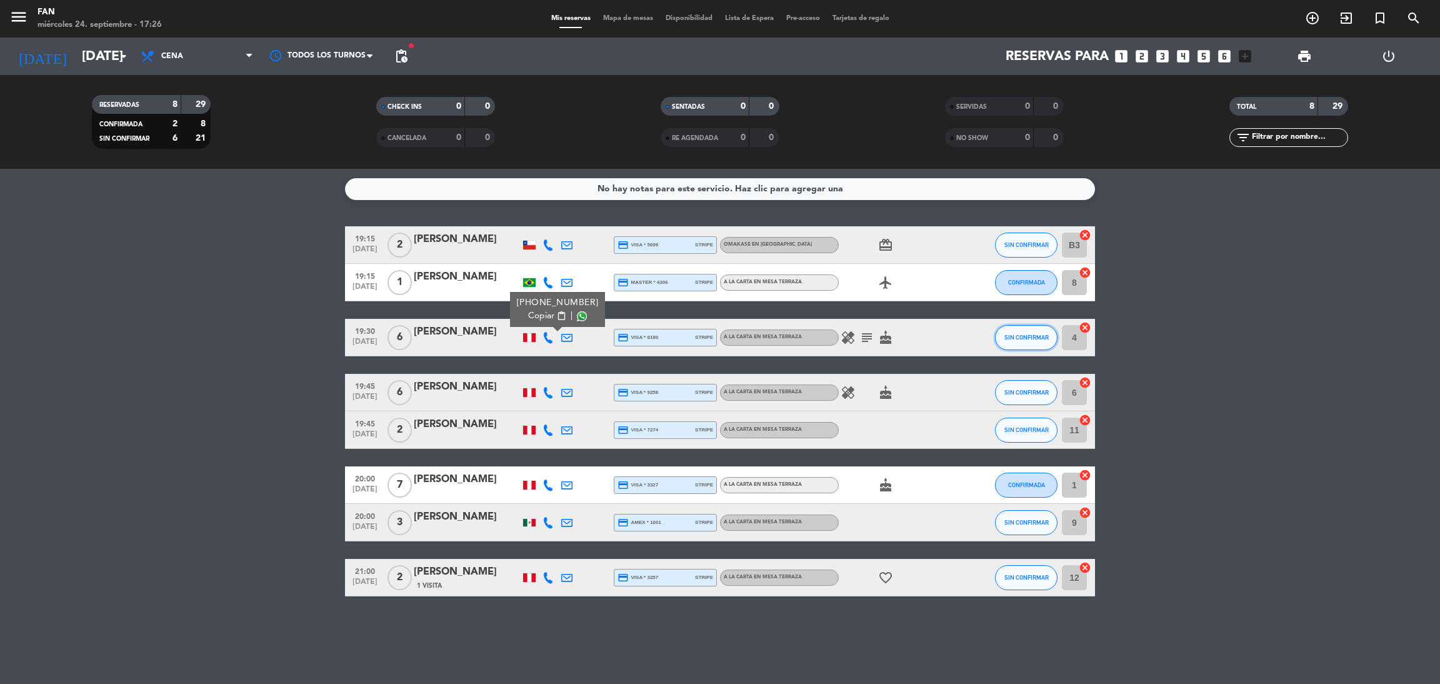
click at [1007, 335] on span "SIN CONFIRMAR" at bounding box center [1026, 337] width 44 height 7
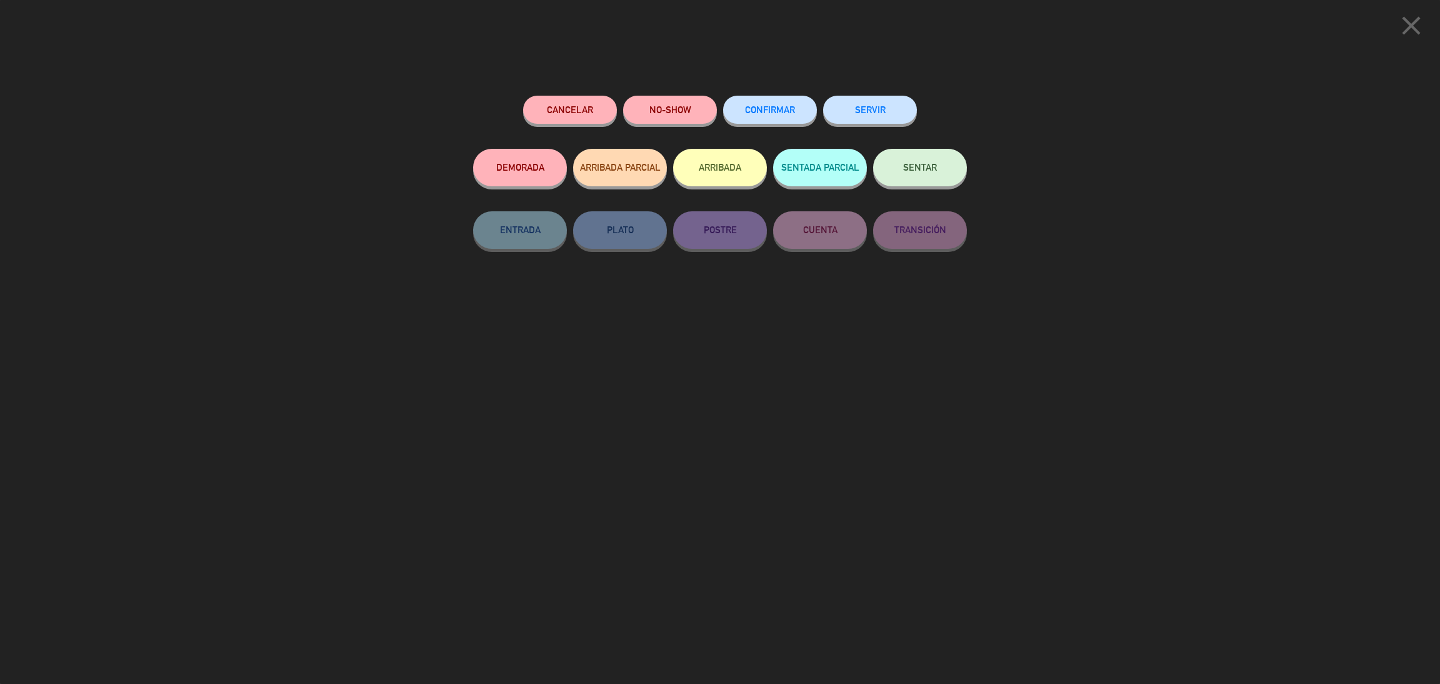
click at [754, 105] on span "CONFIRMAR" at bounding box center [770, 109] width 50 height 11
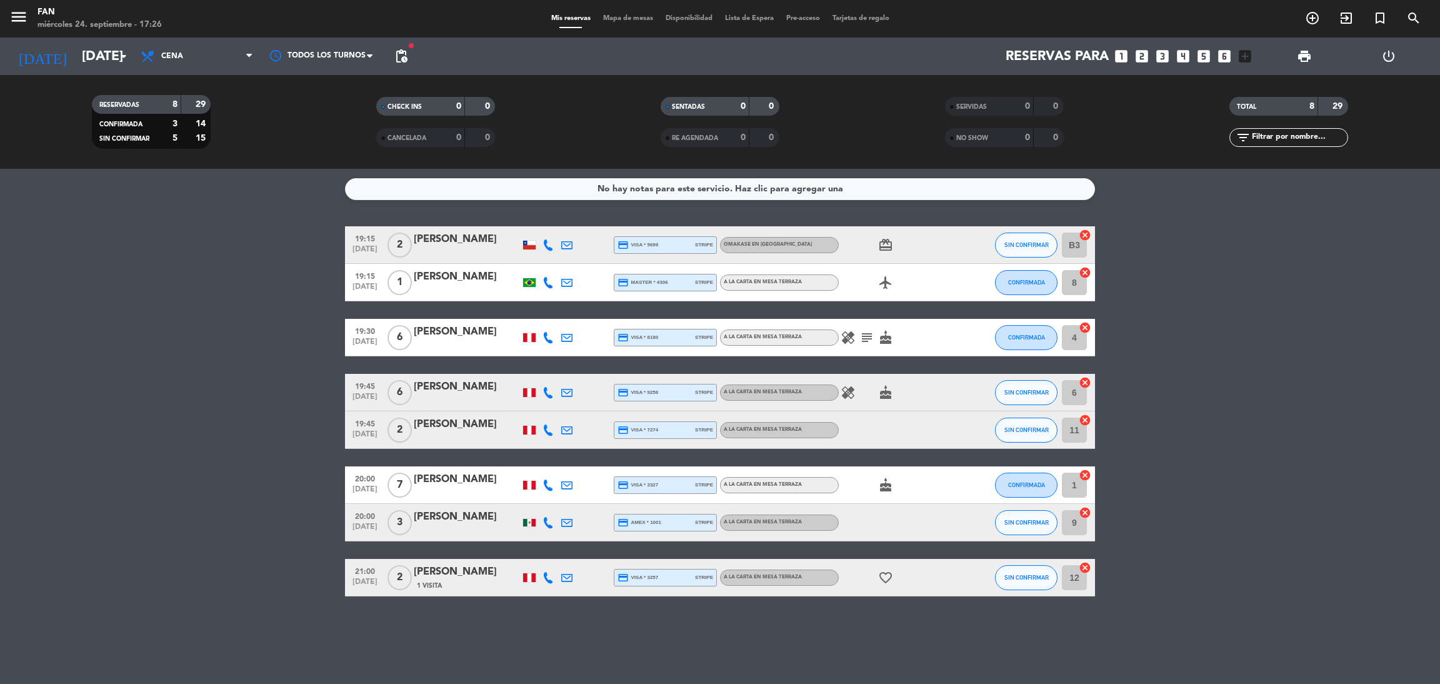
click at [551, 392] on icon at bounding box center [547, 392] width 11 height 11
click at [577, 371] on span at bounding box center [582, 371] width 10 height 10
click at [577, 369] on span at bounding box center [582, 371] width 10 height 10
click at [1017, 395] on span "SIN CONFIRMAR" at bounding box center [1026, 392] width 44 height 7
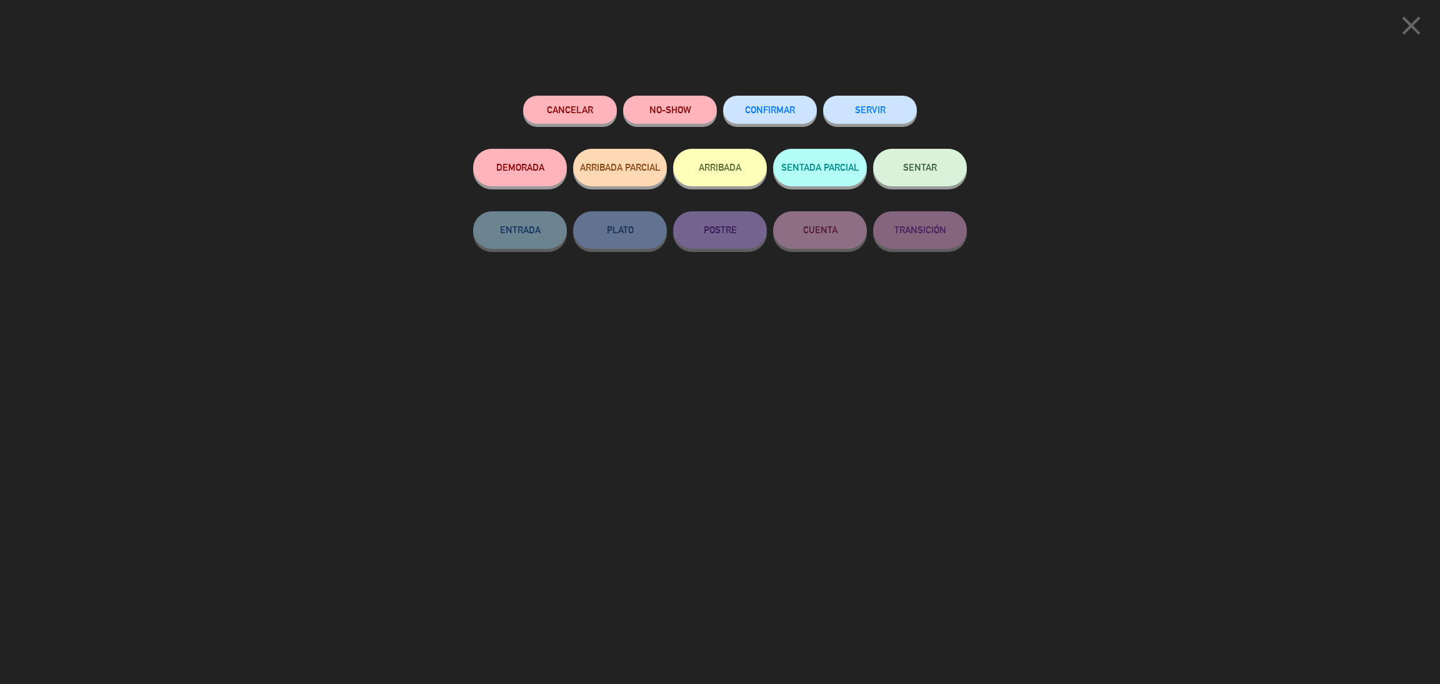
click at [760, 112] on span "CONFIRMAR" at bounding box center [770, 109] width 50 height 11
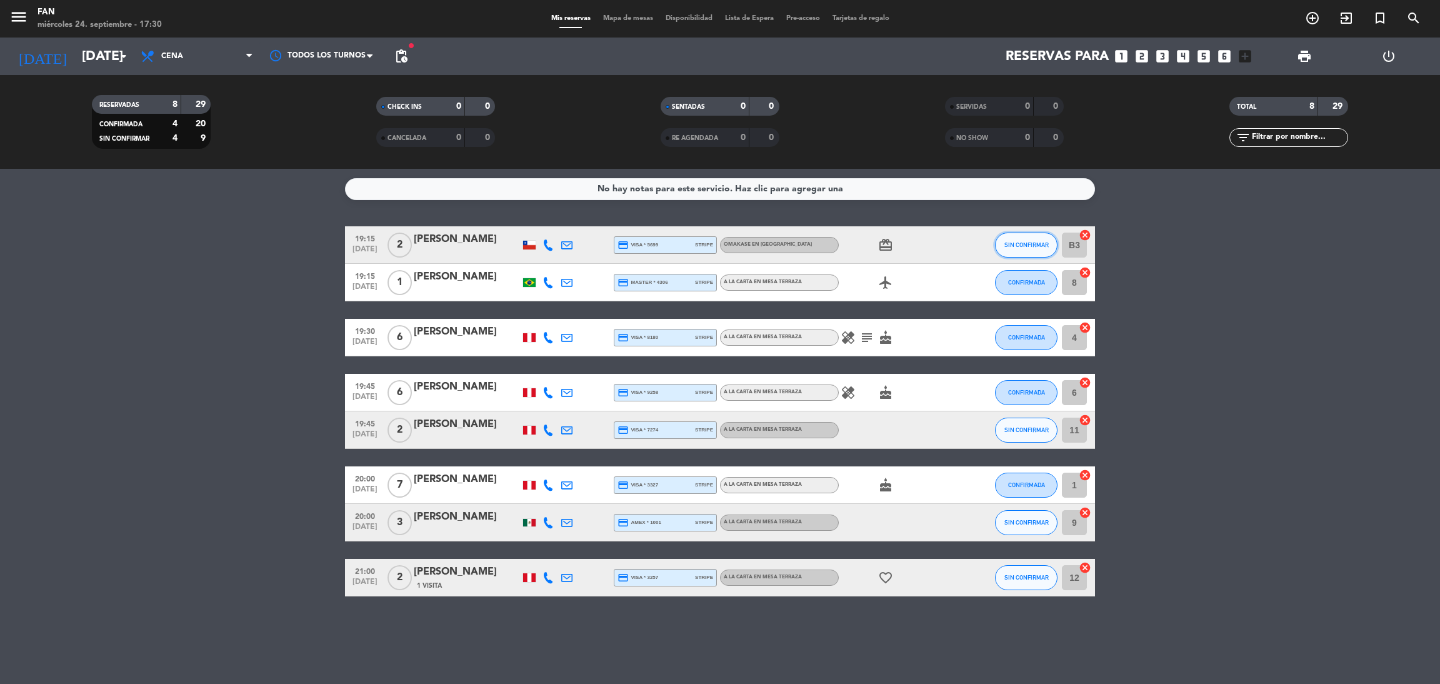
click at [1034, 241] on span "SIN CONFIRMAR" at bounding box center [1026, 244] width 44 height 7
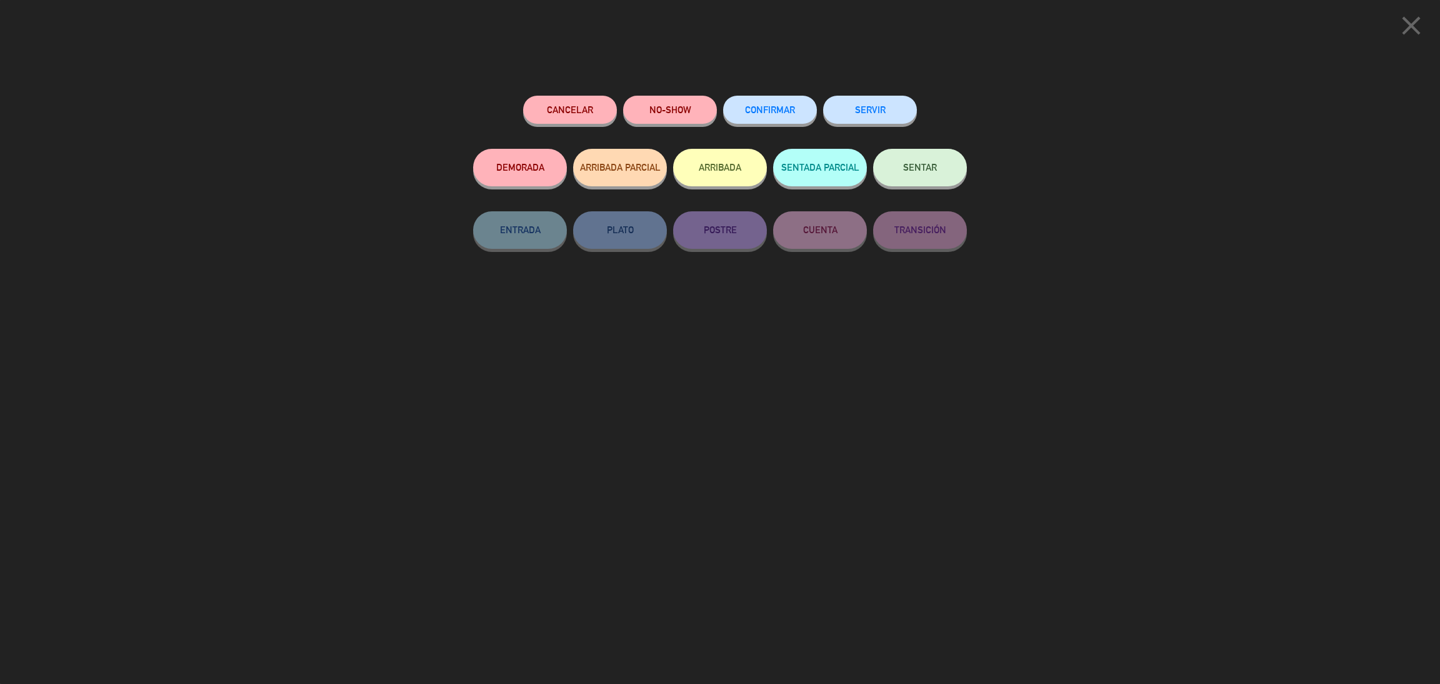
click at [782, 117] on button "CONFIRMAR" at bounding box center [770, 110] width 94 height 28
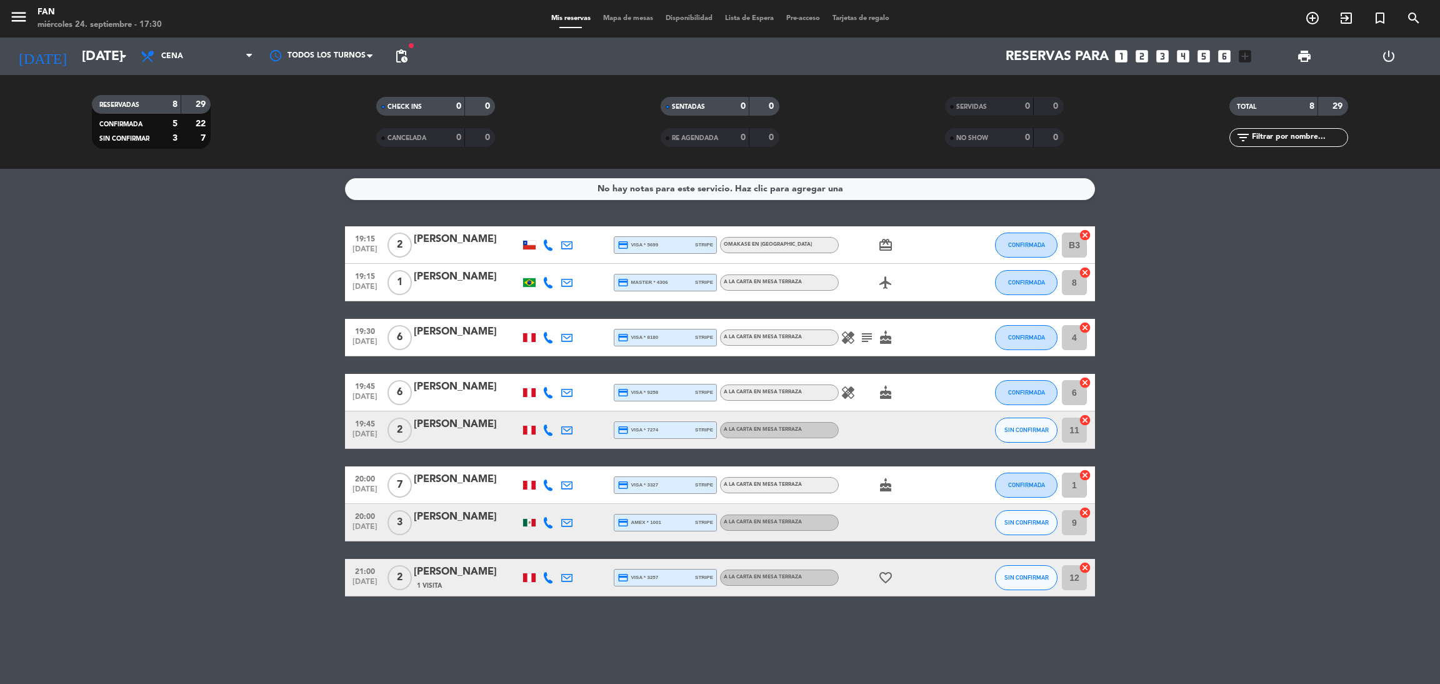
click at [553, 487] on icon at bounding box center [547, 484] width 11 height 11
click at [577, 466] on span at bounding box center [582, 464] width 10 height 10
click at [401, 50] on span "pending_actions" at bounding box center [401, 56] width 15 height 15
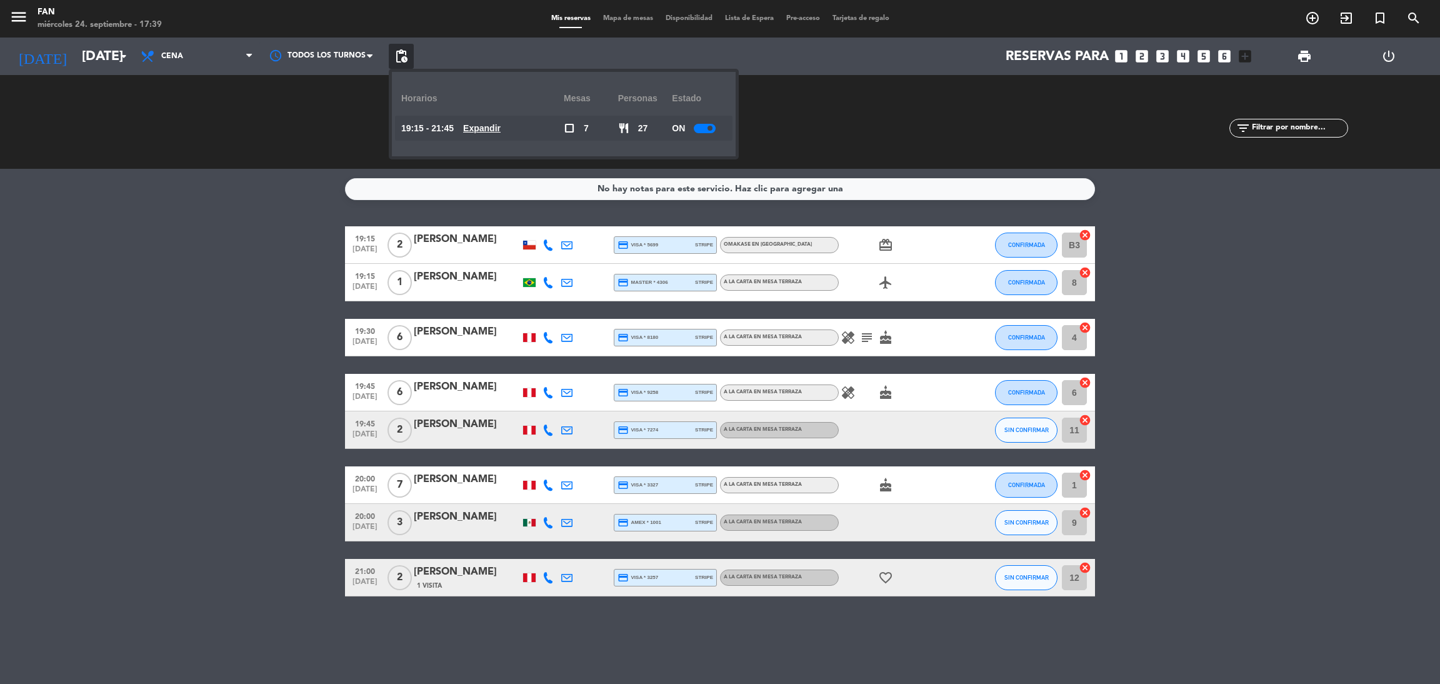
click at [483, 125] on u "Expandir" at bounding box center [481, 128] width 37 height 10
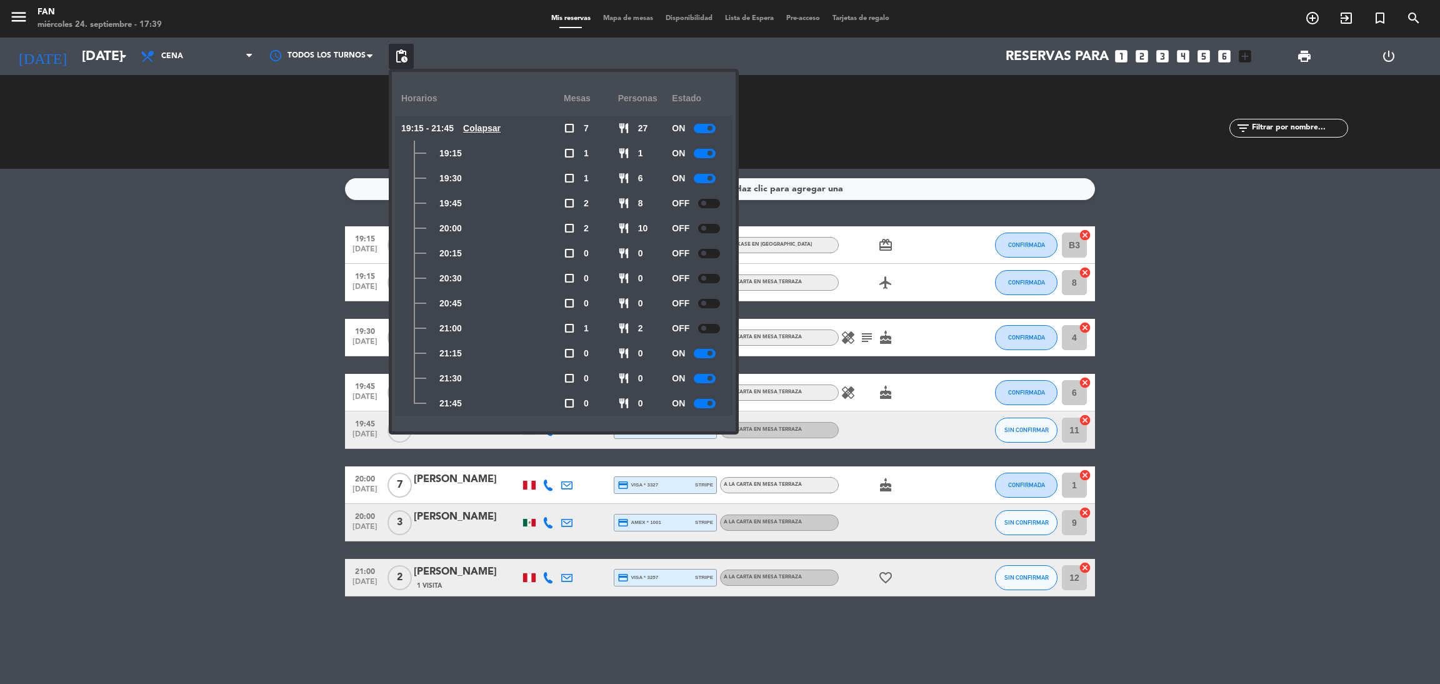
click at [710, 207] on div at bounding box center [709, 203] width 22 height 9
click at [709, 227] on div at bounding box center [709, 228] width 22 height 9
click at [707, 252] on div at bounding box center [709, 253] width 22 height 9
click at [707, 279] on div at bounding box center [709, 278] width 22 height 9
click at [707, 304] on div at bounding box center [709, 303] width 22 height 9
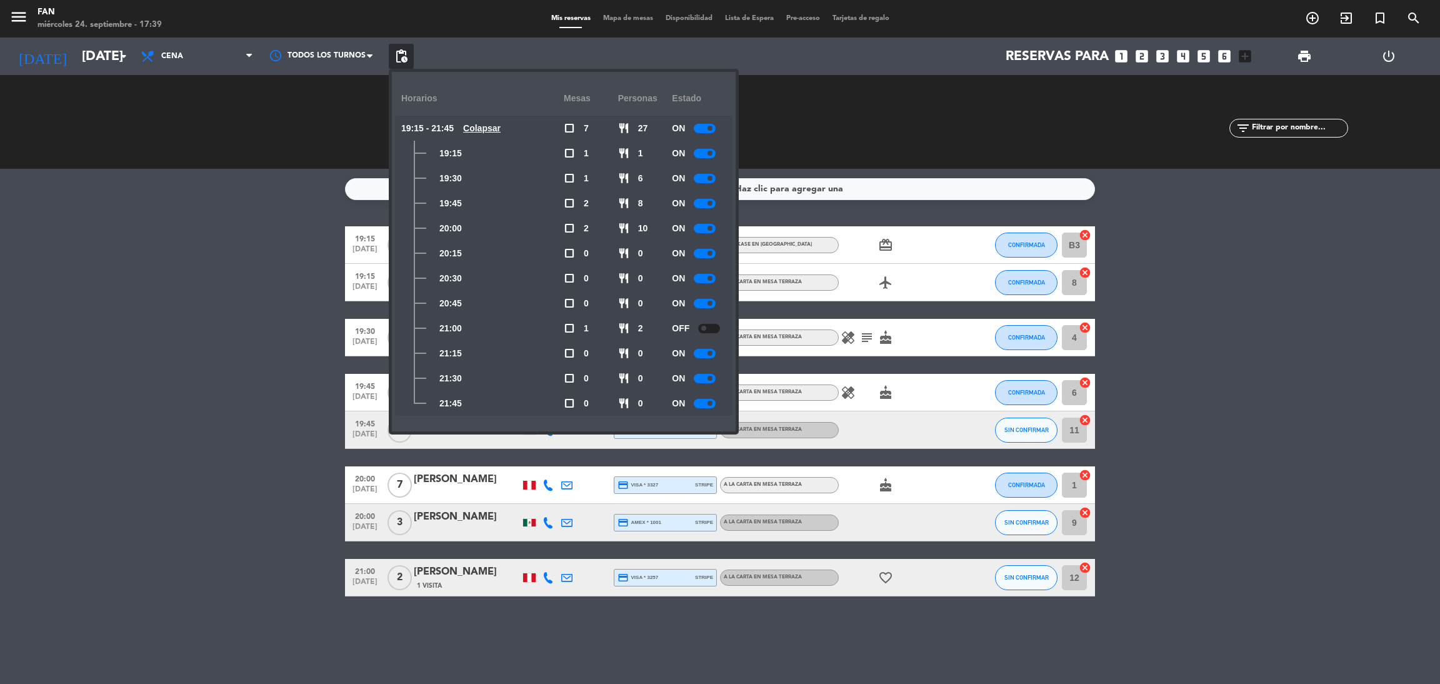
click at [711, 324] on div at bounding box center [709, 328] width 22 height 9
click at [610, 15] on span "Mapa de mesas" at bounding box center [628, 18] width 62 height 7
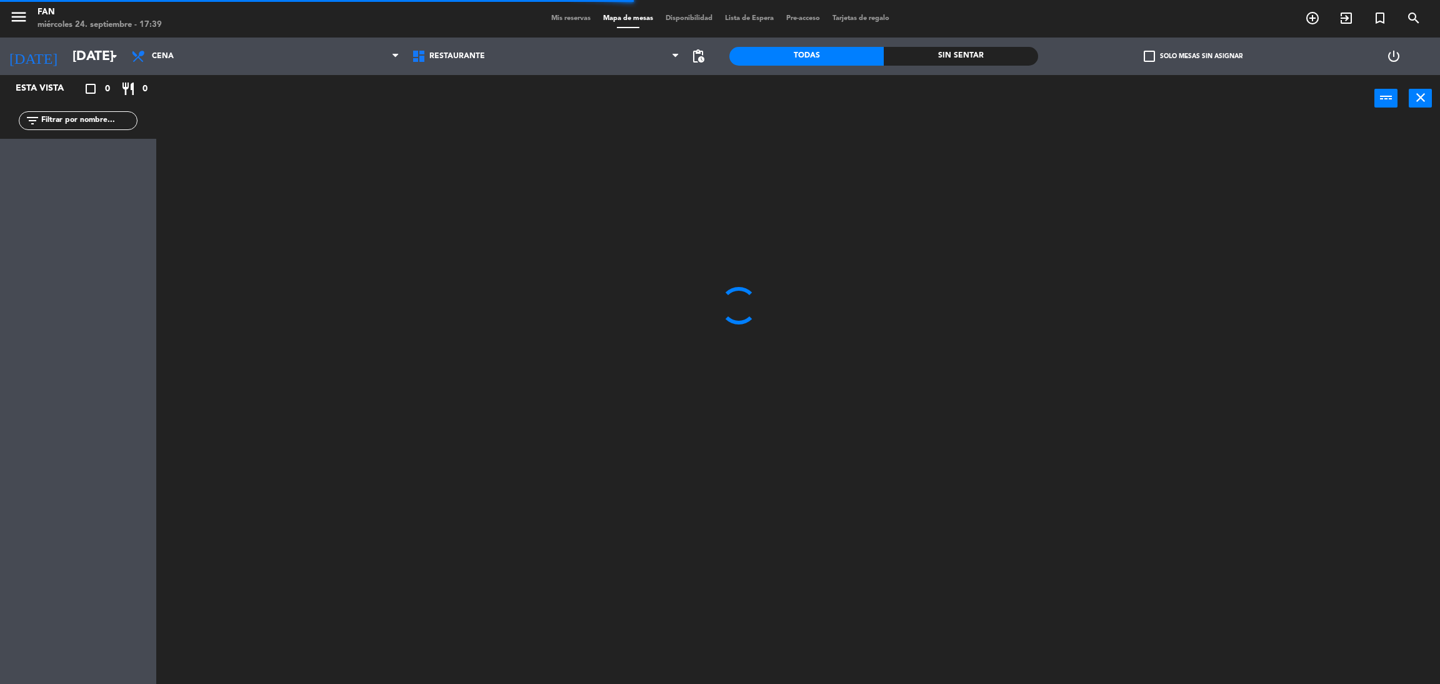
click at [512, 202] on div at bounding box center [805, 408] width 1269 height 562
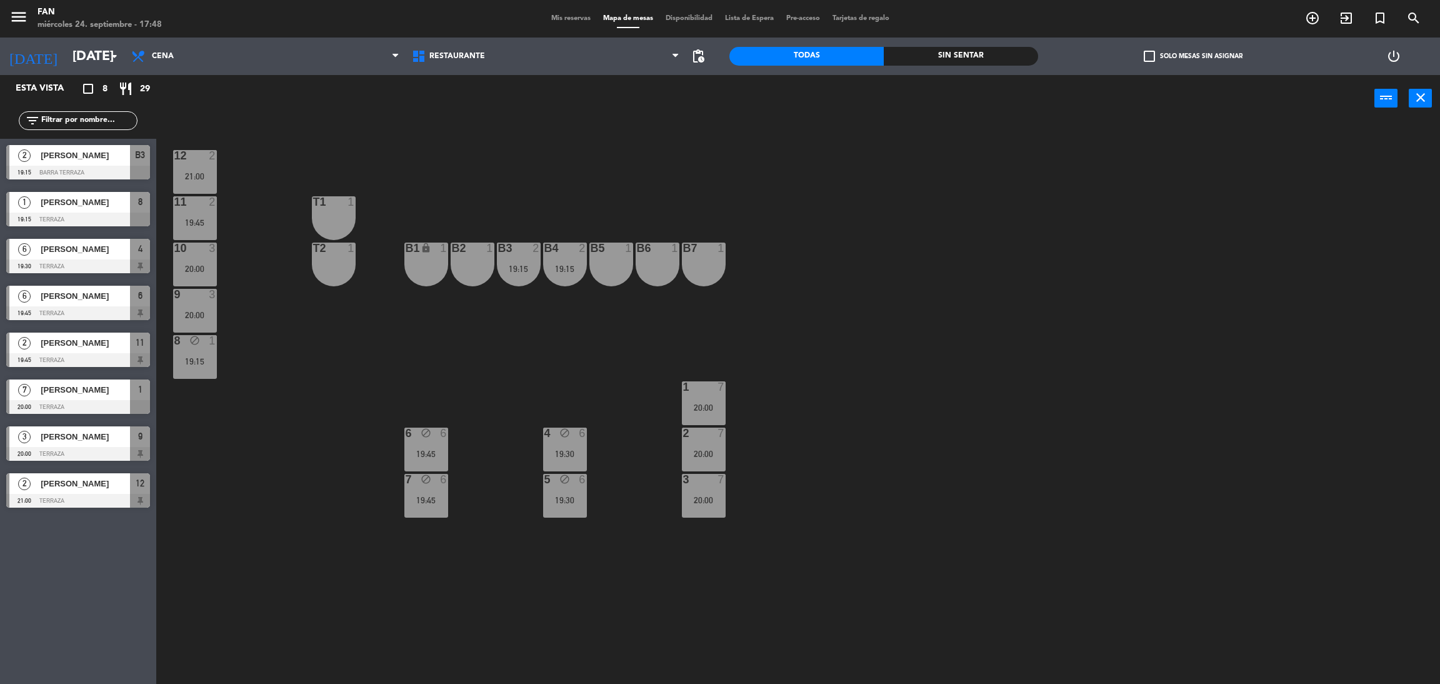
click at [565, 16] on span "Mis reservas" at bounding box center [571, 18] width 52 height 7
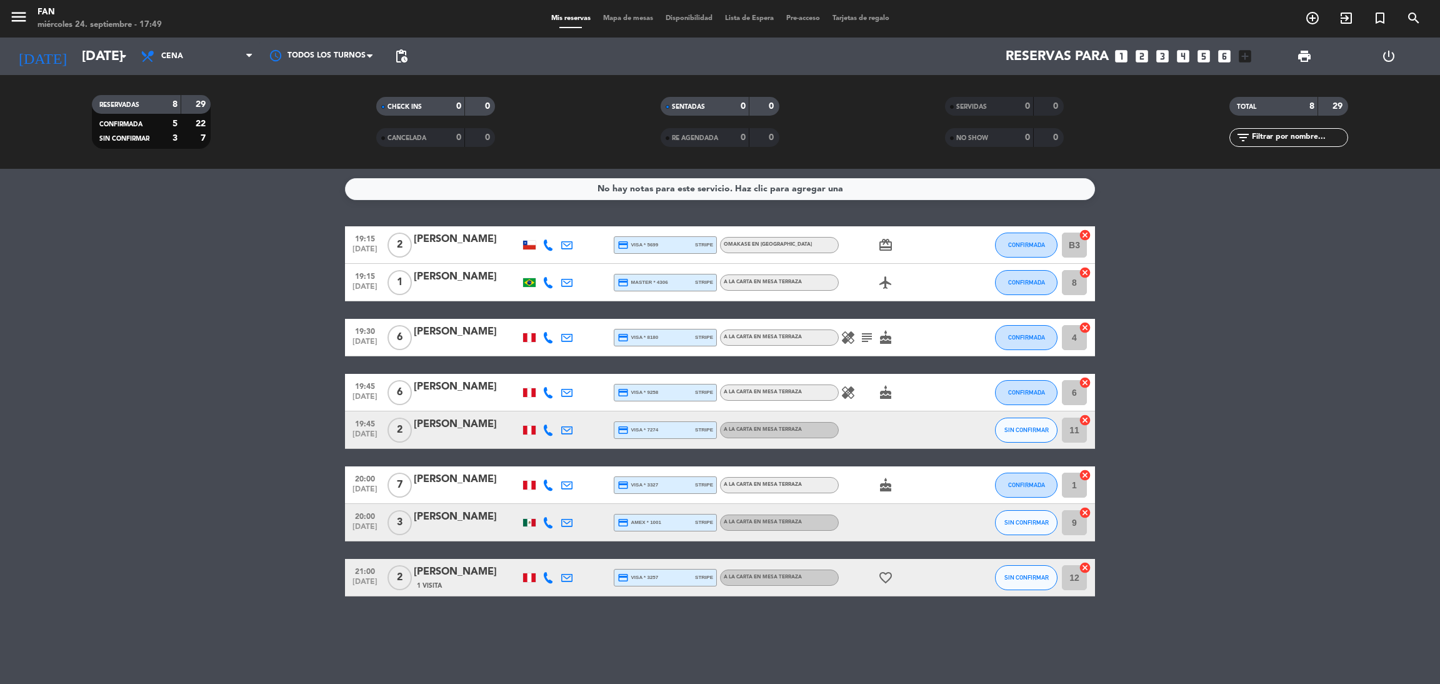
click at [547, 487] on icon at bounding box center [547, 484] width 11 height 11
click at [577, 462] on span at bounding box center [582, 464] width 10 height 10
click at [199, 306] on bookings-row "19:15 [DATE] 2 [PERSON_NAME] credit_card visa * 5699 stripe Omakase en barra de…" at bounding box center [720, 411] width 1440 height 370
click at [456, 237] on div "[PERSON_NAME]" at bounding box center [467, 239] width 106 height 16
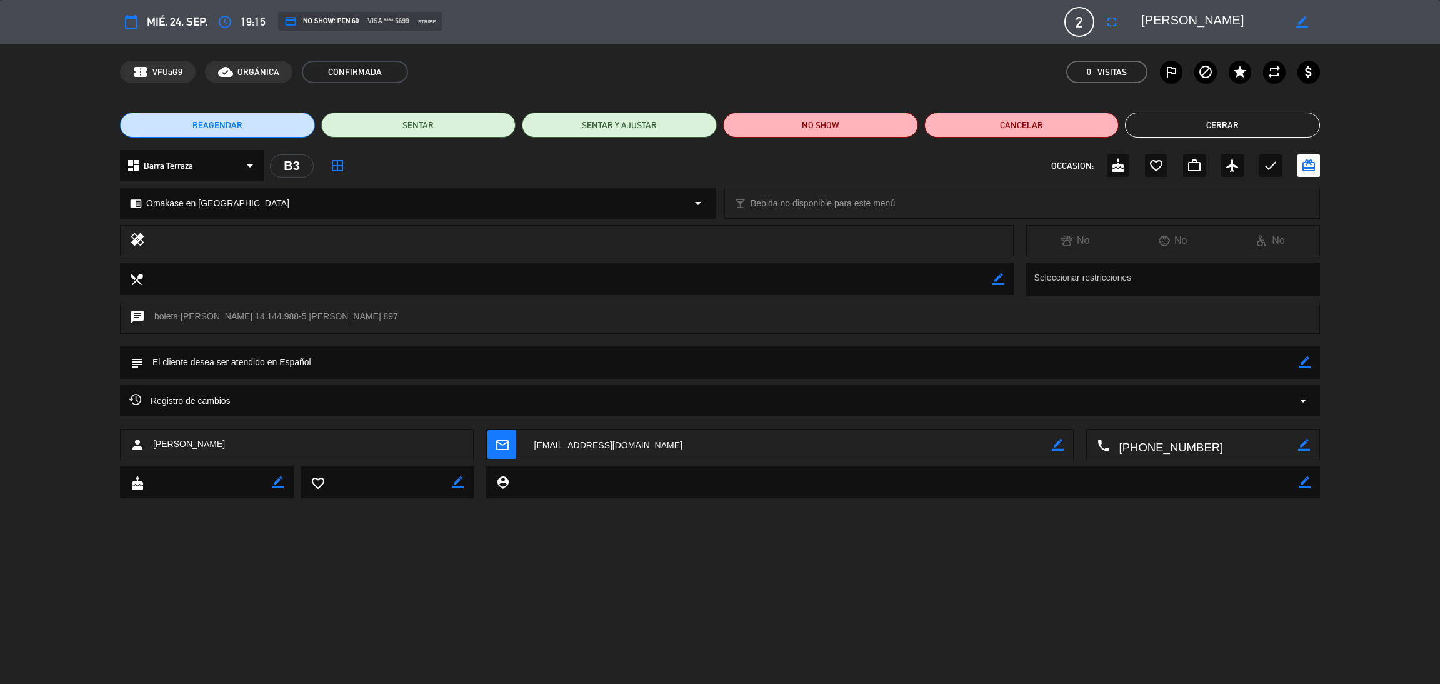
click at [329, 398] on div "Registro de cambios arrow_drop_down" at bounding box center [719, 400] width 1181 height 15
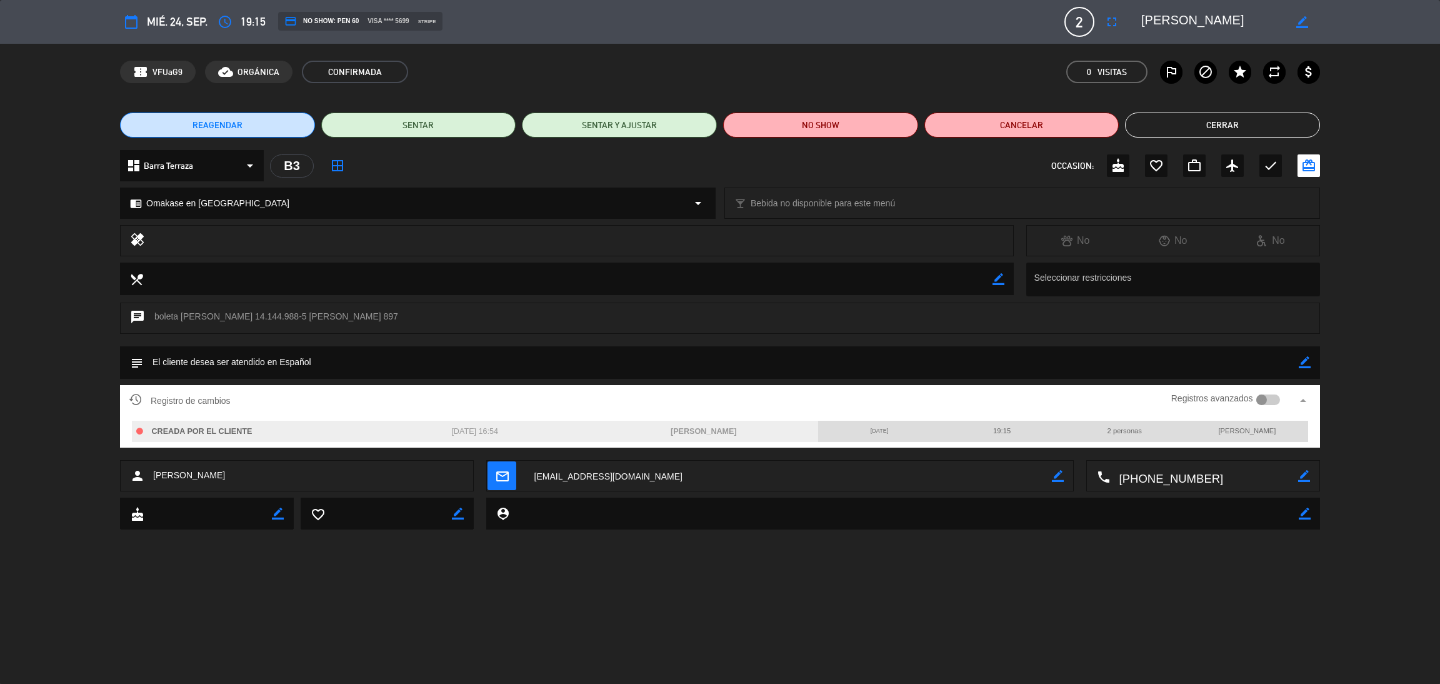
click at [448, 567] on div "calendar_today mié. 24, sep. access_time 19:15 credit_card NO SHOW: PEN 60 visa…" at bounding box center [720, 342] width 1440 height 684
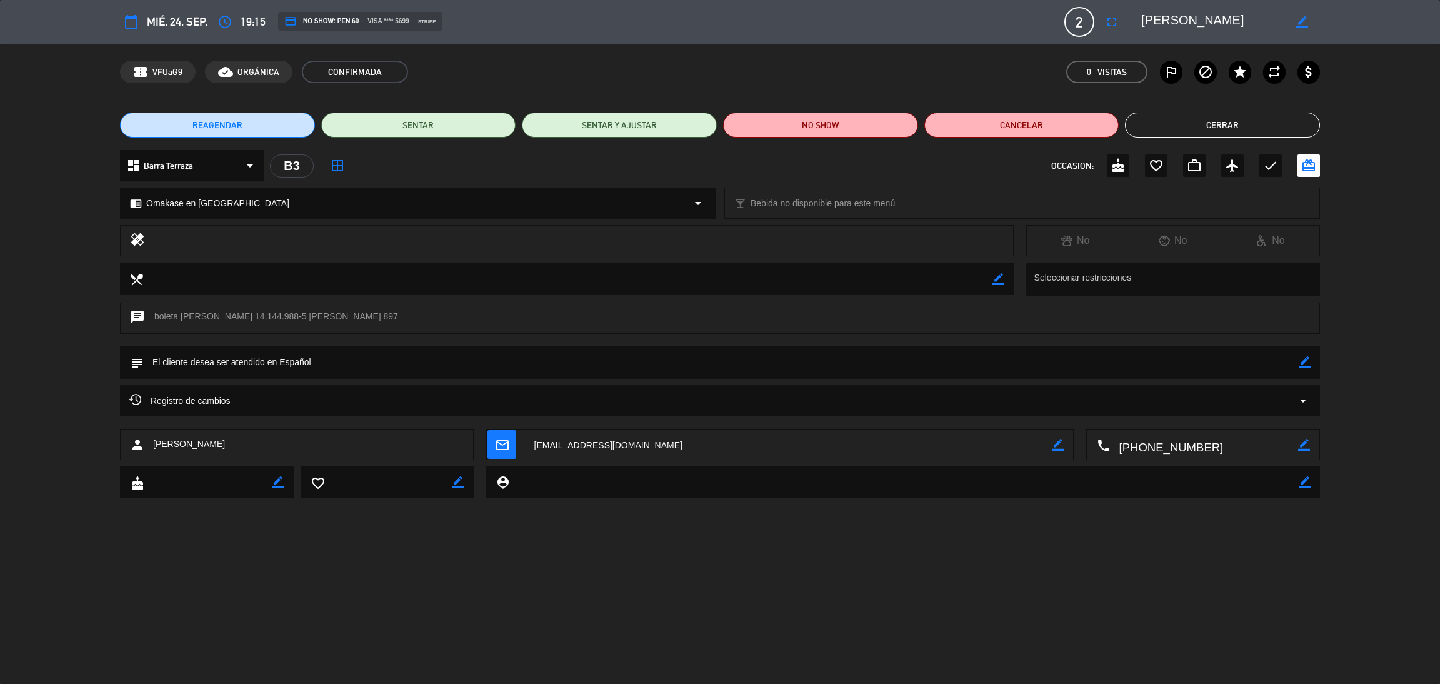
click at [1214, 117] on button "Cerrar" at bounding box center [1222, 124] width 195 height 25
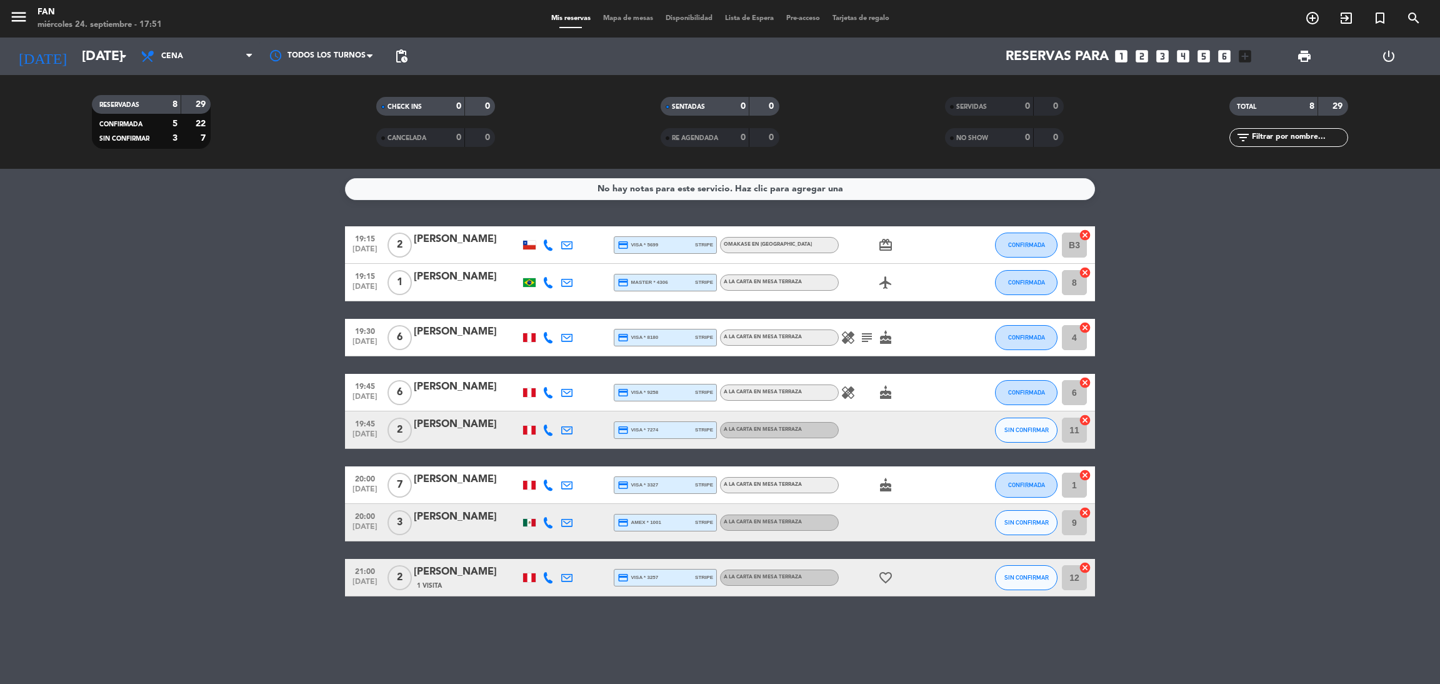
click at [328, 394] on bookings-row "19:15 [DATE] 2 [PERSON_NAME] credit_card visa * 5699 stripe Omakase en barra de…" at bounding box center [720, 411] width 1440 height 370
